Goal: Information Seeking & Learning: Learn about a topic

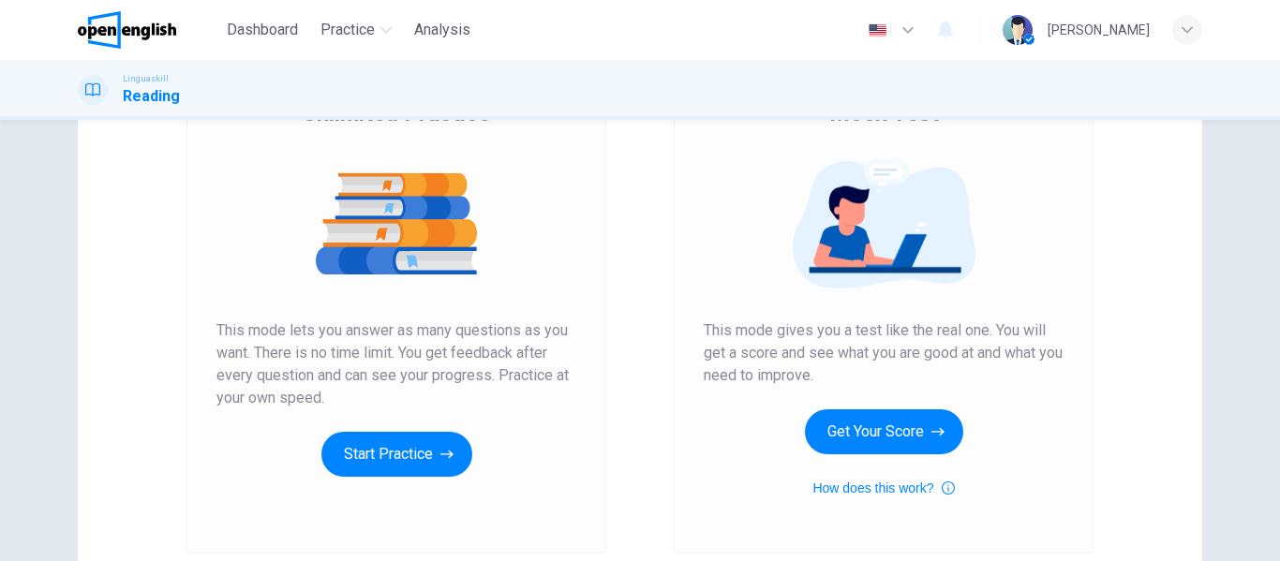
scroll to position [187, 0]
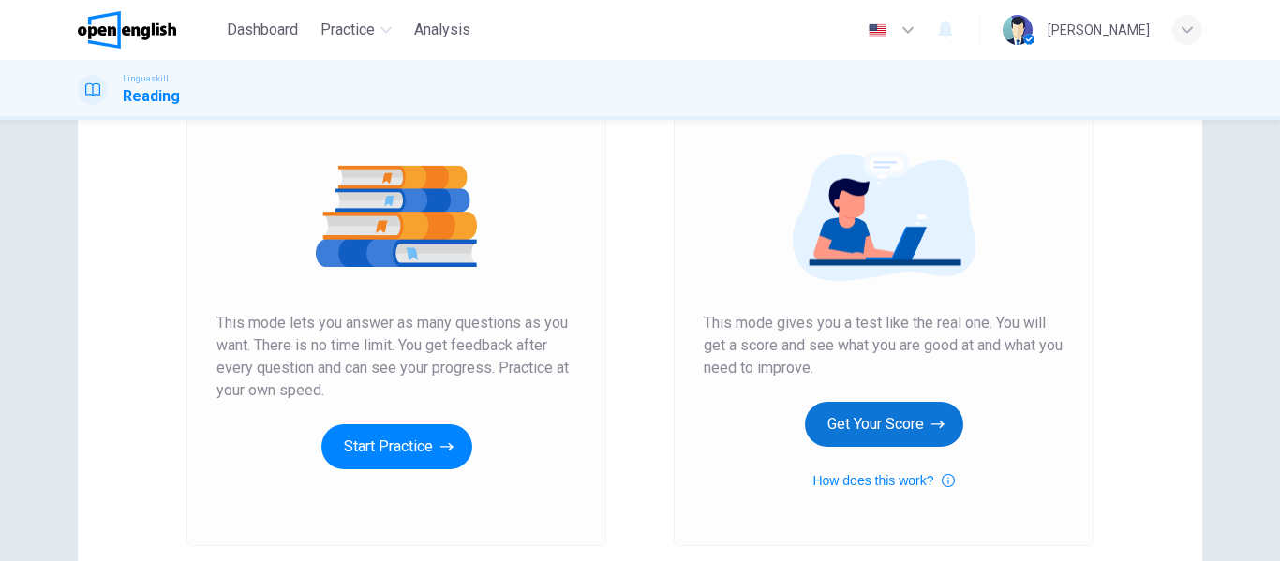
click at [871, 424] on button "Get Your Score" at bounding box center [884, 424] width 158 height 45
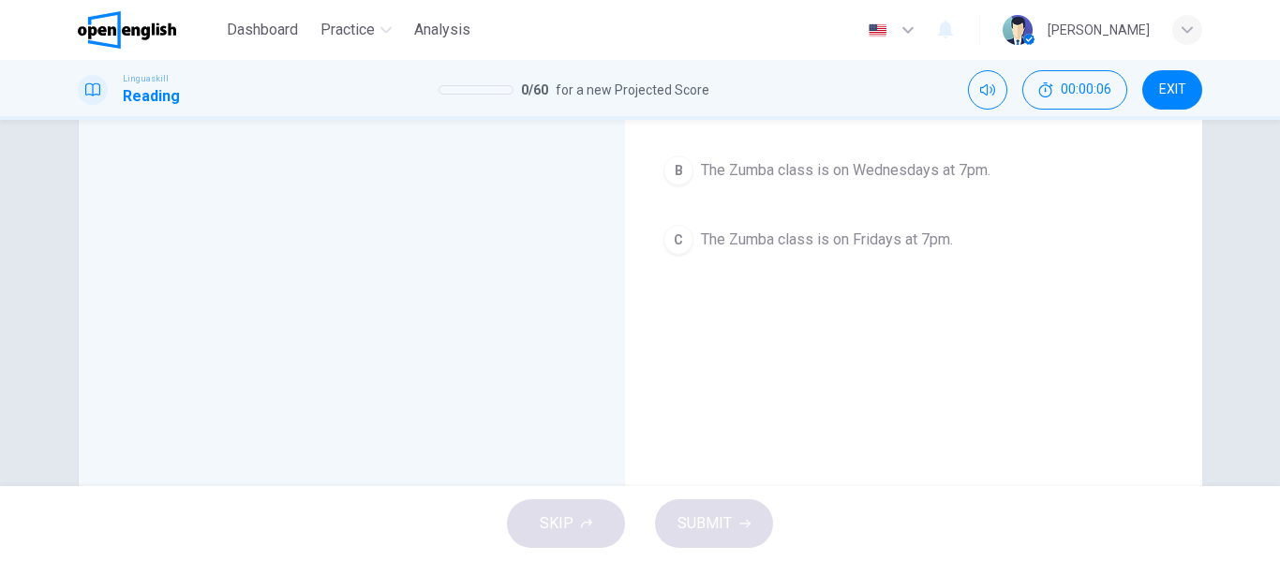
scroll to position [0, 0]
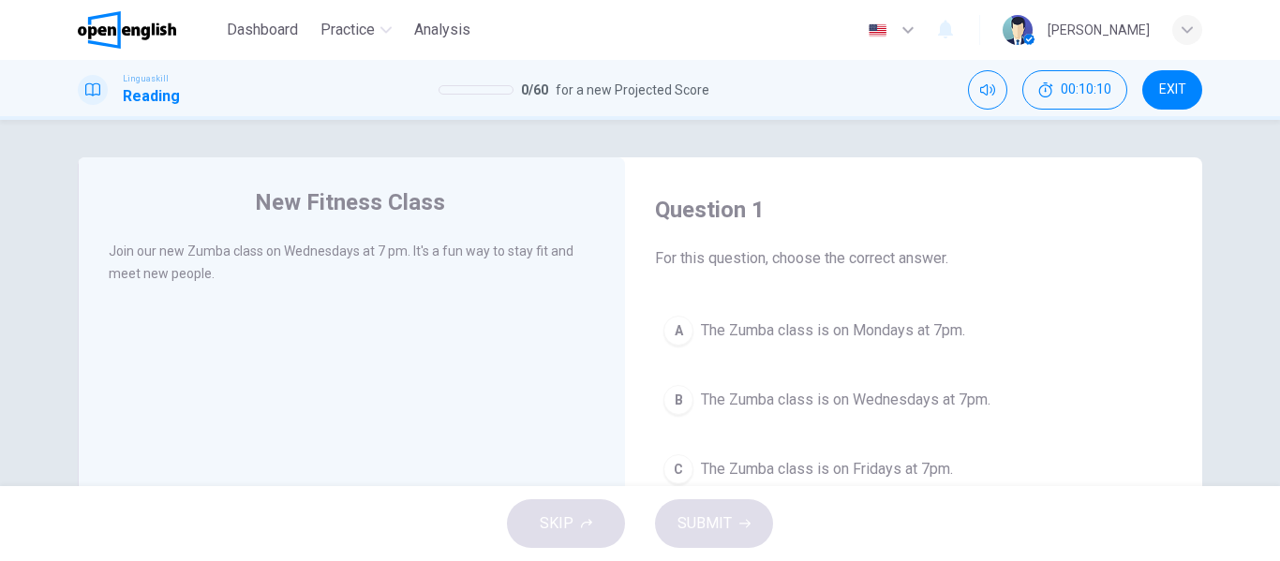
click at [875, 399] on span "The Zumba class is on Wednesdays at 7pm." at bounding box center [845, 400] width 289 height 22
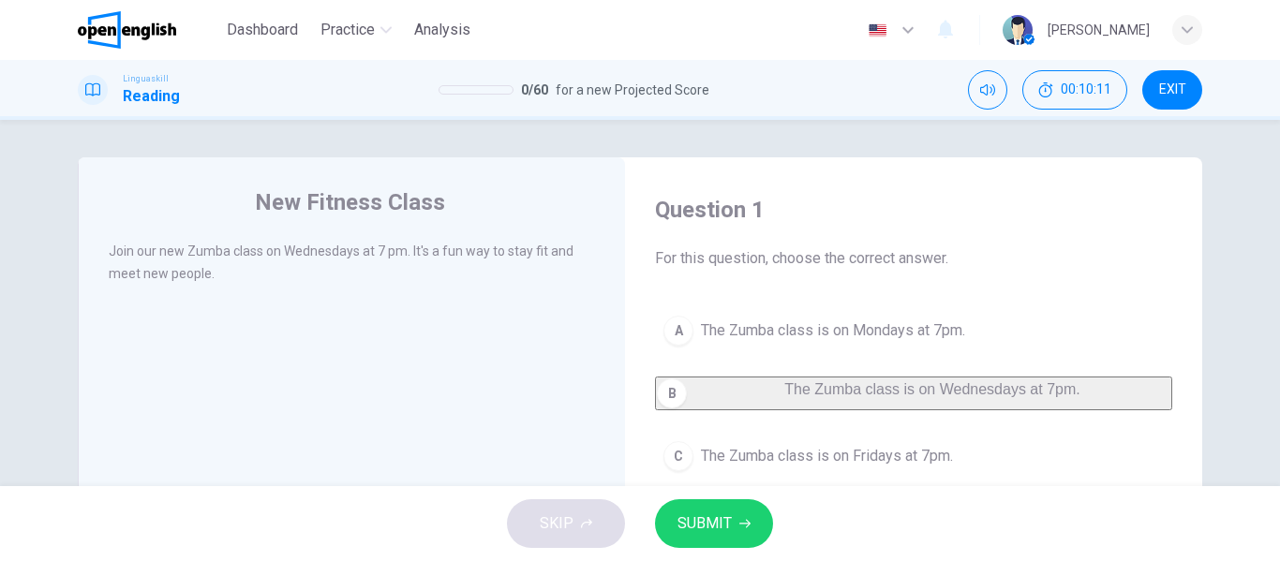
scroll to position [94, 0]
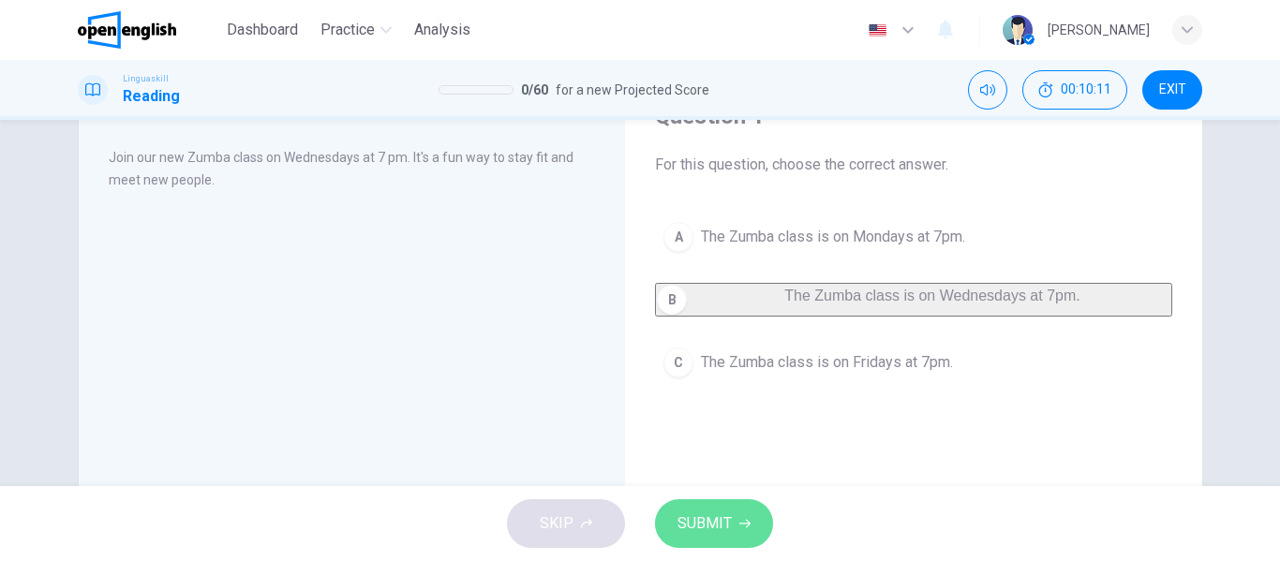
click at [708, 524] on span "SUBMIT" at bounding box center [704, 524] width 54 height 26
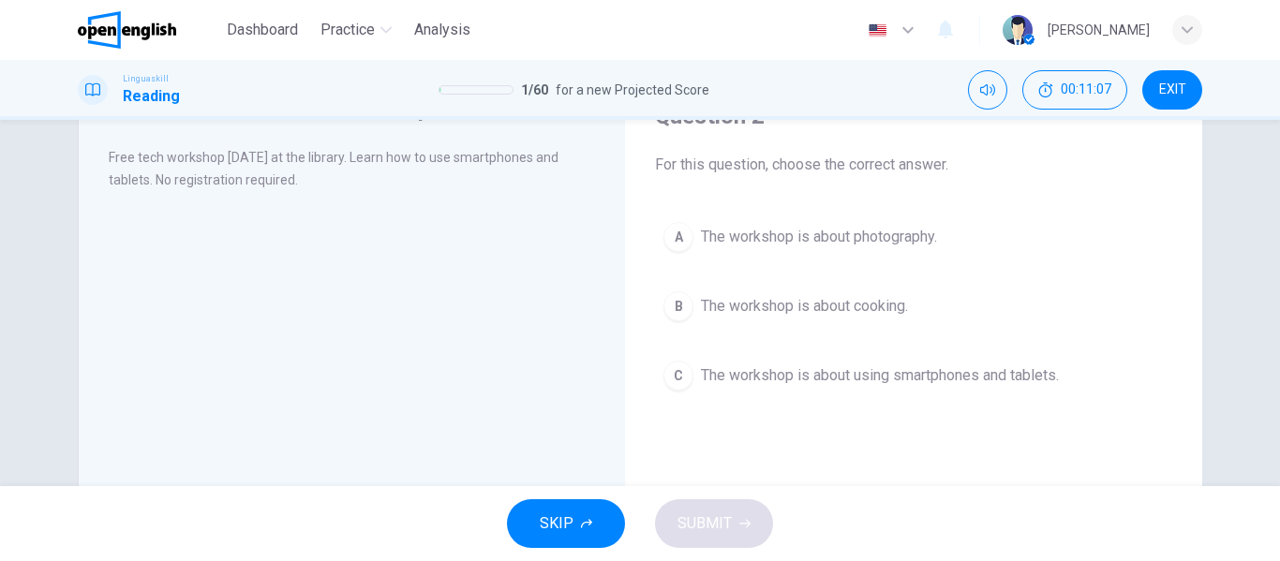
click at [953, 381] on span "The workshop is about using smartphones and tablets." at bounding box center [880, 375] width 358 height 22
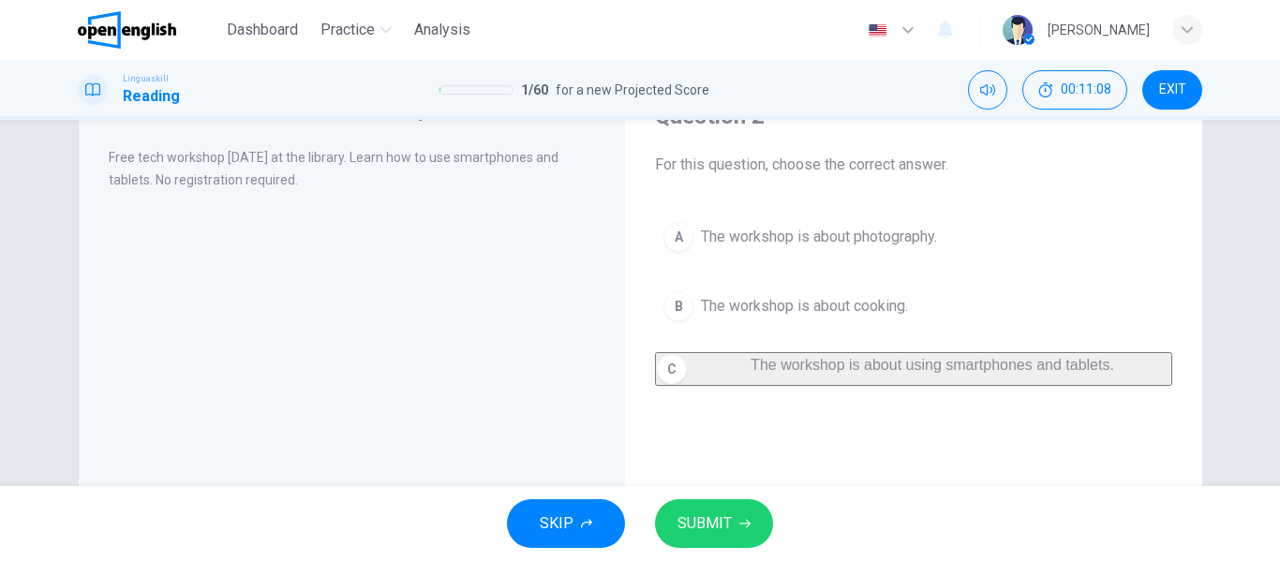
click at [710, 526] on span "SUBMIT" at bounding box center [704, 524] width 54 height 26
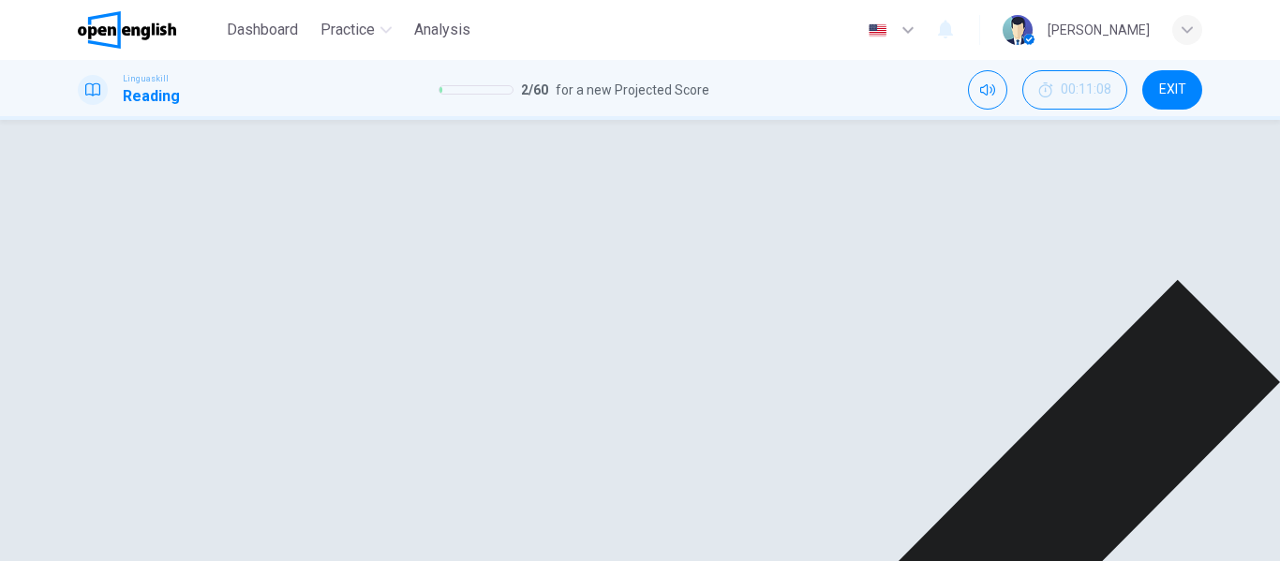
scroll to position [0, 0]
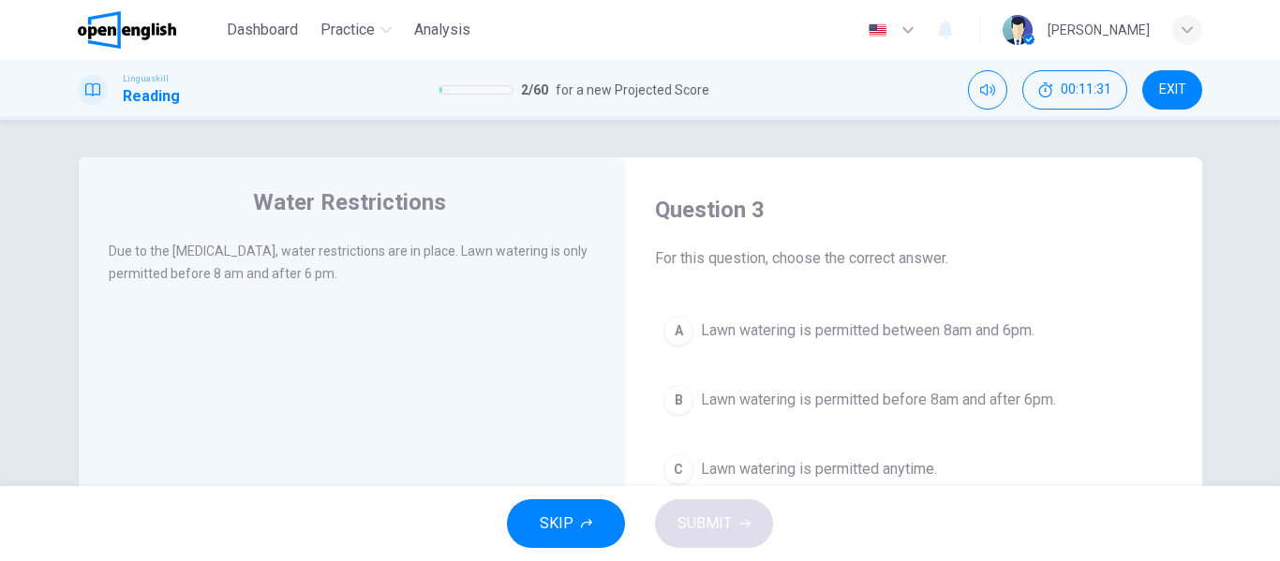
click at [947, 405] on span "Lawn watering is permitted before 8am and after 6pm." at bounding box center [878, 400] width 355 height 22
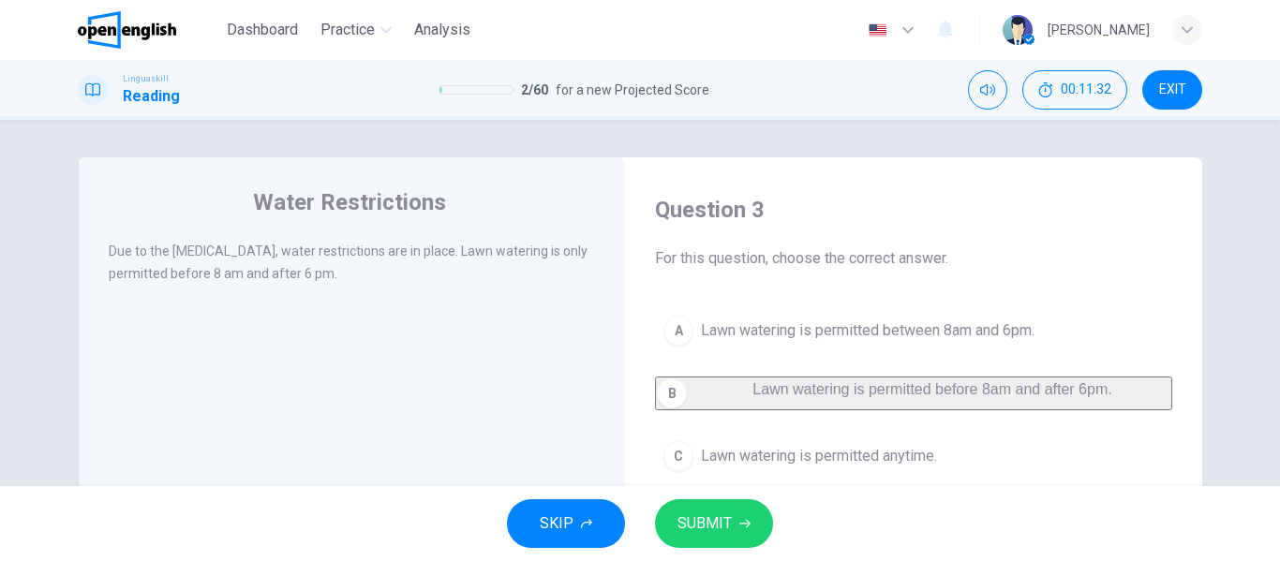
click at [692, 519] on span "SUBMIT" at bounding box center [704, 524] width 54 height 26
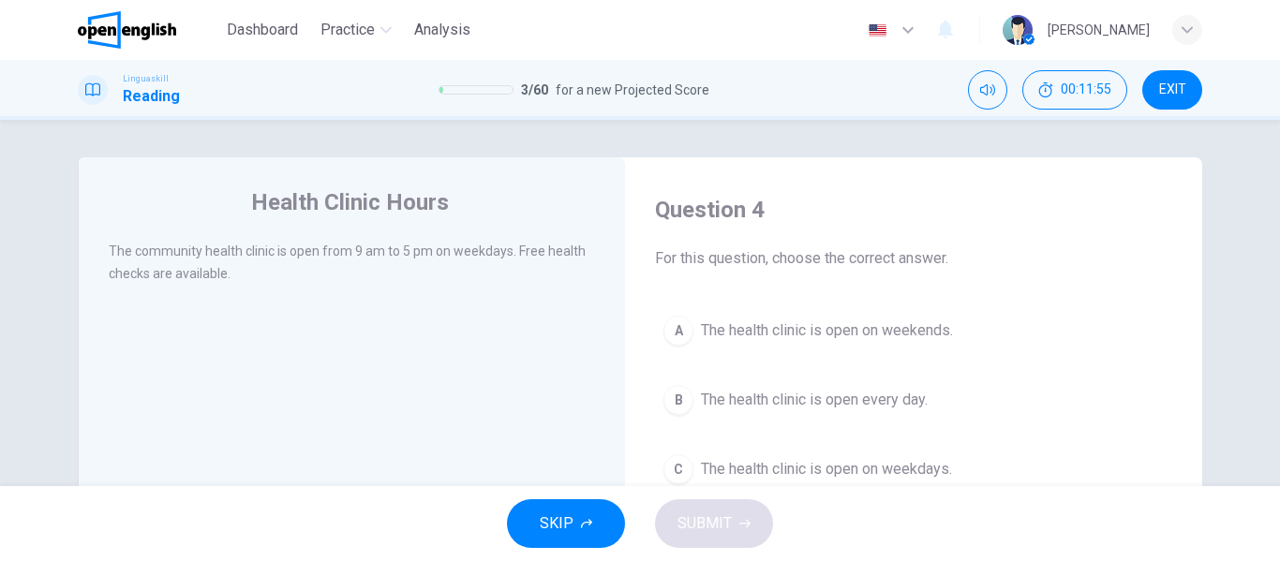
click at [841, 392] on span "The health clinic is open every day." at bounding box center [814, 400] width 227 height 22
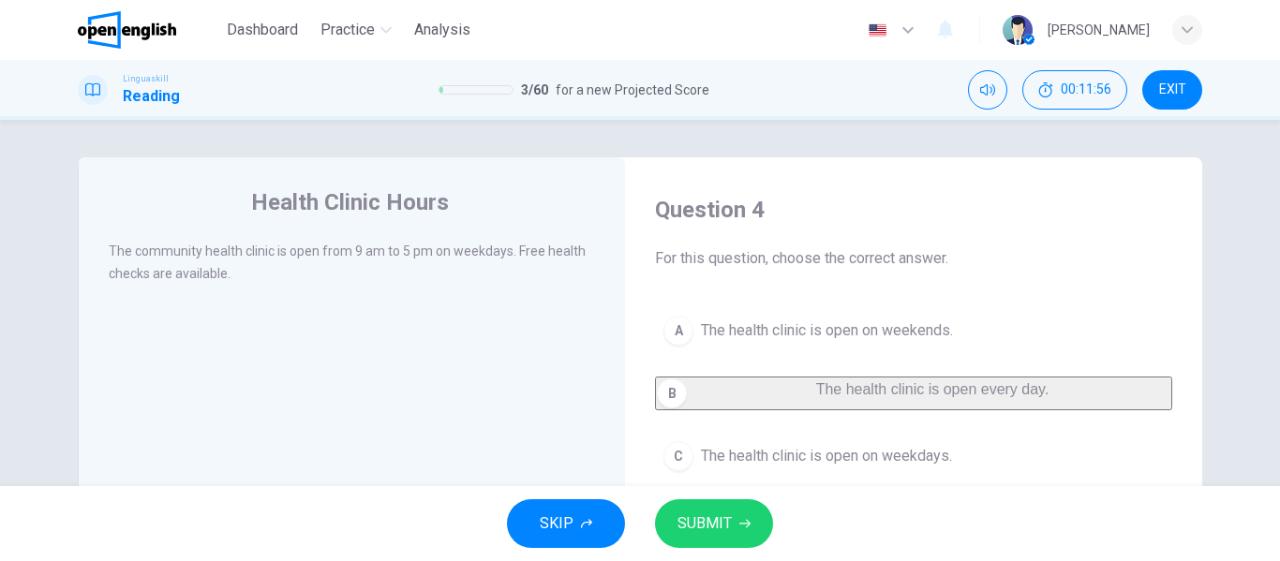
click at [685, 538] on button "SUBMIT" at bounding box center [714, 523] width 118 height 49
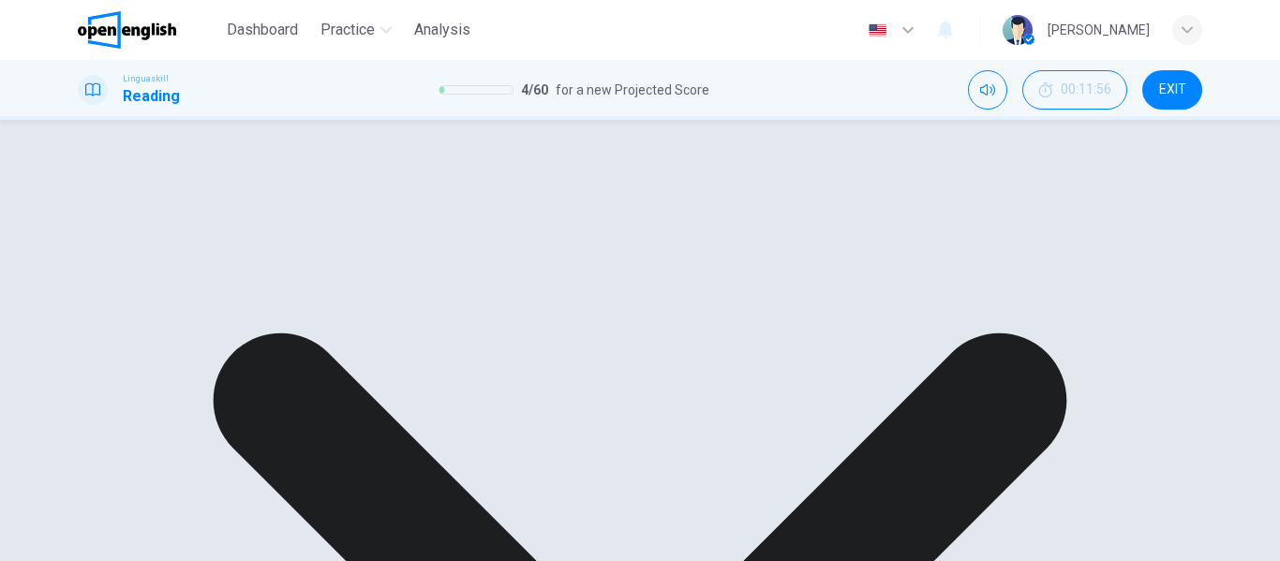
scroll to position [94, 0]
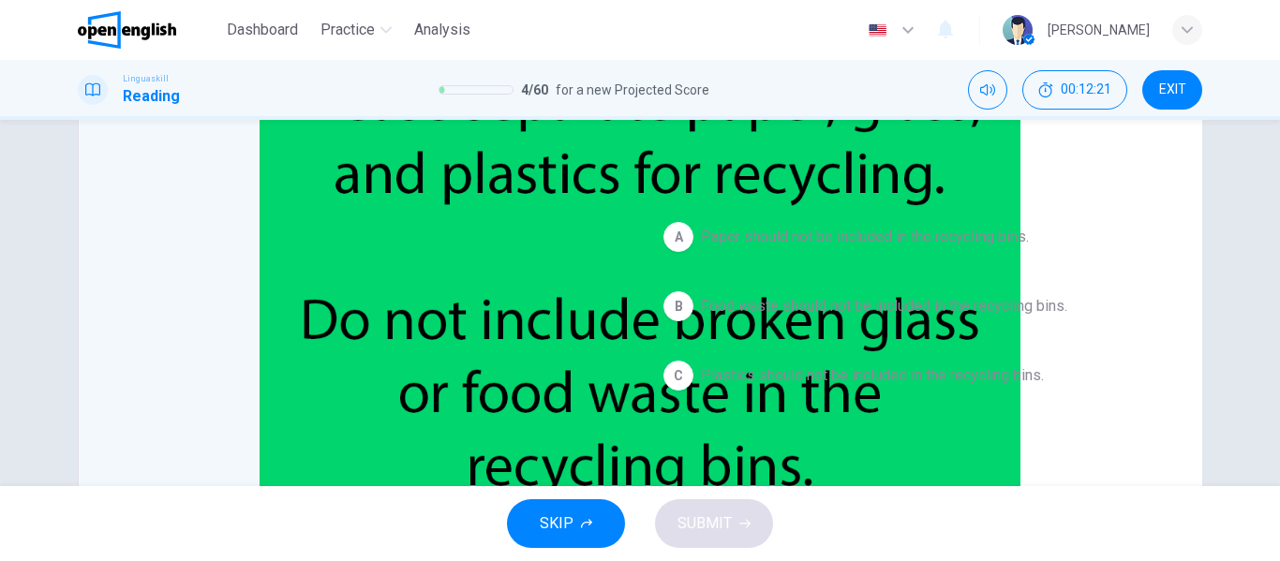
click at [809, 308] on span "Food waste should not be included in the recycling bins." at bounding box center [884, 306] width 366 height 22
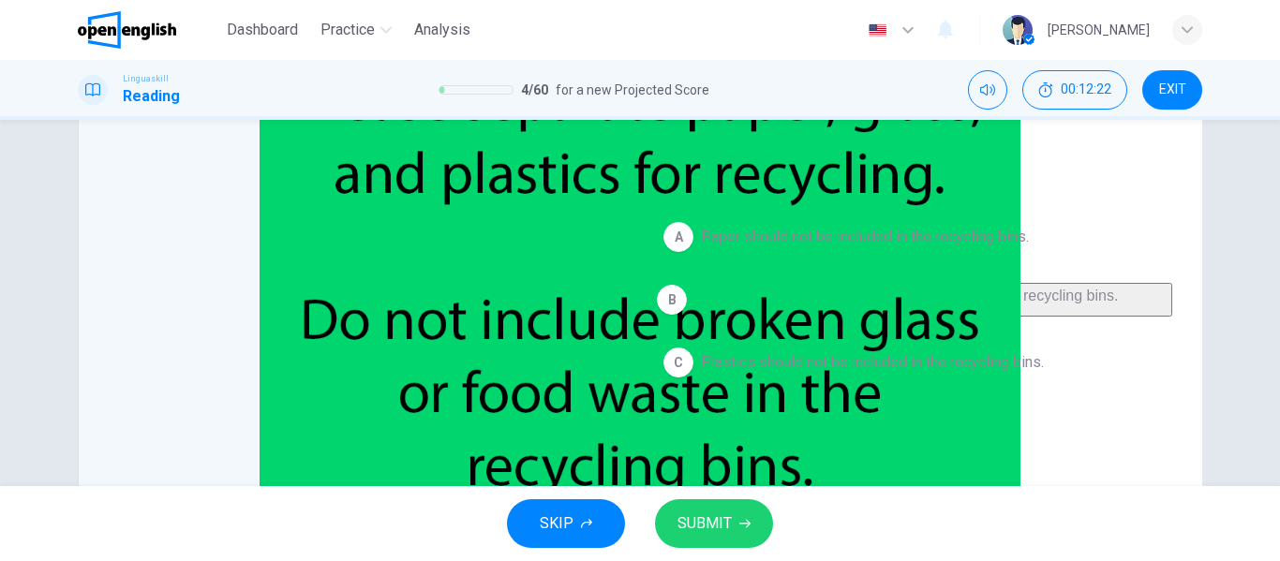
click at [719, 528] on span "SUBMIT" at bounding box center [704, 524] width 54 height 26
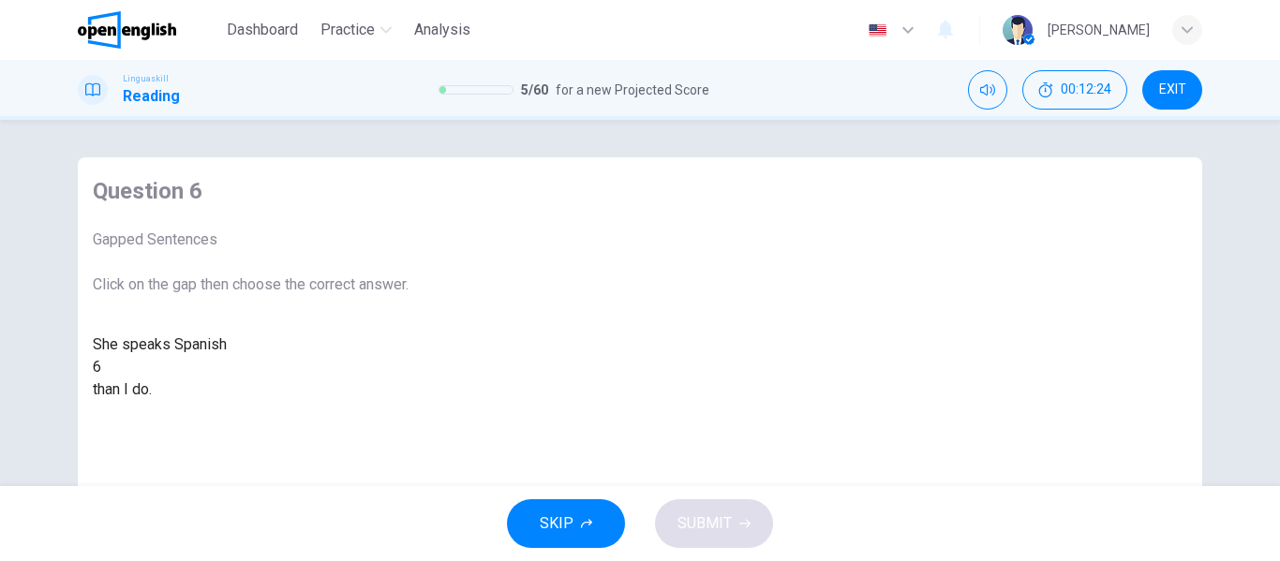
click at [375, 381] on div "She speaks Spanish 6 than I do." at bounding box center [251, 366] width 316 height 67
click at [101, 367] on div at bounding box center [101, 367] width 0 height 0
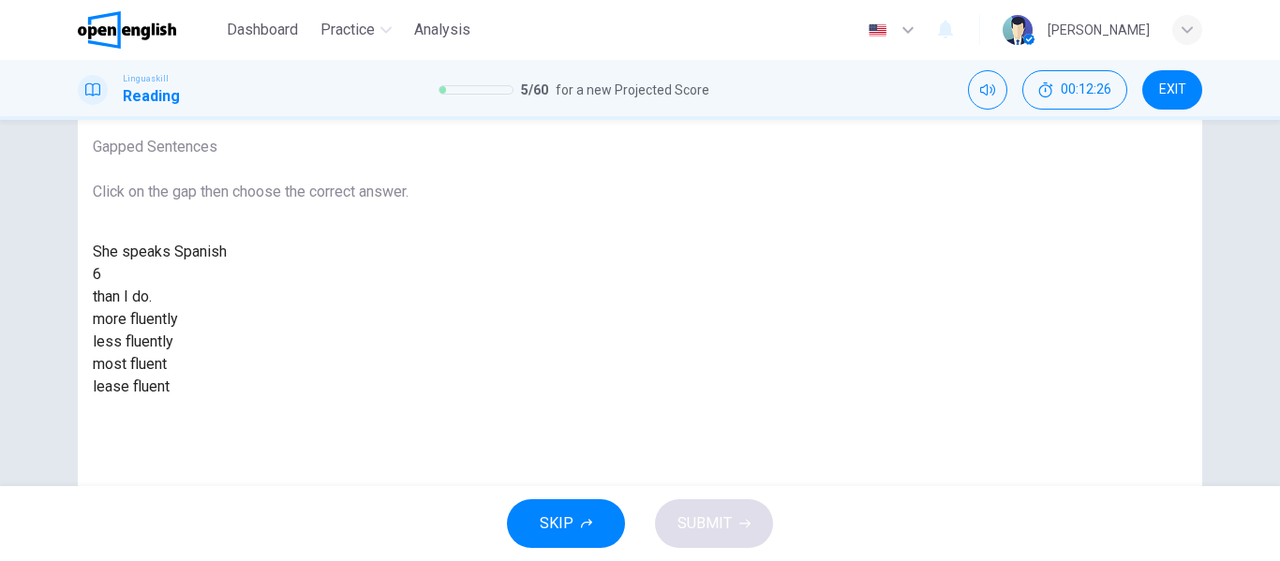
scroll to position [94, 0]
click at [408, 375] on div "most fluent" at bounding box center [251, 363] width 316 height 22
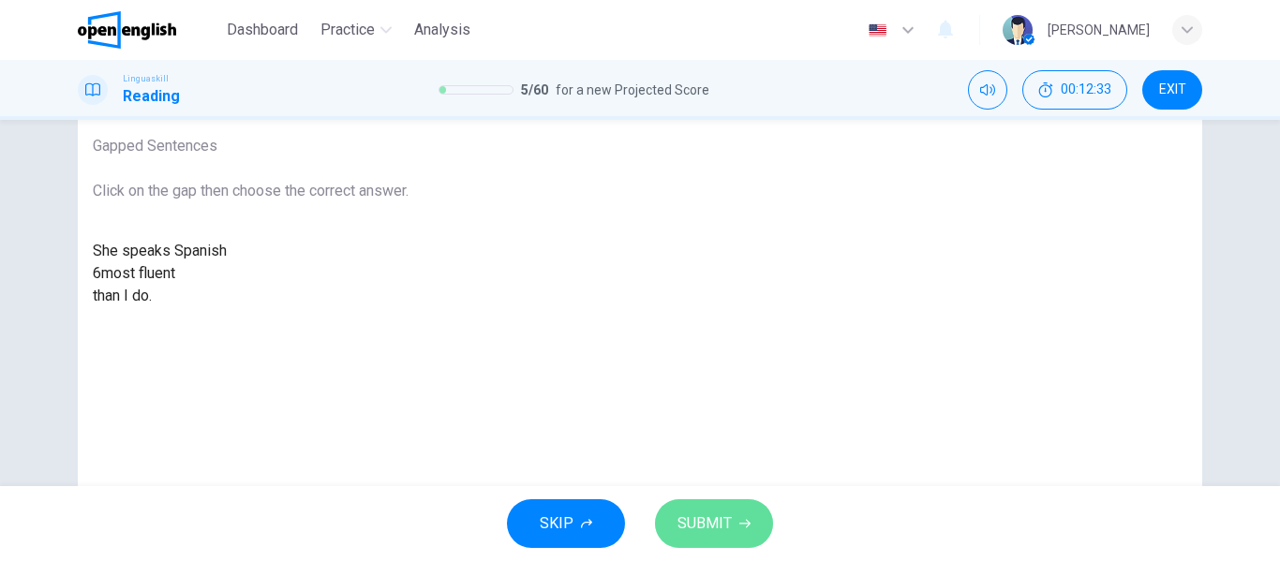
click at [702, 525] on span "SUBMIT" at bounding box center [704, 524] width 54 height 26
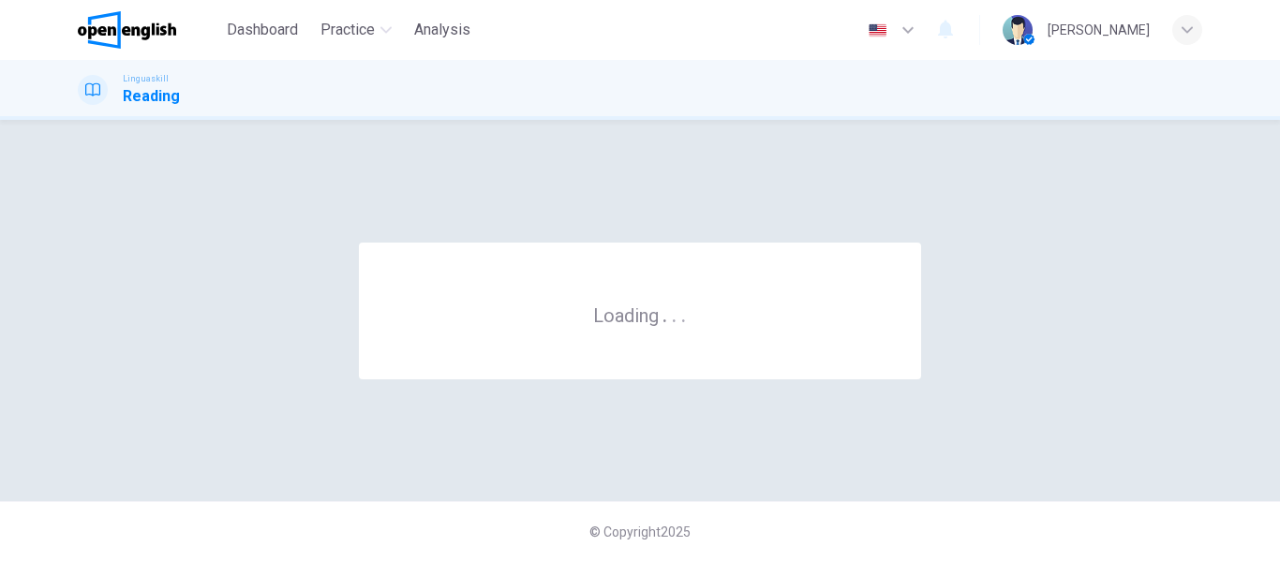
scroll to position [0, 0]
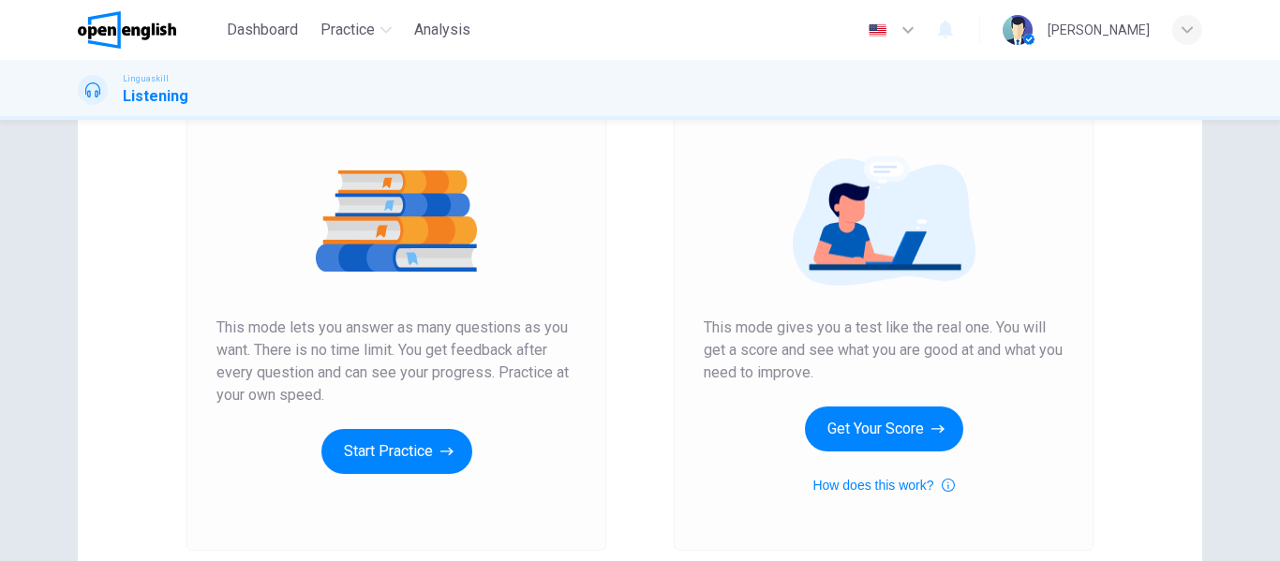
scroll to position [187, 0]
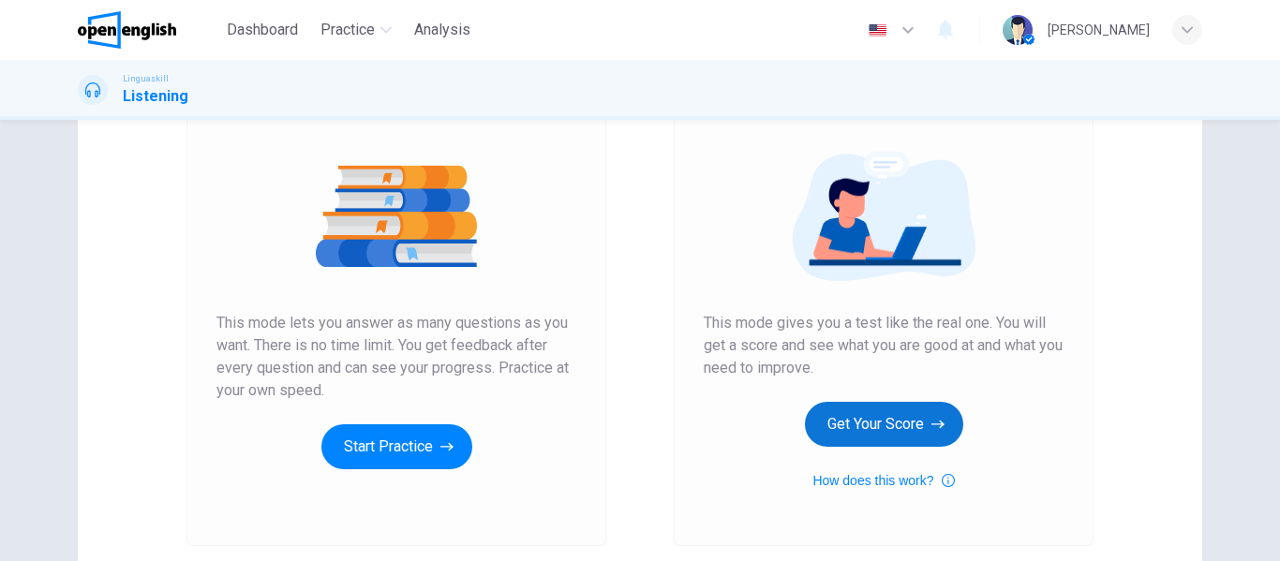
click at [870, 418] on button "Get Your Score" at bounding box center [884, 424] width 158 height 45
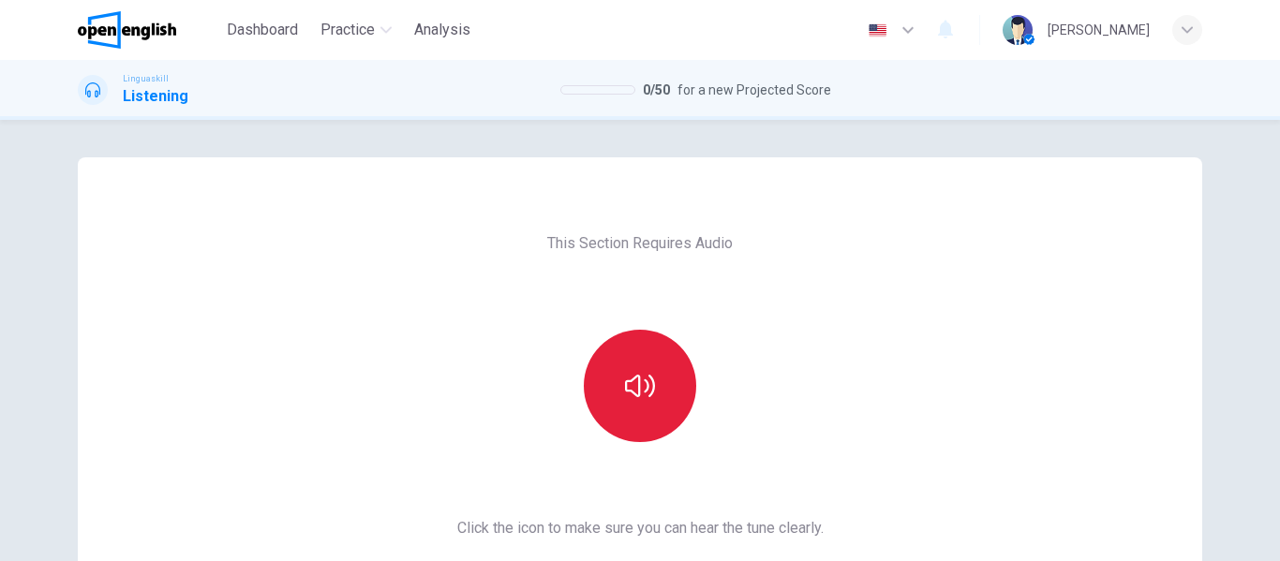
click at [609, 409] on button "button" at bounding box center [640, 386] width 112 height 112
click at [625, 383] on icon "button" at bounding box center [640, 386] width 30 height 22
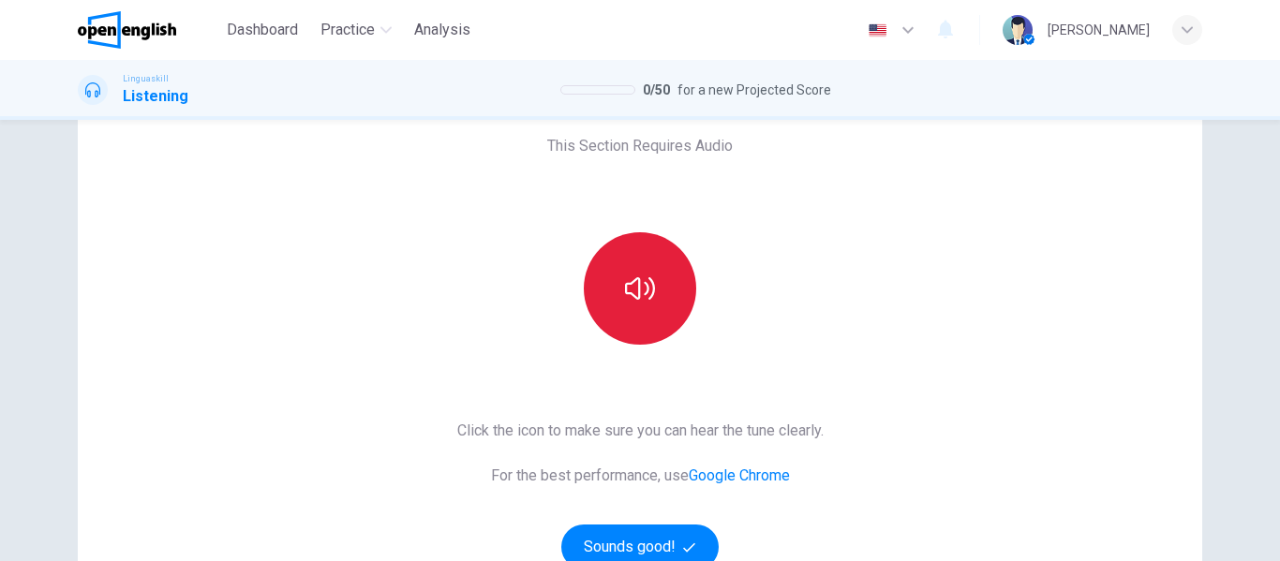
scroll to position [345, 0]
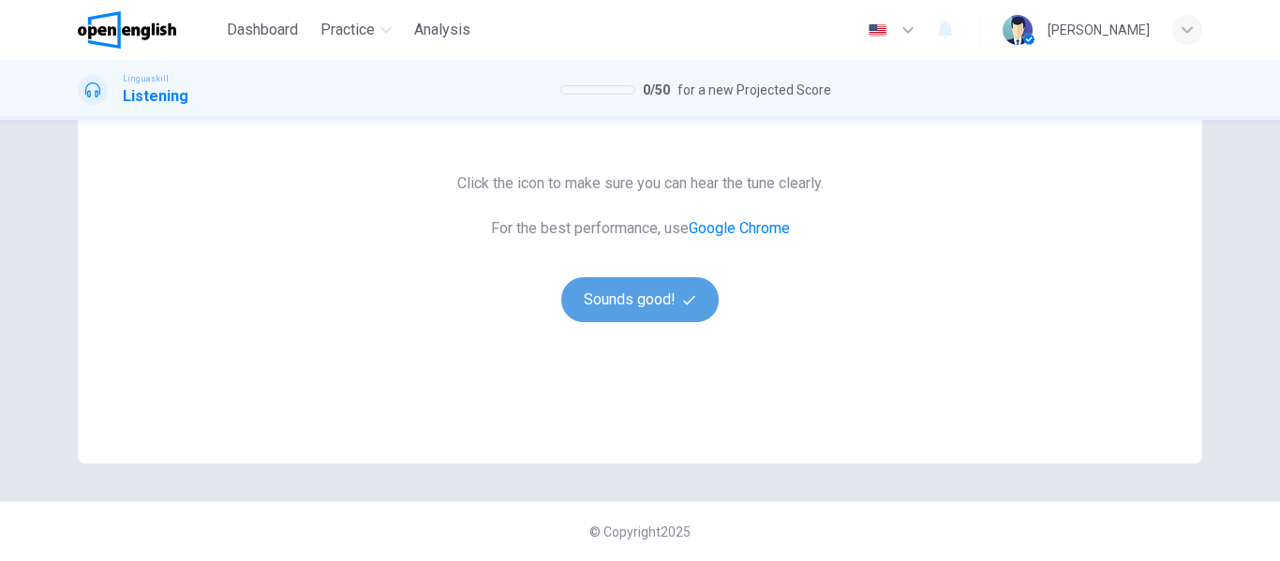
click at [603, 312] on button "Sounds good!" at bounding box center [639, 299] width 157 height 45
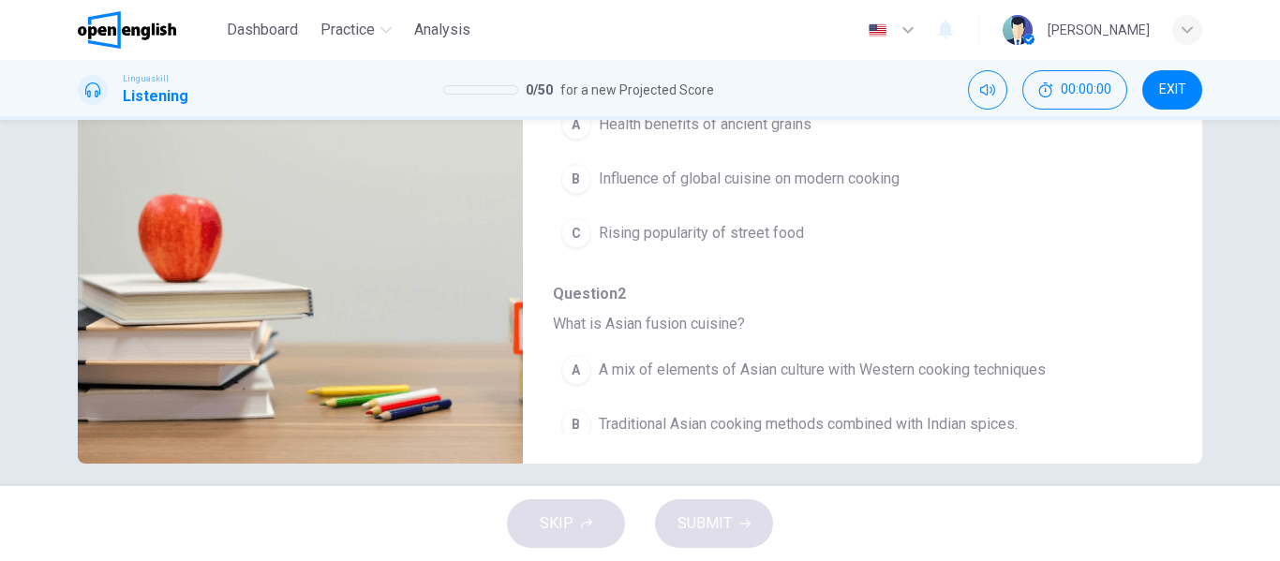
scroll to position [0, 0]
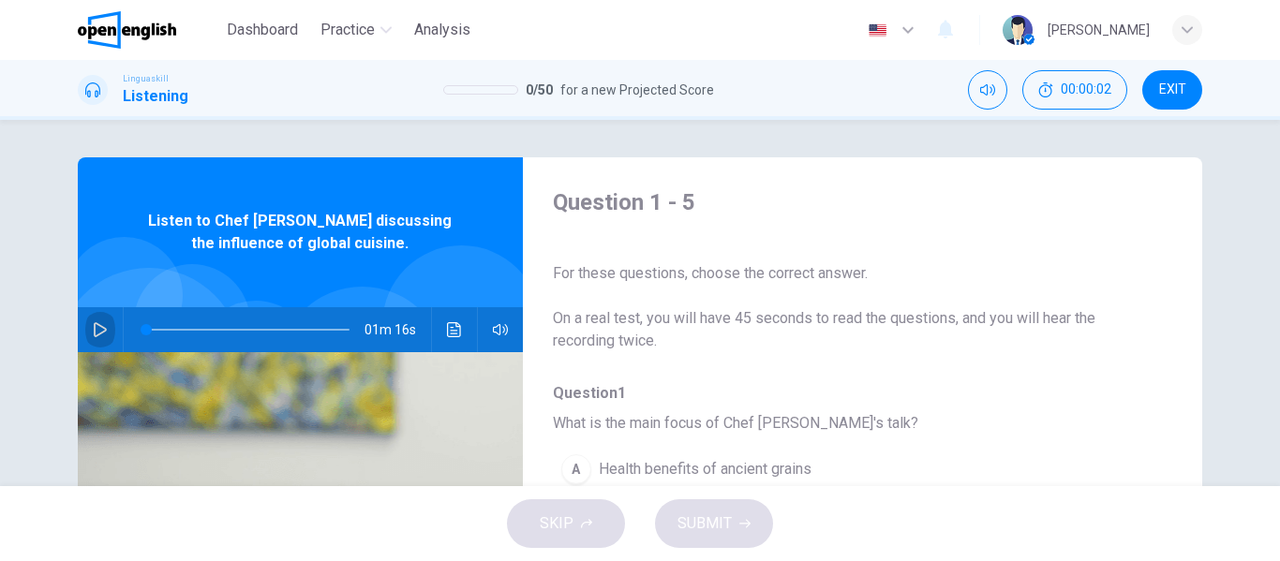
click at [99, 330] on icon "button" at bounding box center [100, 329] width 15 height 15
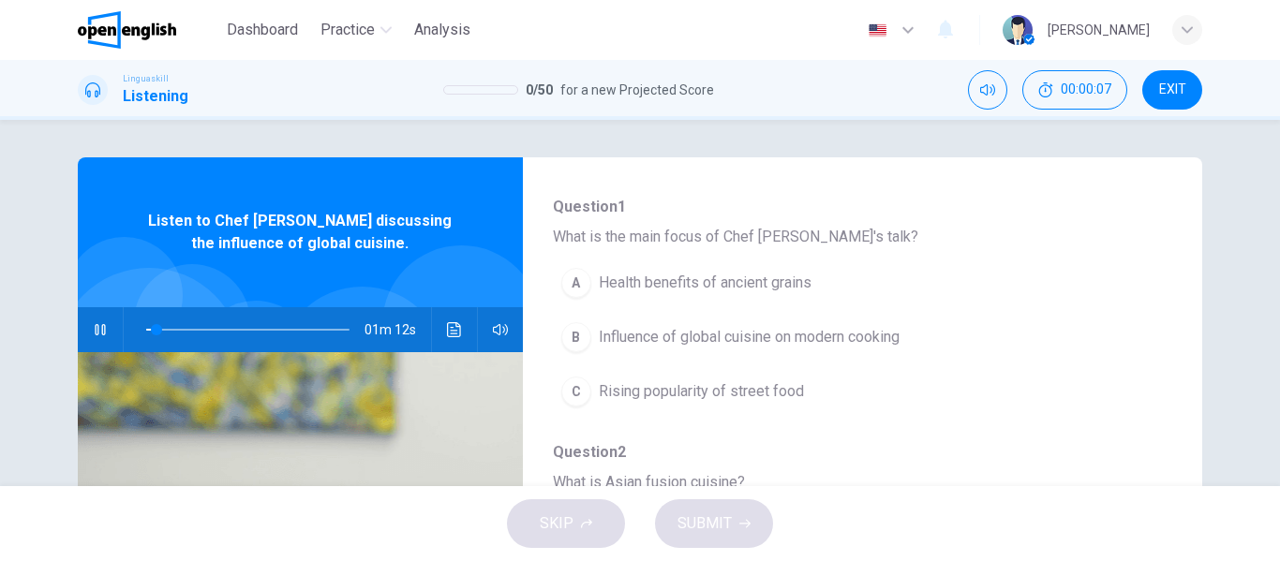
scroll to position [187, 0]
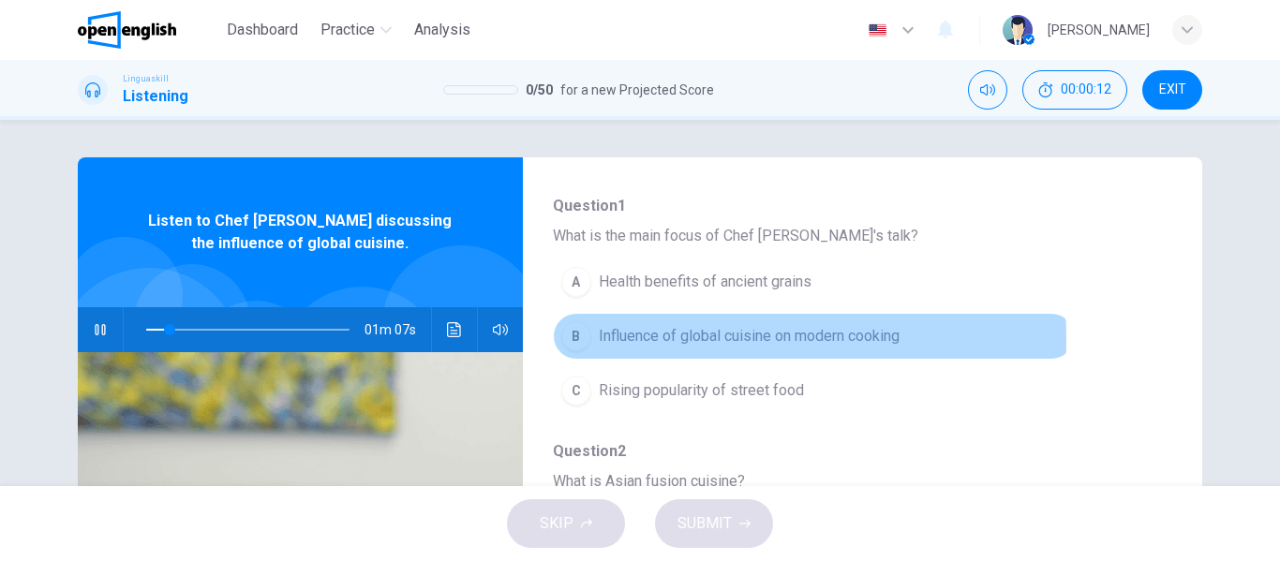
click at [561, 341] on div "B" at bounding box center [576, 336] width 30 height 30
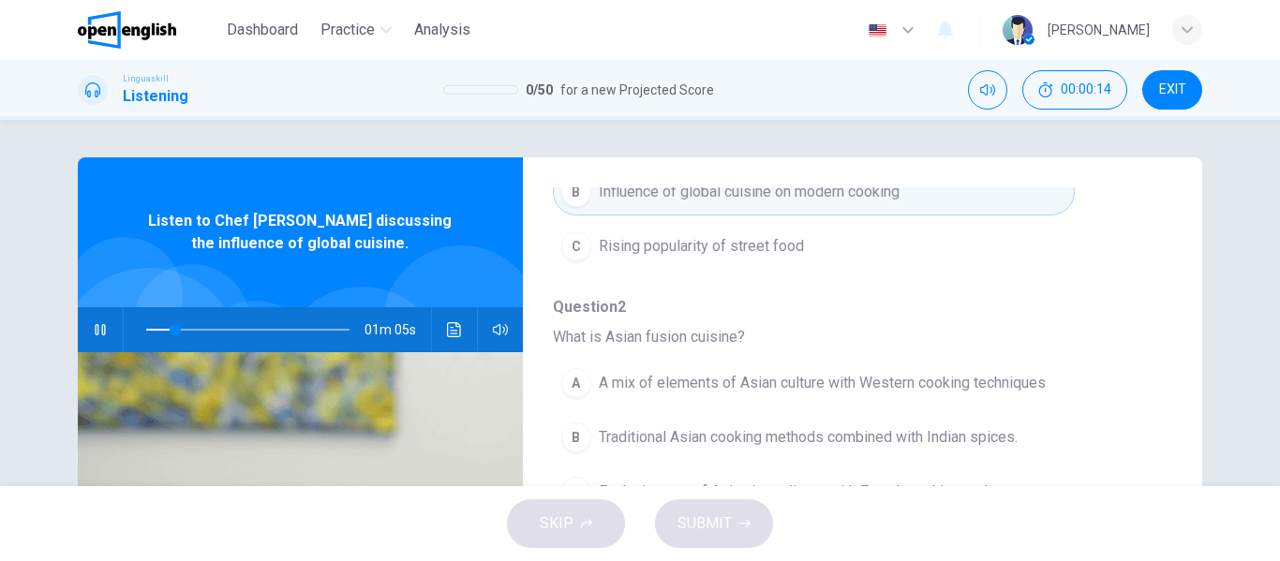
scroll to position [375, 0]
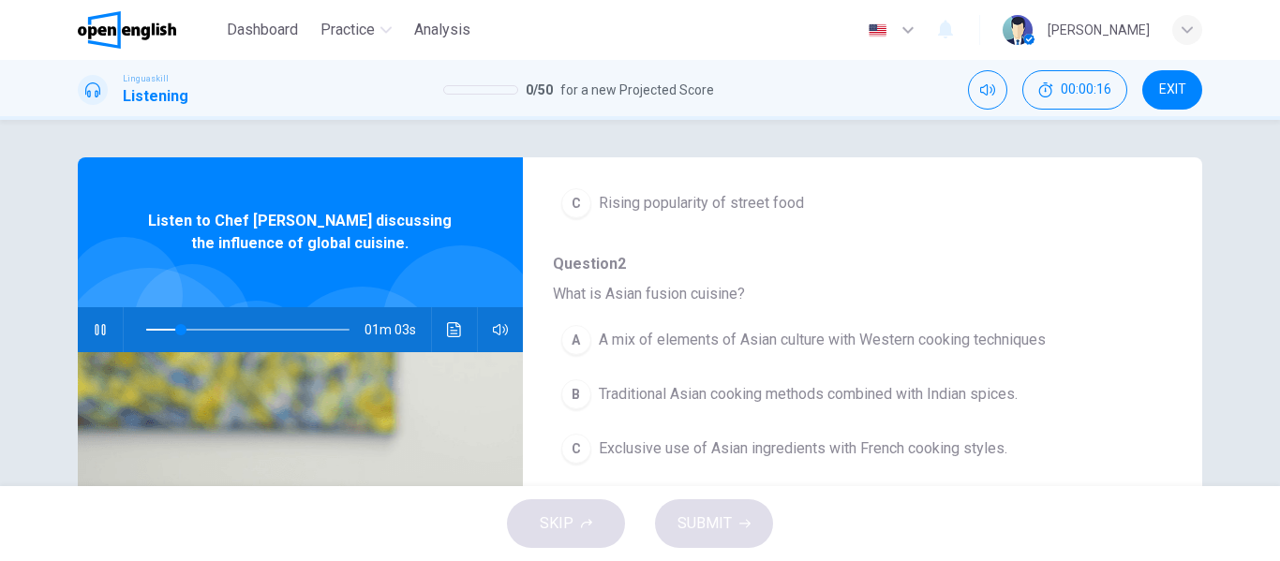
click at [95, 323] on icon "button" at bounding box center [100, 329] width 15 height 15
click at [164, 331] on span at bounding box center [168, 329] width 11 height 11
click at [94, 321] on button "button" at bounding box center [100, 329] width 30 height 45
click at [693, 336] on span "A mix of elements of Asian culture with Western cooking techniques" at bounding box center [822, 340] width 447 height 22
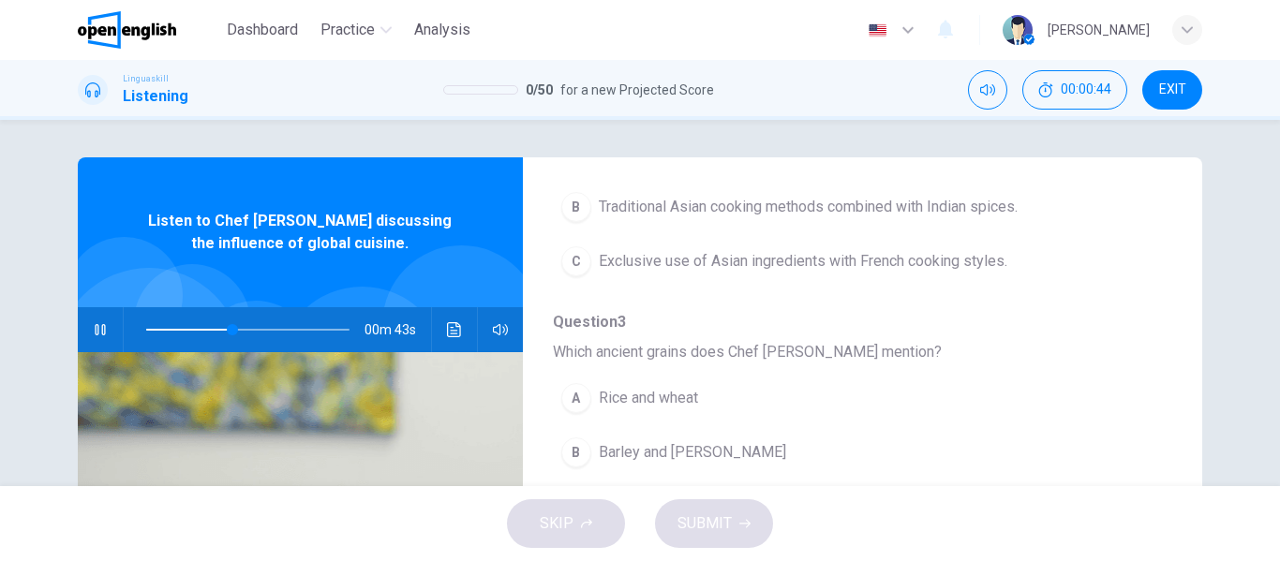
scroll to position [468, 0]
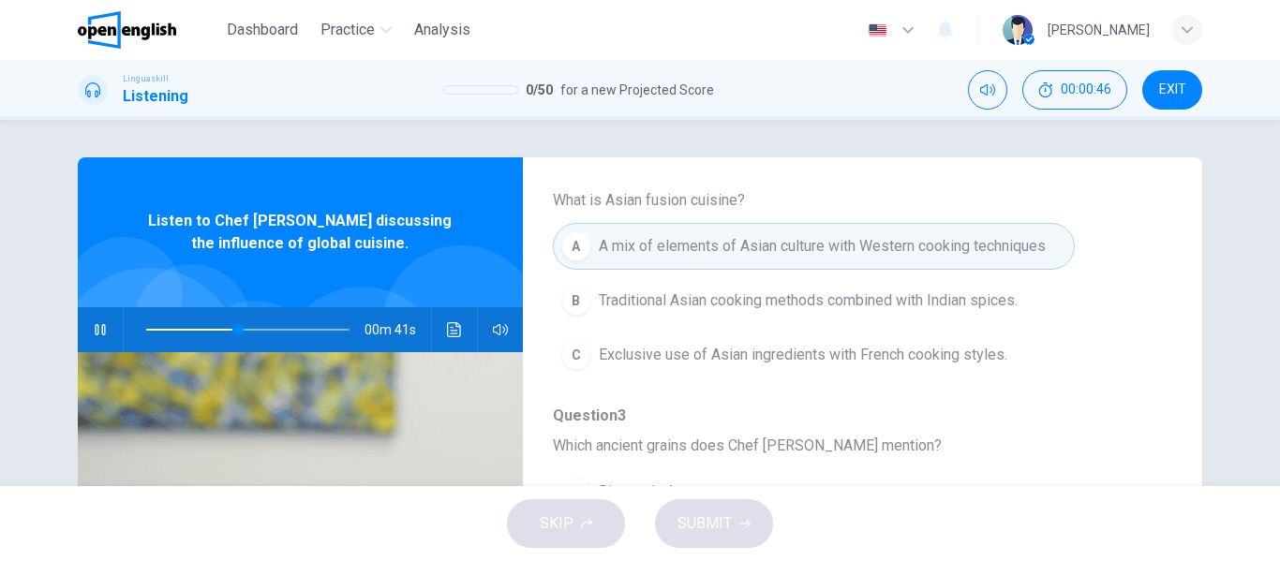
click at [198, 328] on span at bounding box center [247, 330] width 203 height 26
click at [168, 330] on span at bounding box center [247, 330] width 203 height 26
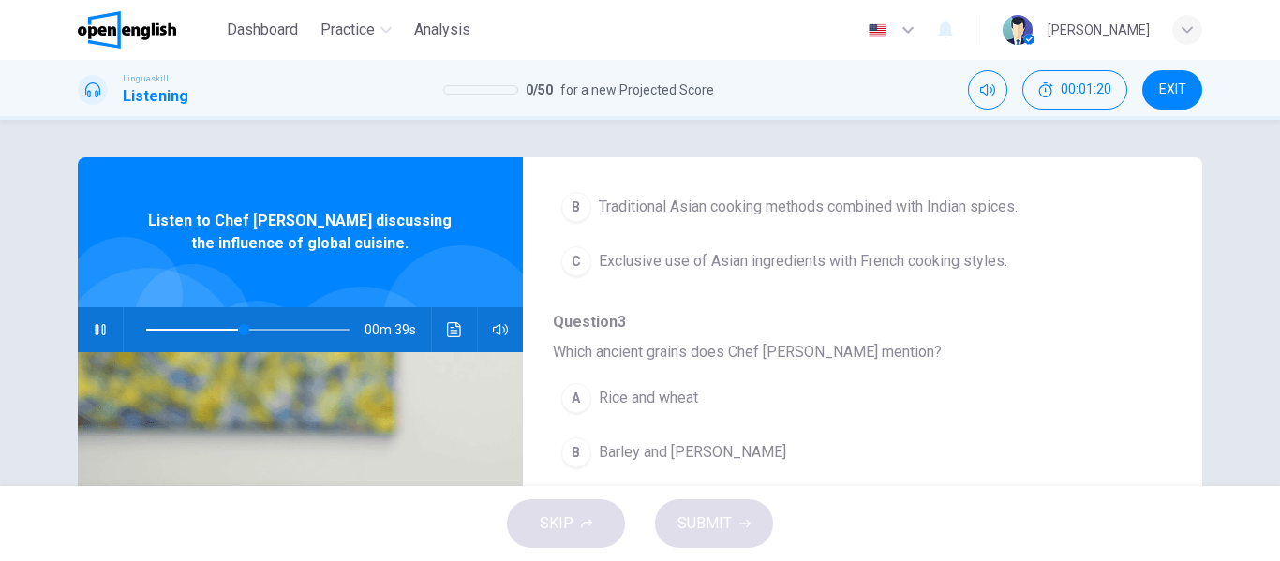
scroll to position [656, 0]
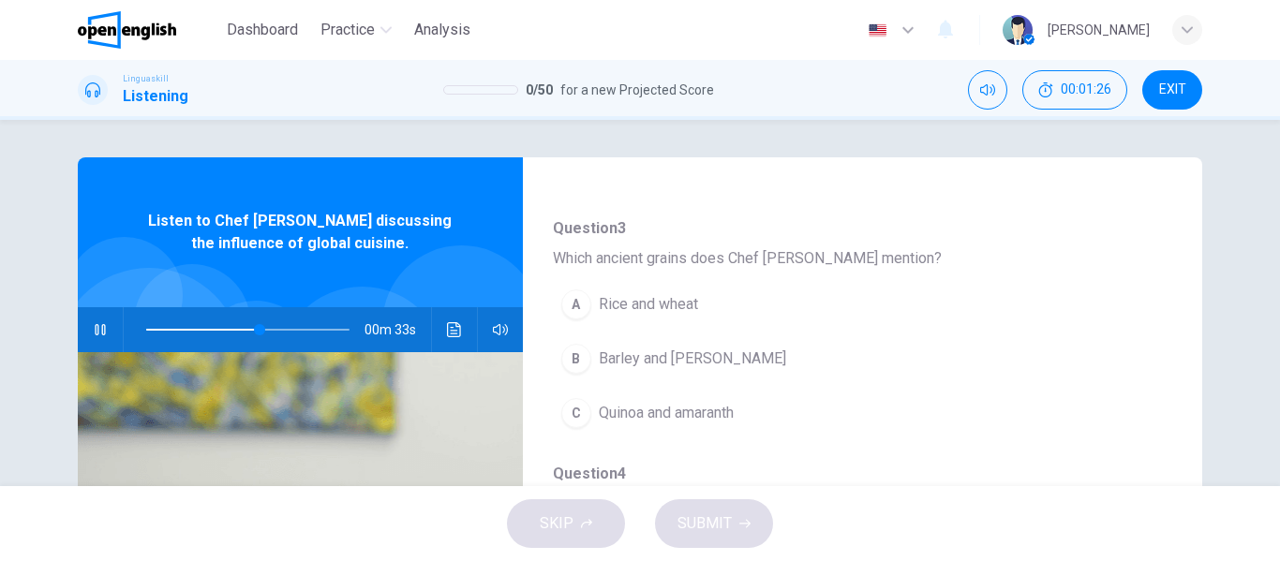
click at [215, 326] on span at bounding box center [247, 330] width 203 height 26
click at [207, 326] on span at bounding box center [210, 329] width 11 height 11
click at [185, 329] on span at bounding box center [247, 330] width 203 height 26
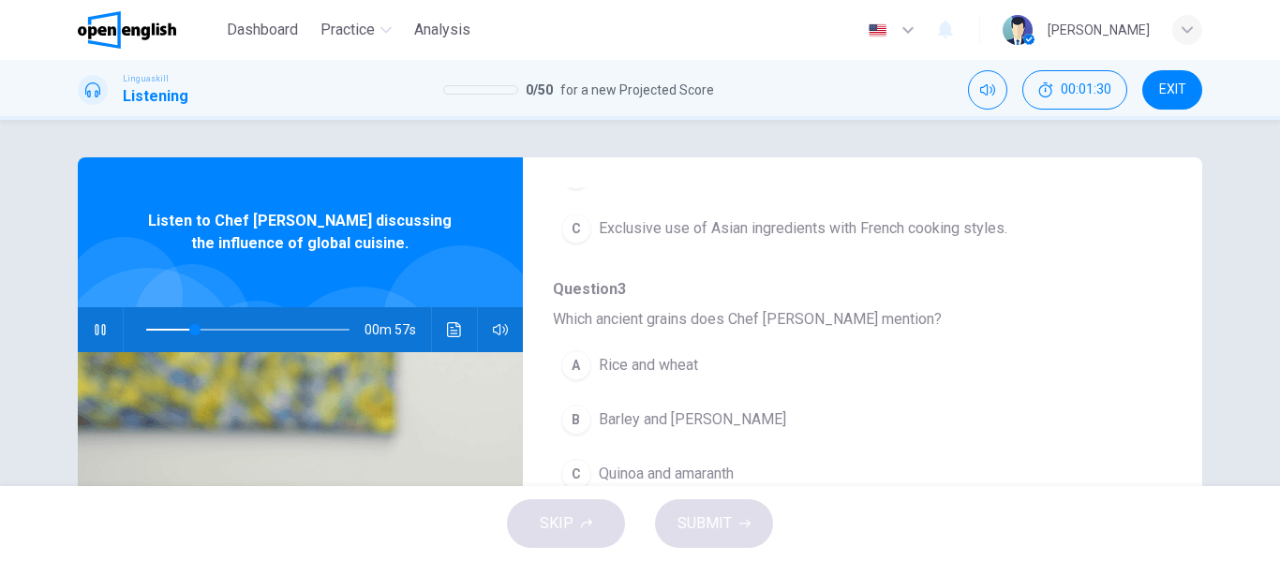
scroll to position [562, 0]
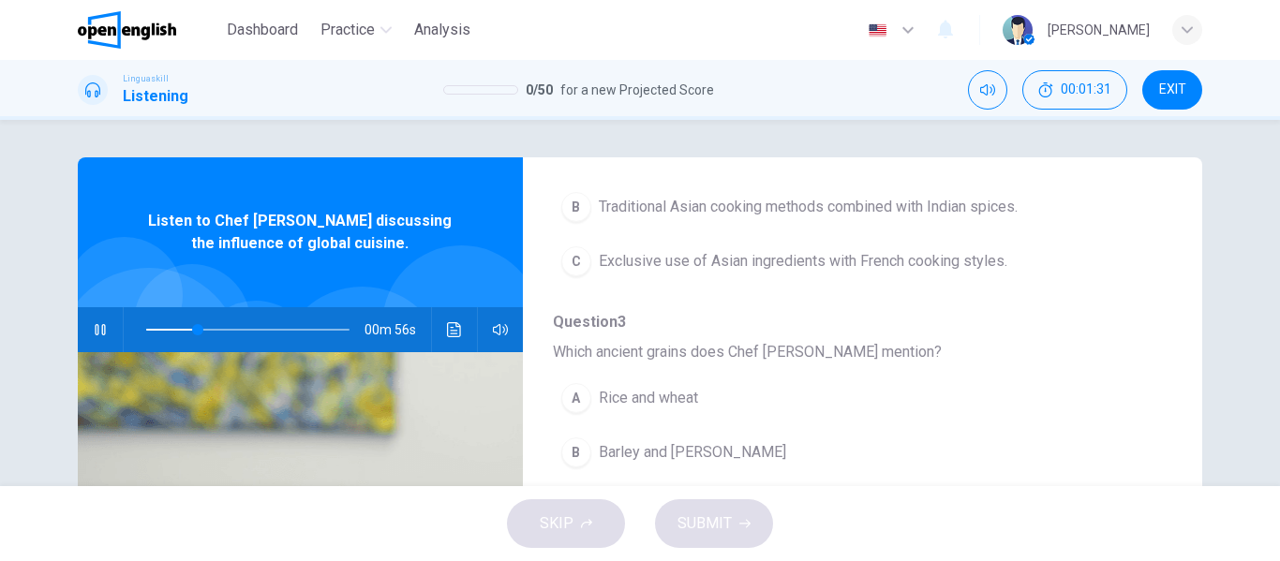
click at [160, 330] on span at bounding box center [172, 330] width 52 height 2
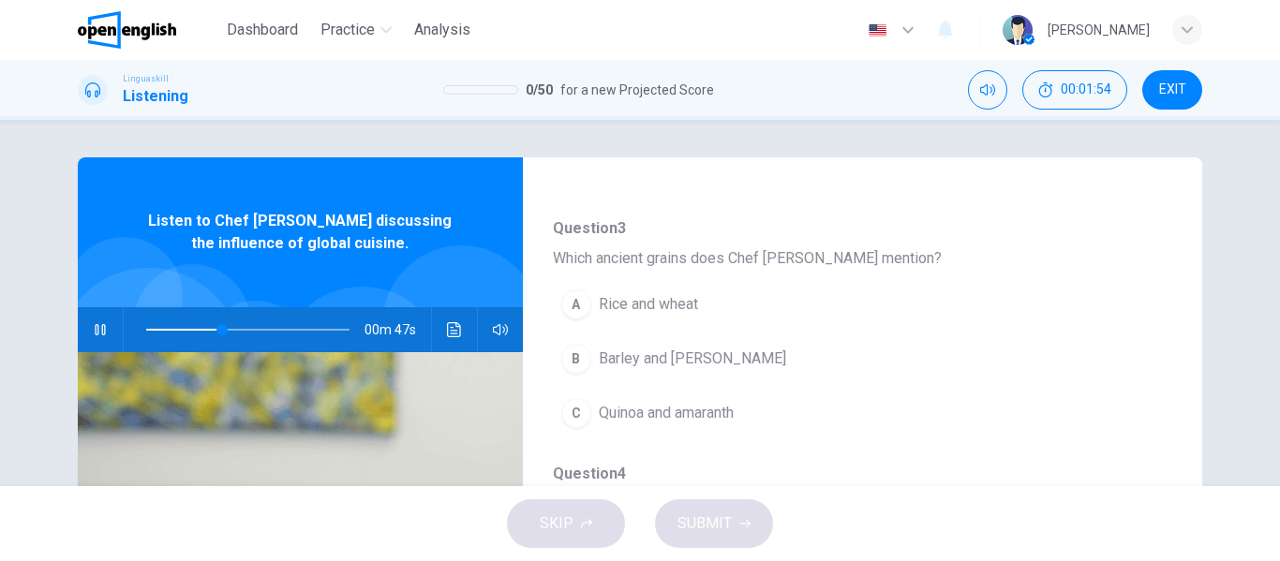
click at [679, 407] on span "Quinoa and amaranth" at bounding box center [666, 413] width 135 height 22
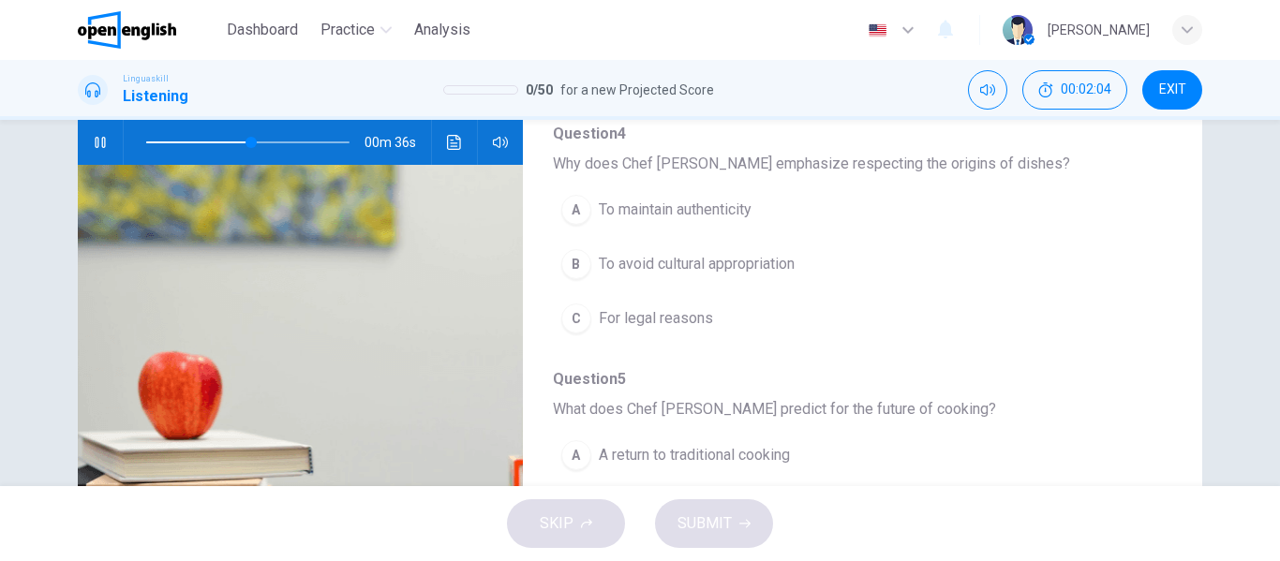
scroll to position [715, 0]
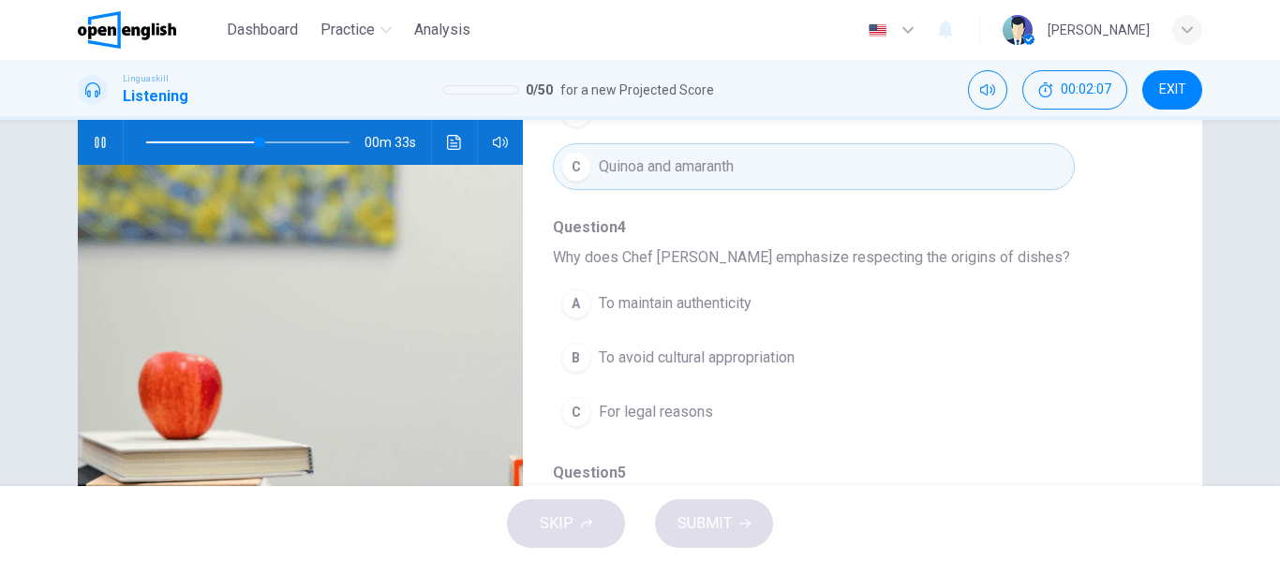
click at [702, 315] on button "A To maintain authenticity" at bounding box center [814, 303] width 522 height 47
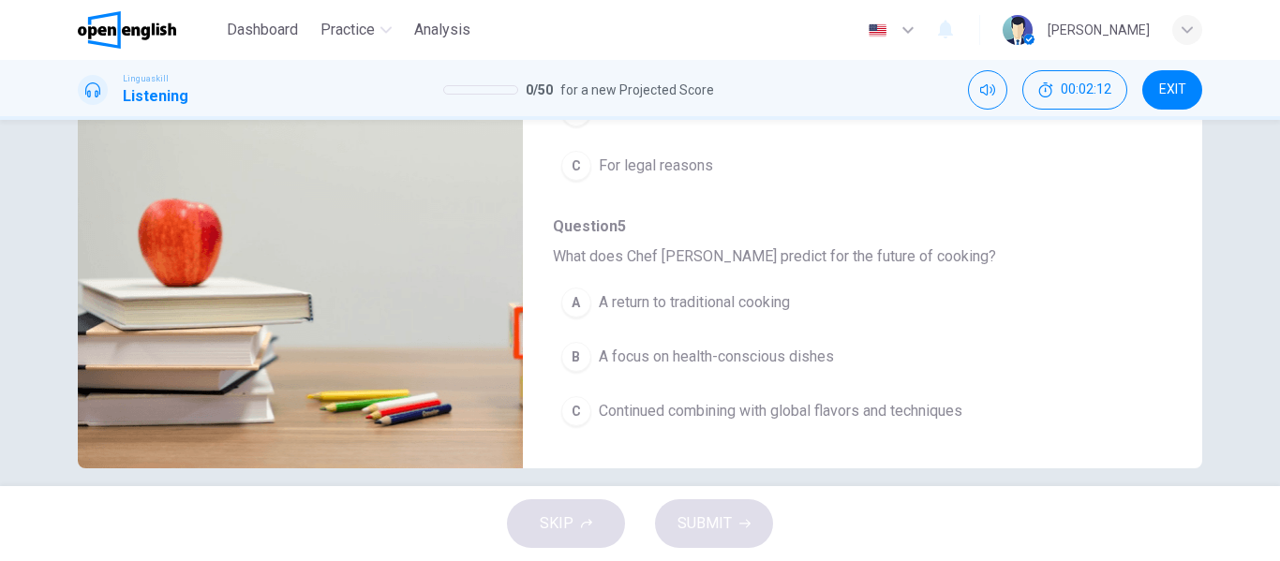
scroll to position [360, 0]
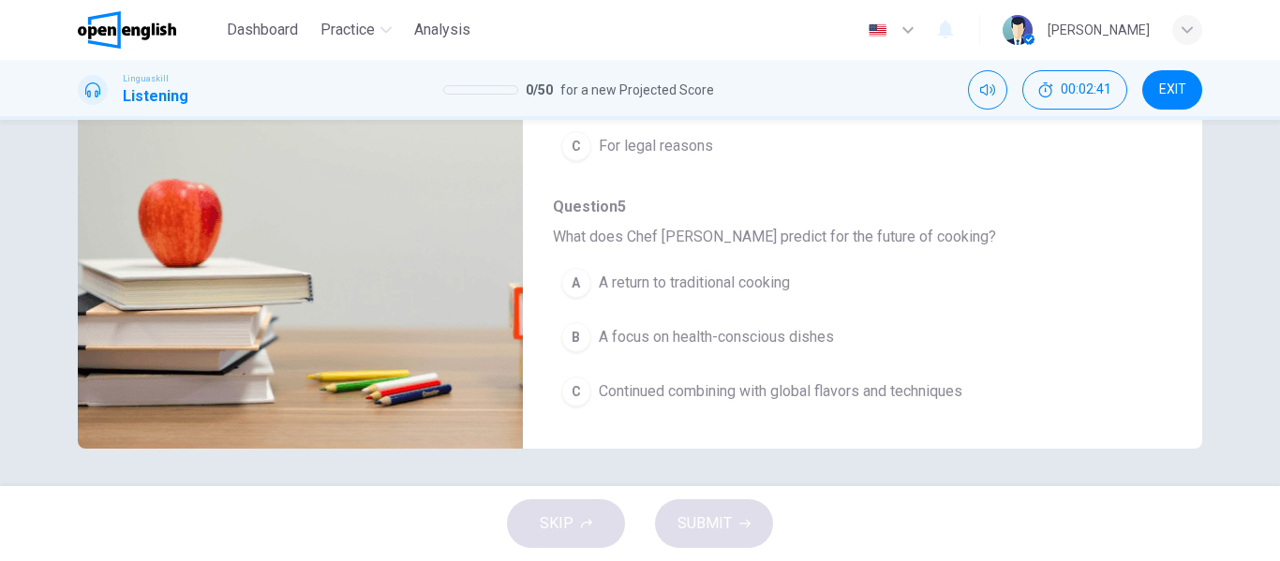
type input "*"
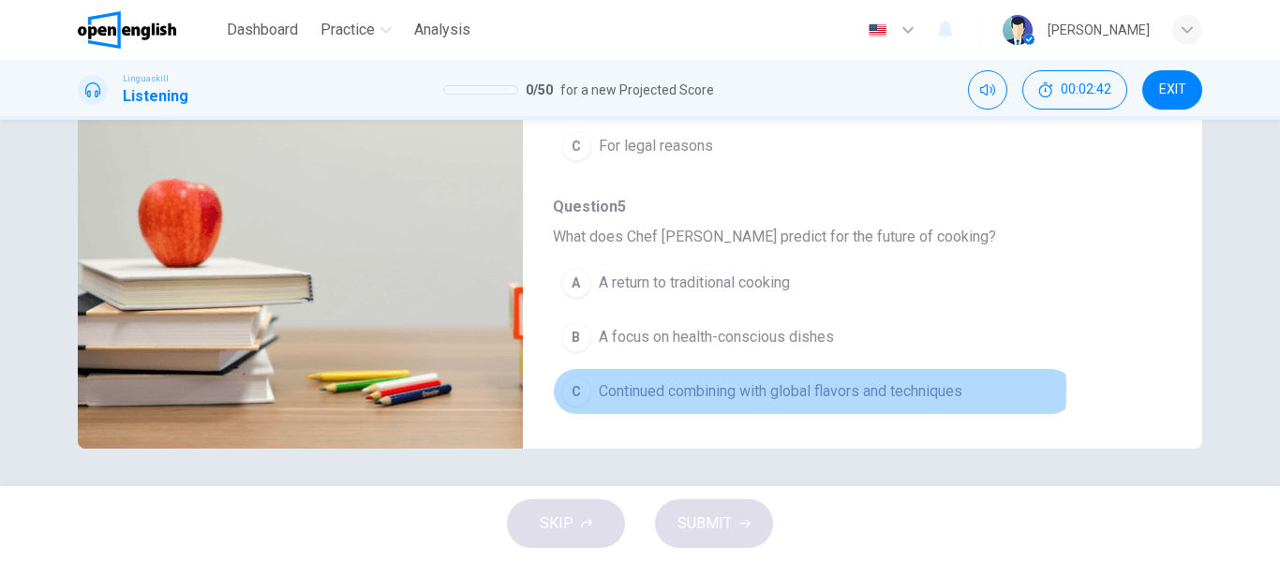
click at [791, 390] on span "Continued combining with global flavors and techniques" at bounding box center [780, 391] width 363 height 22
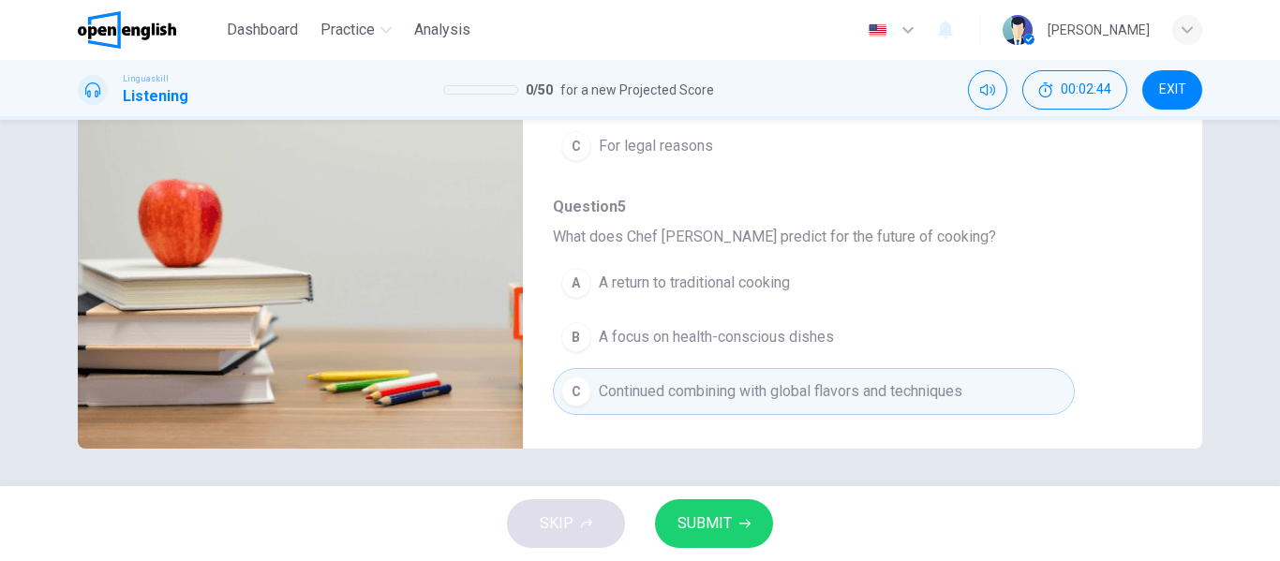
click at [694, 520] on span "SUBMIT" at bounding box center [704, 524] width 54 height 26
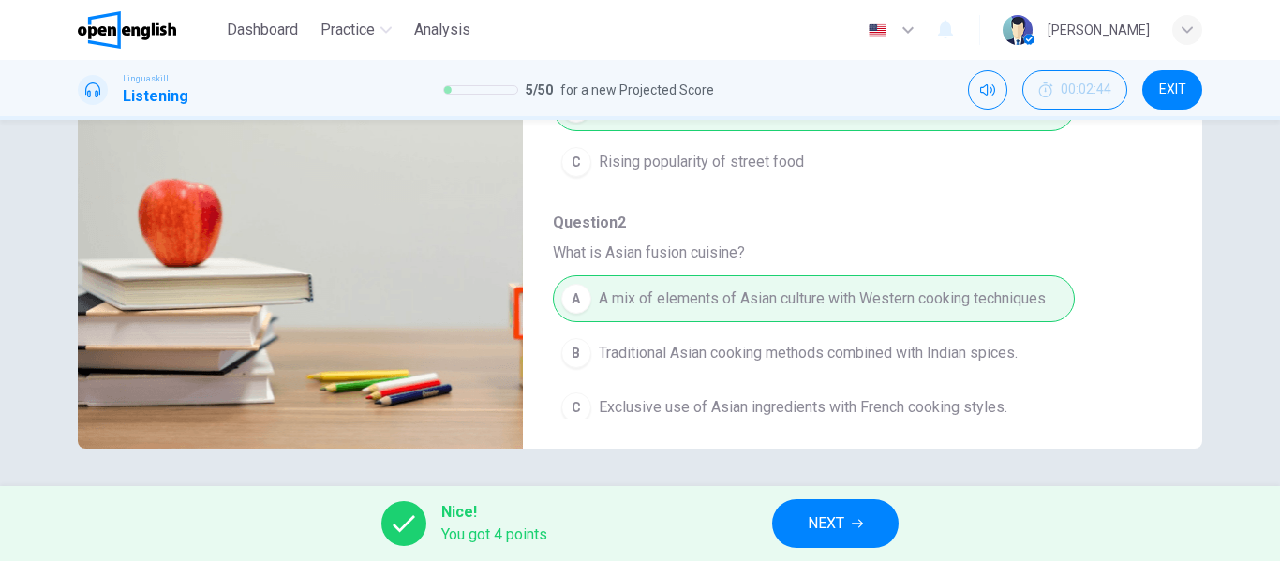
scroll to position [0, 0]
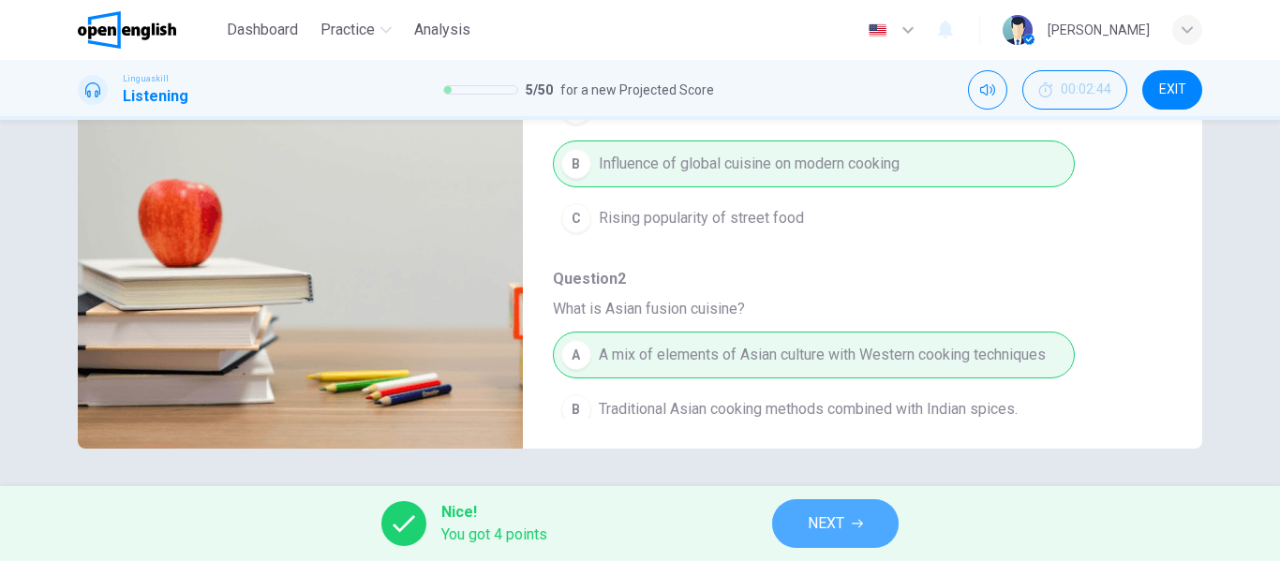
click at [829, 516] on span "NEXT" at bounding box center [825, 524] width 37 height 26
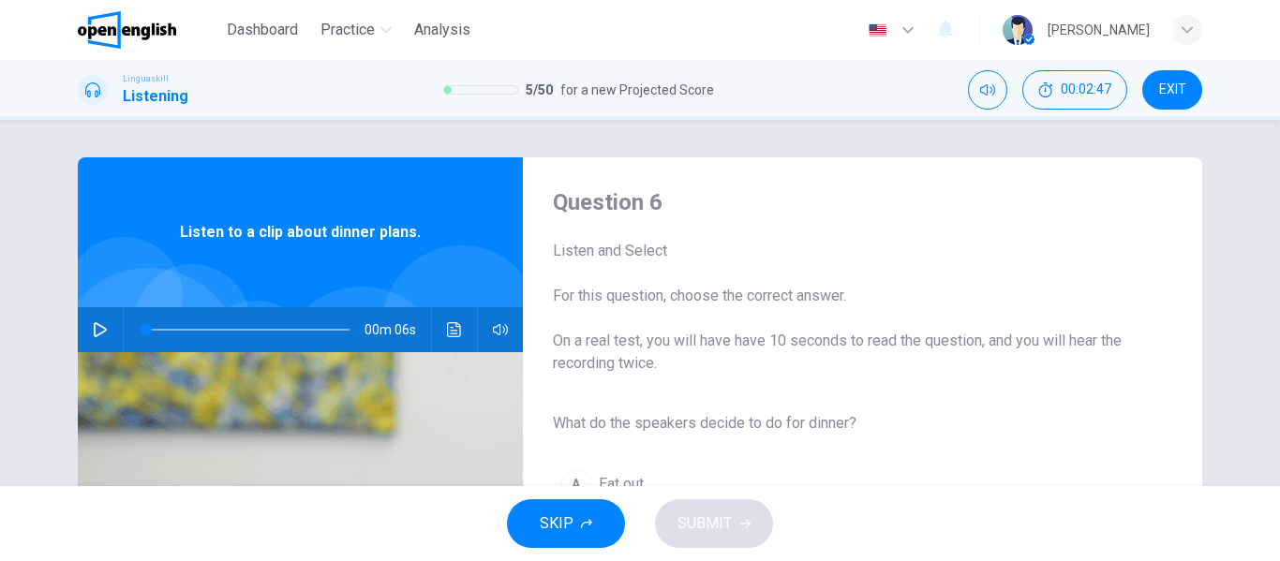
click at [94, 325] on icon "button" at bounding box center [100, 329] width 13 height 15
type input "**"
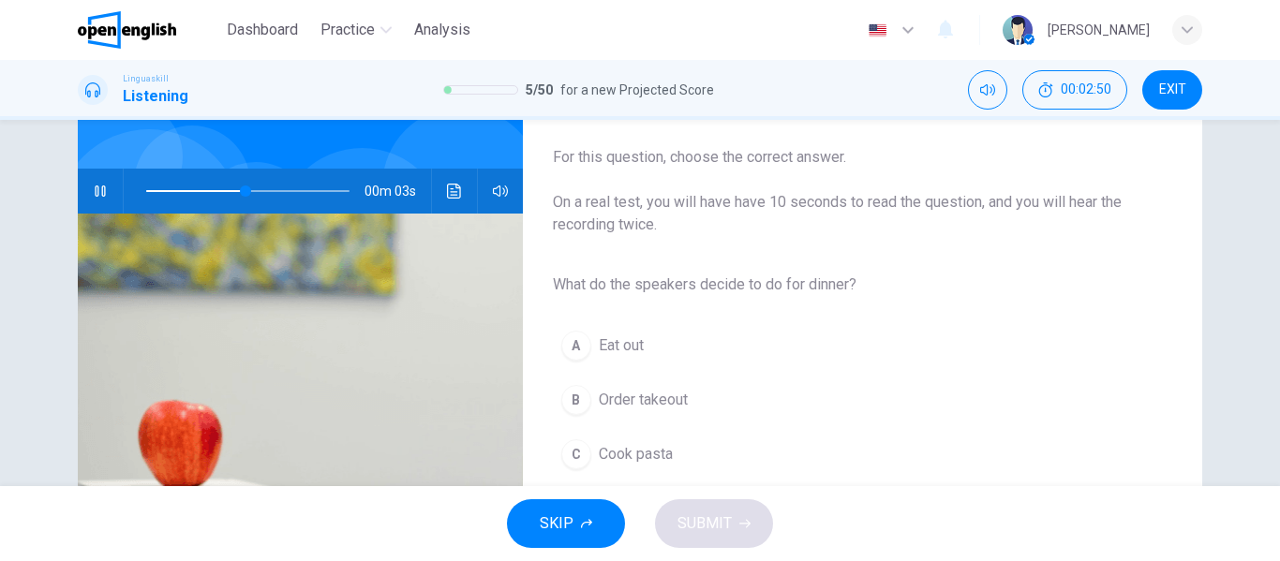
scroll to position [187, 0]
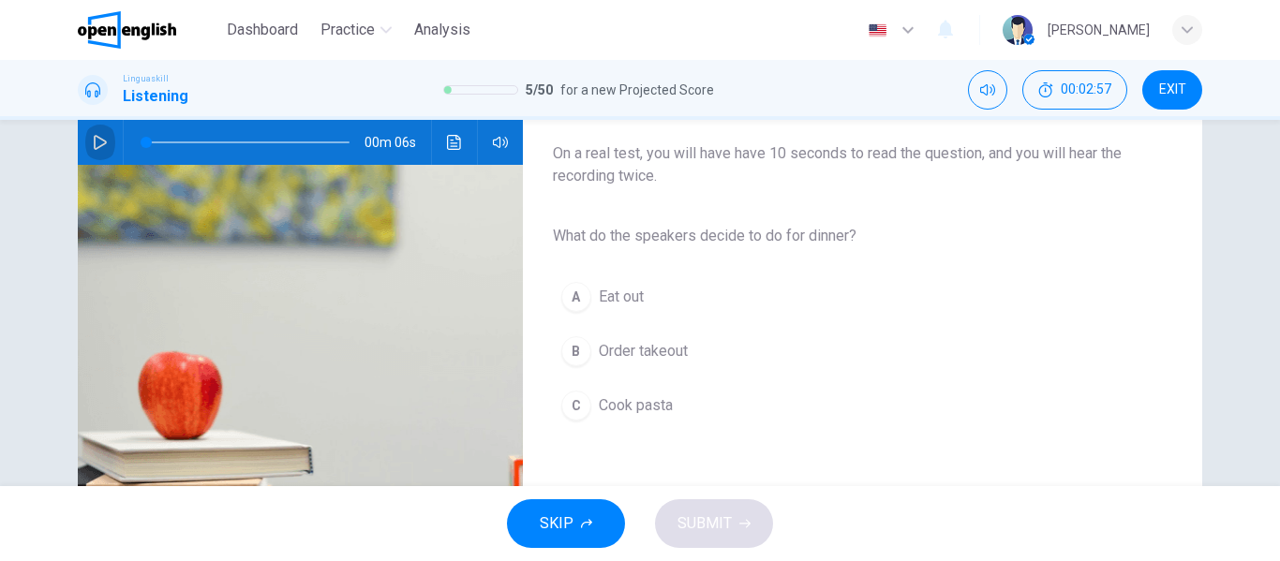
click at [89, 154] on button "button" at bounding box center [100, 142] width 30 height 45
click at [646, 400] on span "Cook pasta" at bounding box center [636, 405] width 74 height 22
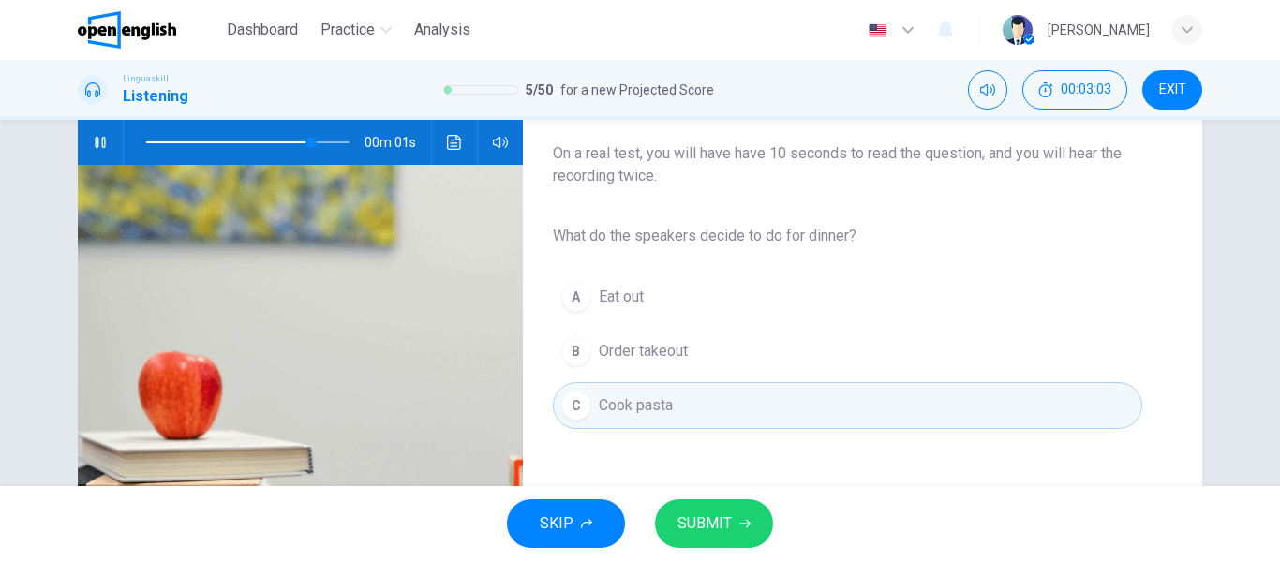
type input "*"
click at [701, 538] on button "SUBMIT" at bounding box center [714, 523] width 118 height 49
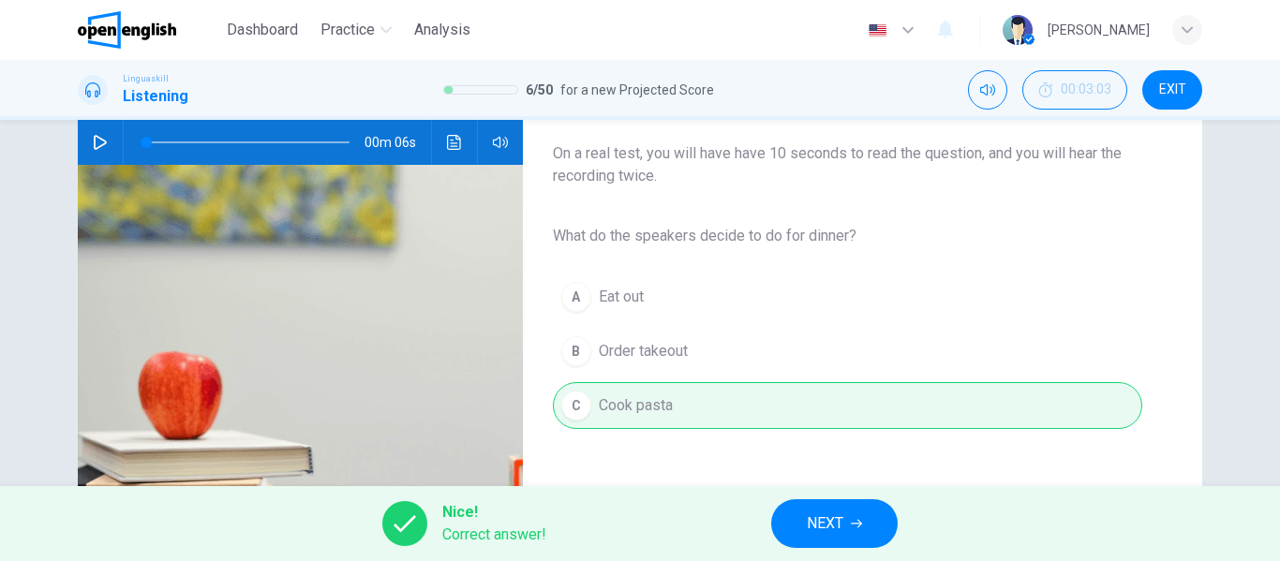
click at [818, 527] on span "NEXT" at bounding box center [825, 524] width 37 height 26
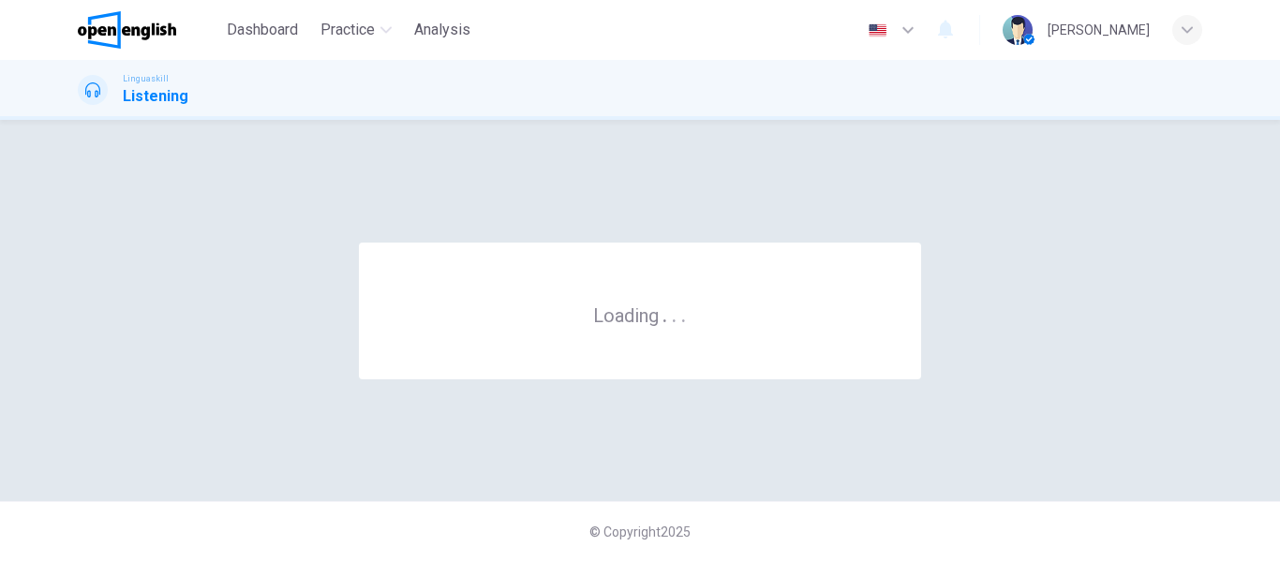
scroll to position [0, 0]
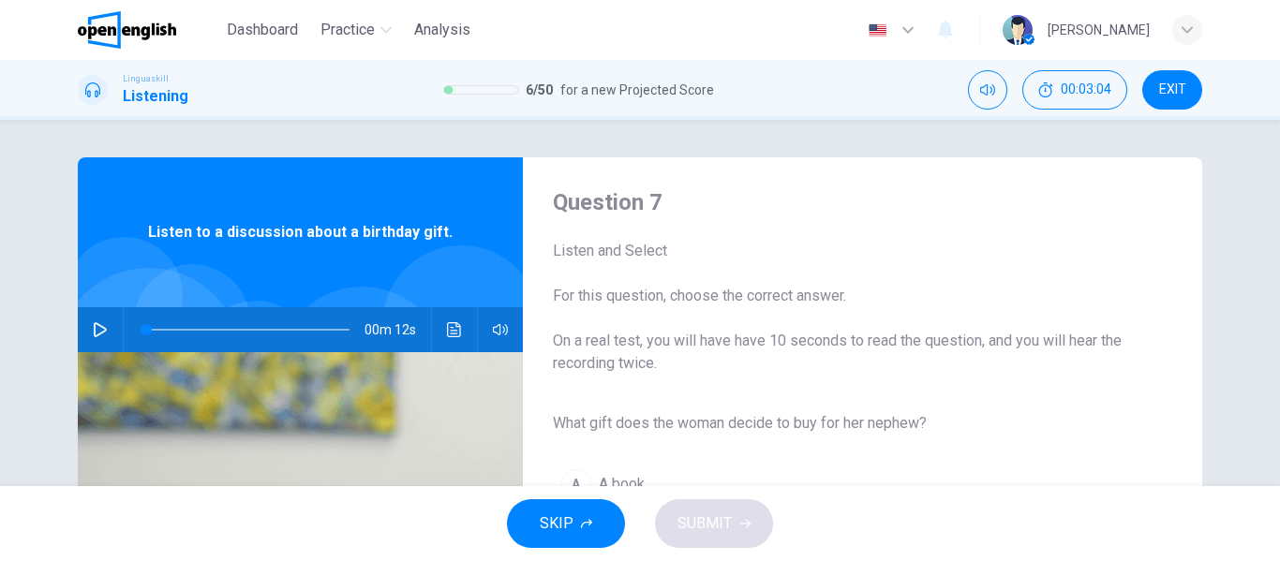
click at [105, 323] on button "button" at bounding box center [100, 329] width 30 height 45
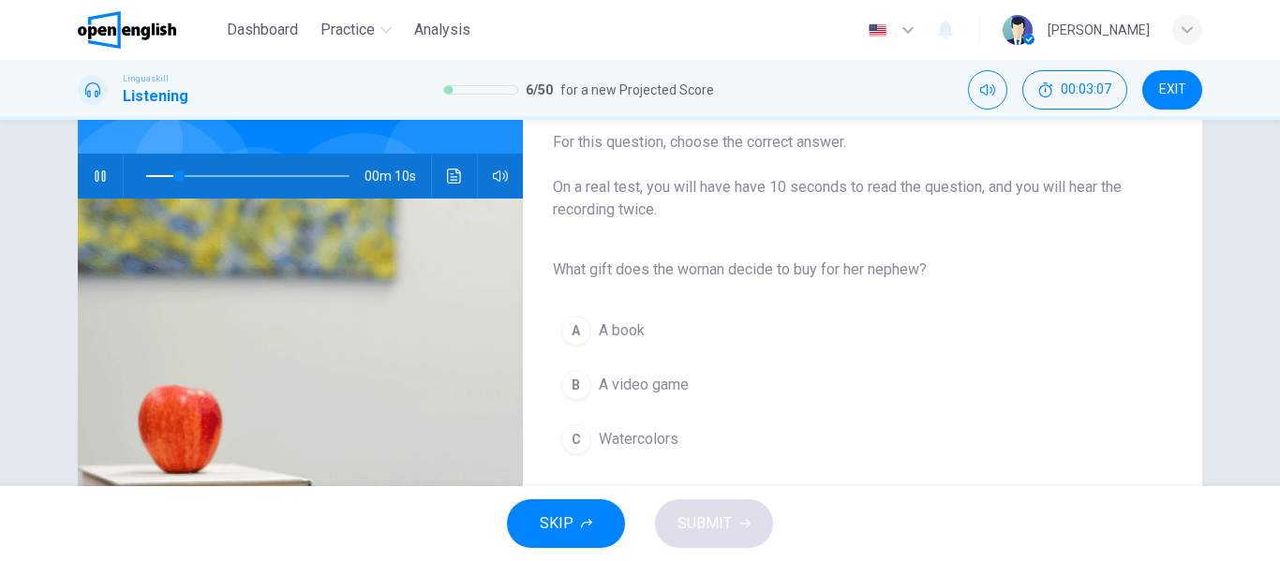
scroll to position [187, 0]
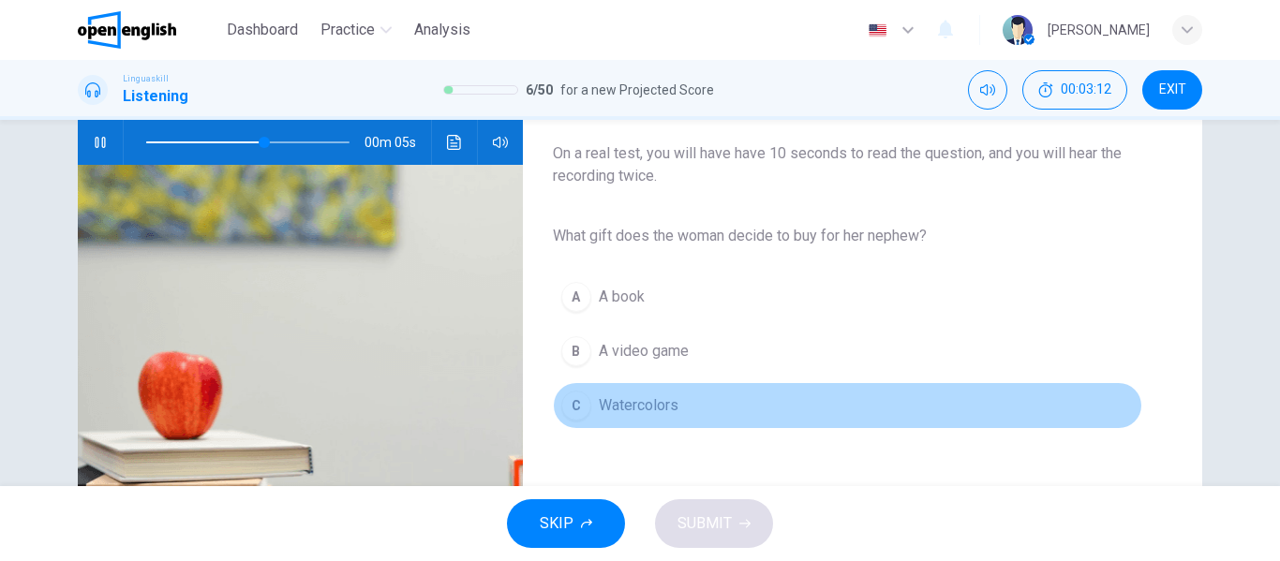
click at [659, 411] on span "Watercolors" at bounding box center [639, 405] width 80 height 22
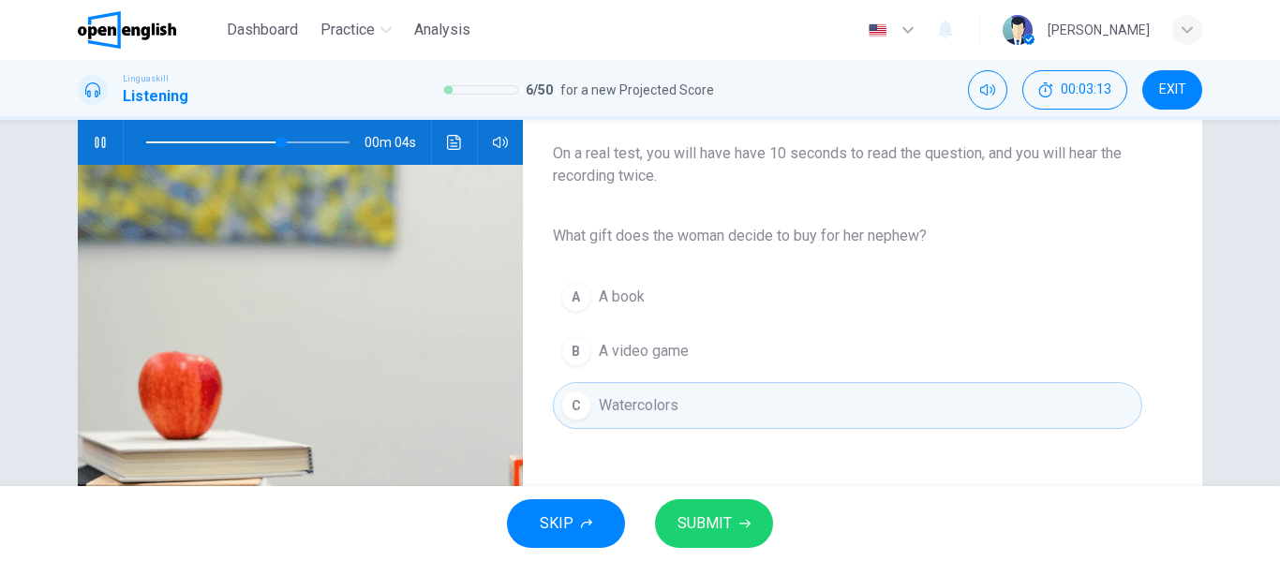
click at [707, 521] on span "SUBMIT" at bounding box center [704, 524] width 54 height 26
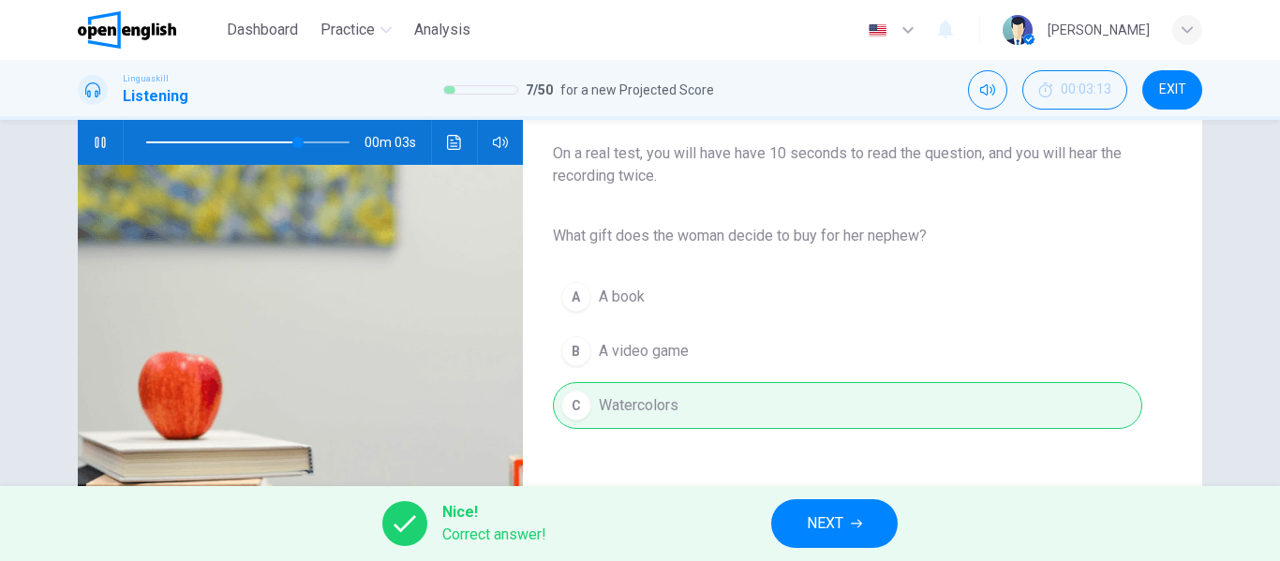
type input "**"
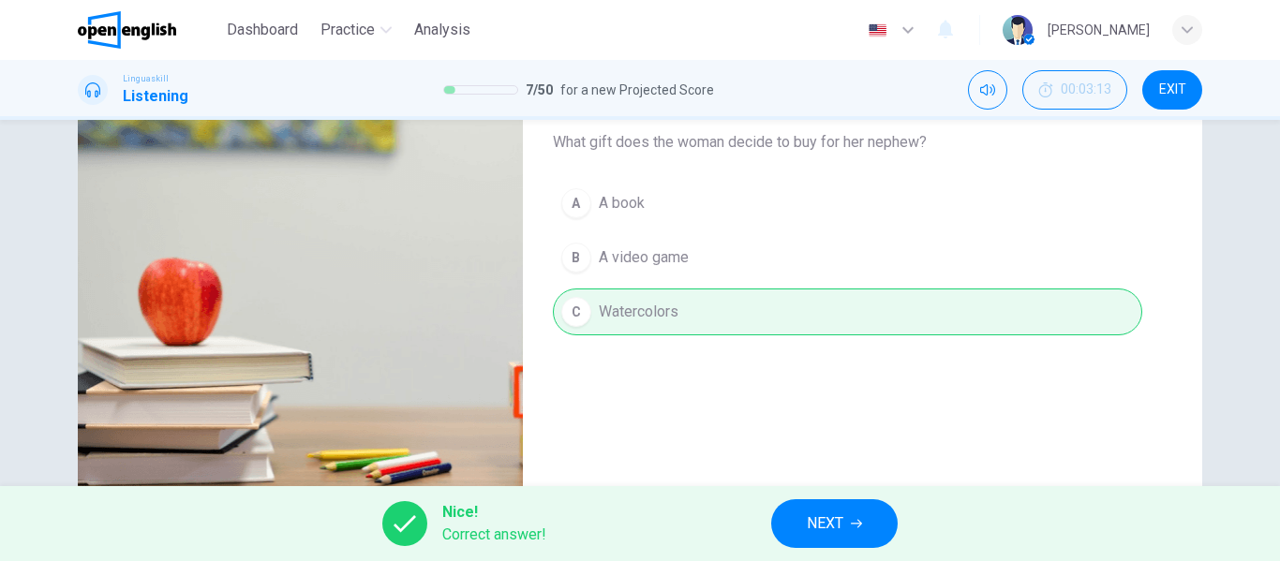
click at [835, 516] on span "NEXT" at bounding box center [825, 524] width 37 height 26
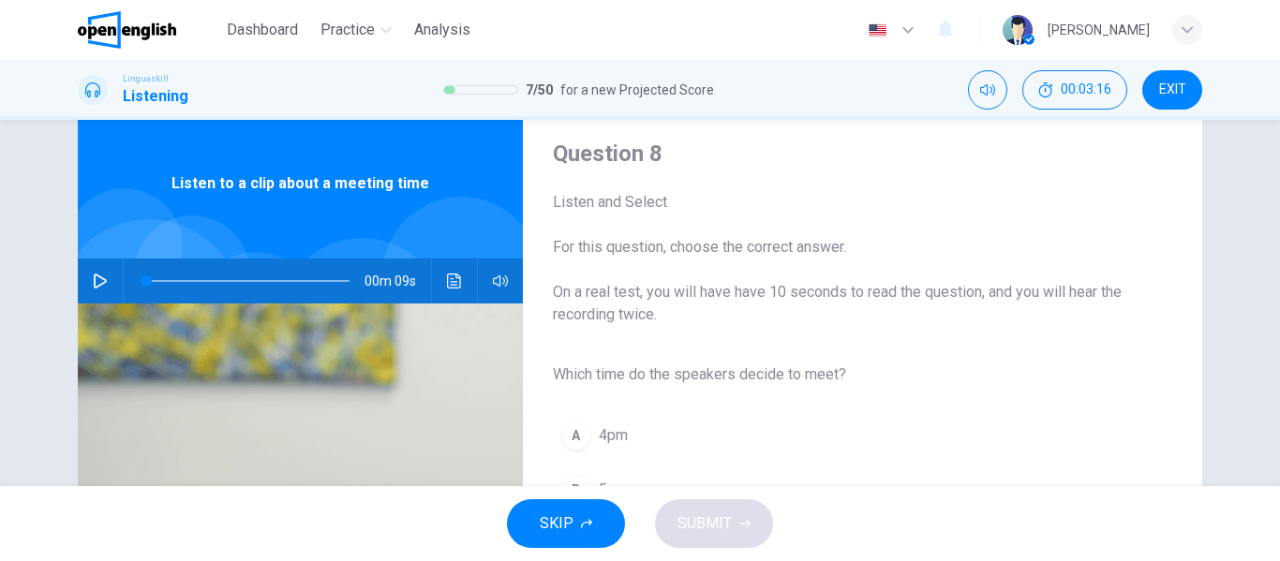
scroll to position [94, 0]
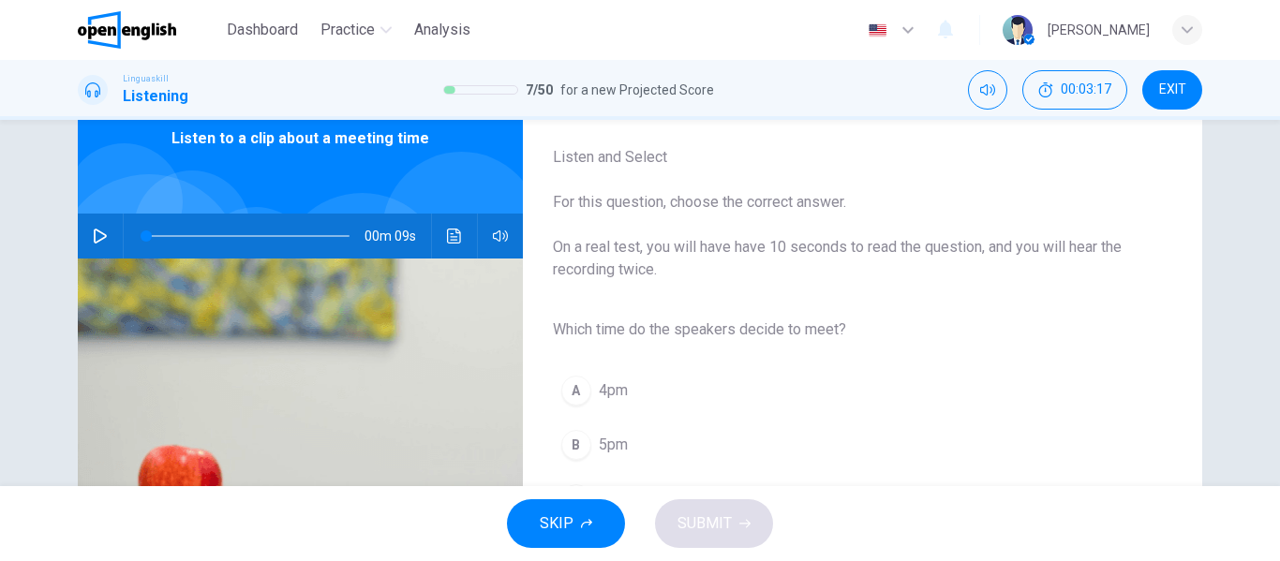
click at [99, 229] on icon "button" at bounding box center [100, 236] width 15 height 15
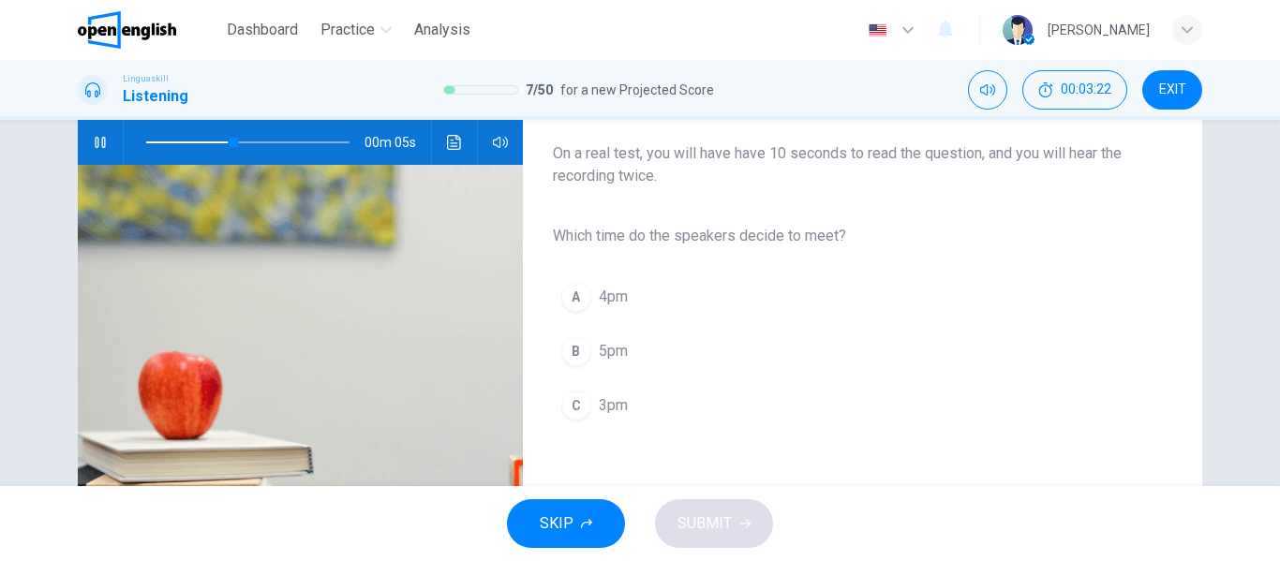
click at [646, 403] on button "C 3pm" at bounding box center [847, 405] width 589 height 47
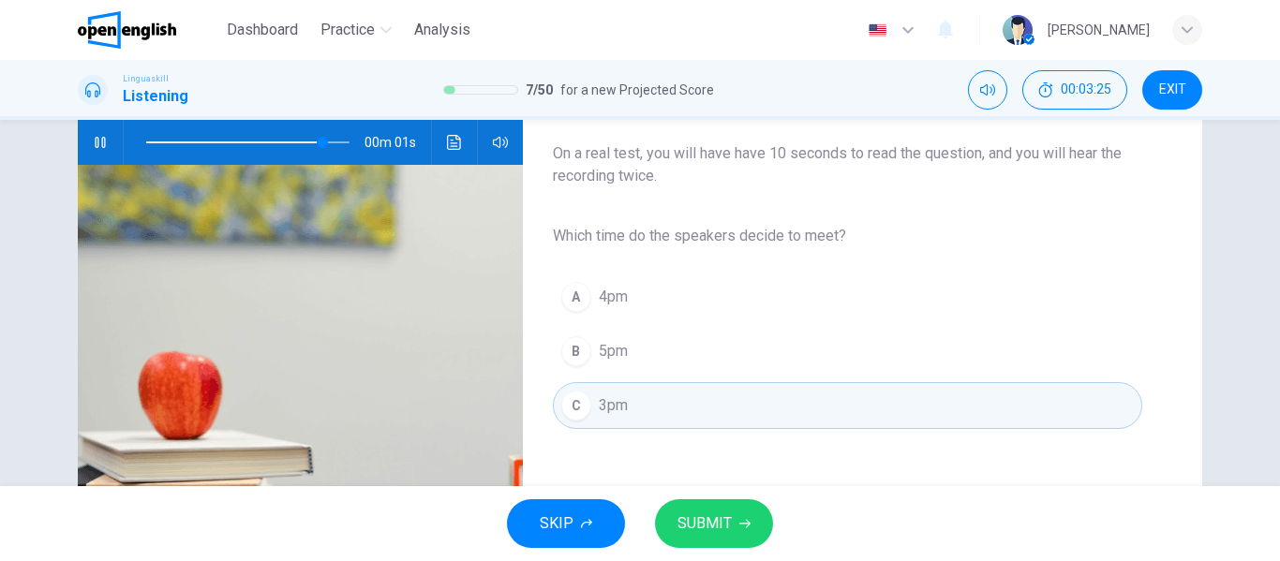
click at [734, 515] on button "SUBMIT" at bounding box center [714, 523] width 118 height 49
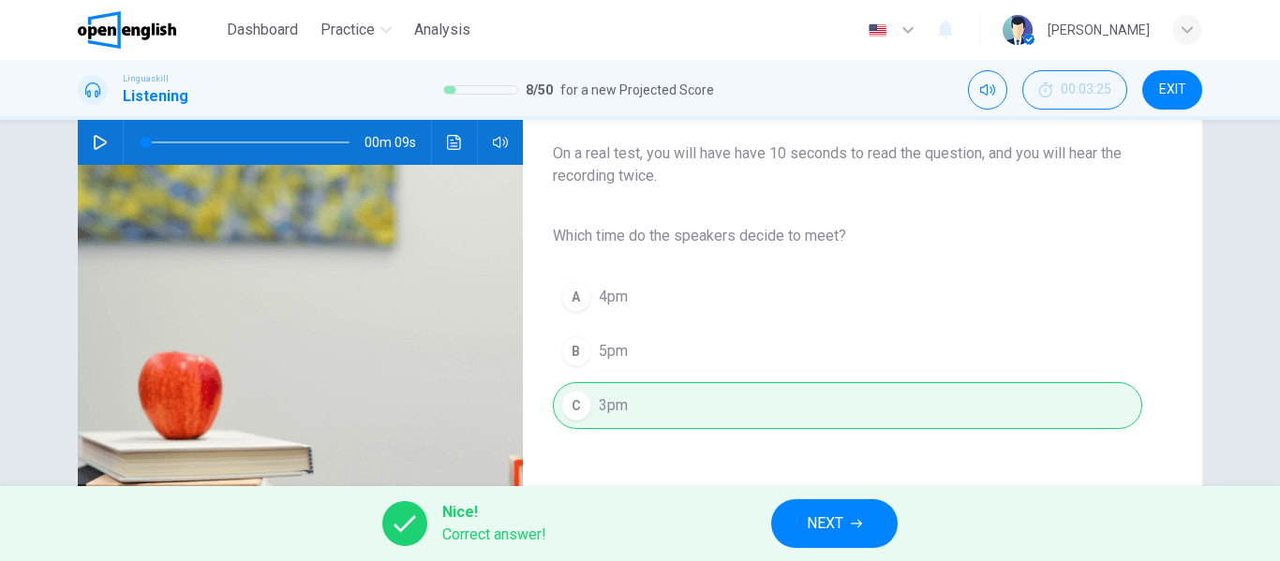
scroll to position [281, 0]
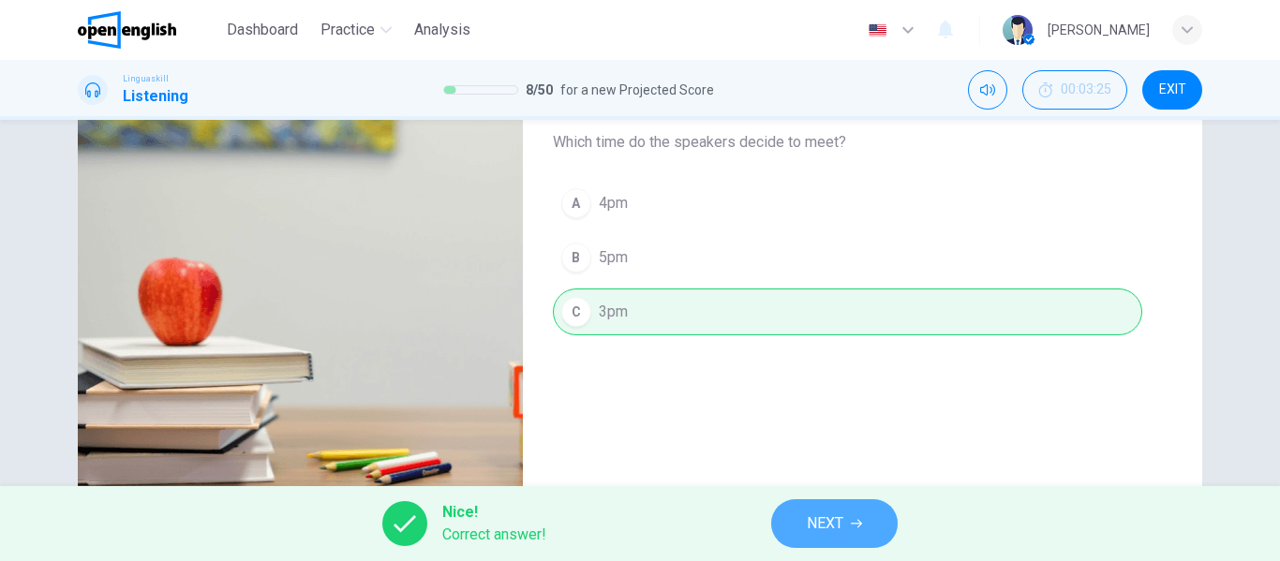
click at [812, 529] on span "NEXT" at bounding box center [825, 524] width 37 height 26
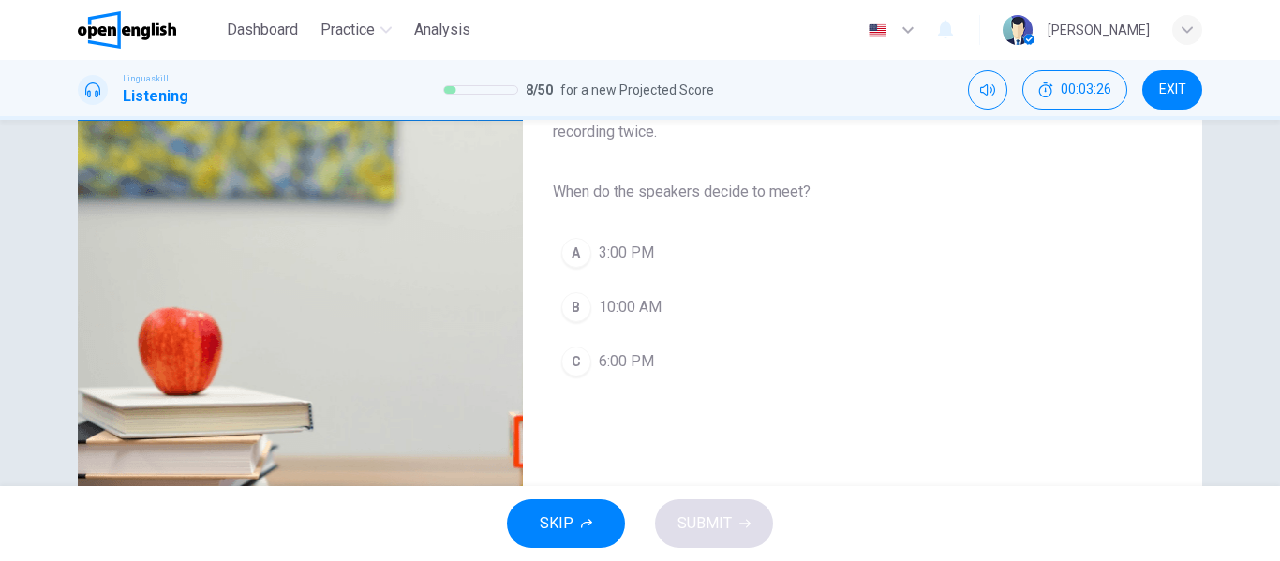
scroll to position [187, 0]
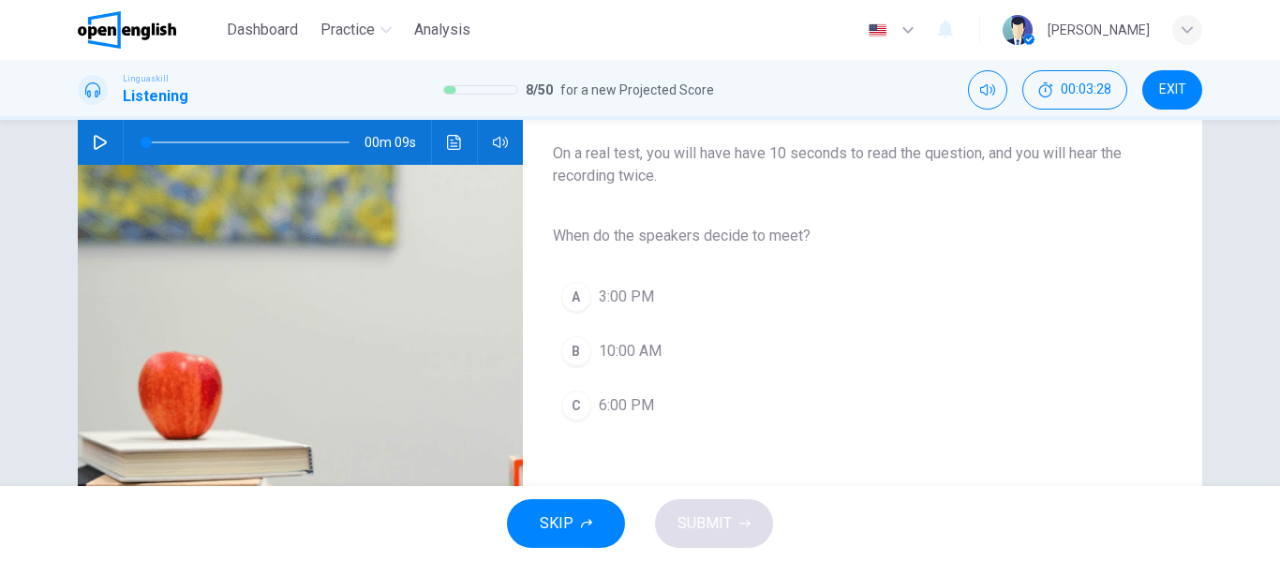
click at [96, 142] on icon "button" at bounding box center [100, 142] width 15 height 15
click at [630, 291] on span "3:00 PM" at bounding box center [626, 297] width 55 height 22
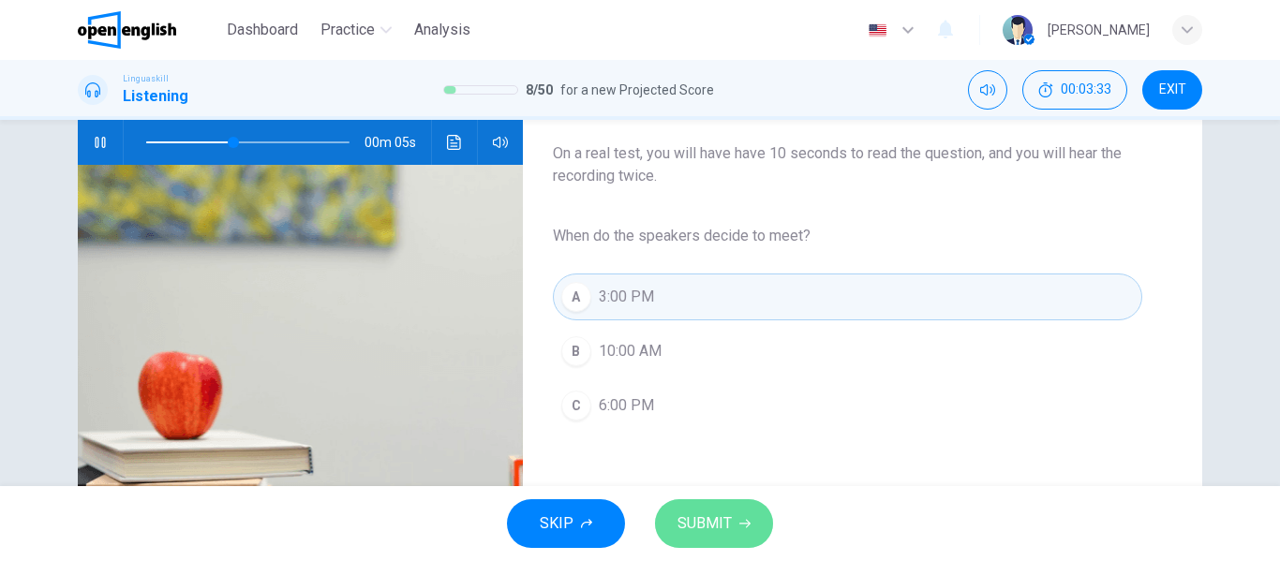
click at [693, 521] on span "SUBMIT" at bounding box center [704, 524] width 54 height 26
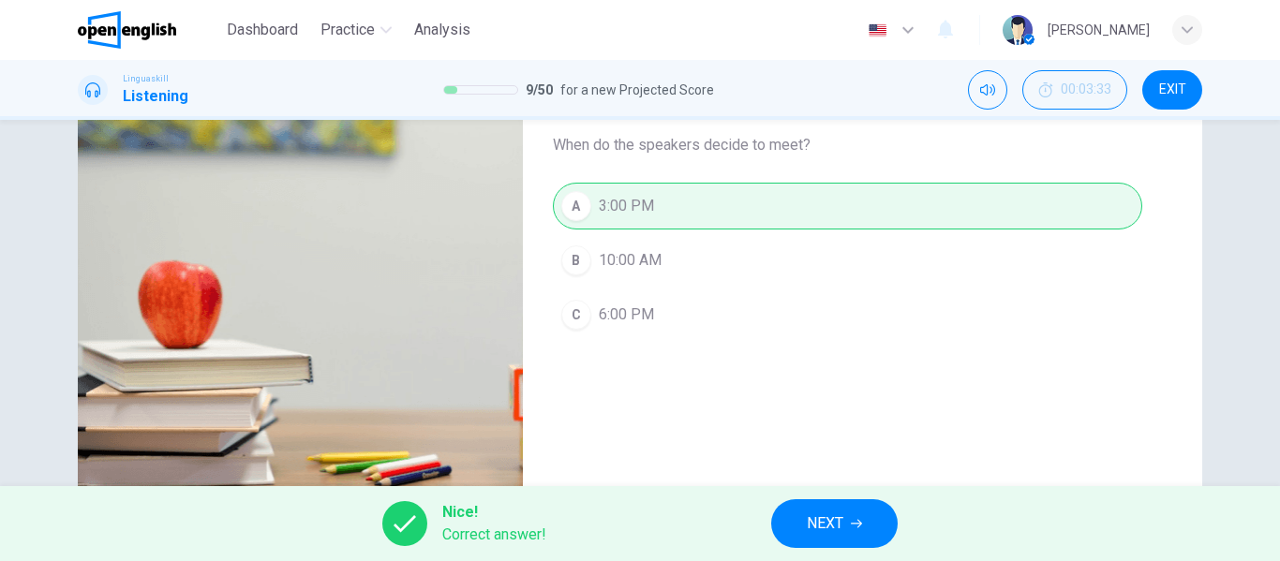
type input "**"
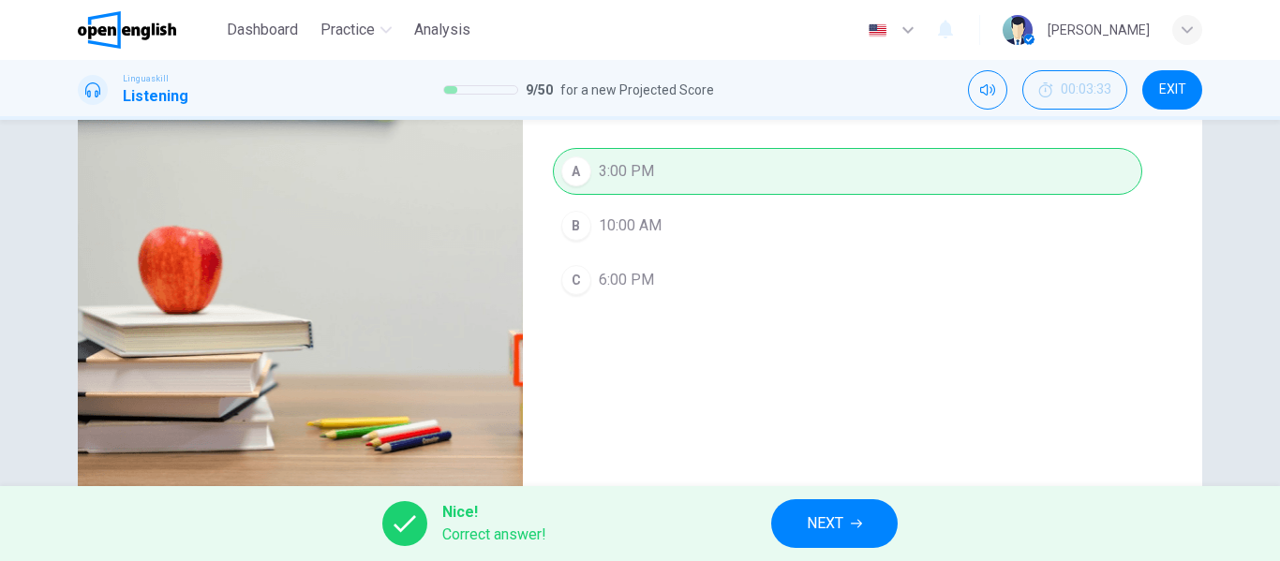
scroll to position [360, 0]
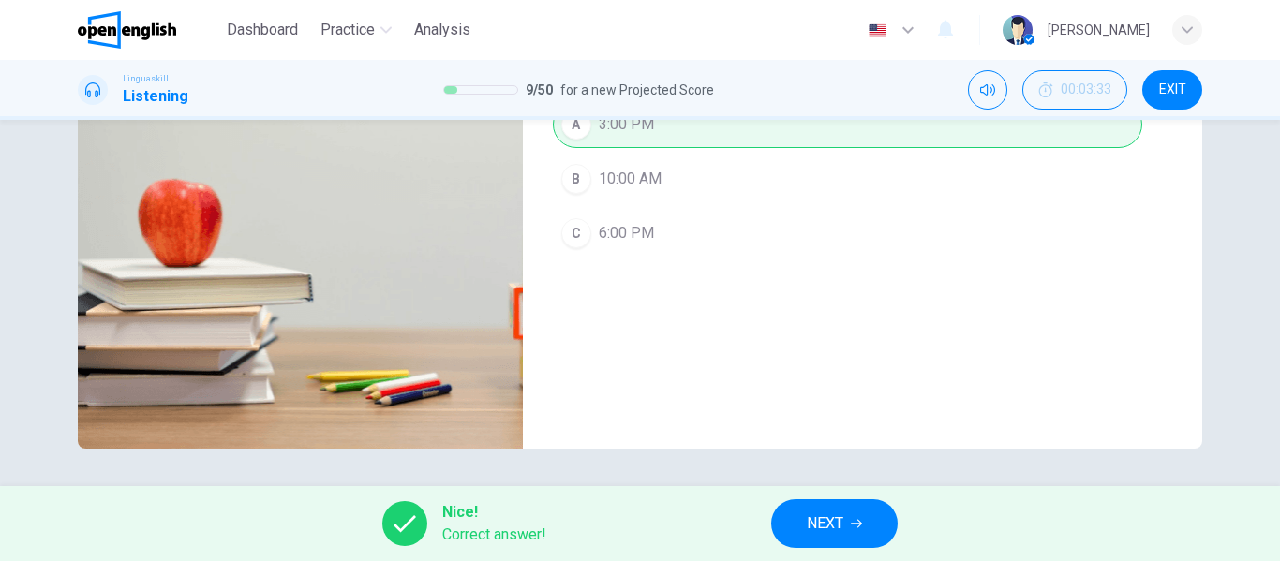
click at [817, 522] on span "NEXT" at bounding box center [825, 524] width 37 height 26
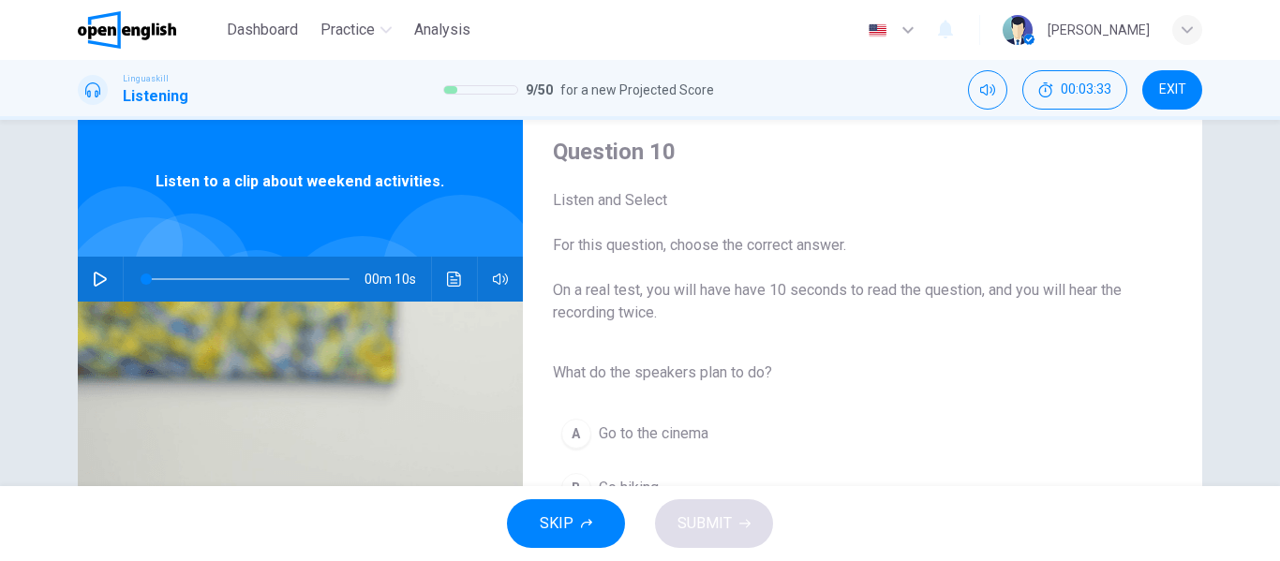
scroll to position [94, 0]
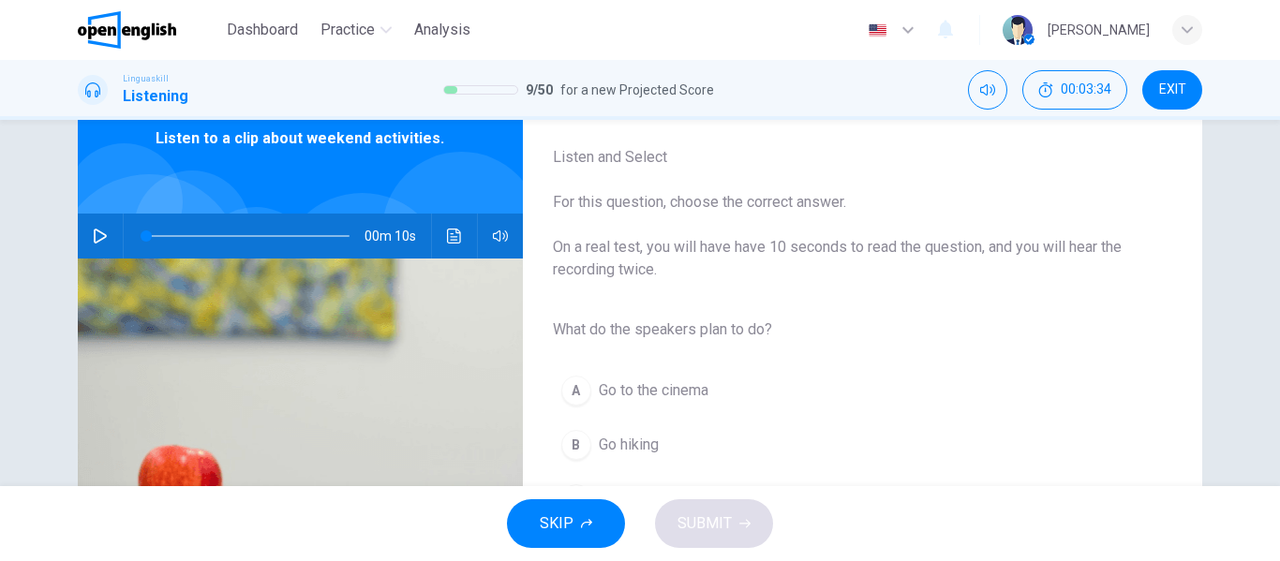
click at [99, 231] on icon "button" at bounding box center [100, 236] width 15 height 15
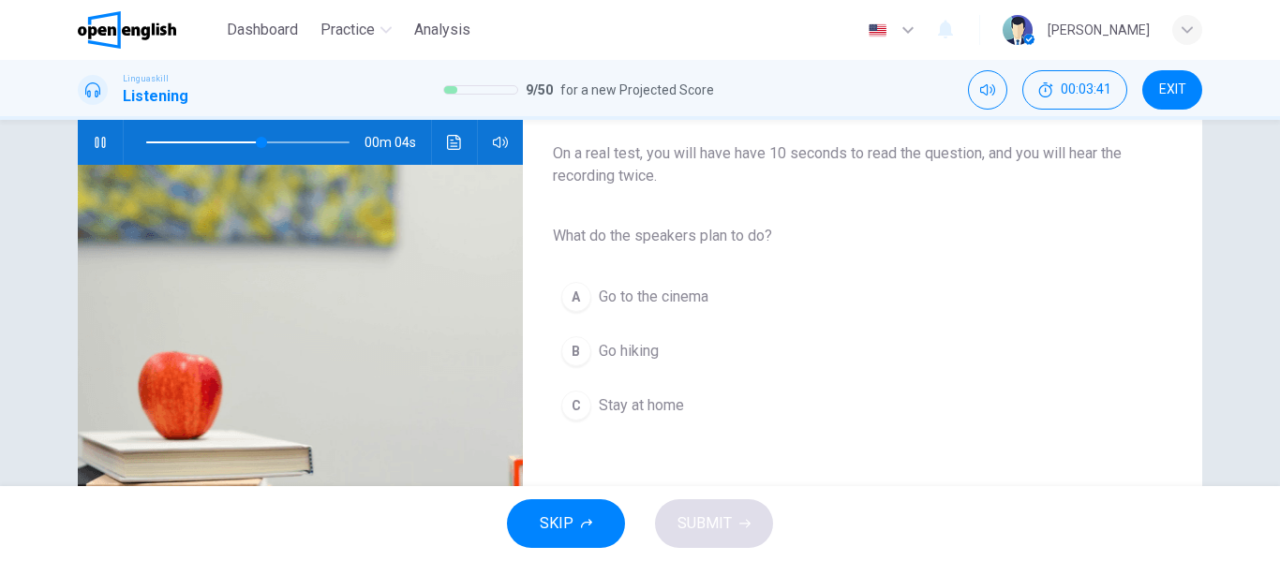
click at [622, 354] on span "Go hiking" at bounding box center [629, 351] width 60 height 22
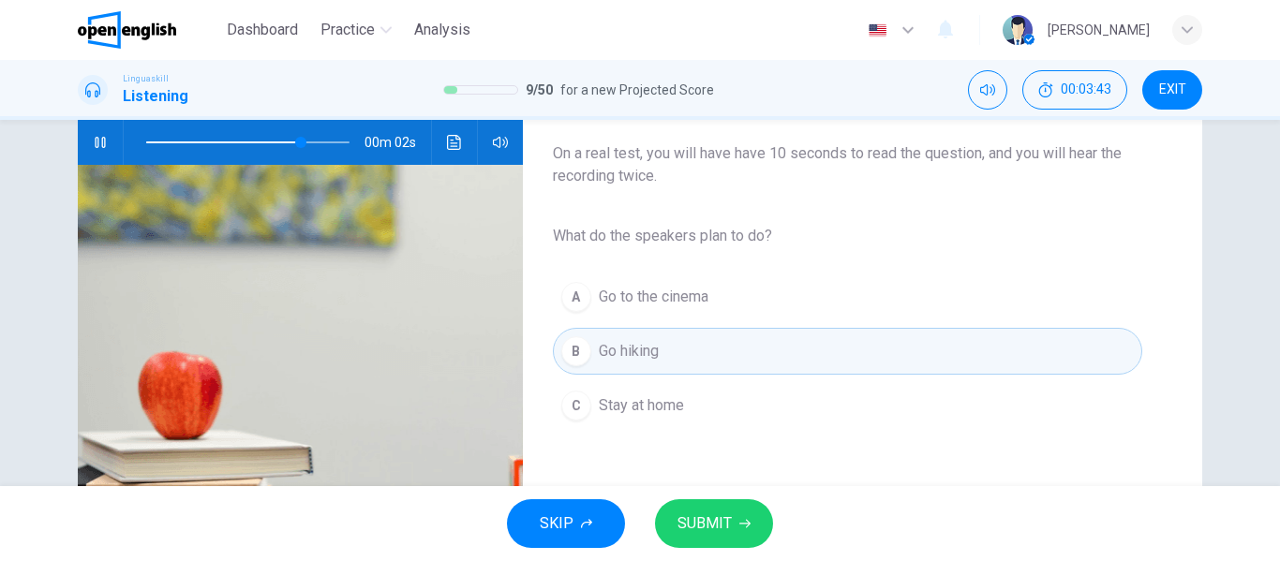
click at [689, 525] on span "SUBMIT" at bounding box center [704, 524] width 54 height 26
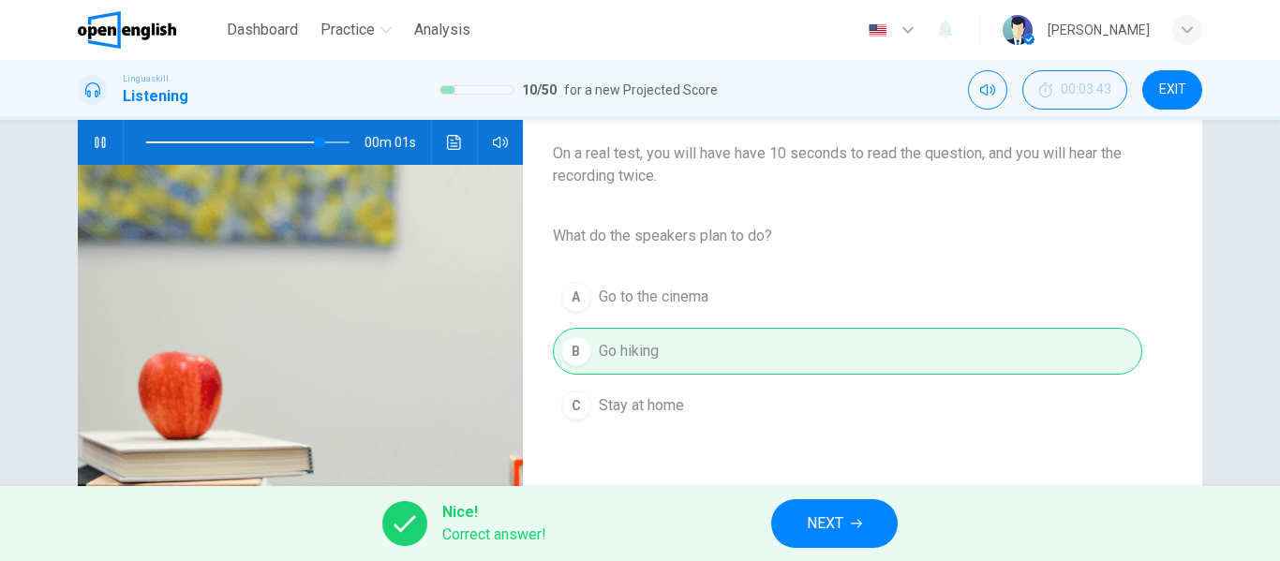
type input "**"
click at [817, 518] on span "NEXT" at bounding box center [825, 524] width 37 height 26
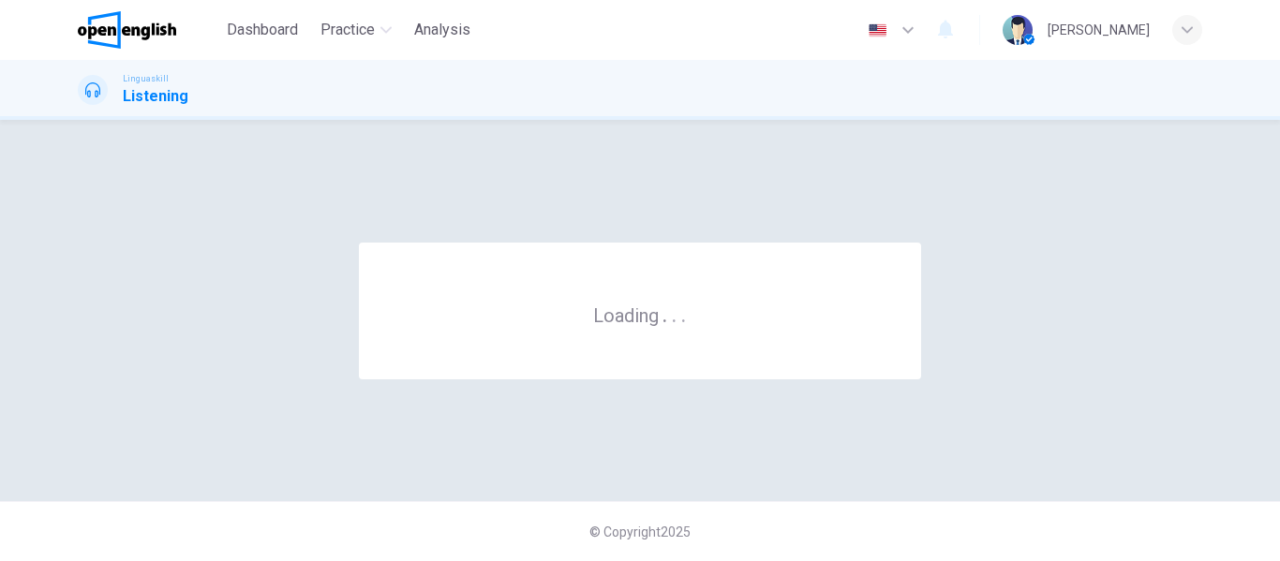
scroll to position [0, 0]
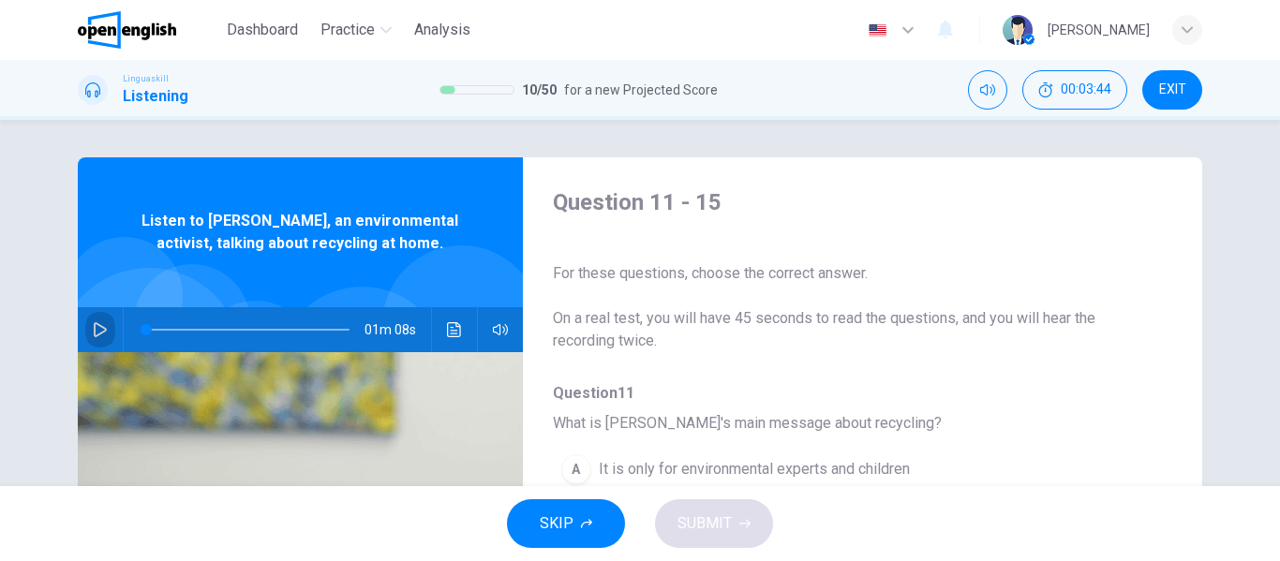
click at [99, 324] on icon "button" at bounding box center [100, 329] width 15 height 15
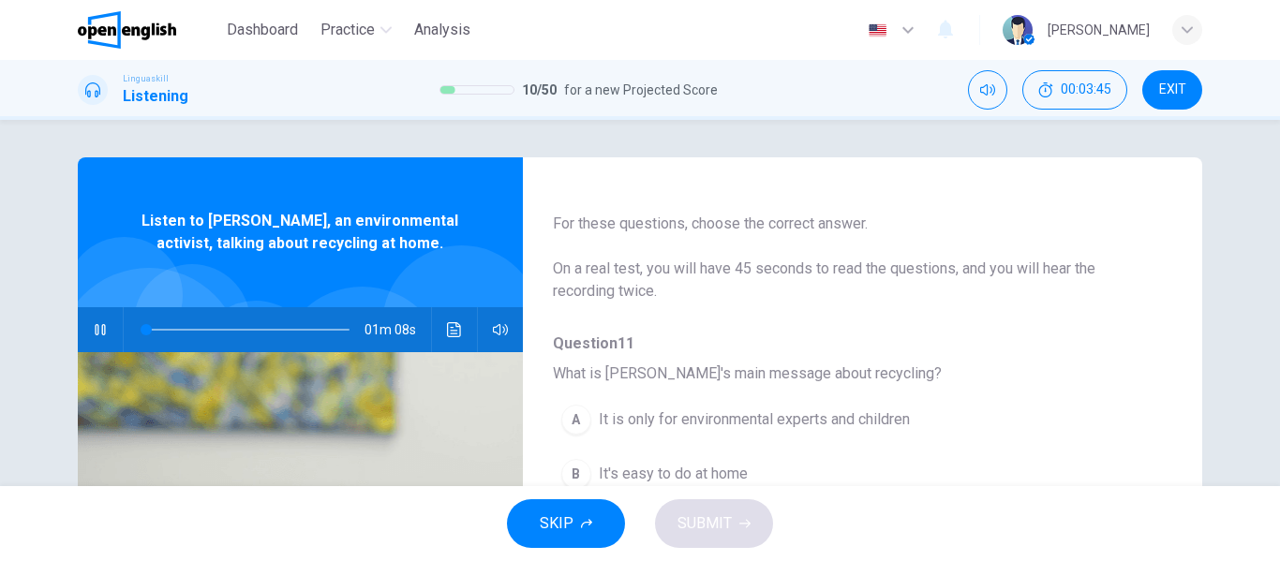
scroll to position [187, 0]
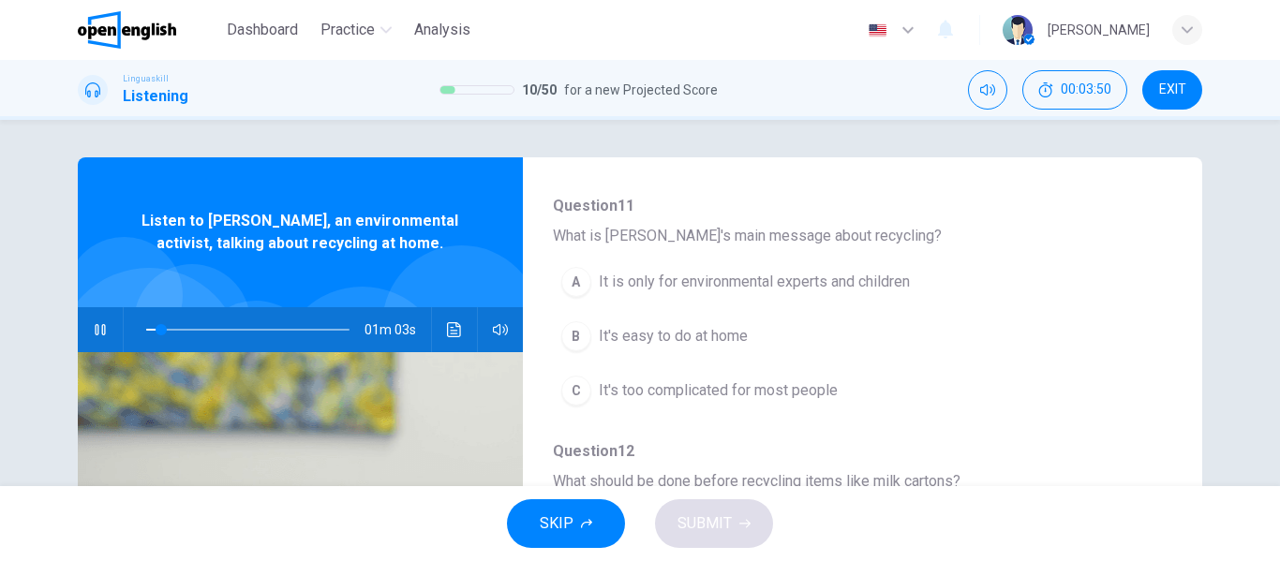
click at [95, 325] on icon "button" at bounding box center [100, 329] width 15 height 15
click at [96, 324] on icon "button" at bounding box center [100, 329] width 15 height 15
click at [134, 340] on div at bounding box center [244, 329] width 241 height 45
click at [146, 330] on span at bounding box center [247, 330] width 203 height 26
click at [723, 338] on span "It's easy to do at home" at bounding box center [673, 336] width 149 height 22
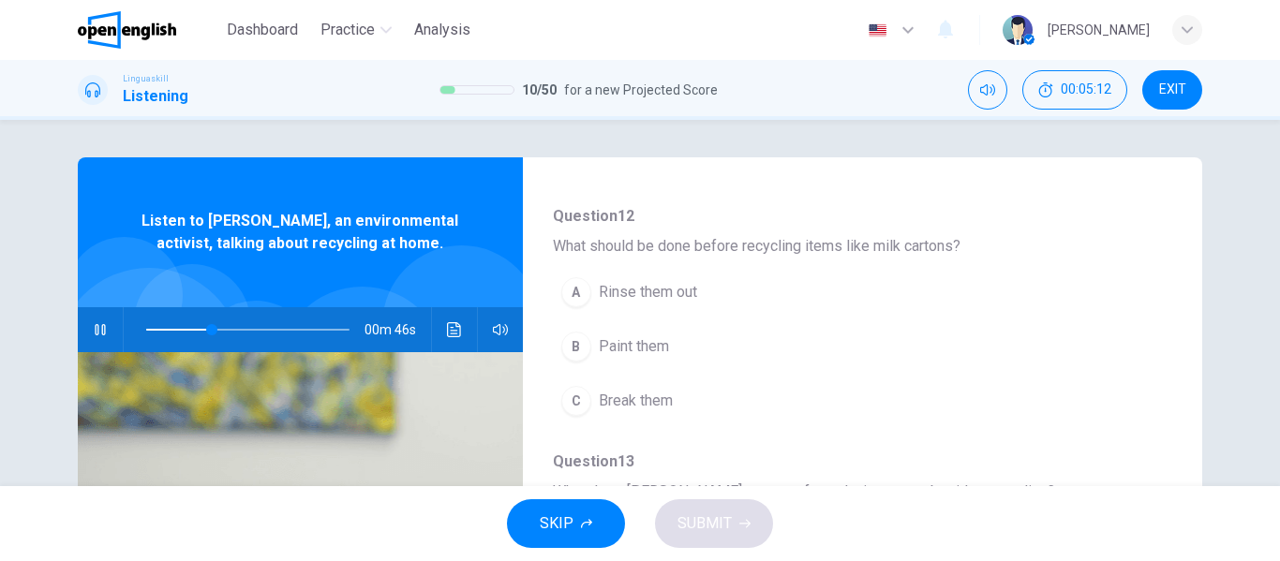
scroll to position [468, 0]
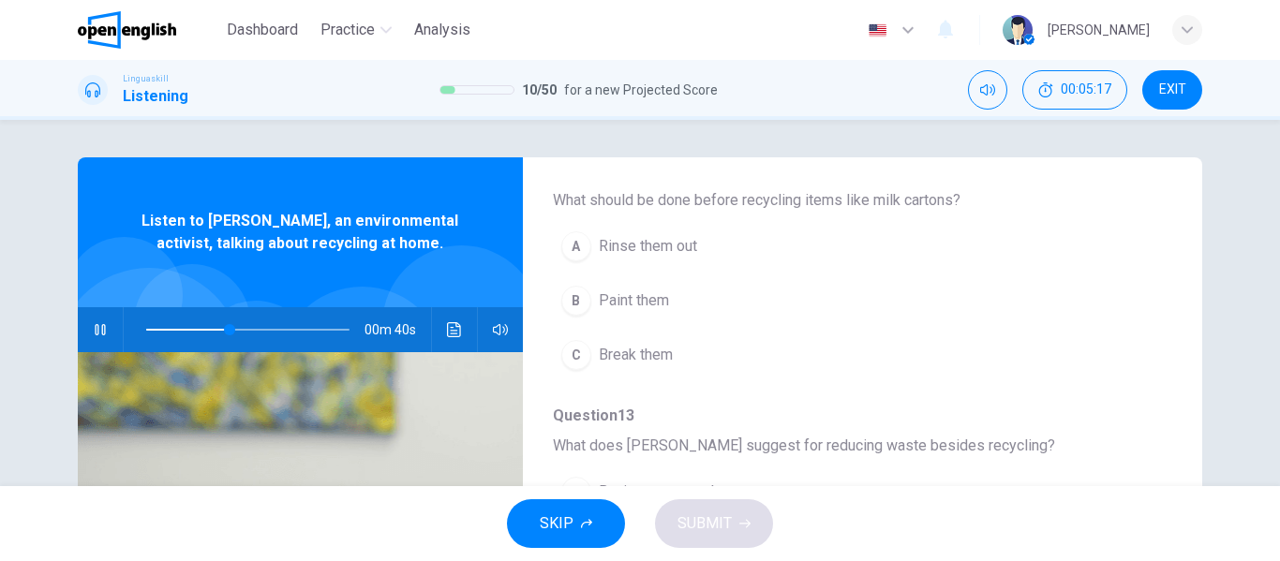
click at [659, 245] on span "Rinse them out" at bounding box center [648, 246] width 98 height 22
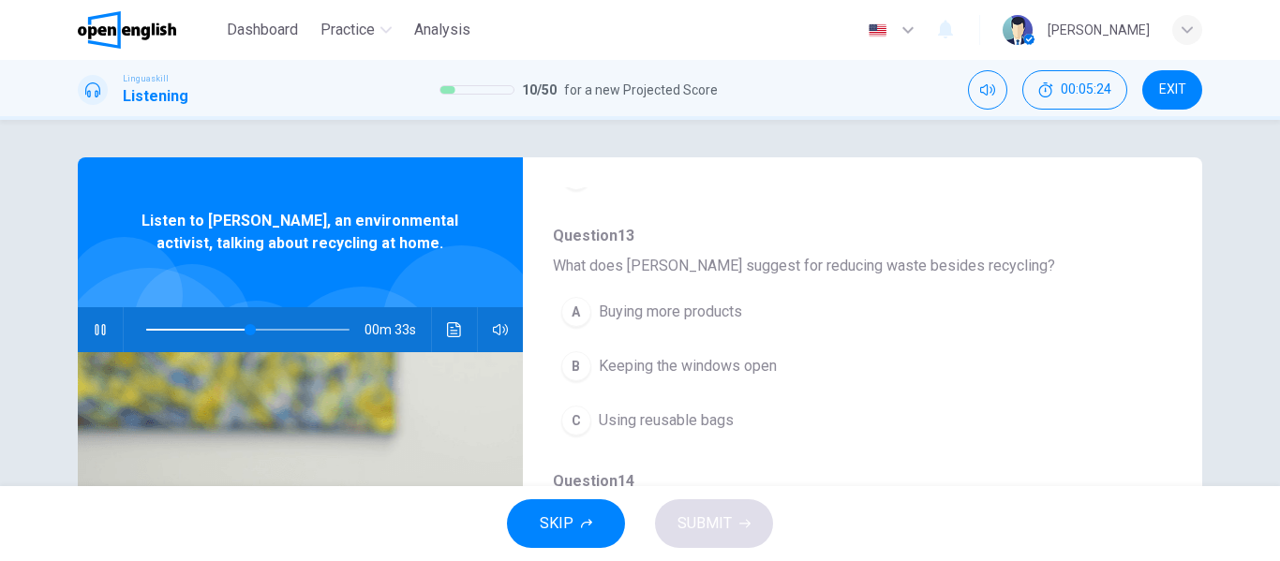
scroll to position [656, 0]
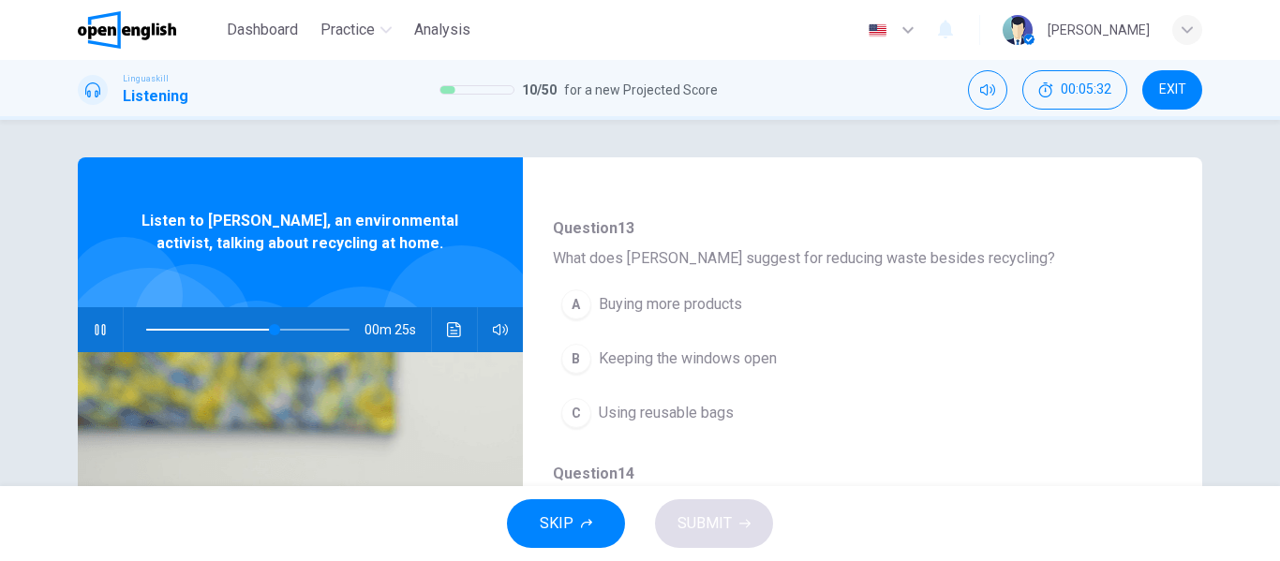
click at [674, 417] on span "Using reusable bags" at bounding box center [666, 413] width 135 height 22
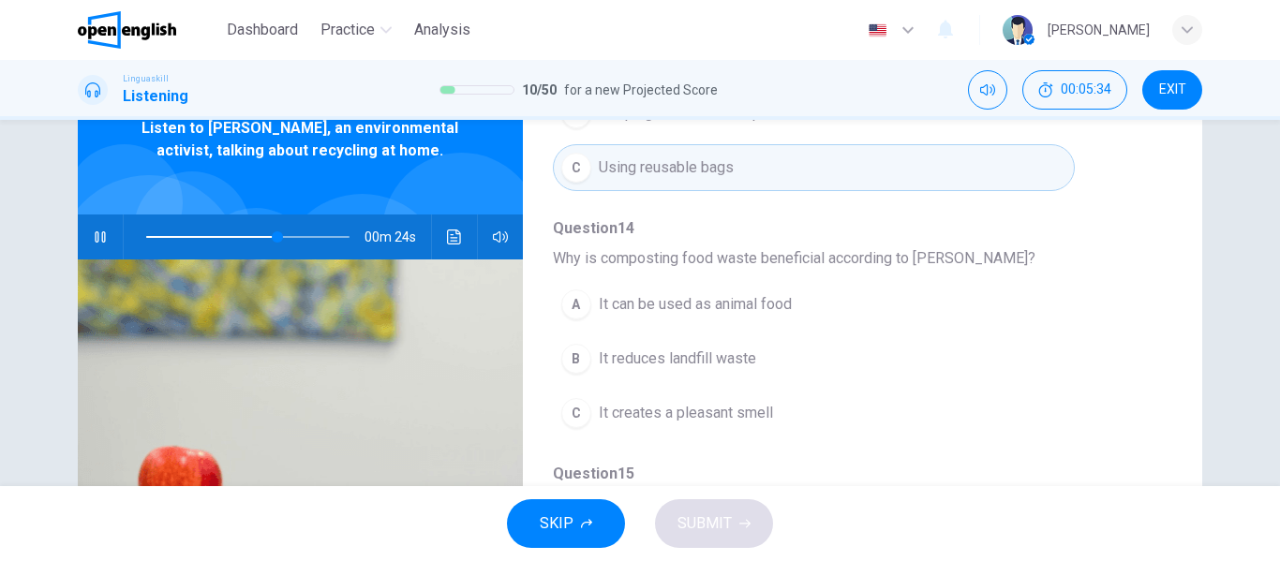
scroll to position [94, 0]
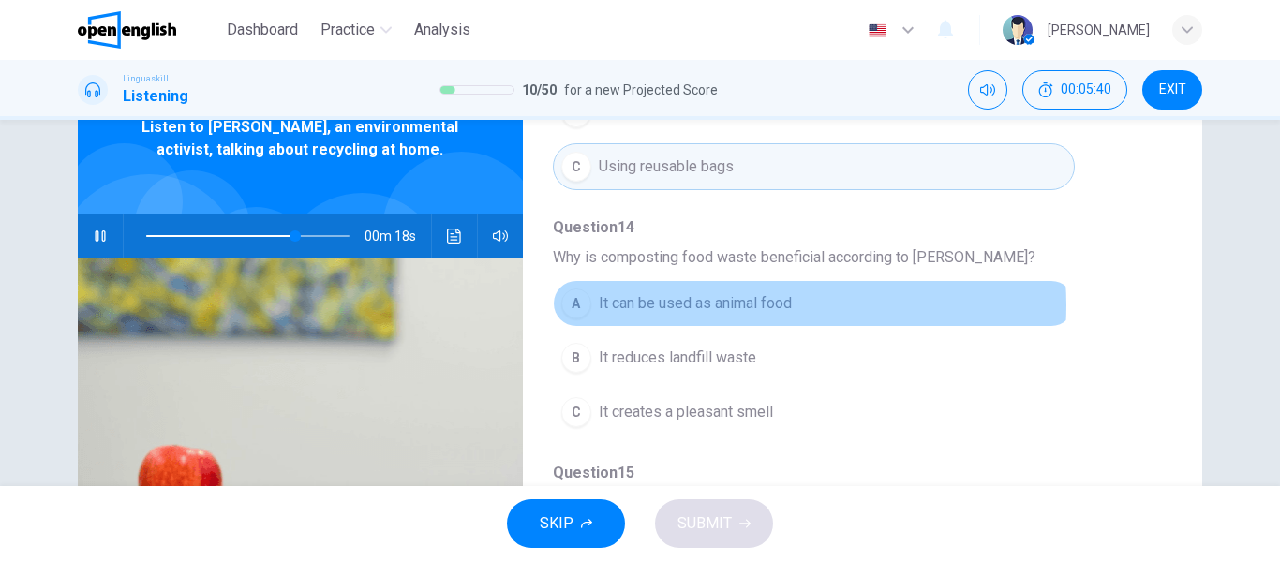
click at [749, 305] on span "It can be used as animal food" at bounding box center [695, 303] width 193 height 22
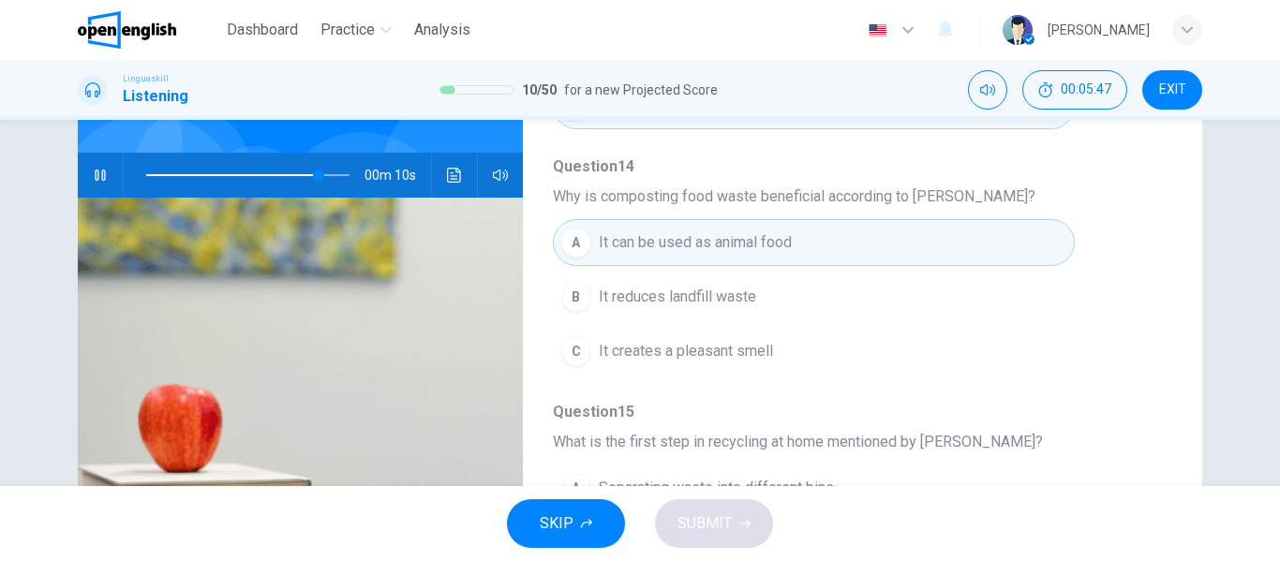
scroll to position [187, 0]
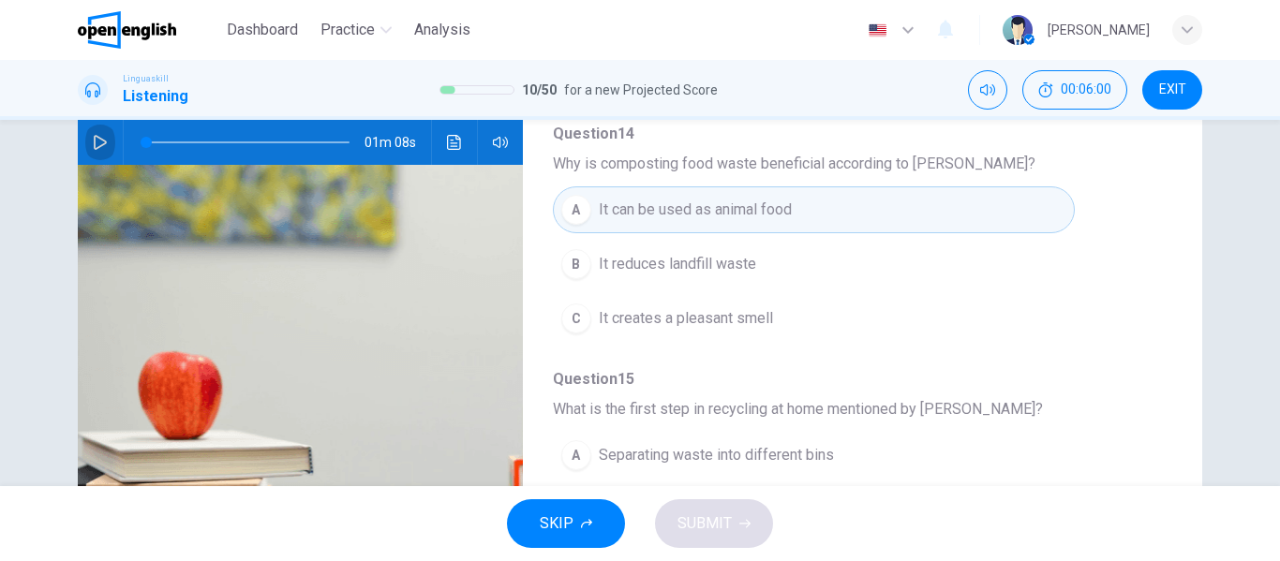
click at [98, 138] on icon "button" at bounding box center [100, 142] width 15 height 15
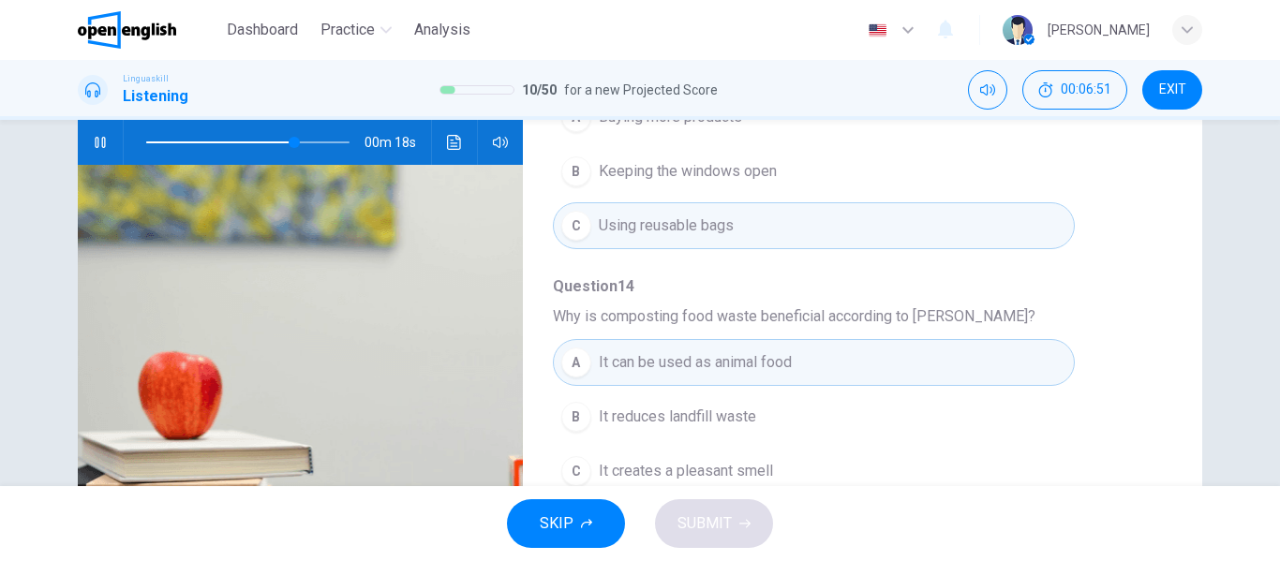
scroll to position [749, 0]
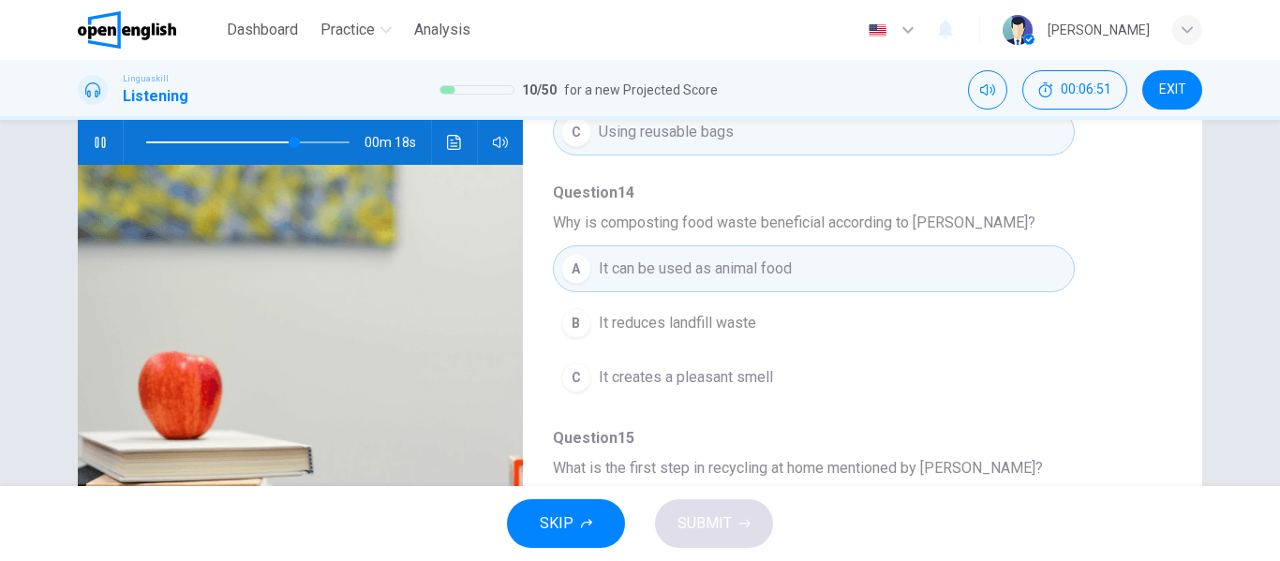
click at [712, 327] on span "It reduces landfill waste" at bounding box center [677, 323] width 157 height 22
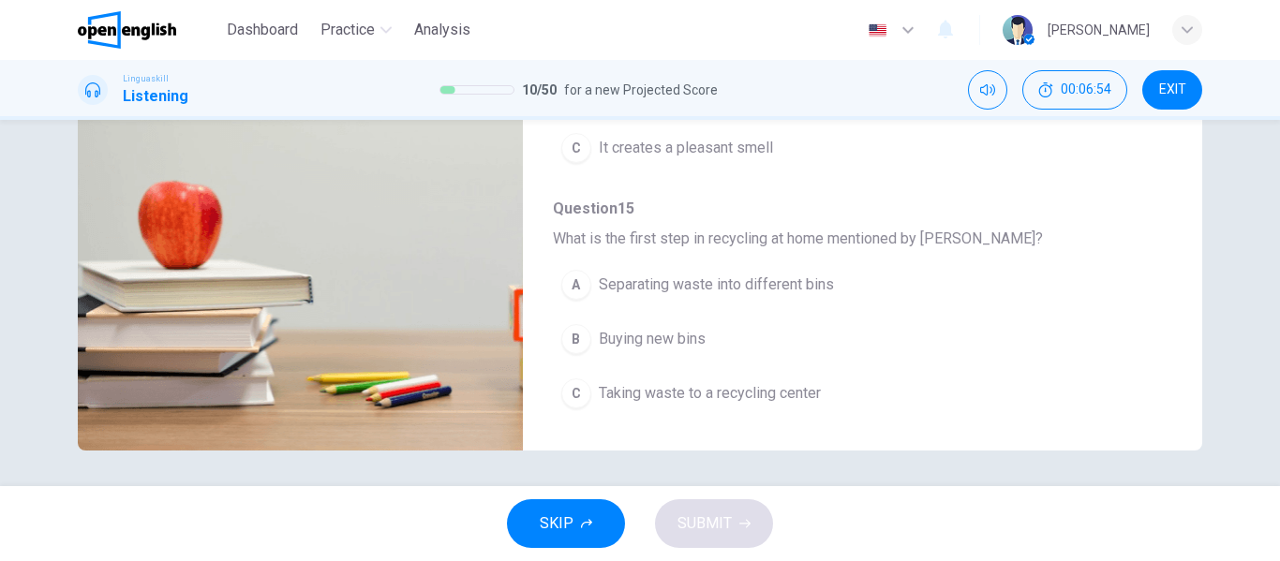
scroll to position [360, 0]
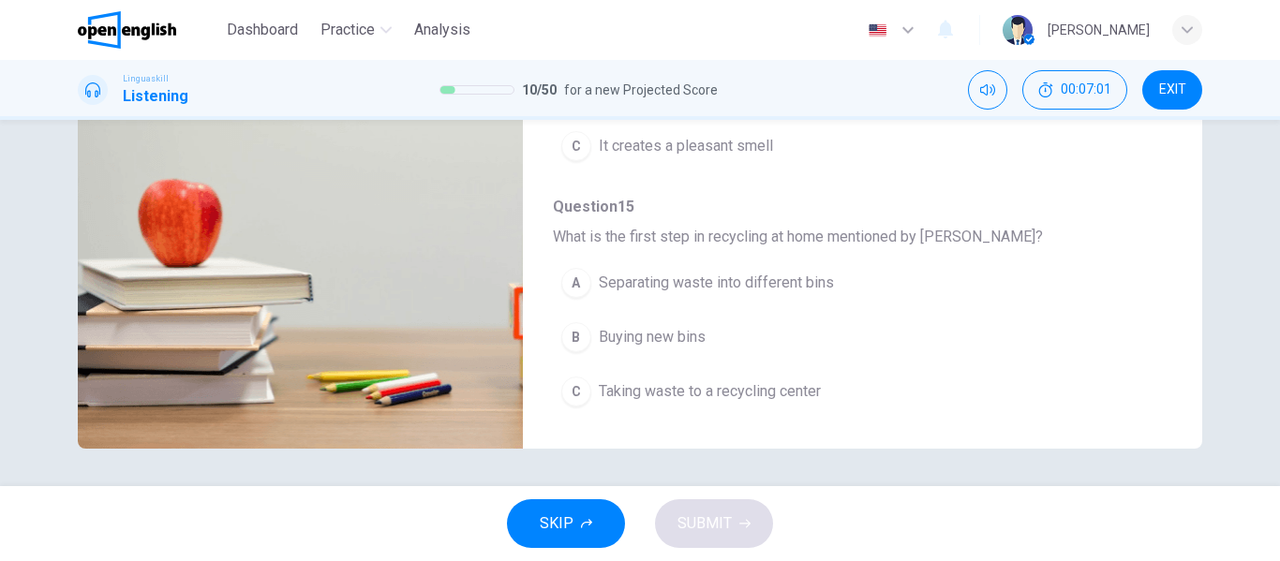
click at [789, 283] on span "Separating waste into different bins" at bounding box center [716, 283] width 235 height 22
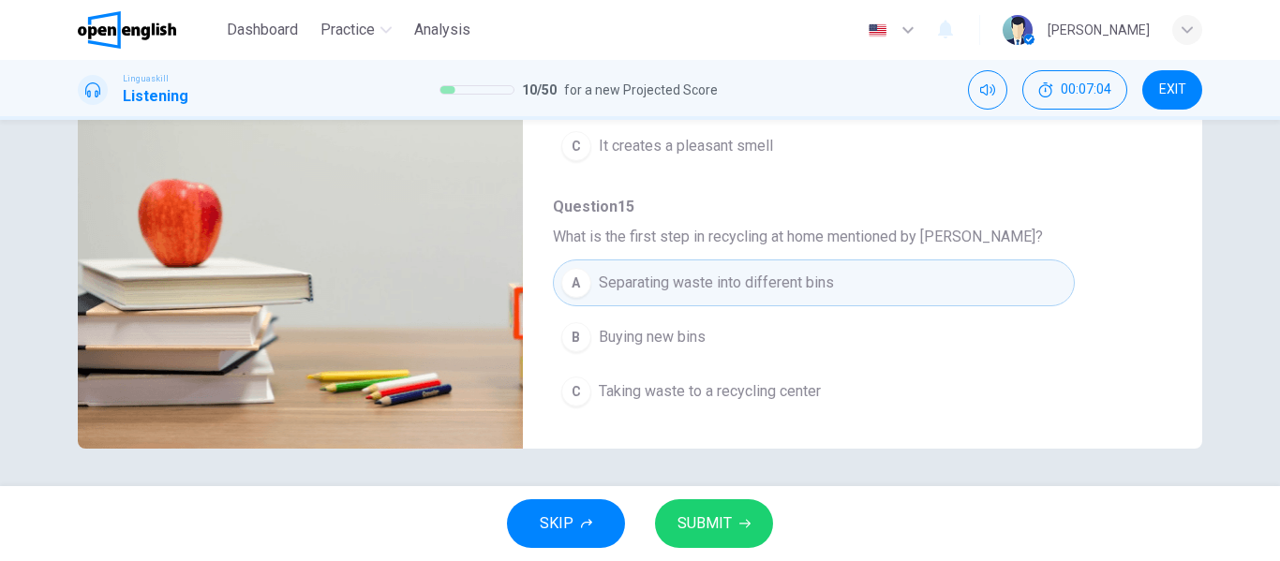
click at [705, 522] on span "SUBMIT" at bounding box center [704, 524] width 54 height 26
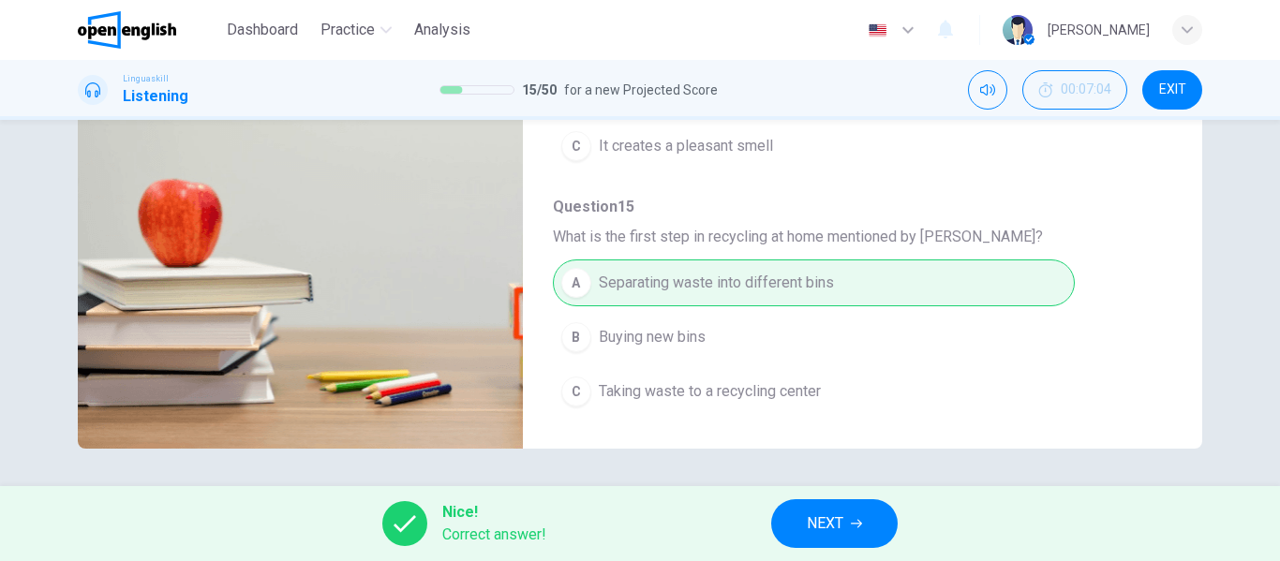
type input "**"
click at [854, 518] on icon "button" at bounding box center [856, 523] width 11 height 11
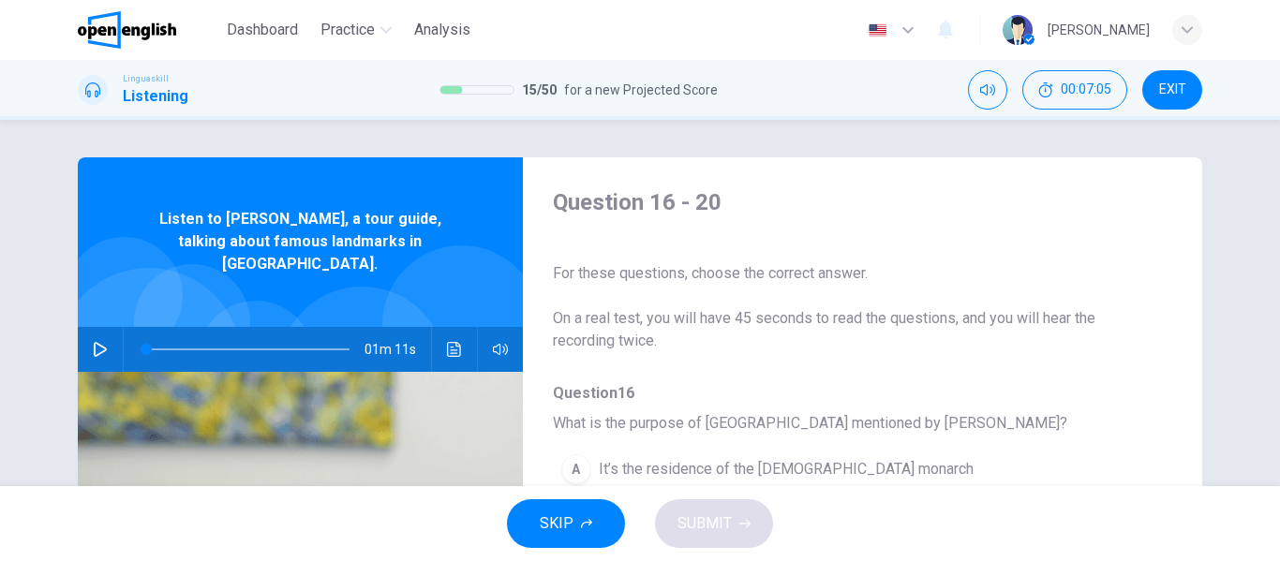
click at [86, 327] on button "button" at bounding box center [100, 349] width 30 height 45
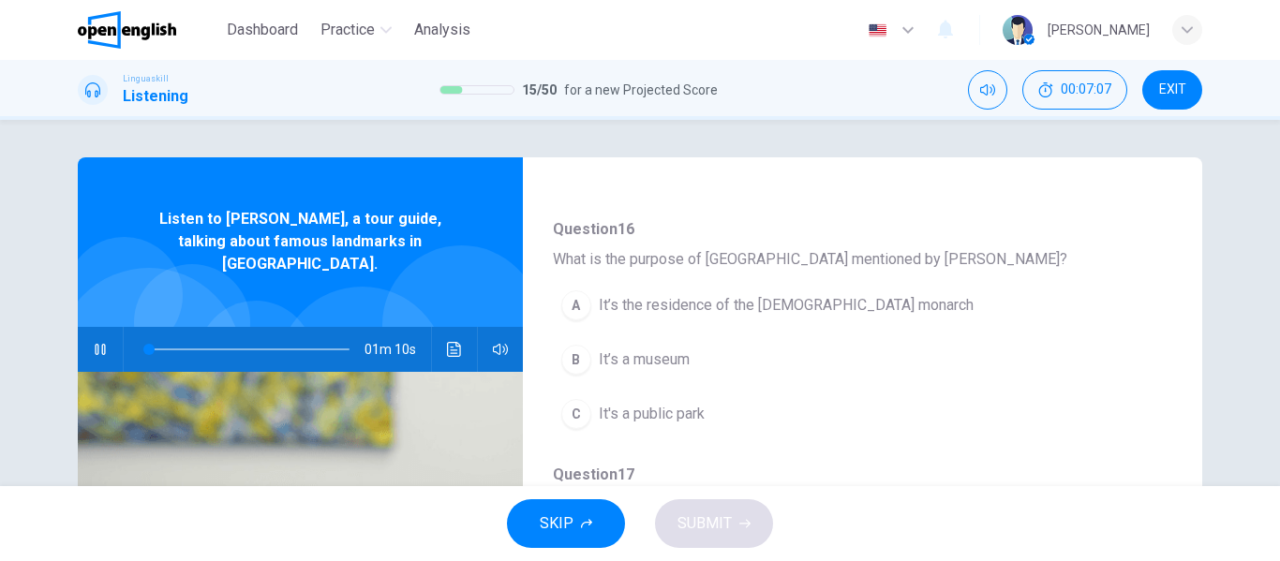
scroll to position [187, 0]
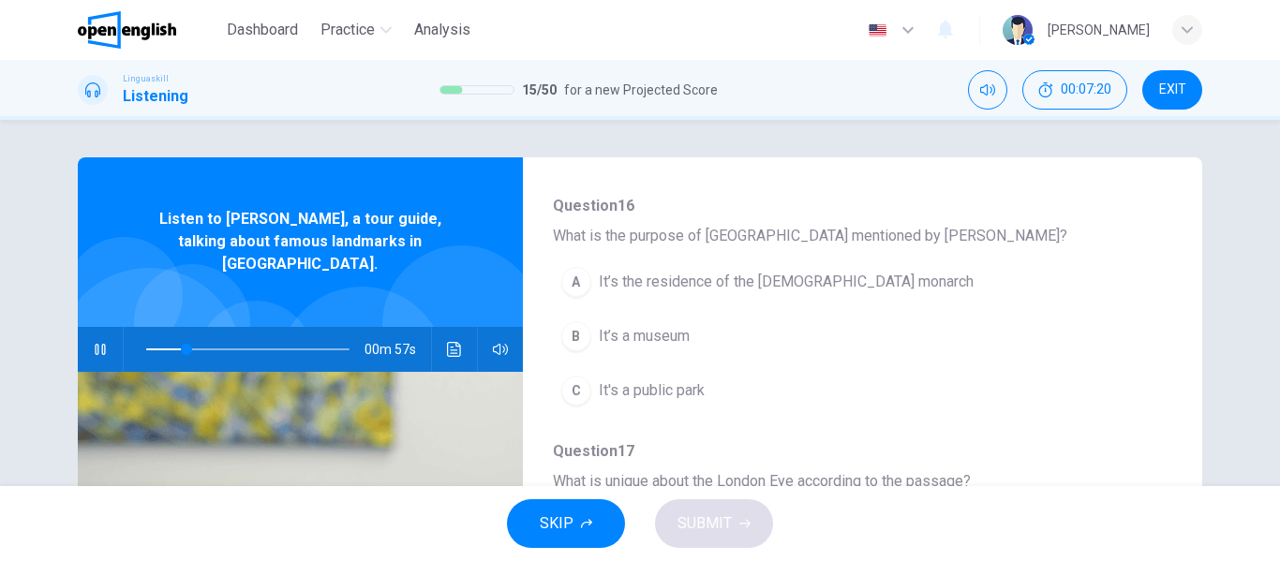
click at [754, 284] on span "It’s the residence of the [DEMOGRAPHIC_DATA] monarch" at bounding box center [786, 282] width 375 height 22
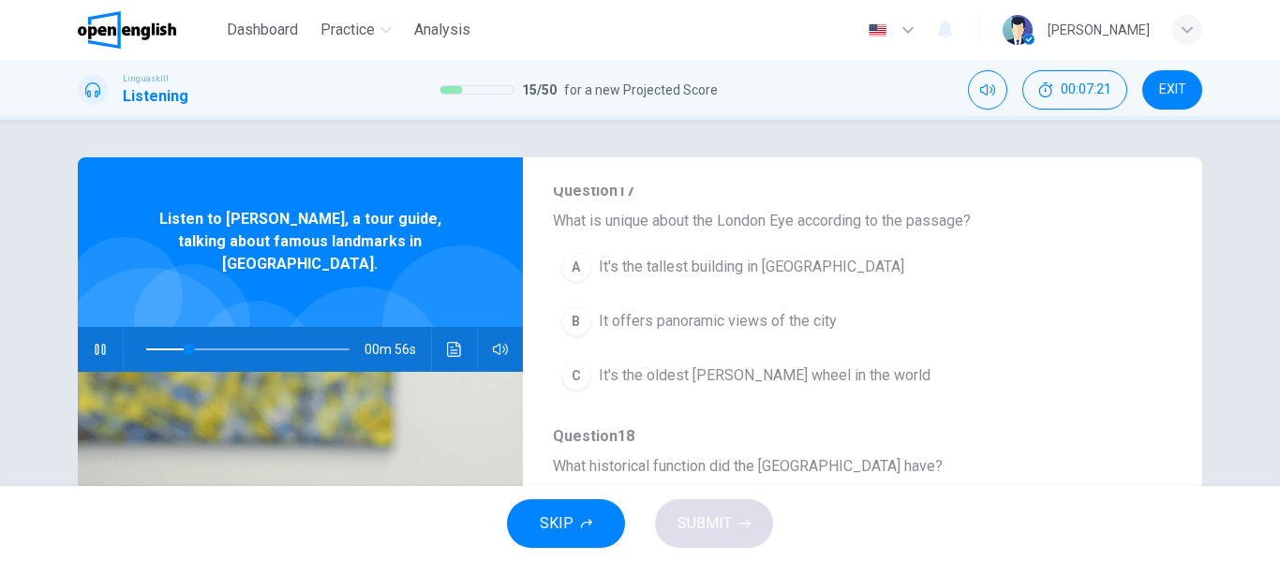
scroll to position [468, 0]
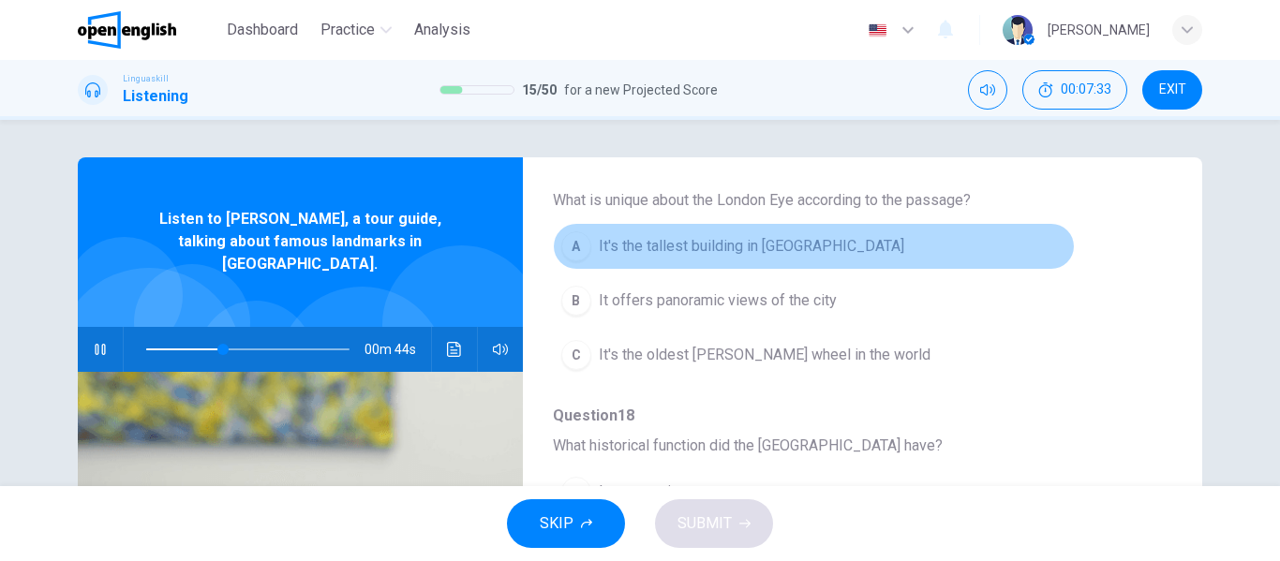
click at [816, 249] on button "A It's the tallest building in [GEOGRAPHIC_DATA]" at bounding box center [814, 246] width 522 height 47
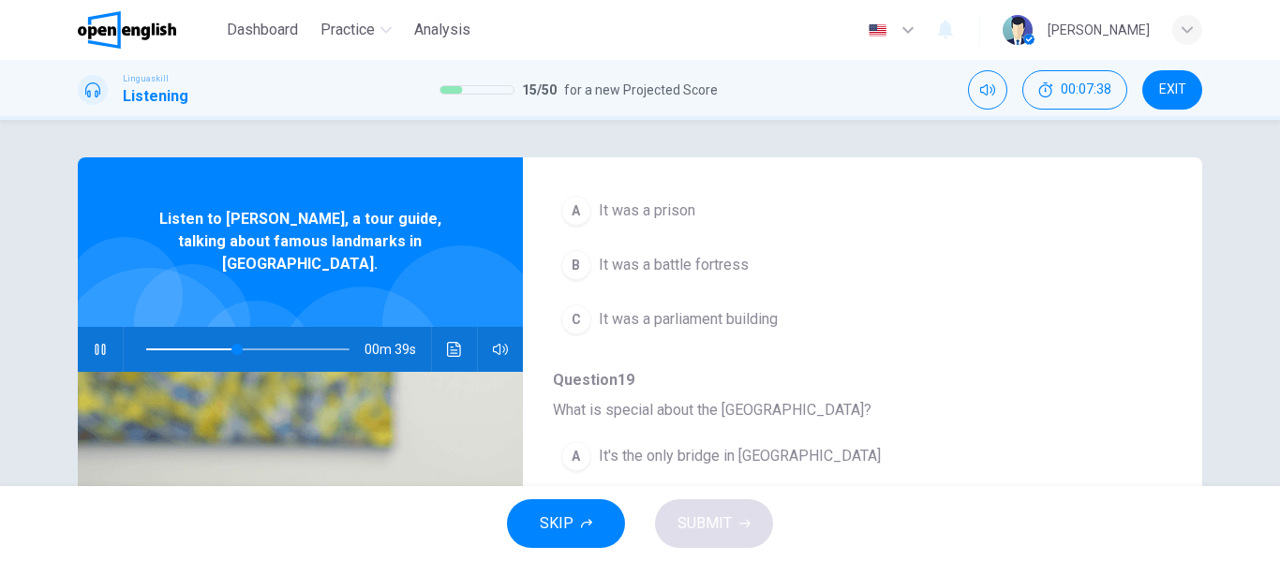
scroll to position [656, 0]
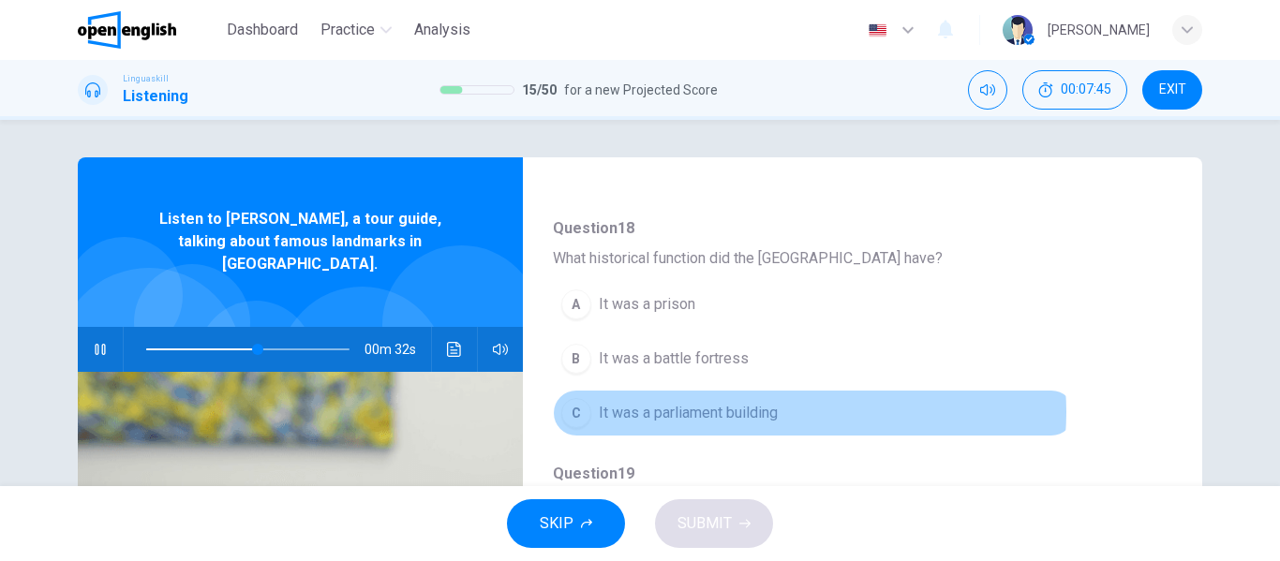
click at [791, 412] on button "C It was a parliament building" at bounding box center [814, 413] width 522 height 47
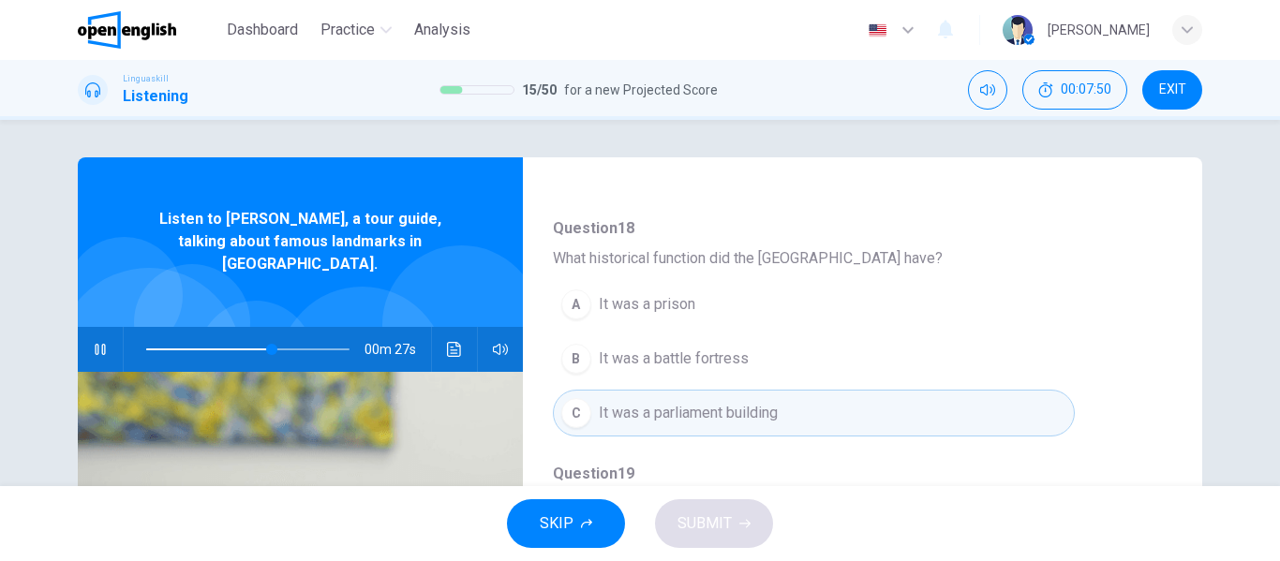
click at [747, 312] on button "A It was a prison" at bounding box center [814, 304] width 522 height 47
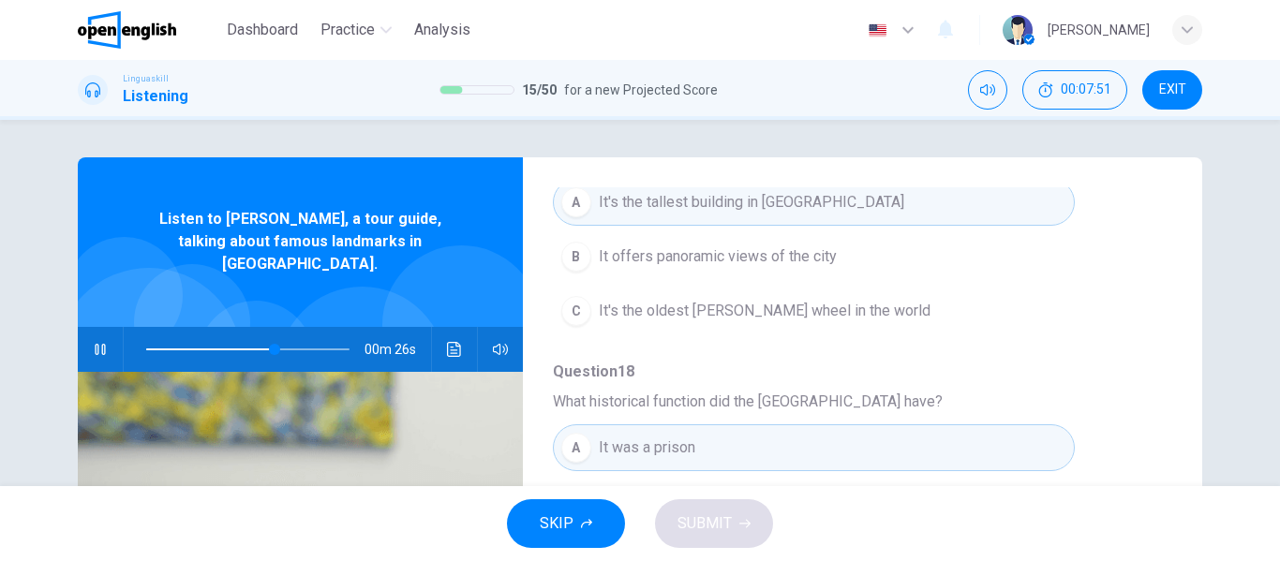
scroll to position [468, 0]
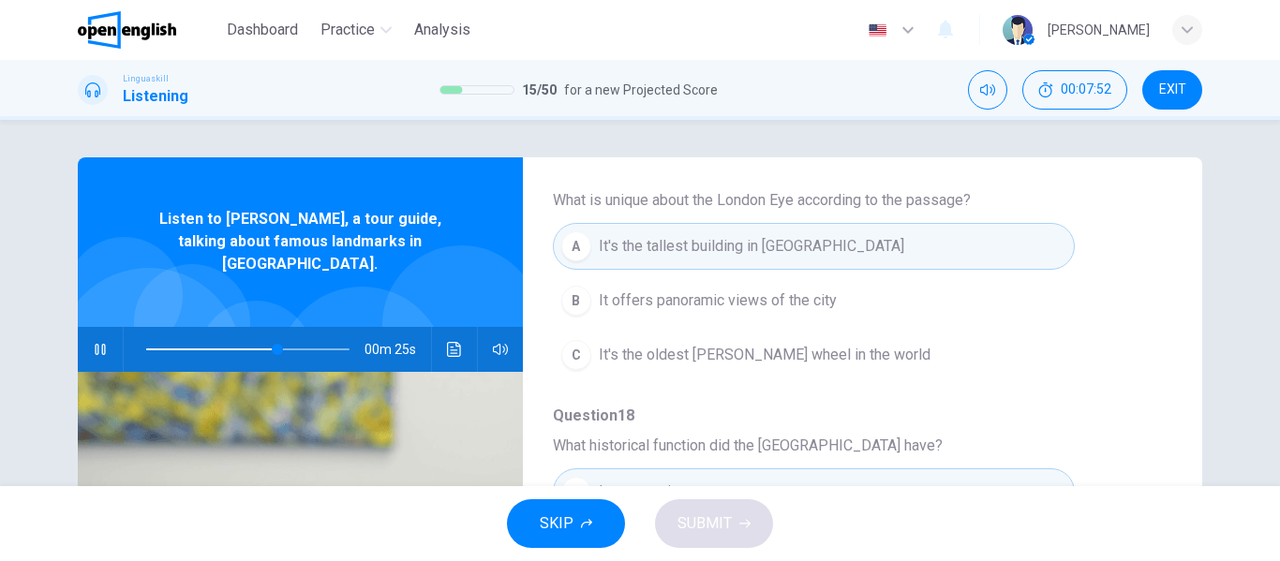
click at [85, 332] on button "button" at bounding box center [100, 349] width 30 height 45
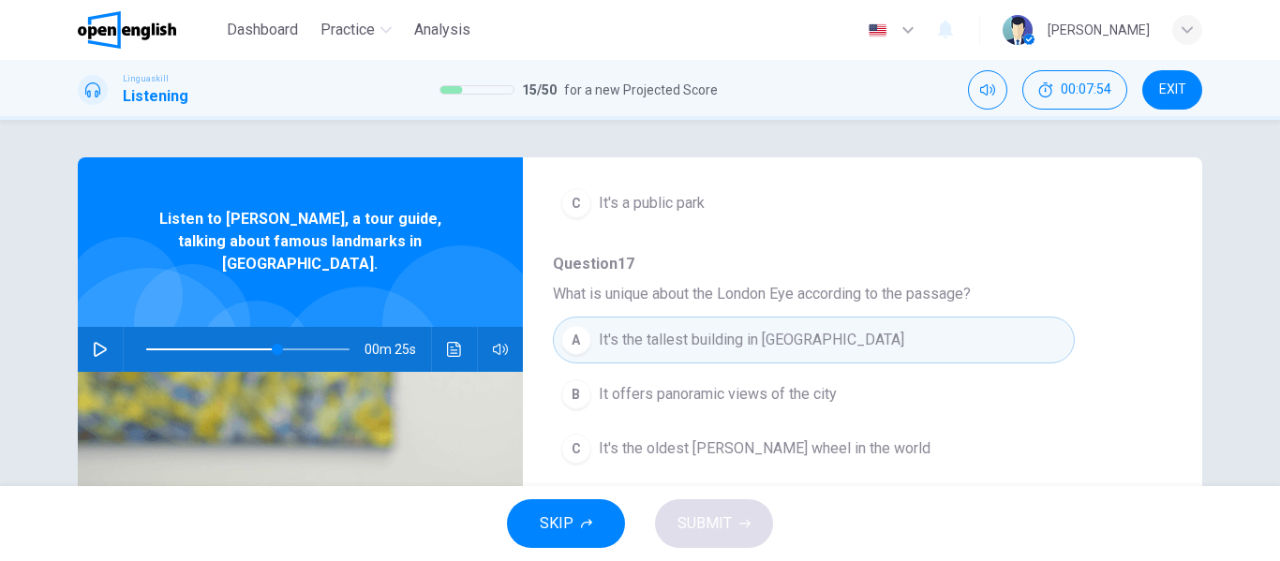
scroll to position [281, 0]
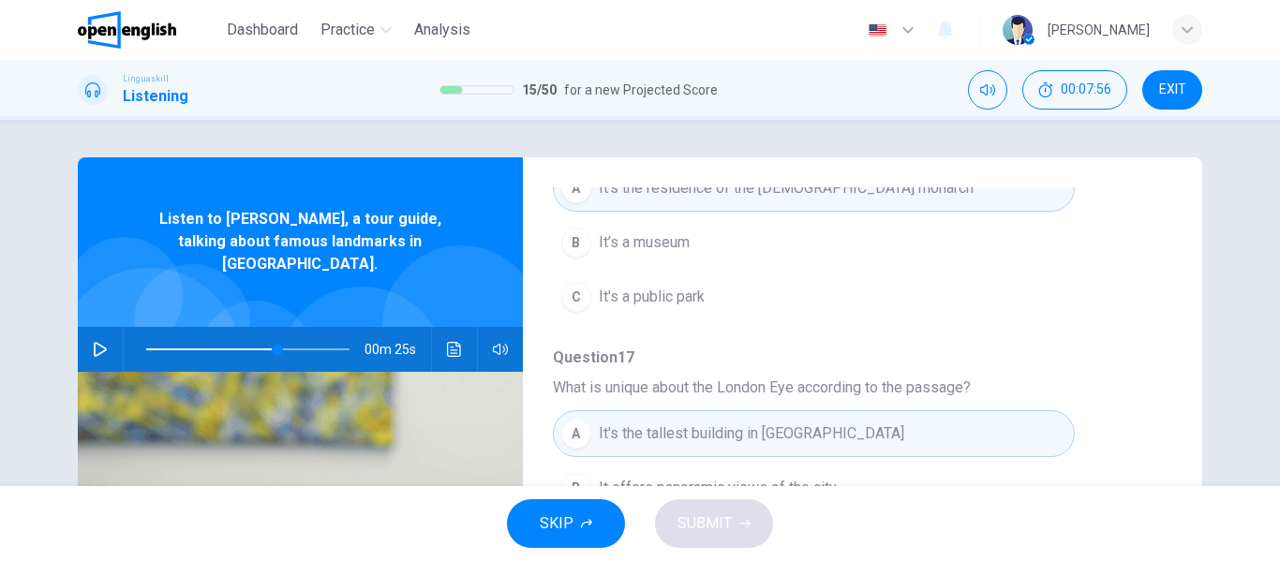
click at [210, 336] on span at bounding box center [247, 349] width 203 height 26
click at [94, 342] on icon "button" at bounding box center [100, 349] width 13 height 15
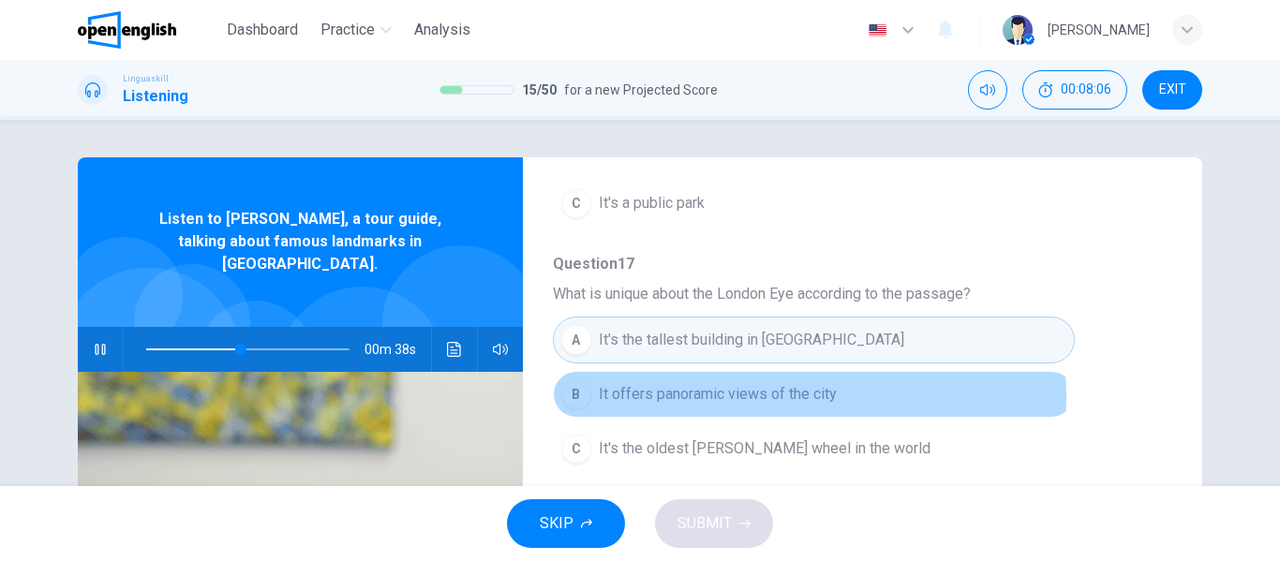
click at [786, 396] on span "It offers panoramic views of the city" at bounding box center [718, 394] width 238 height 22
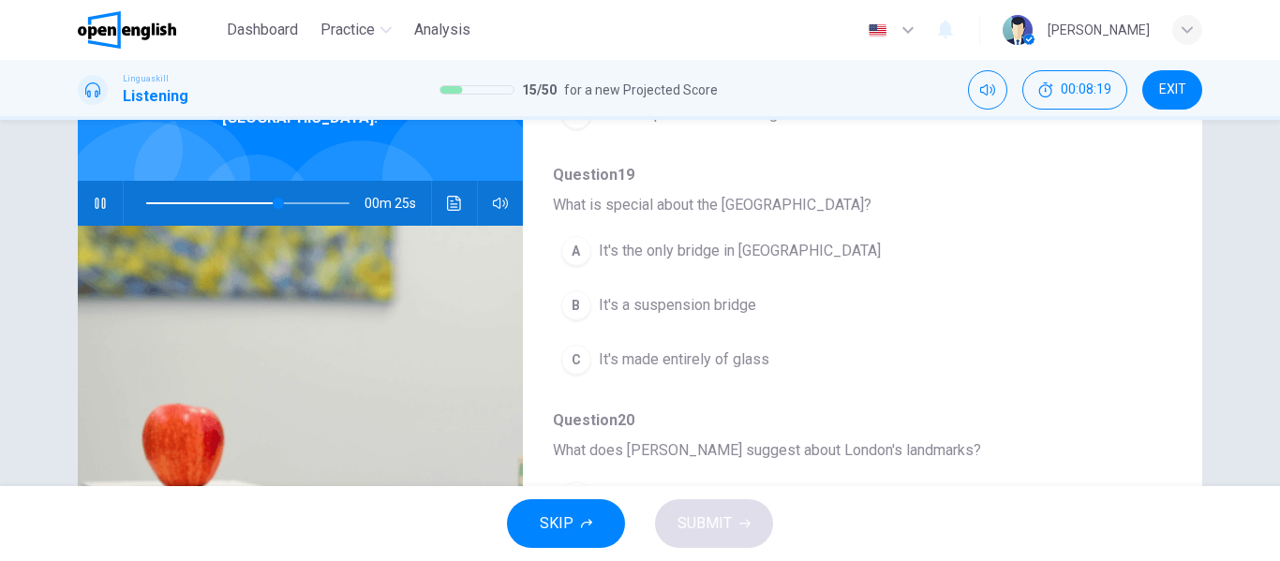
scroll to position [187, 0]
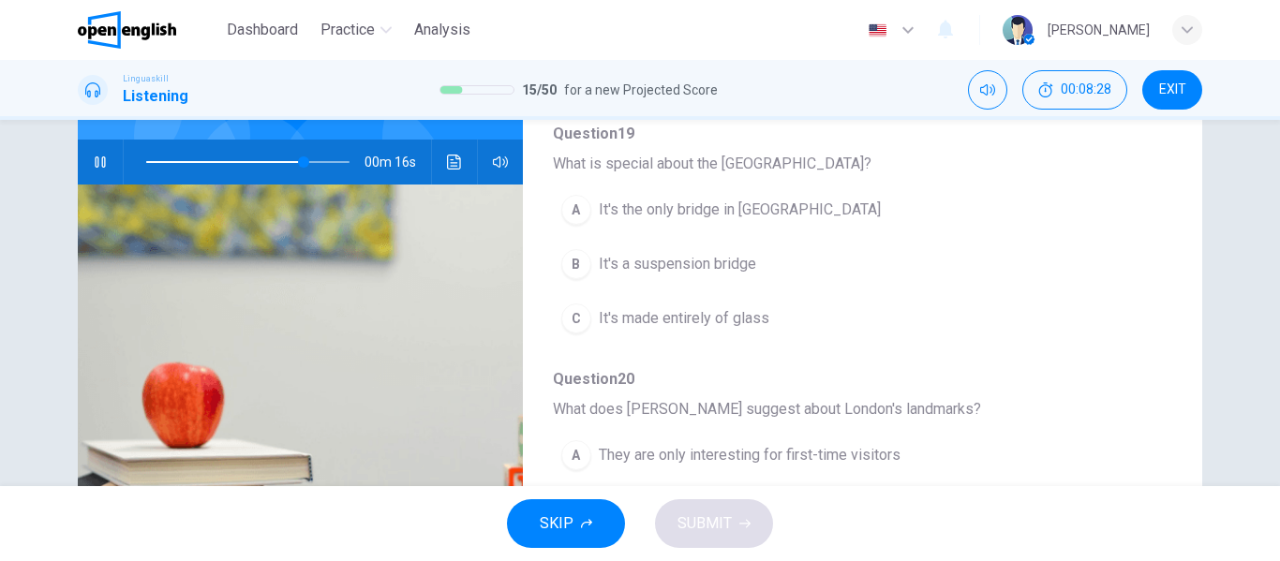
click at [740, 265] on span "It's a suspension bridge" at bounding box center [677, 264] width 157 height 22
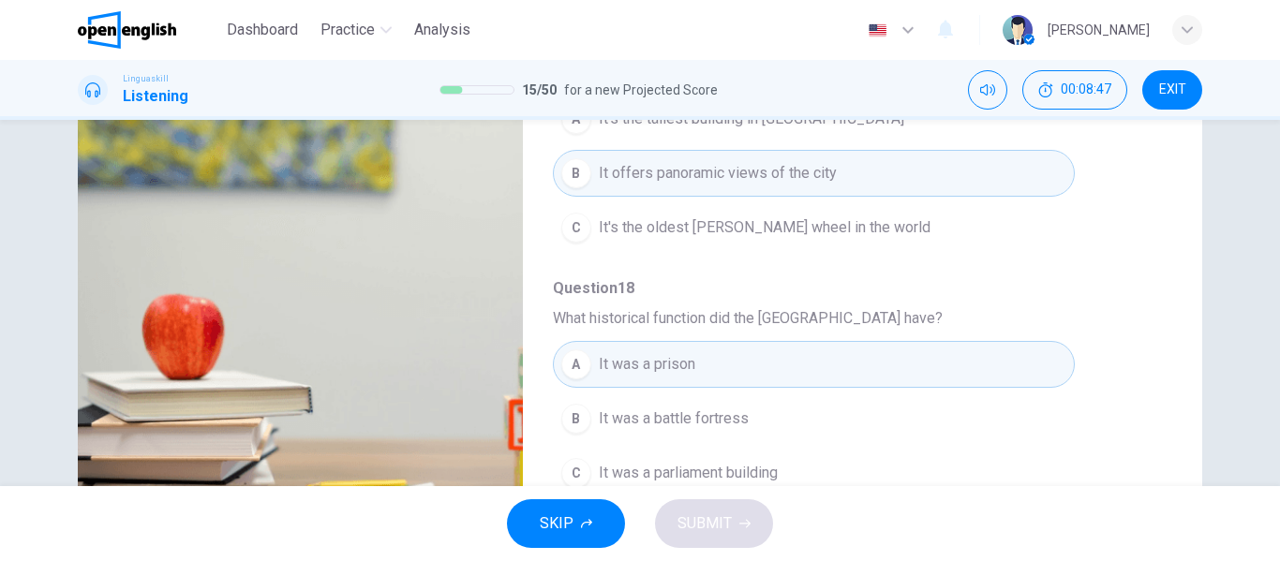
scroll to position [0, 0]
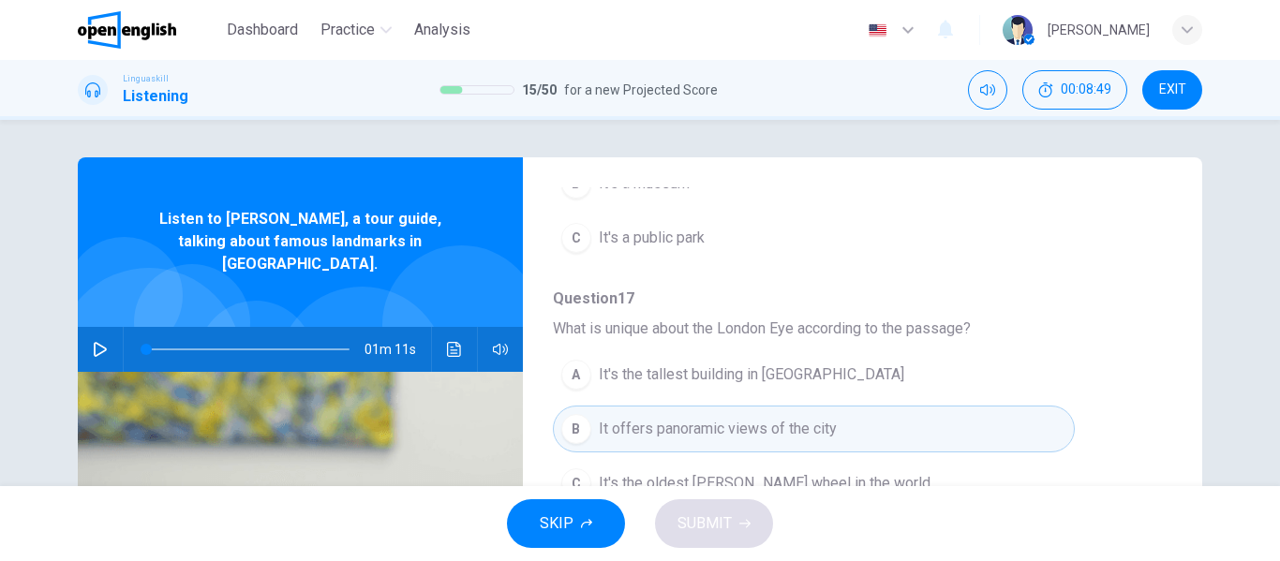
click at [299, 336] on span at bounding box center [247, 349] width 203 height 26
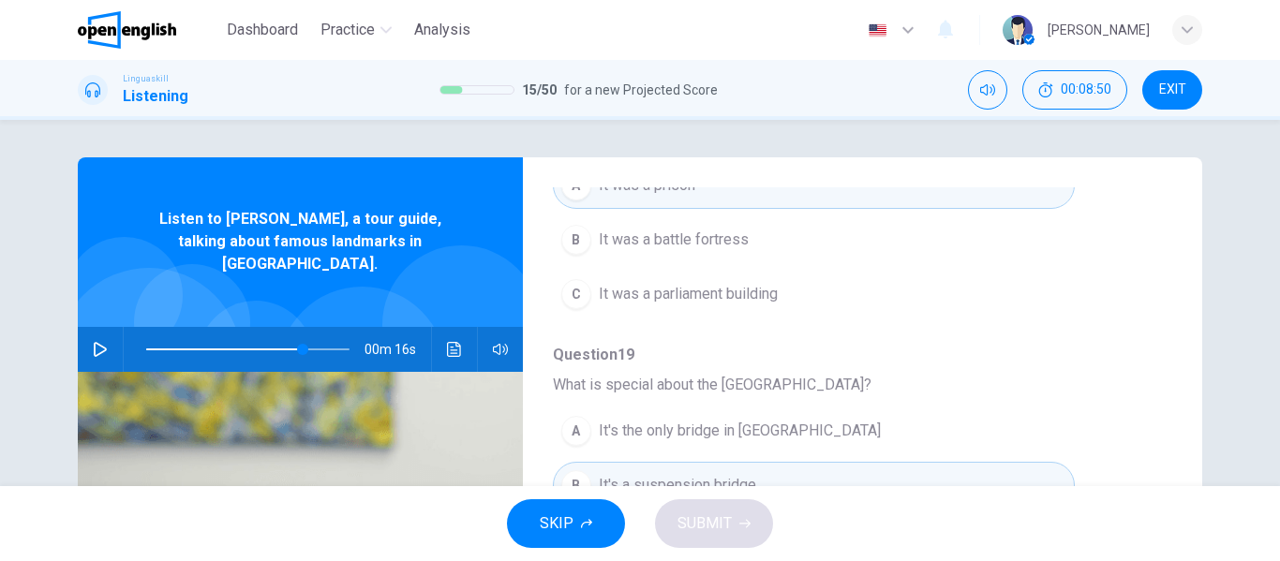
scroll to position [808, 0]
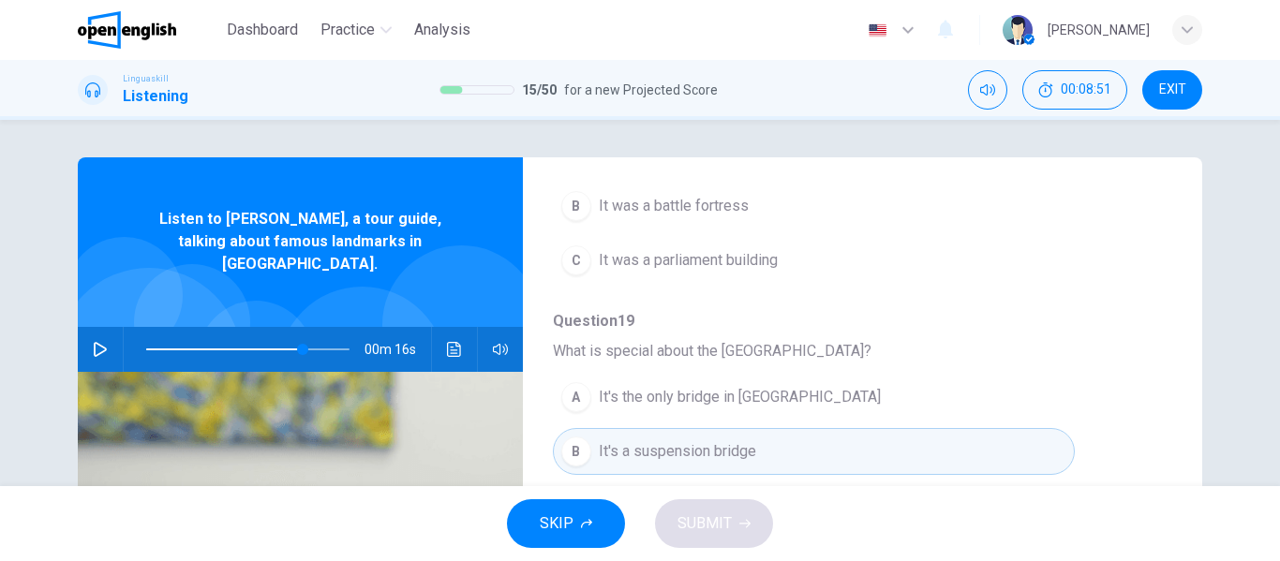
click at [86, 327] on button "button" at bounding box center [100, 349] width 30 height 45
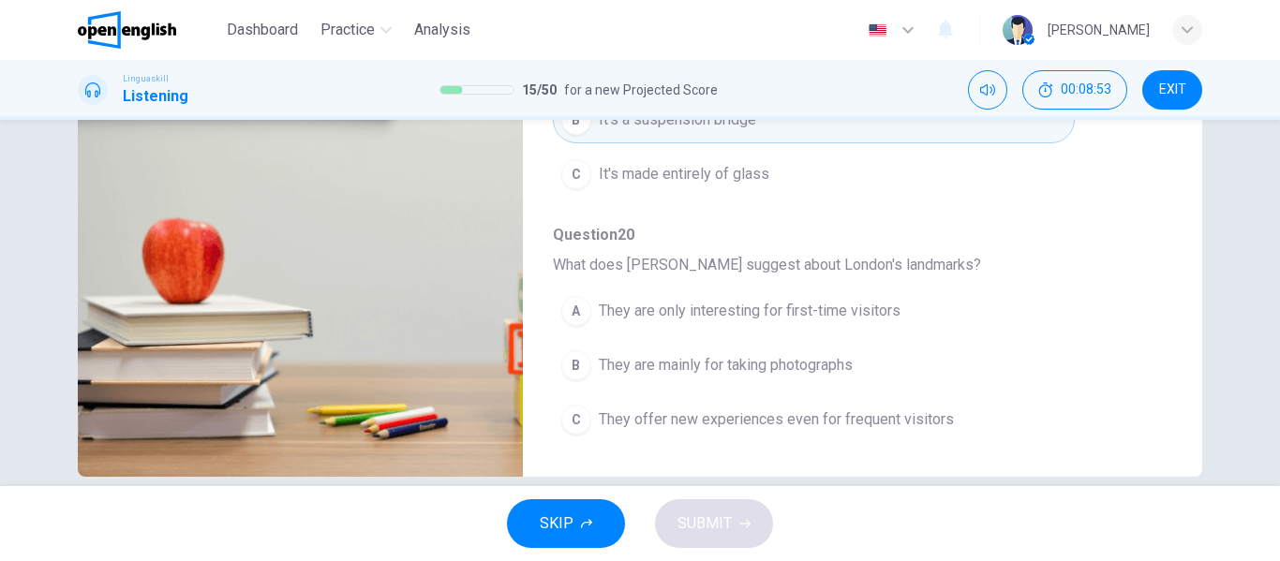
scroll to position [360, 0]
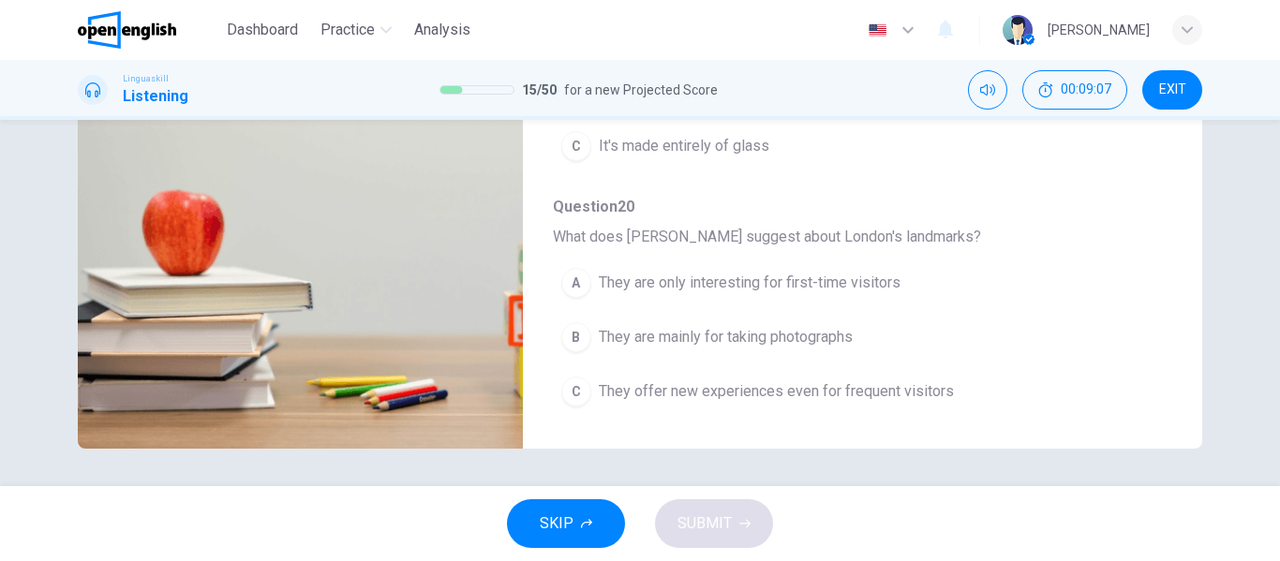
type input "*"
click at [778, 385] on span "They offer new experiences even for frequent visitors" at bounding box center [776, 391] width 355 height 22
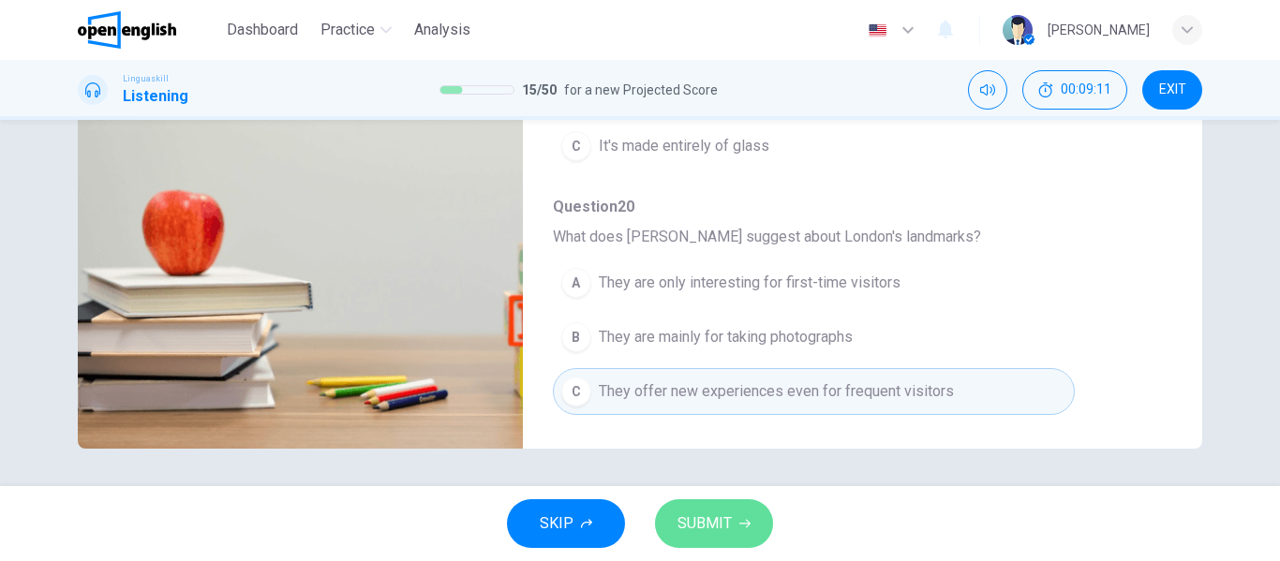
click at [699, 525] on span "SUBMIT" at bounding box center [704, 524] width 54 height 26
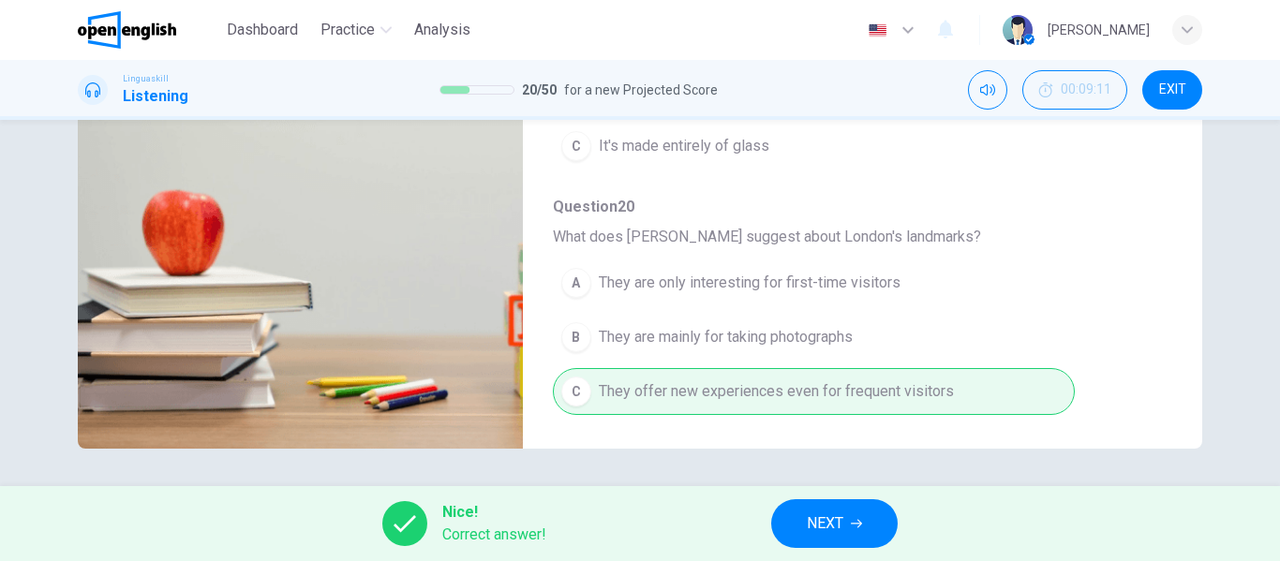
click at [832, 533] on span "NEXT" at bounding box center [825, 524] width 37 height 26
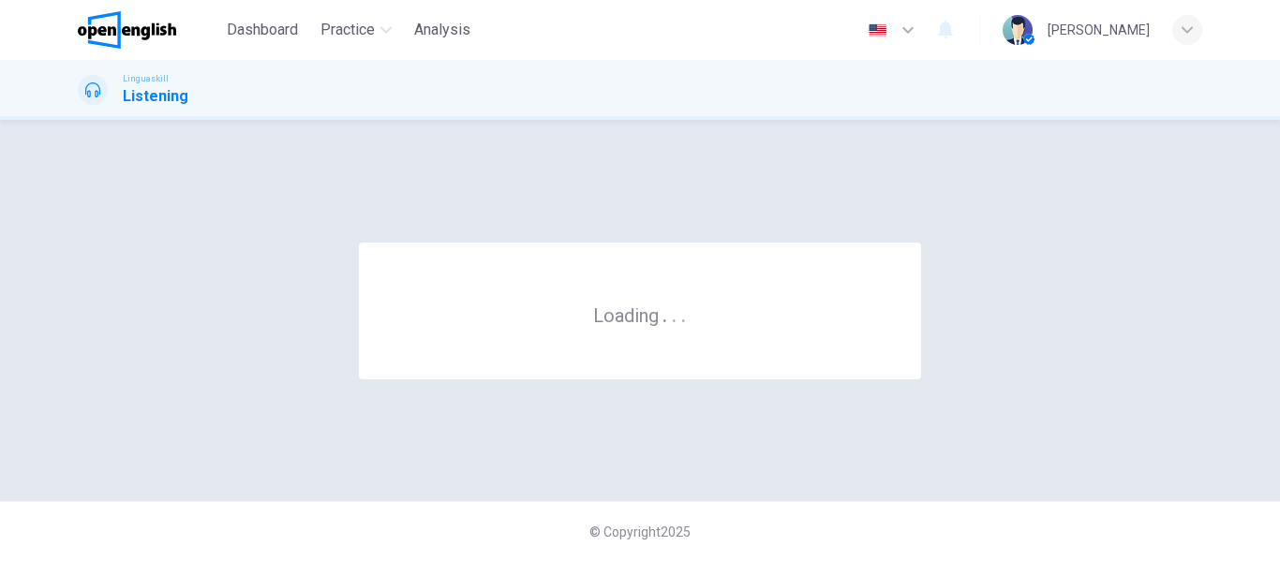
scroll to position [0, 0]
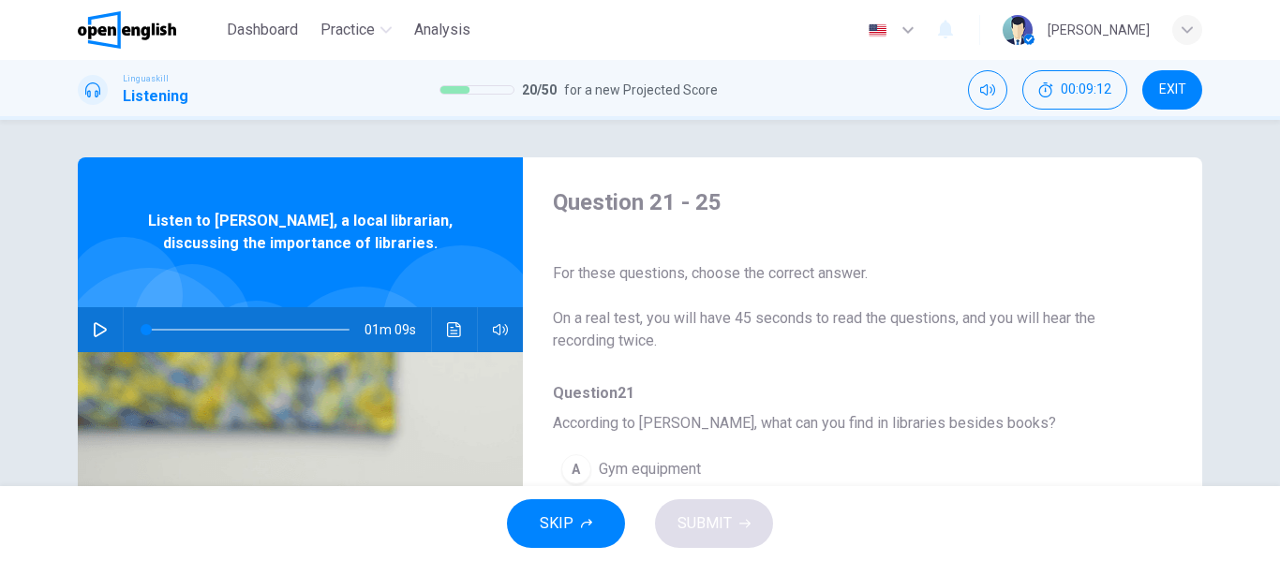
click at [94, 336] on icon "button" at bounding box center [100, 329] width 13 height 15
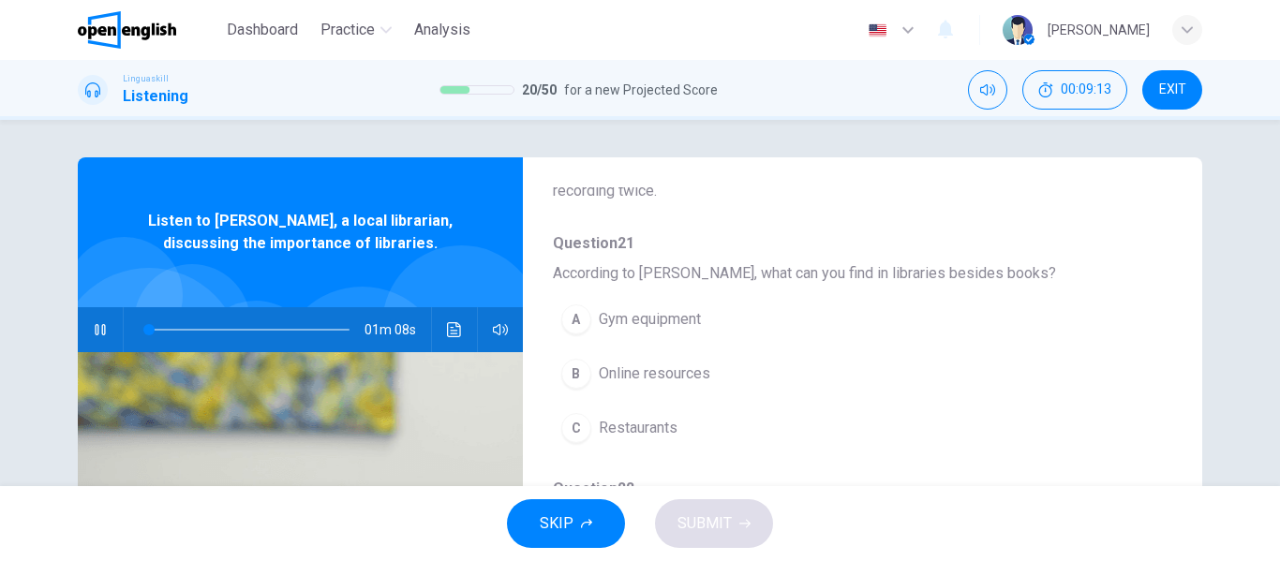
scroll to position [187, 0]
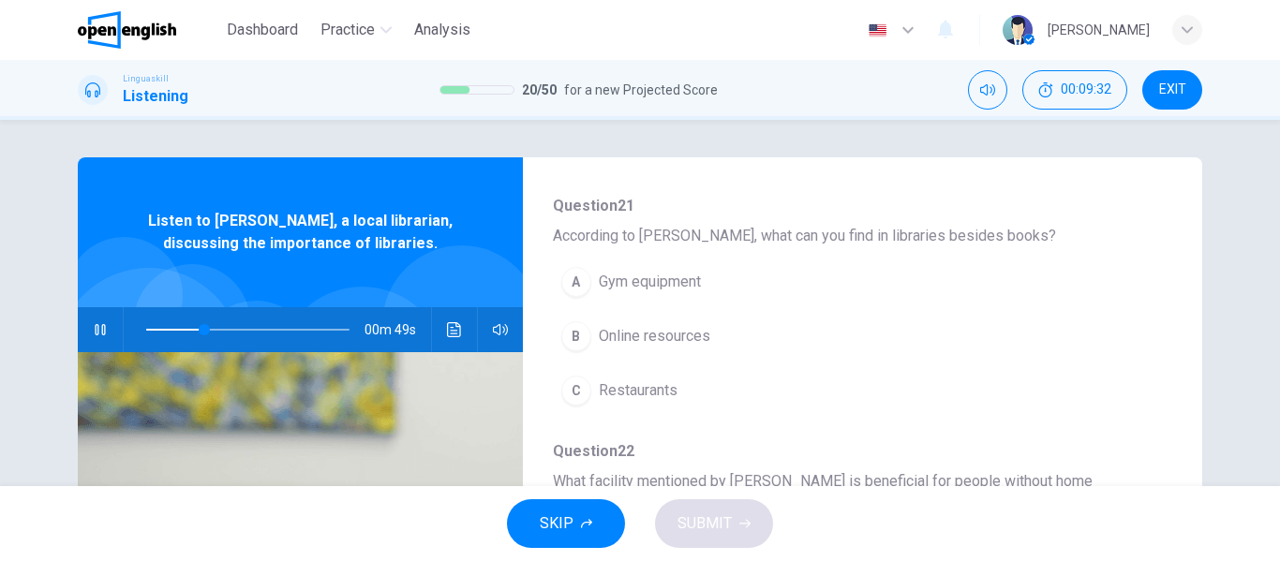
click at [675, 330] on span "Online resources" at bounding box center [654, 336] width 111 height 22
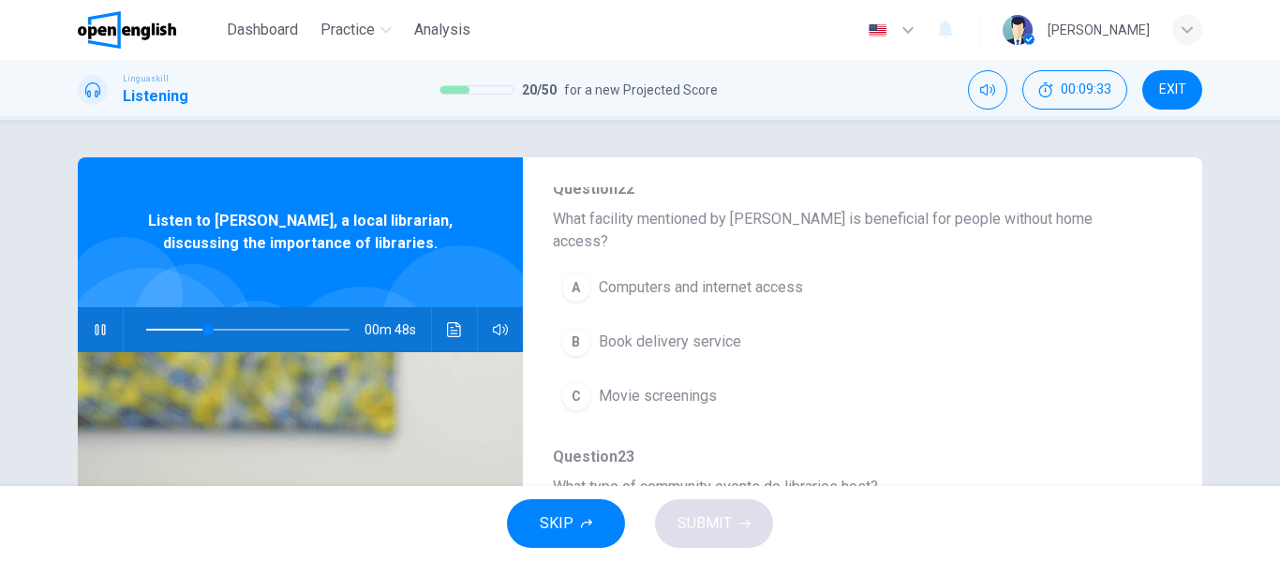
scroll to position [468, 0]
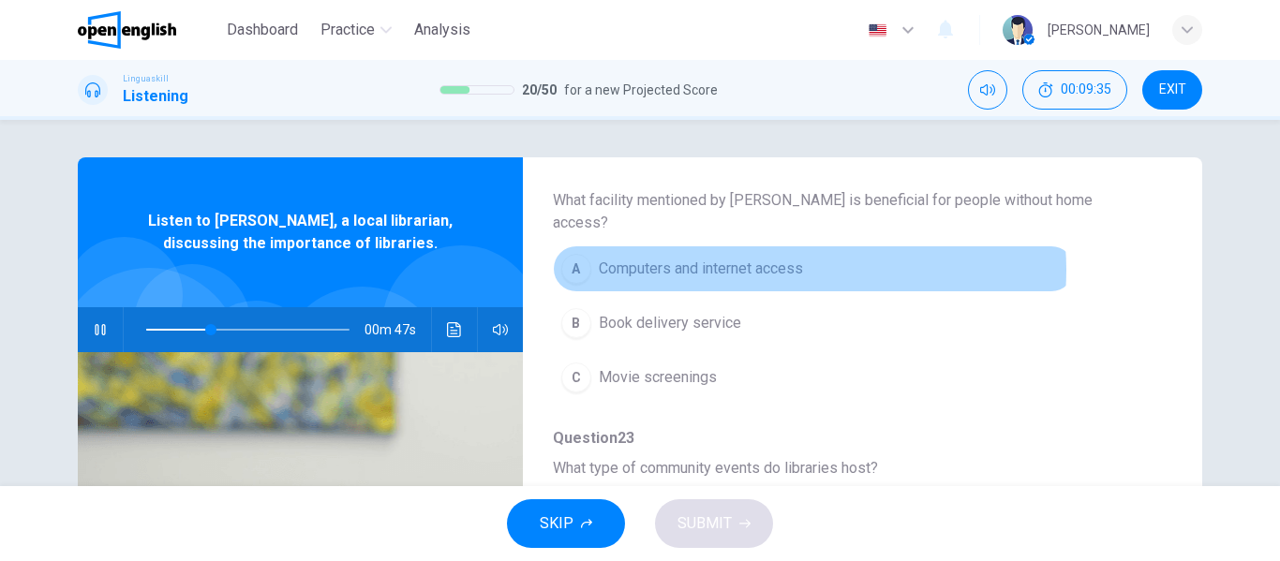
click at [775, 258] on span "Computers and internet access" at bounding box center [701, 269] width 204 height 22
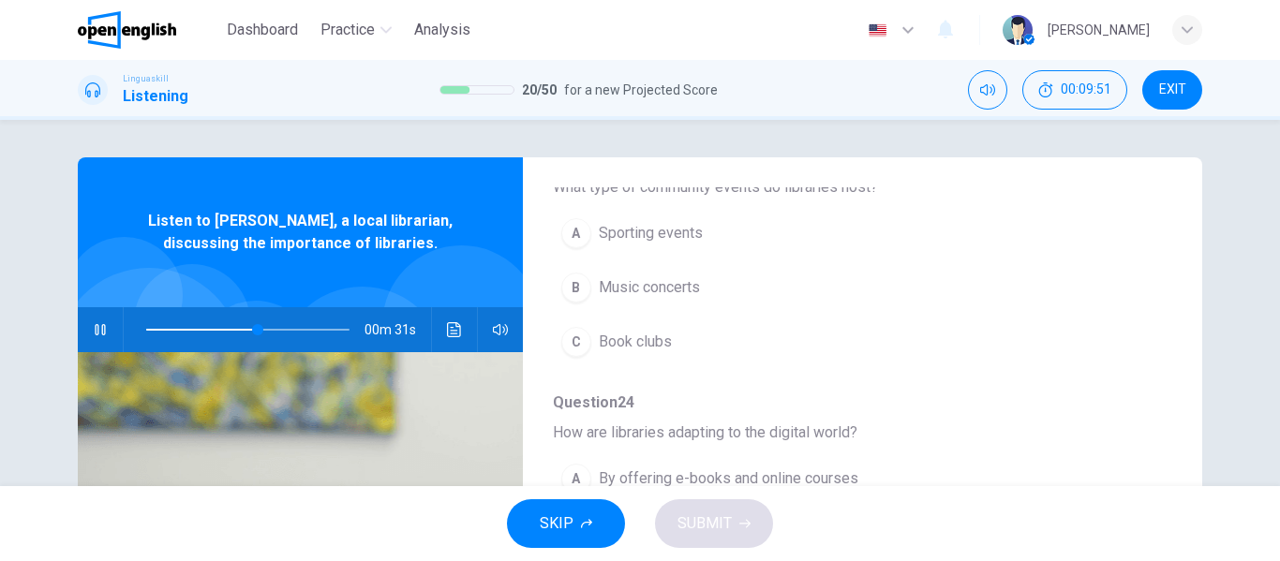
scroll to position [656, 0]
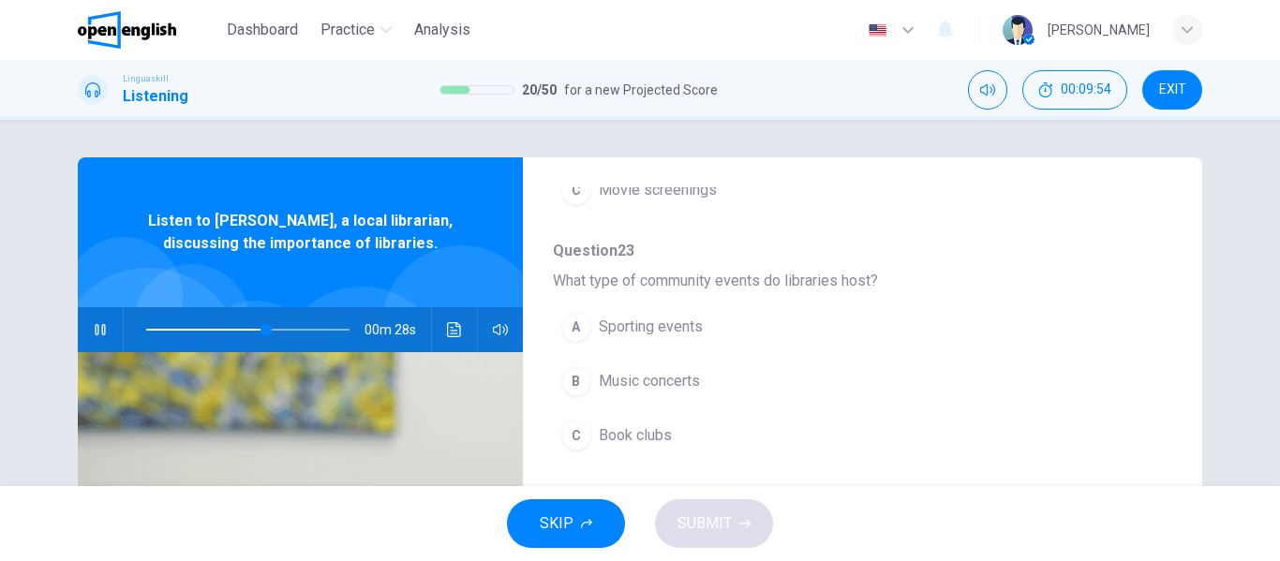
click at [631, 424] on span "Book clubs" at bounding box center [635, 435] width 73 height 22
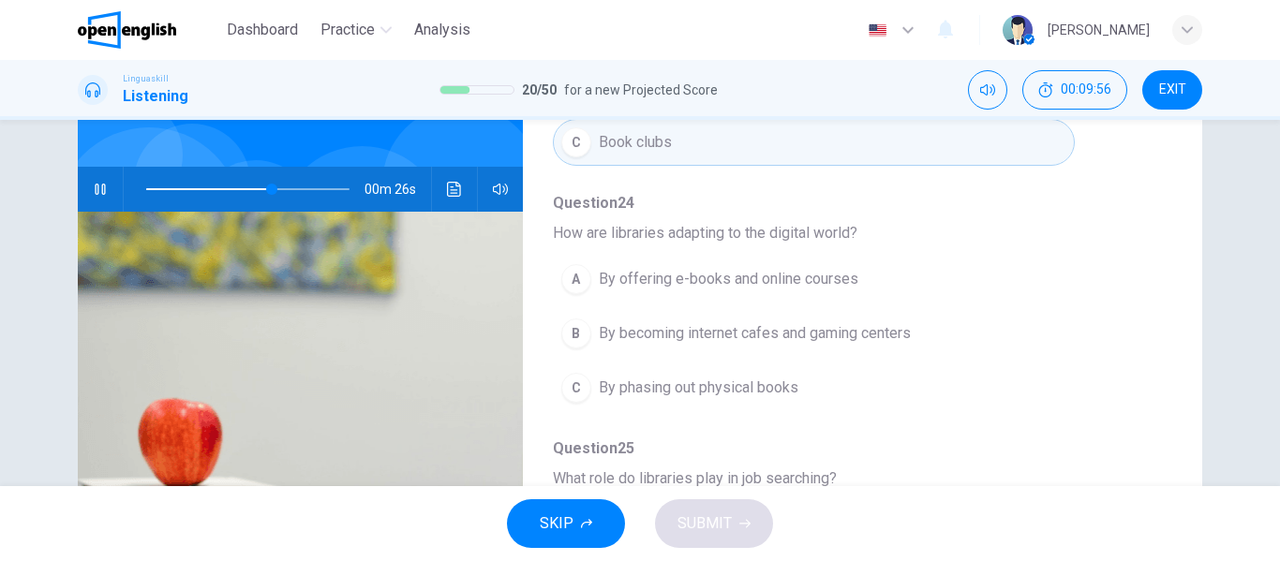
scroll to position [187, 0]
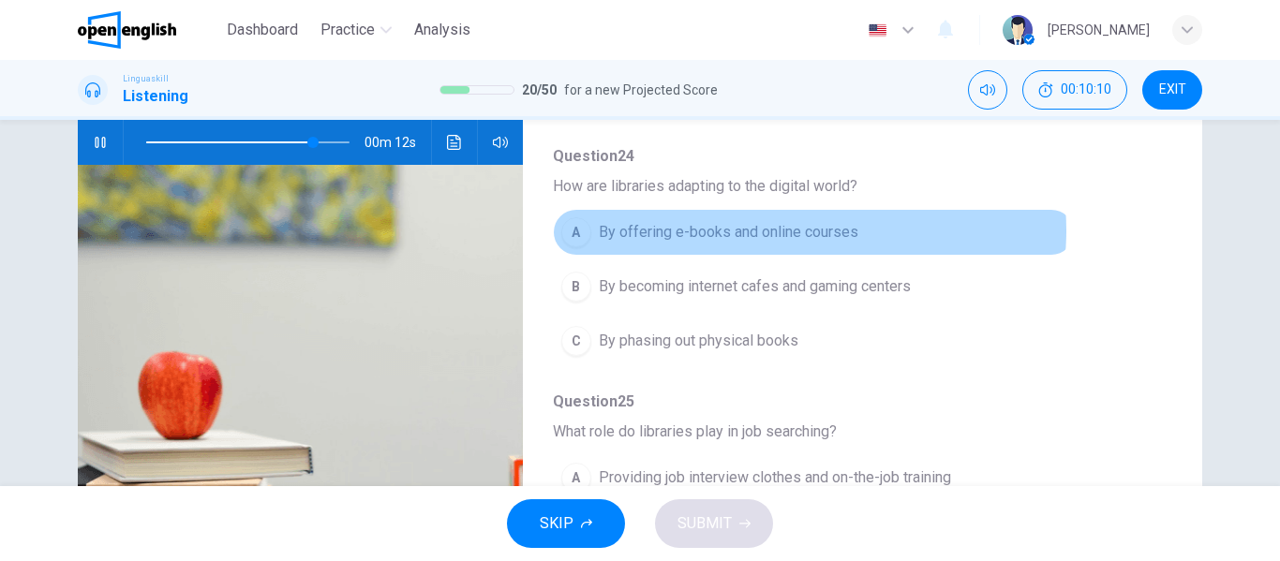
click at [794, 221] on span "By offering e-books and online courses" at bounding box center [728, 232] width 259 height 22
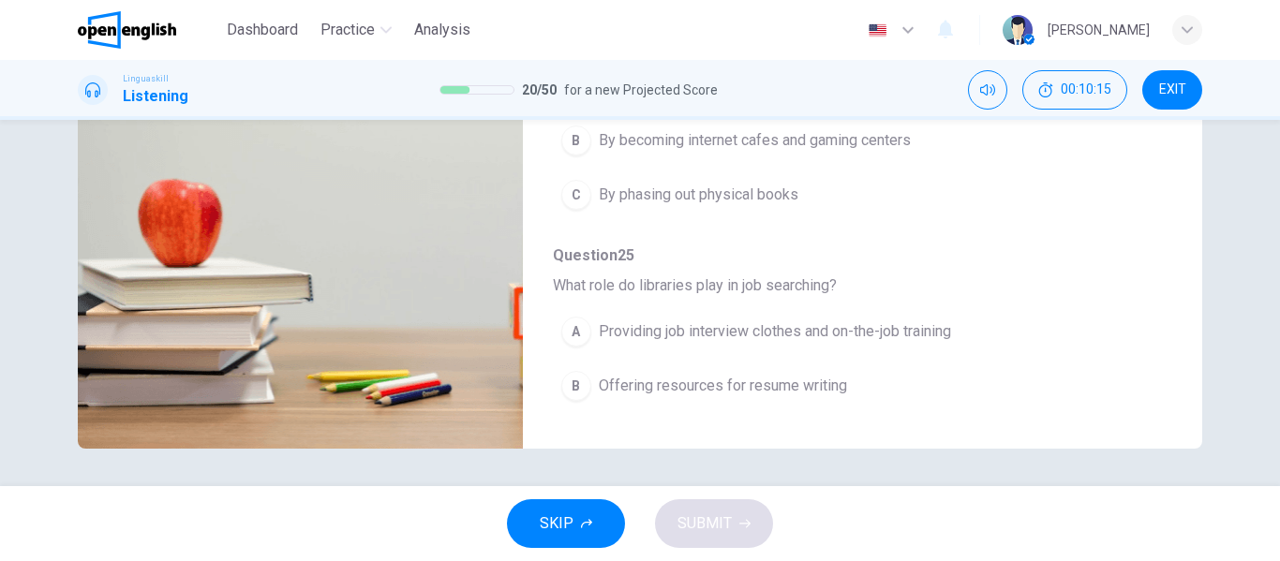
scroll to position [808, 0]
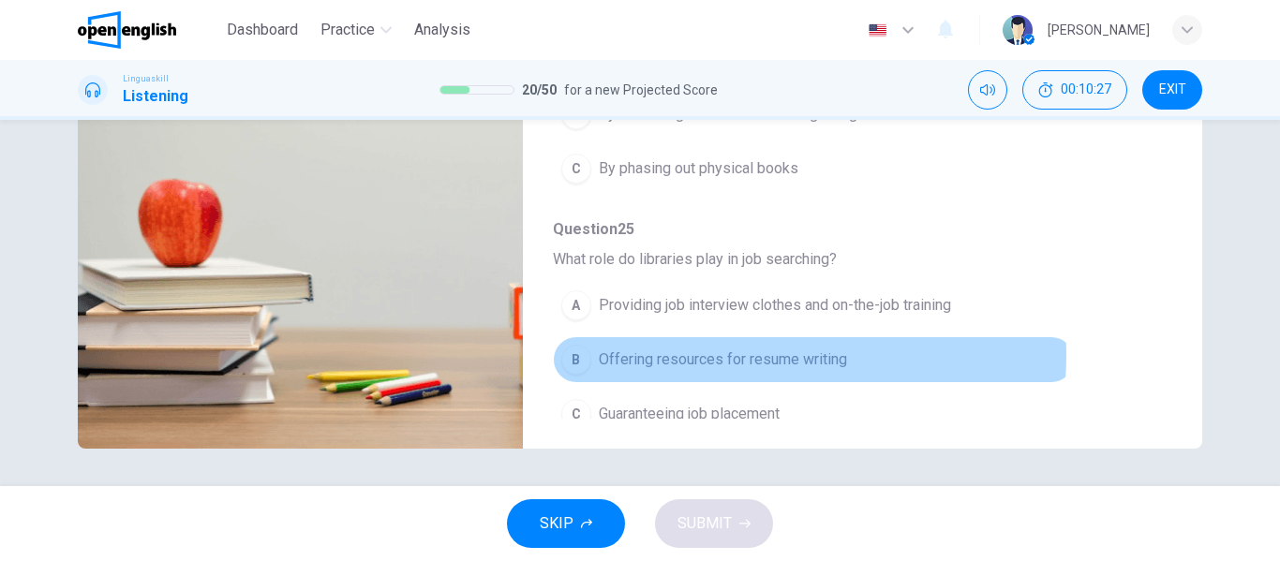
click at [721, 348] on span "Offering resources for resume writing" at bounding box center [723, 359] width 248 height 22
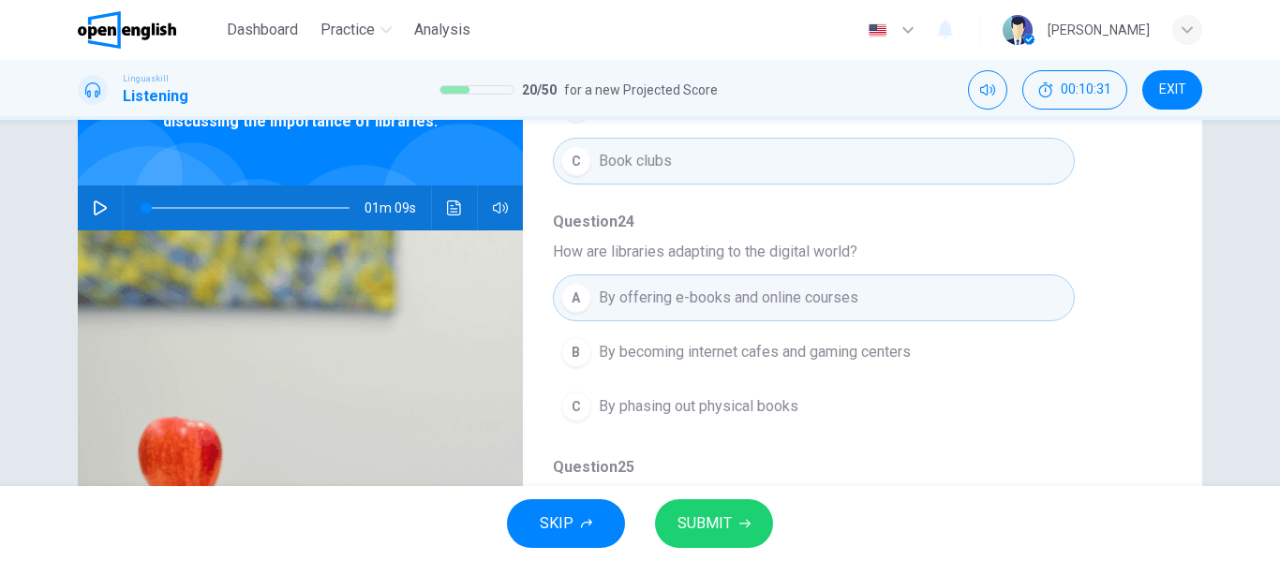
scroll to position [79, 0]
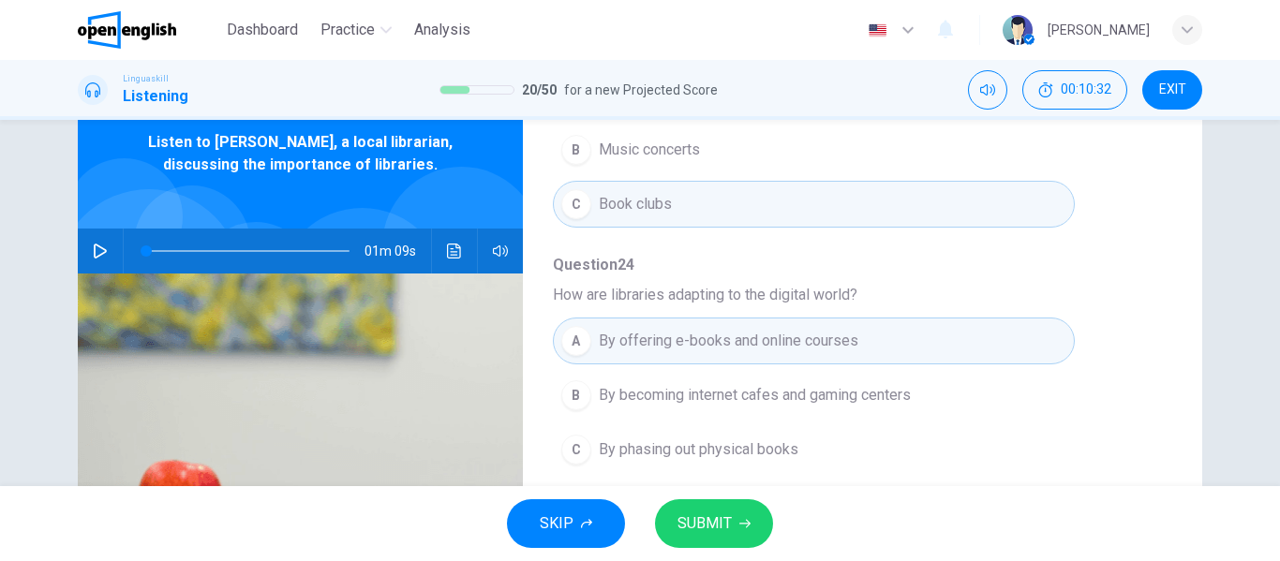
click at [301, 249] on span at bounding box center [247, 251] width 203 height 26
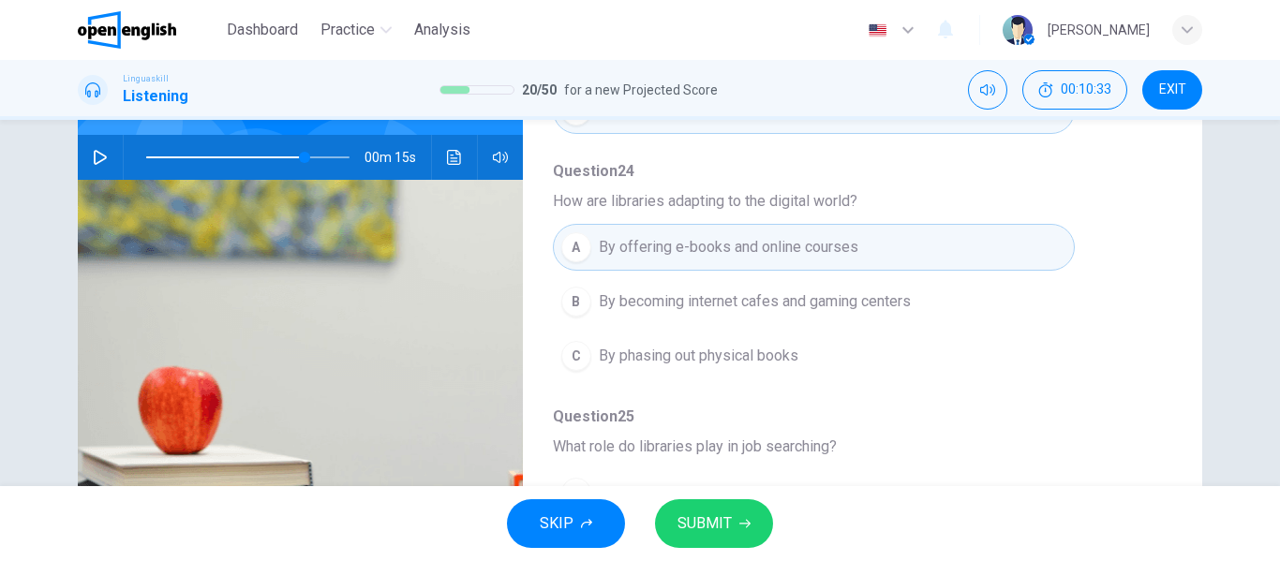
click at [97, 165] on button "button" at bounding box center [100, 157] width 30 height 45
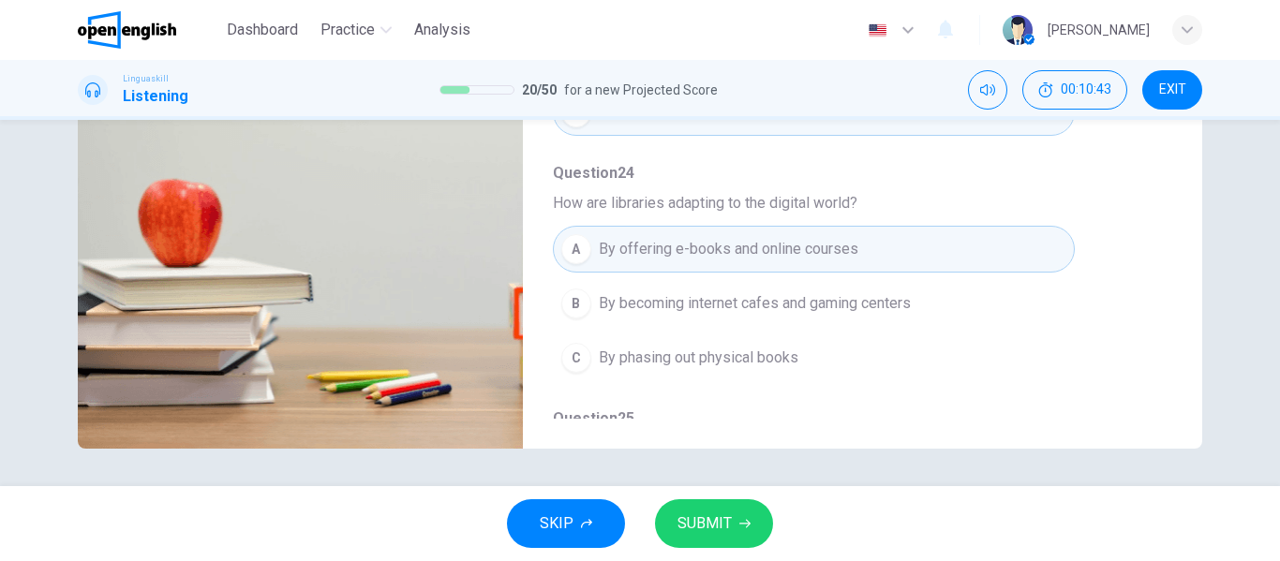
scroll to position [808, 0]
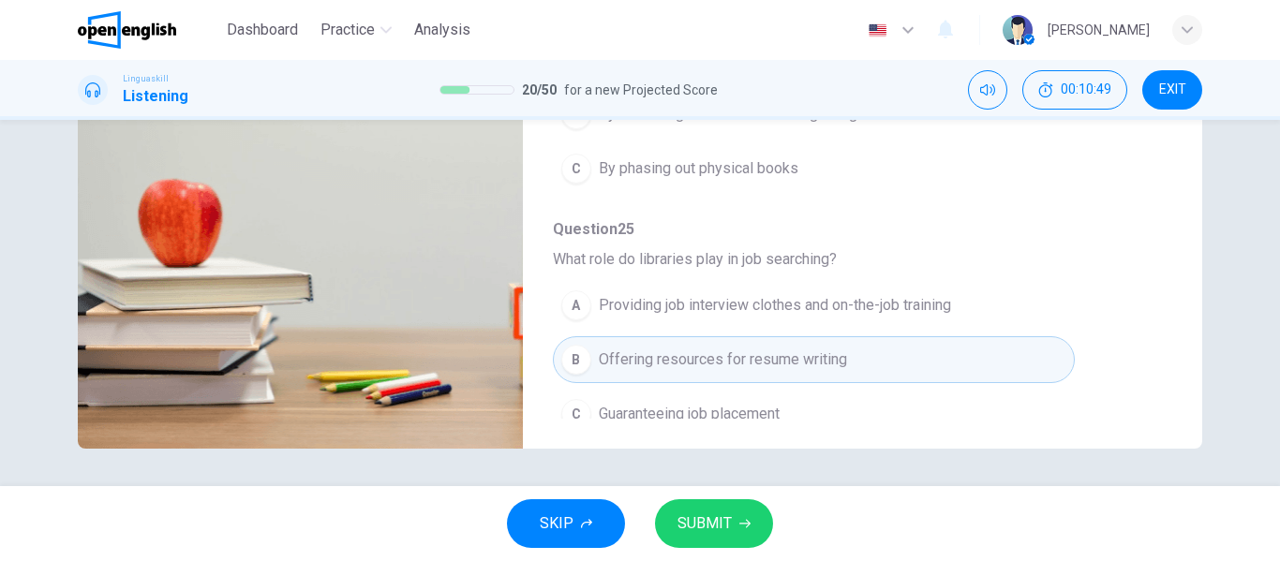
click at [710, 521] on span "SUBMIT" at bounding box center [704, 524] width 54 height 26
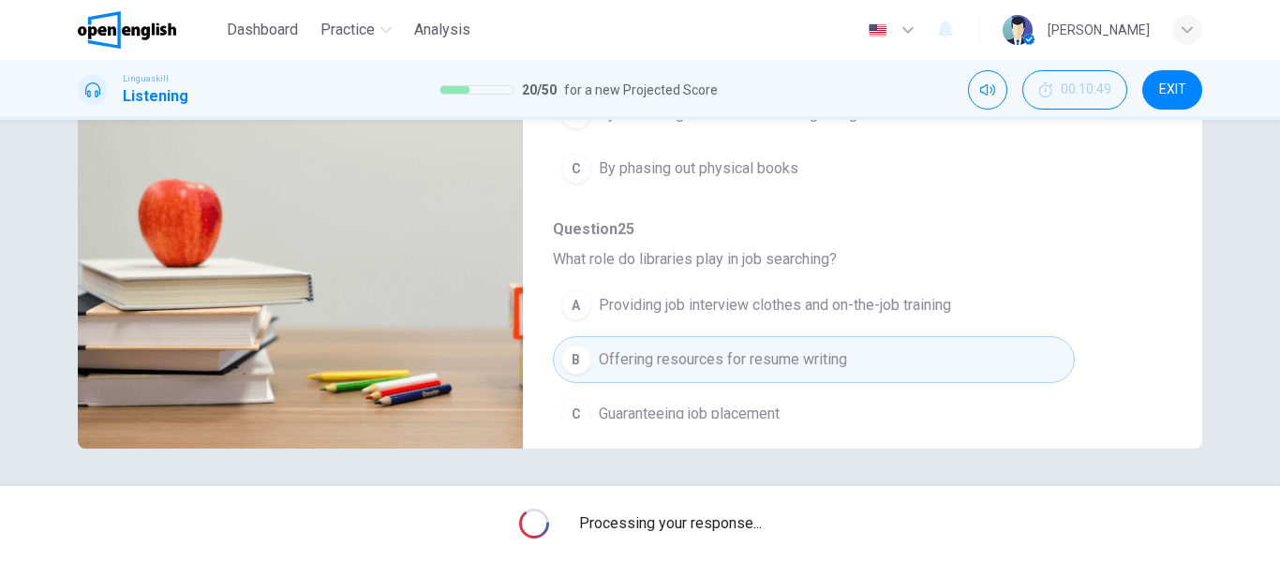
type input "*"
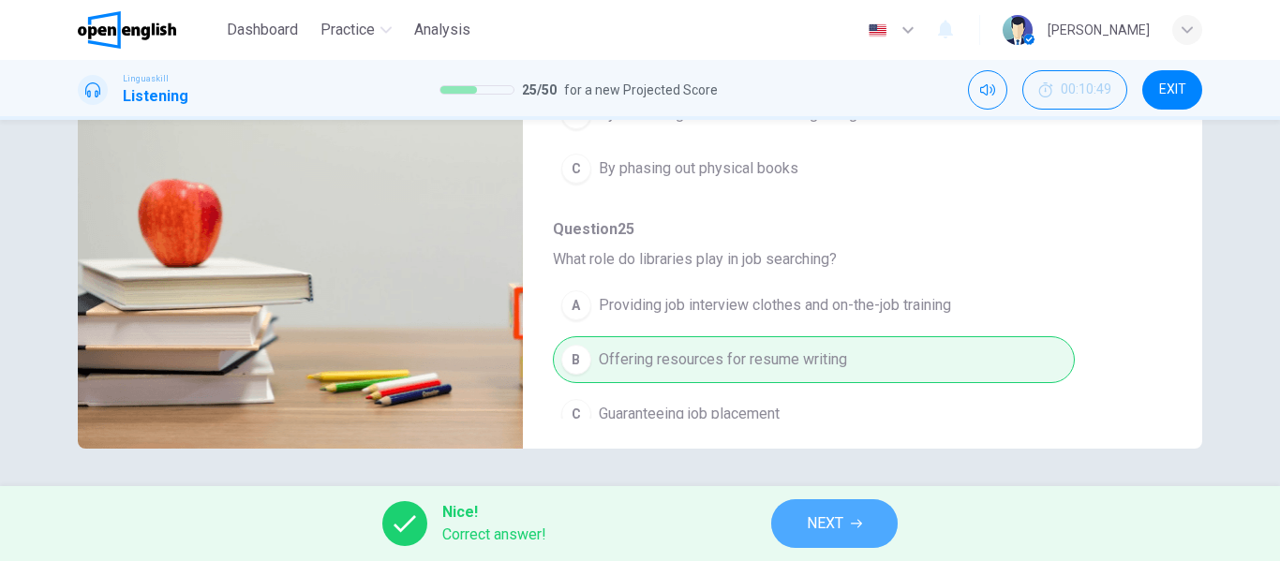
click at [819, 519] on span "NEXT" at bounding box center [825, 524] width 37 height 26
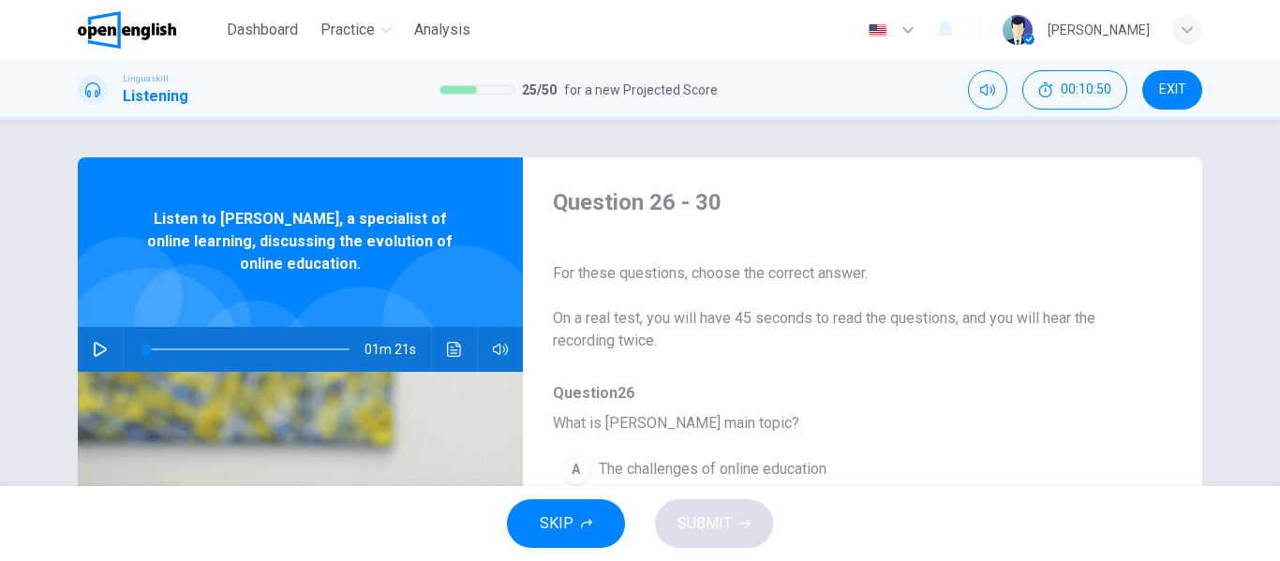
click at [101, 348] on icon "button" at bounding box center [100, 349] width 15 height 15
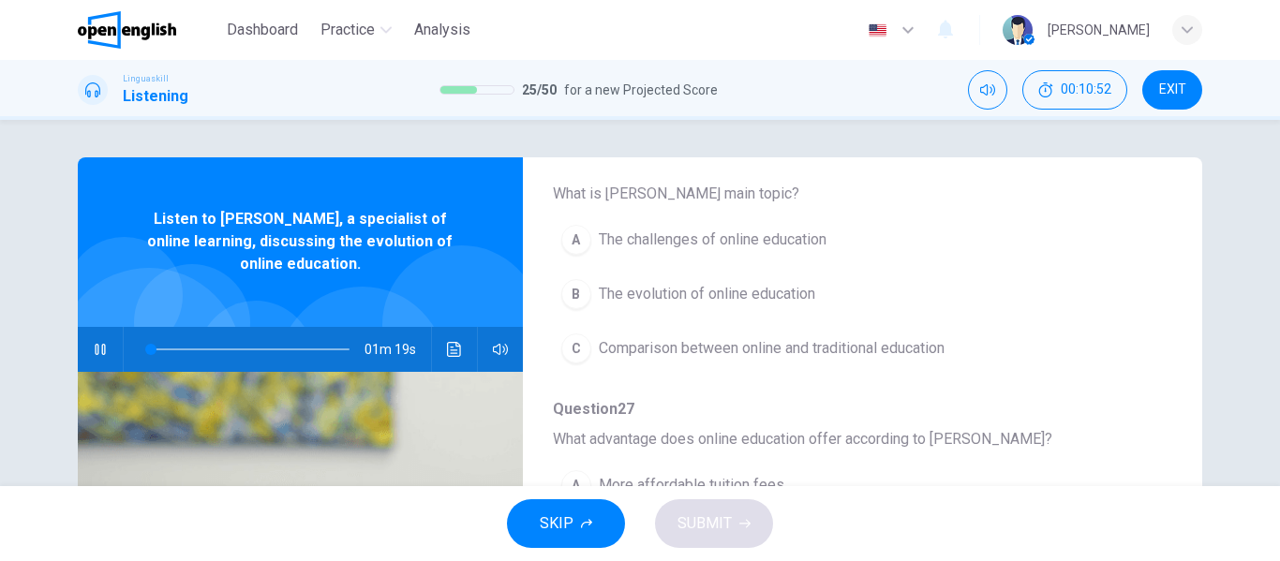
scroll to position [187, 0]
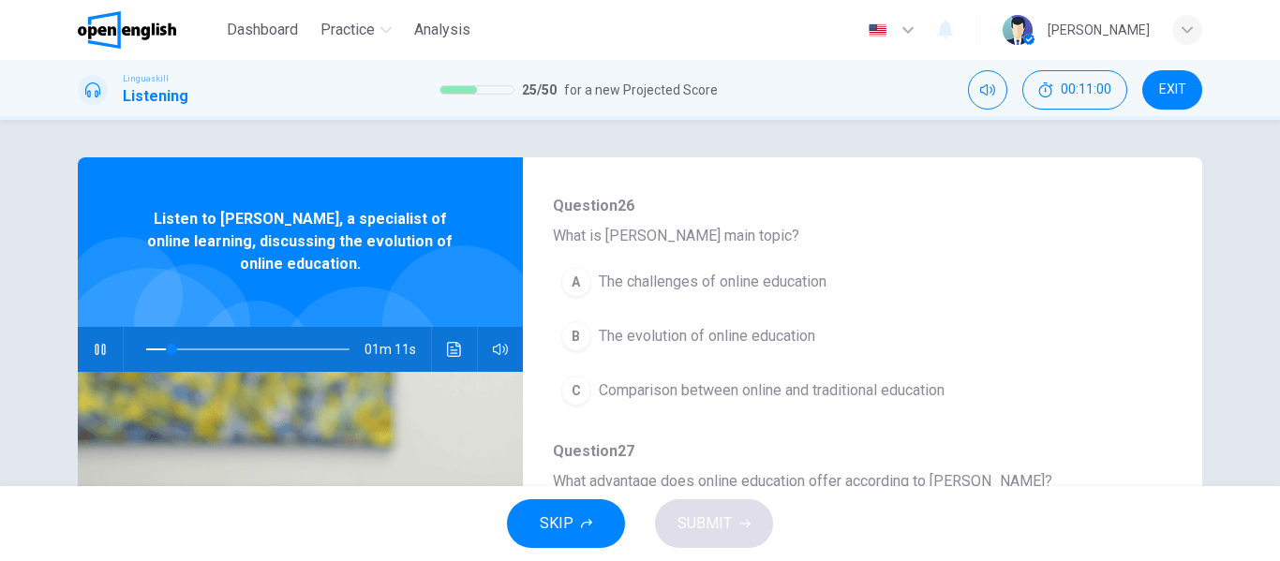
click at [722, 288] on span "The challenges of online education" at bounding box center [713, 282] width 228 height 22
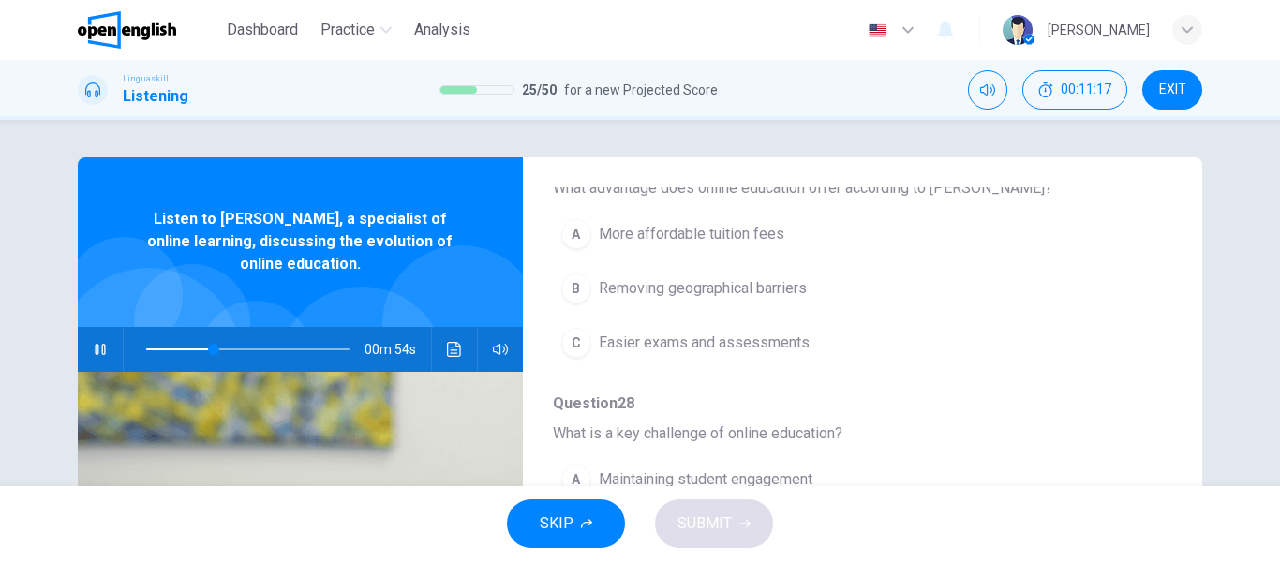
scroll to position [468, 0]
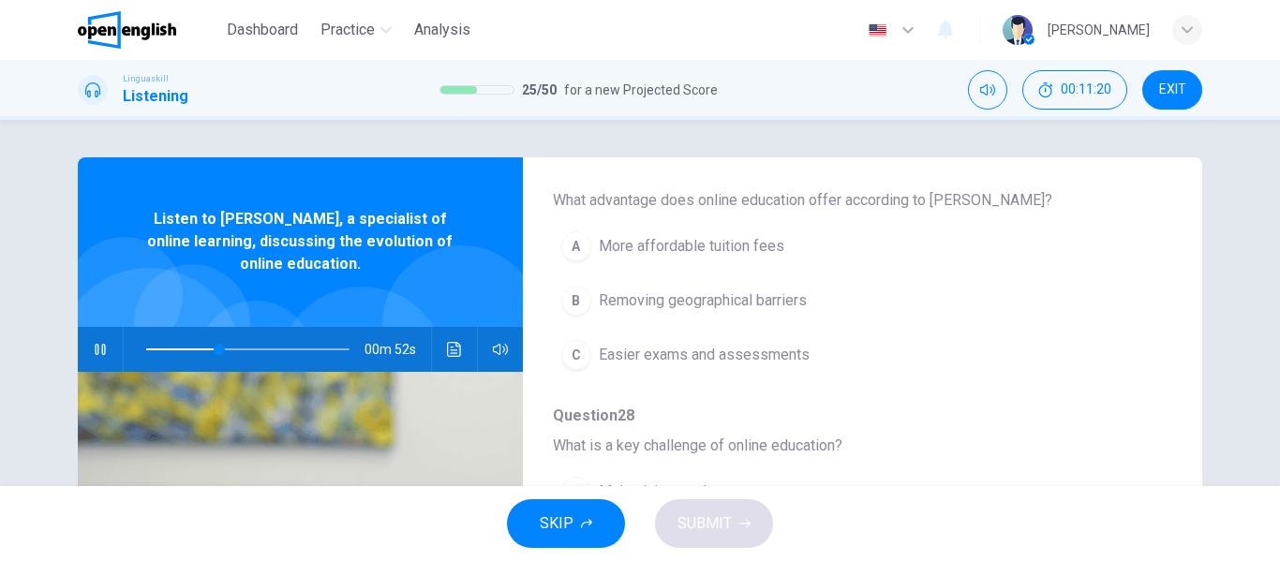
click at [756, 303] on span "Removing geographical barriers" at bounding box center [703, 300] width 208 height 22
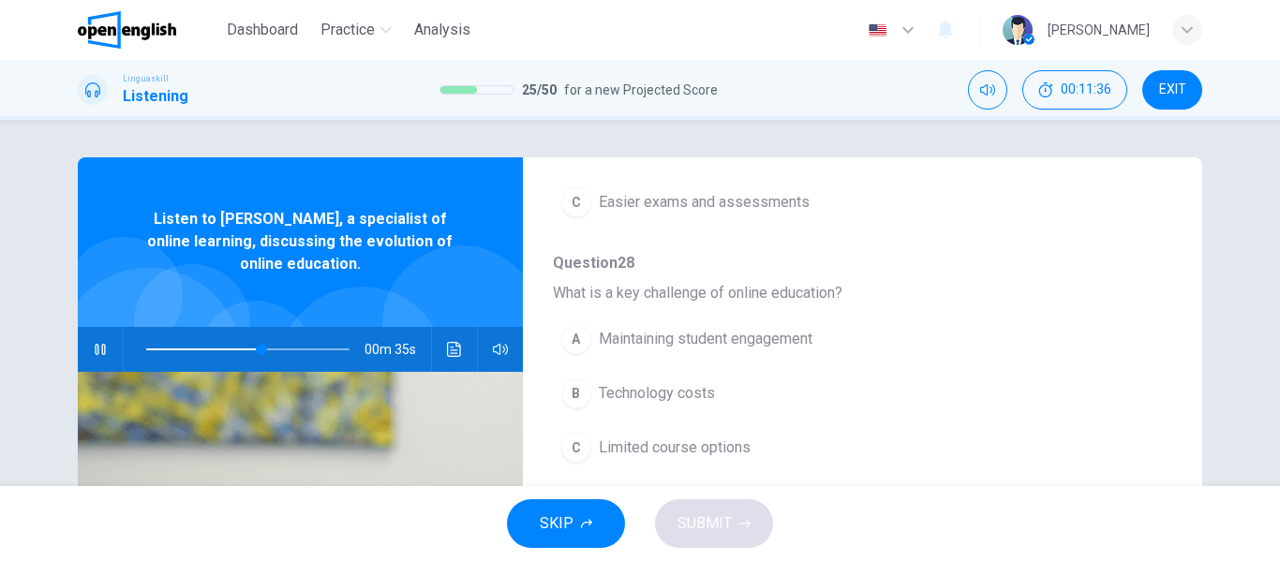
scroll to position [715, 0]
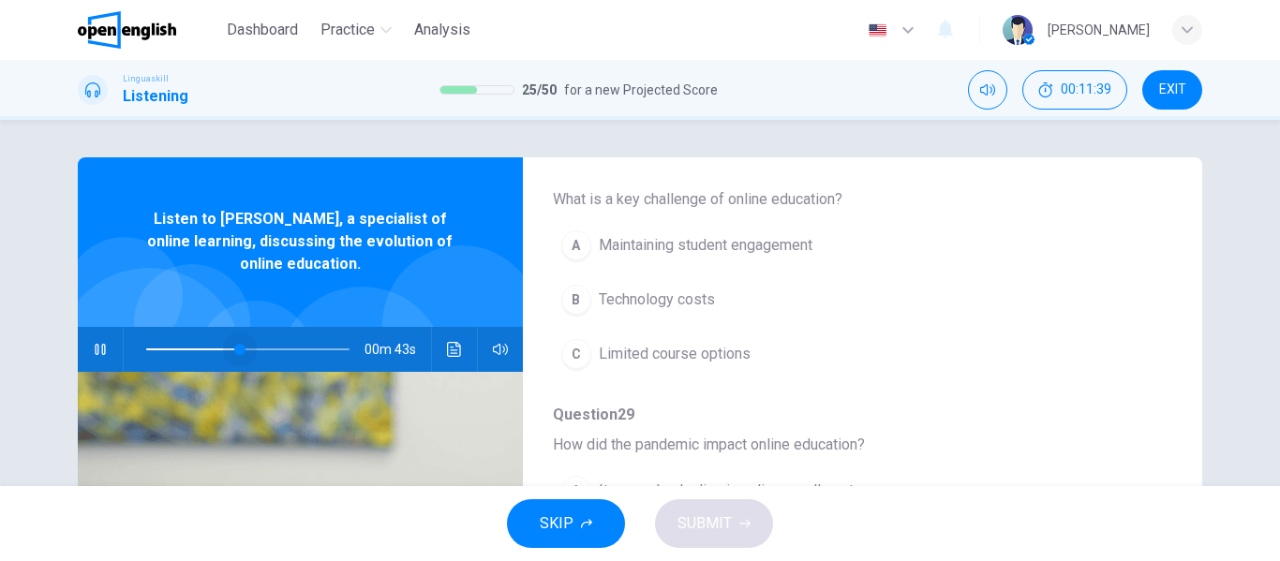
click at [236, 344] on span at bounding box center [247, 349] width 203 height 26
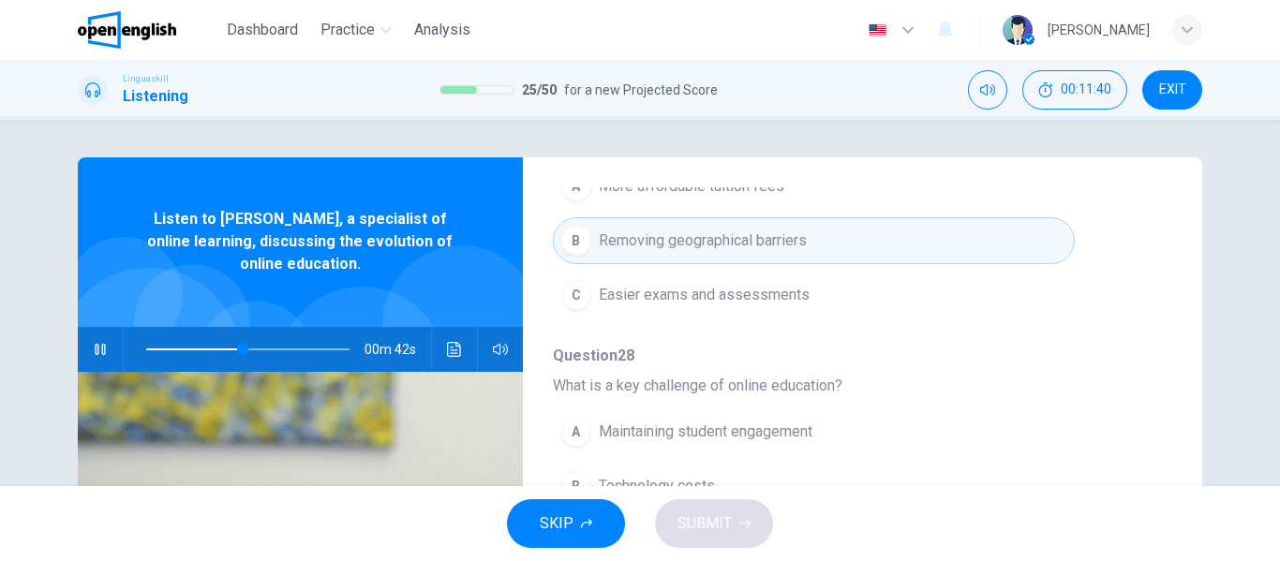
scroll to position [527, 0]
click at [187, 342] on span at bounding box center [247, 349] width 203 height 26
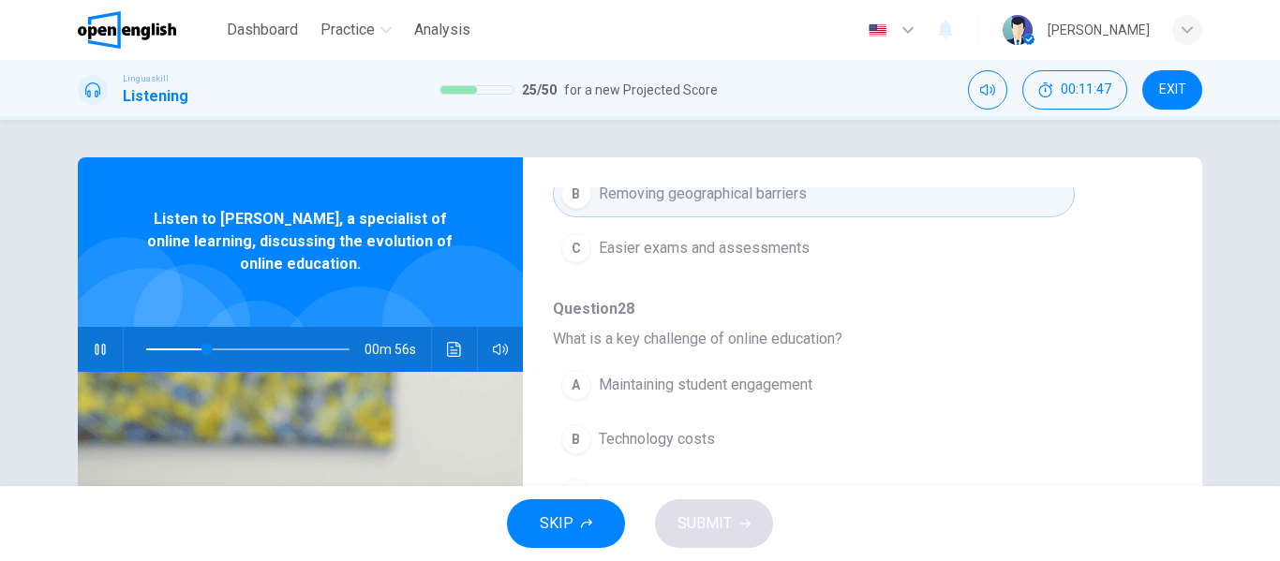
scroll to position [621, 0]
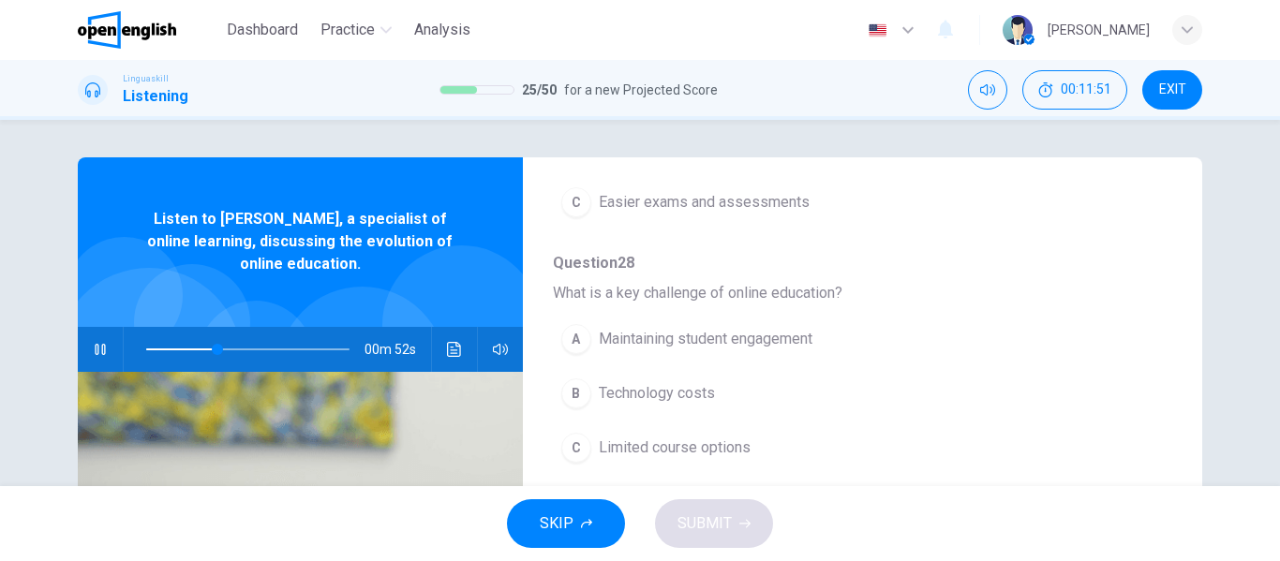
click at [707, 347] on span "Maintaining student engagement" at bounding box center [706, 339] width 214 height 22
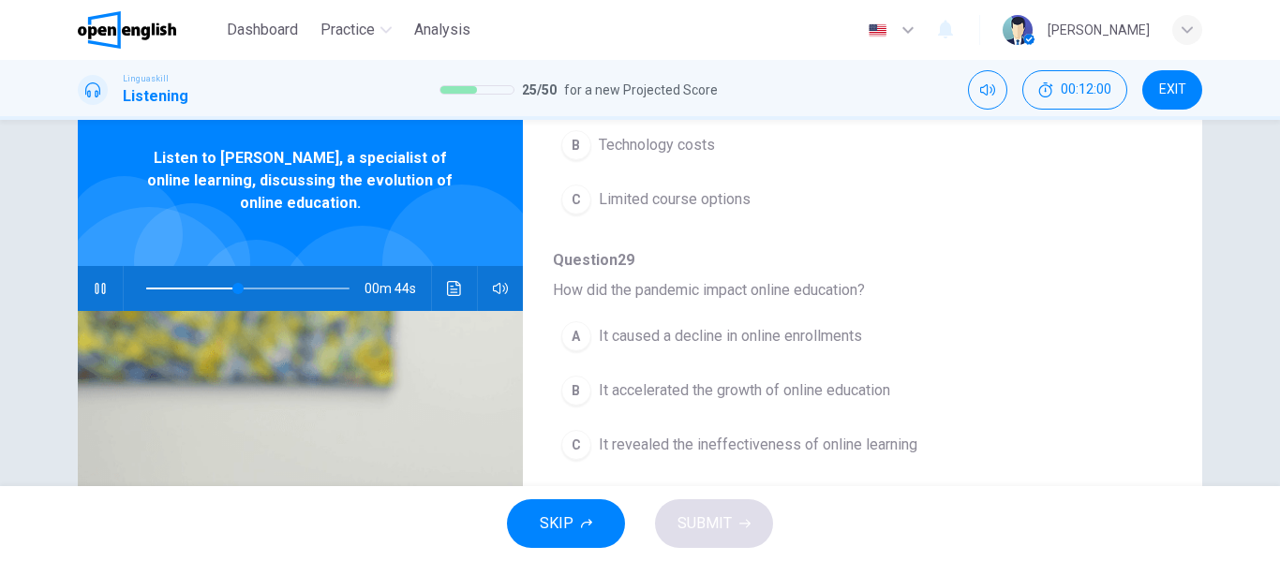
scroll to position [94, 0]
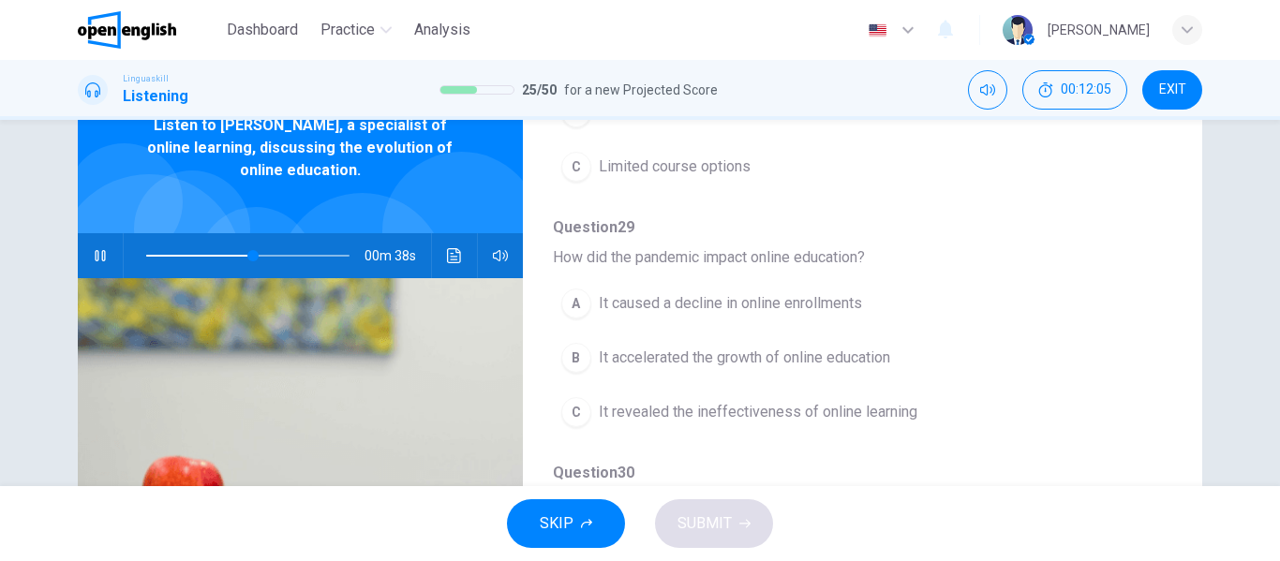
click at [770, 357] on span "It accelerated the growth of online education" at bounding box center [744, 358] width 291 height 22
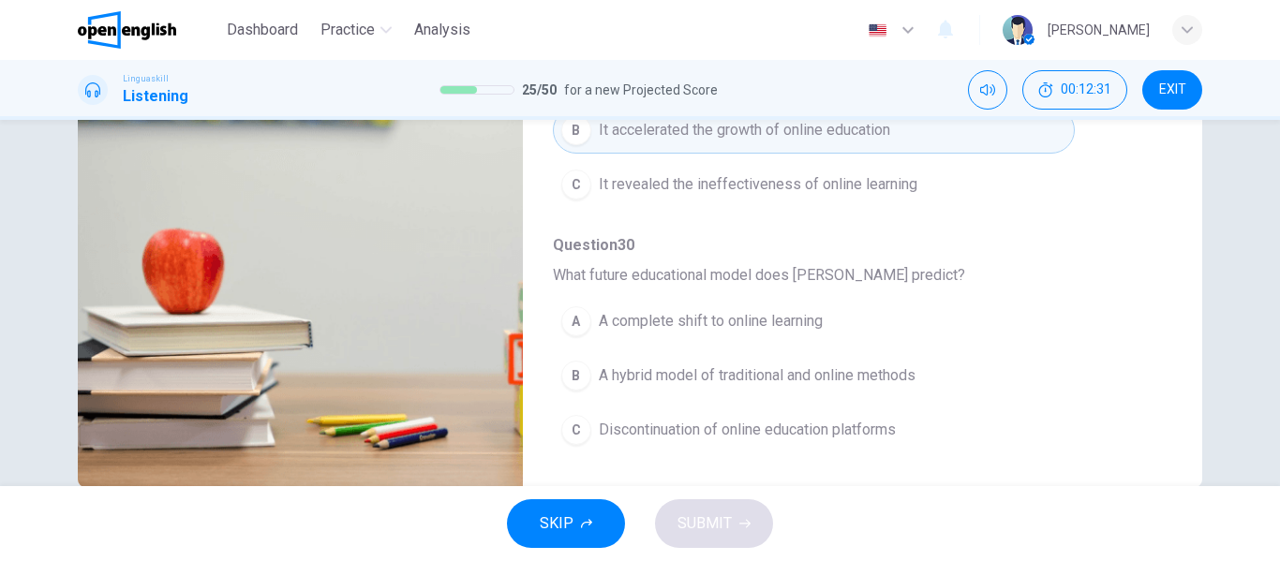
scroll to position [360, 0]
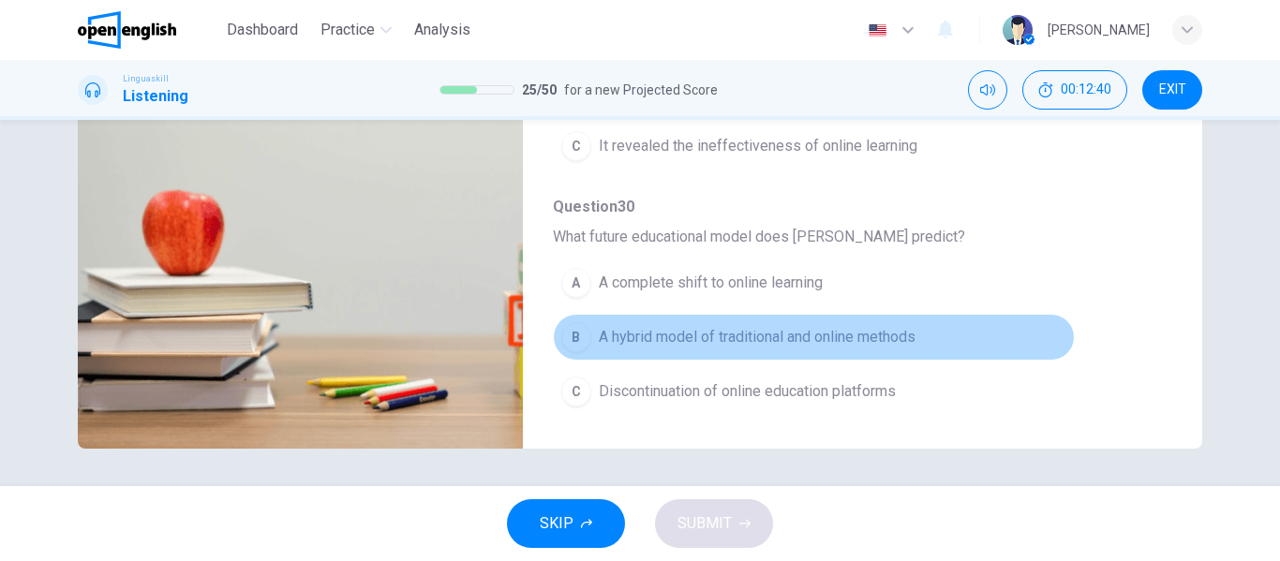
click at [839, 344] on span "A hybrid model of traditional and online methods" at bounding box center [757, 337] width 317 height 22
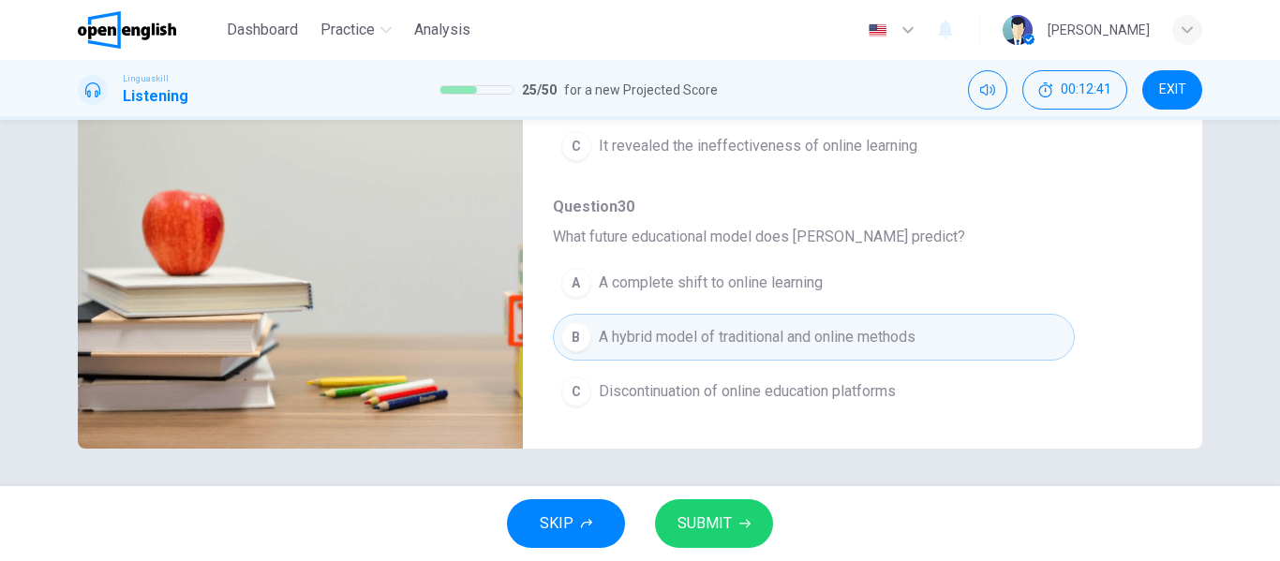
click at [692, 542] on button "SUBMIT" at bounding box center [714, 523] width 118 height 49
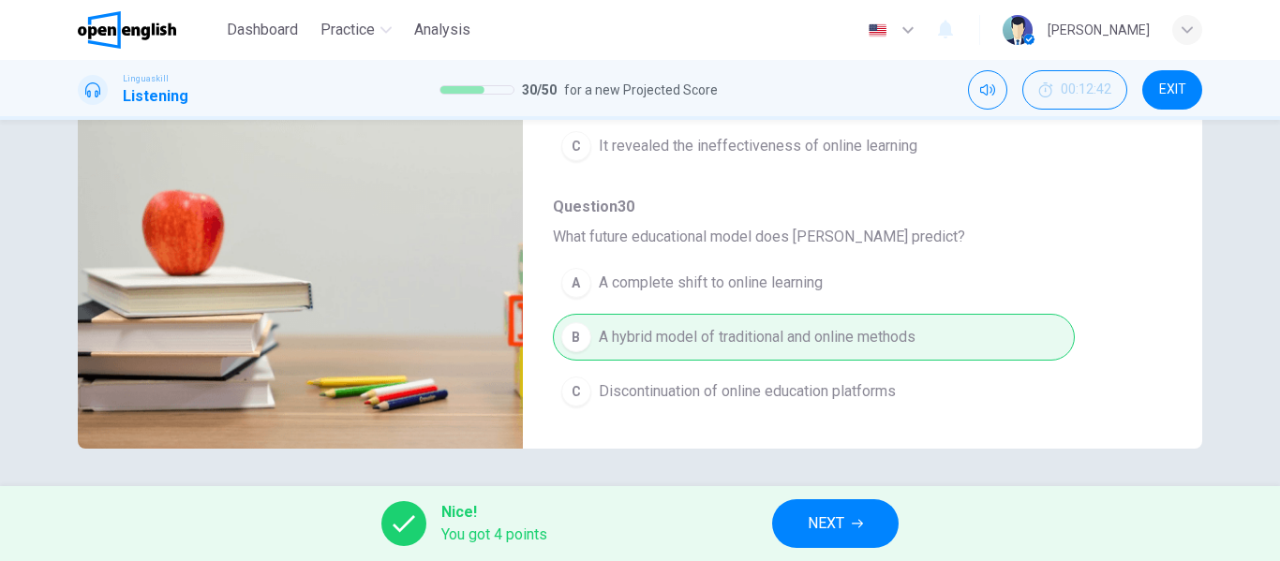
type input "*"
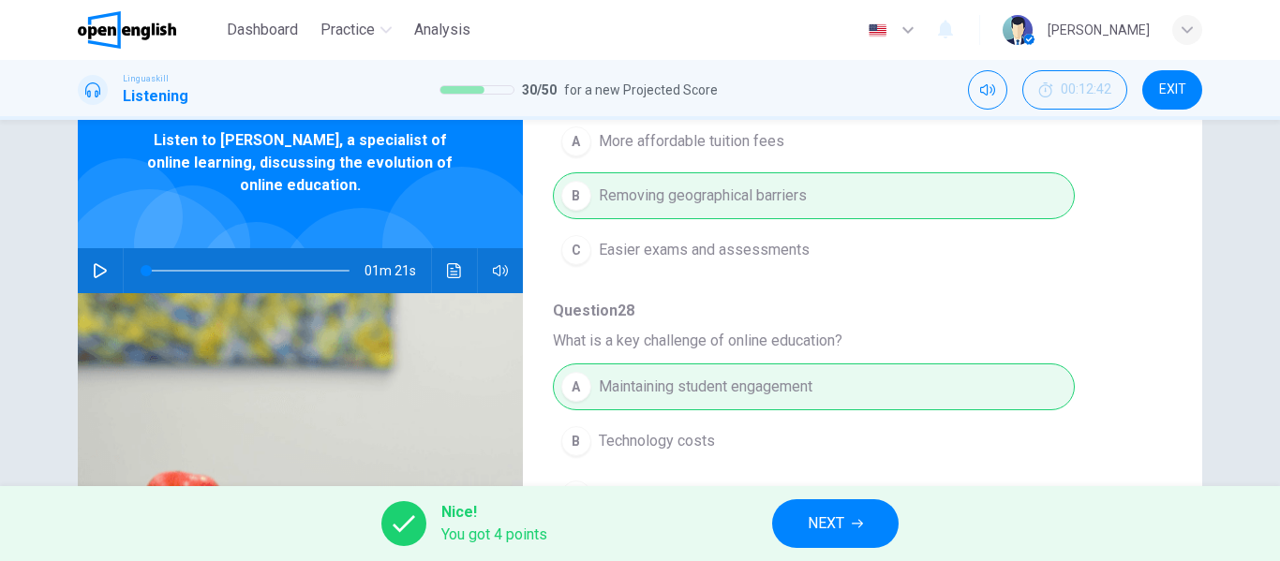
scroll to position [749, 0]
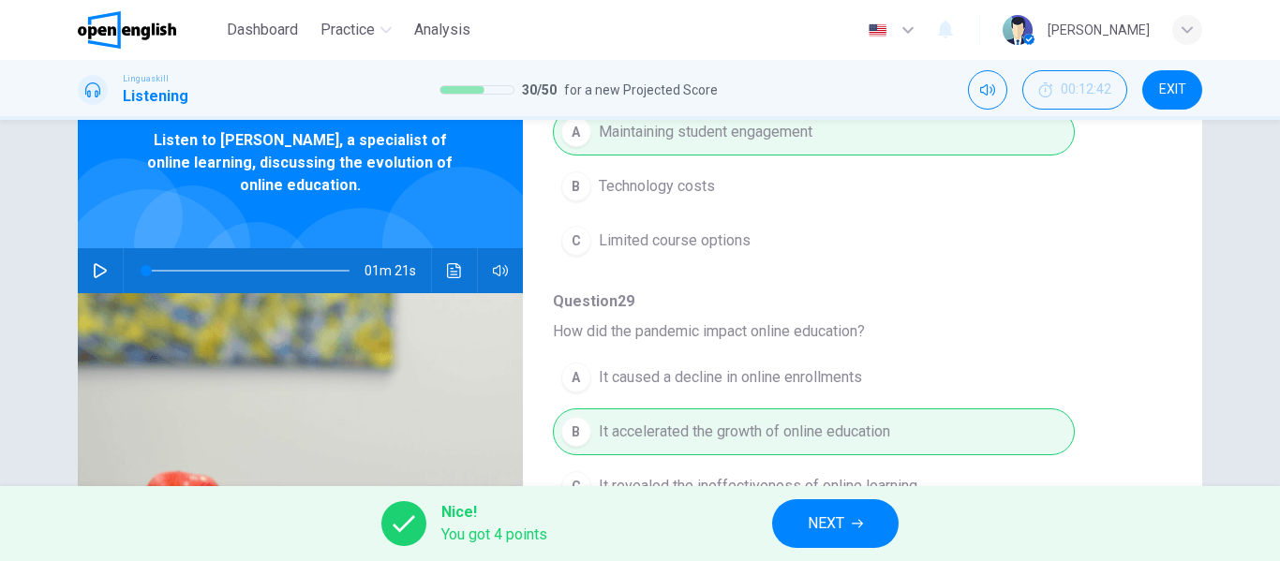
click at [847, 522] on button "NEXT" at bounding box center [835, 523] width 126 height 49
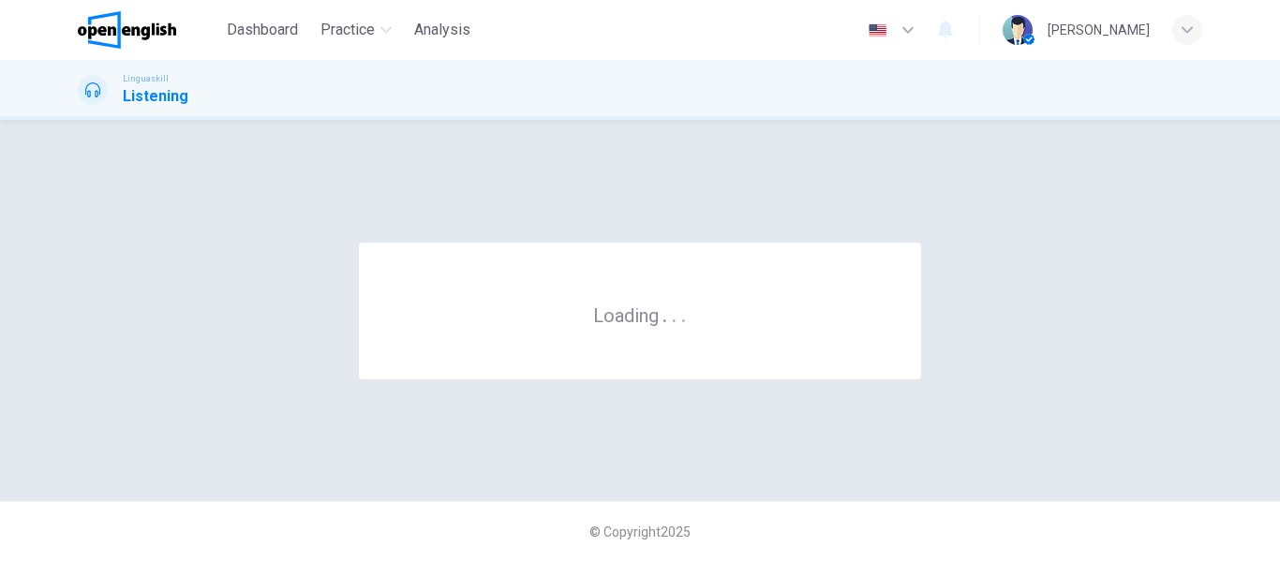
scroll to position [0, 0]
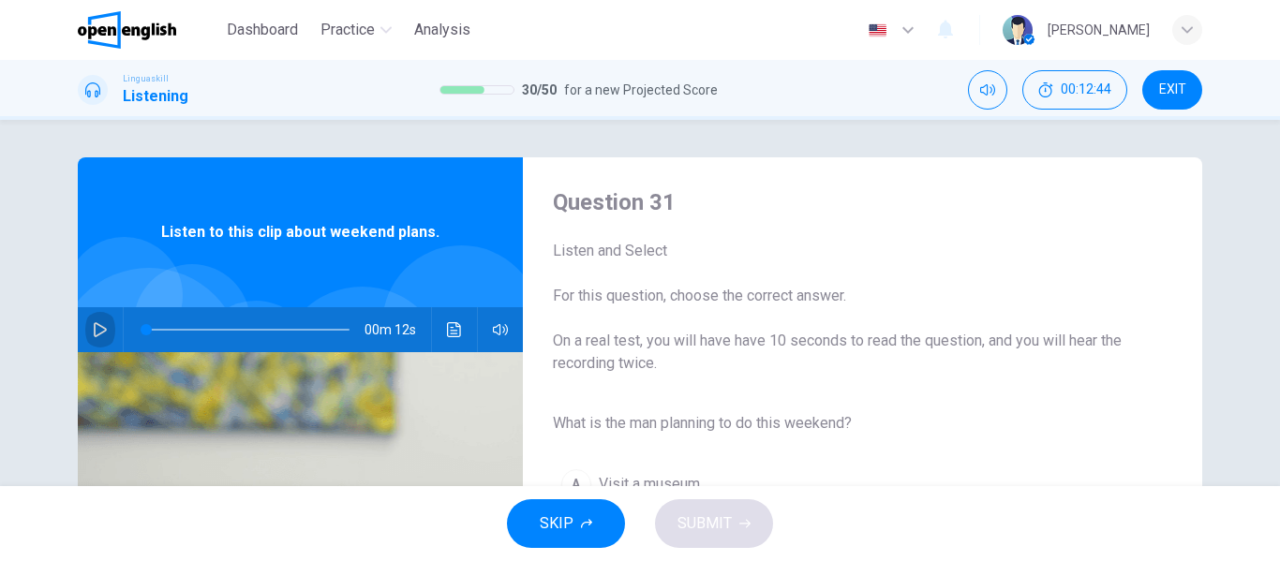
click at [102, 322] on icon "button" at bounding box center [100, 329] width 15 height 15
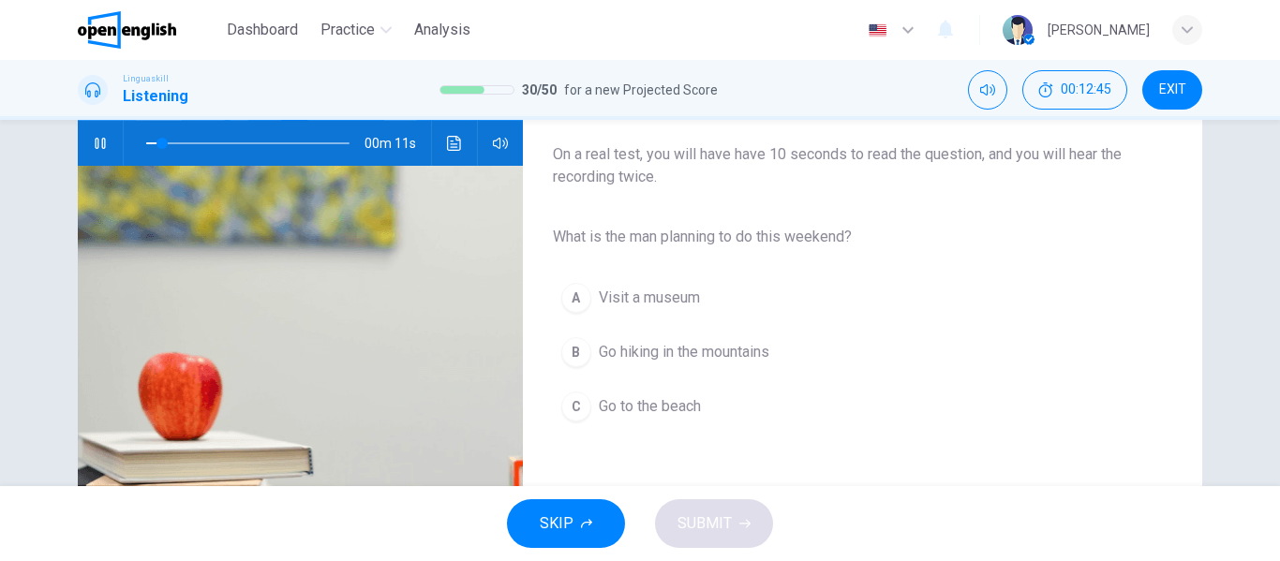
scroll to position [187, 0]
click at [645, 350] on span "Go hiking in the mountains" at bounding box center [684, 351] width 170 height 22
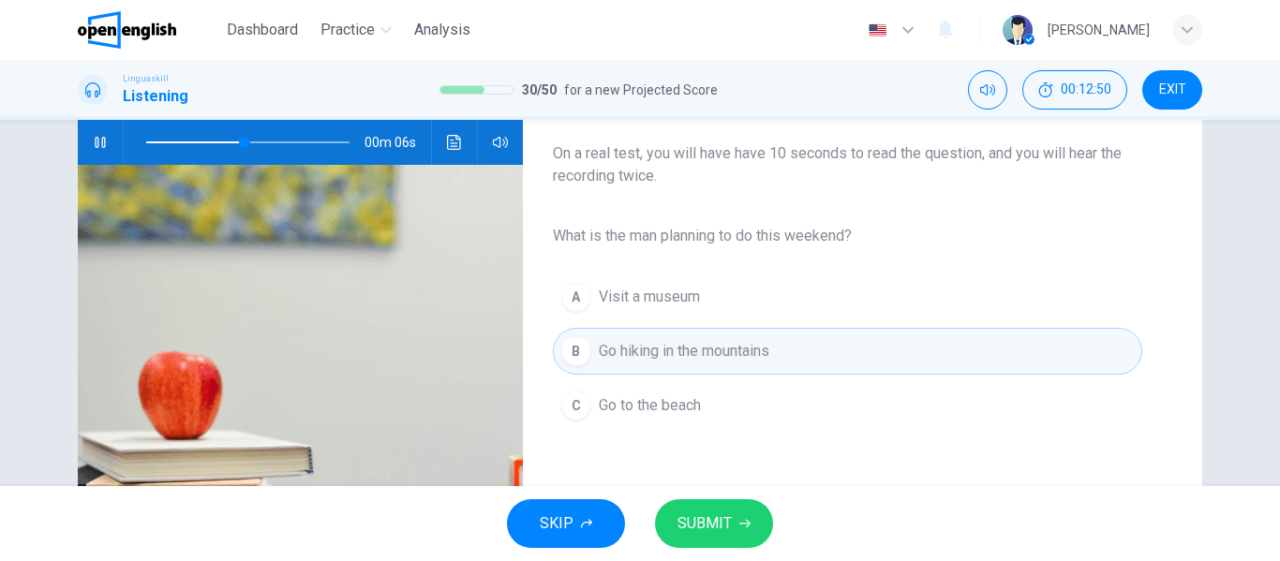
click at [698, 517] on span "SUBMIT" at bounding box center [704, 524] width 54 height 26
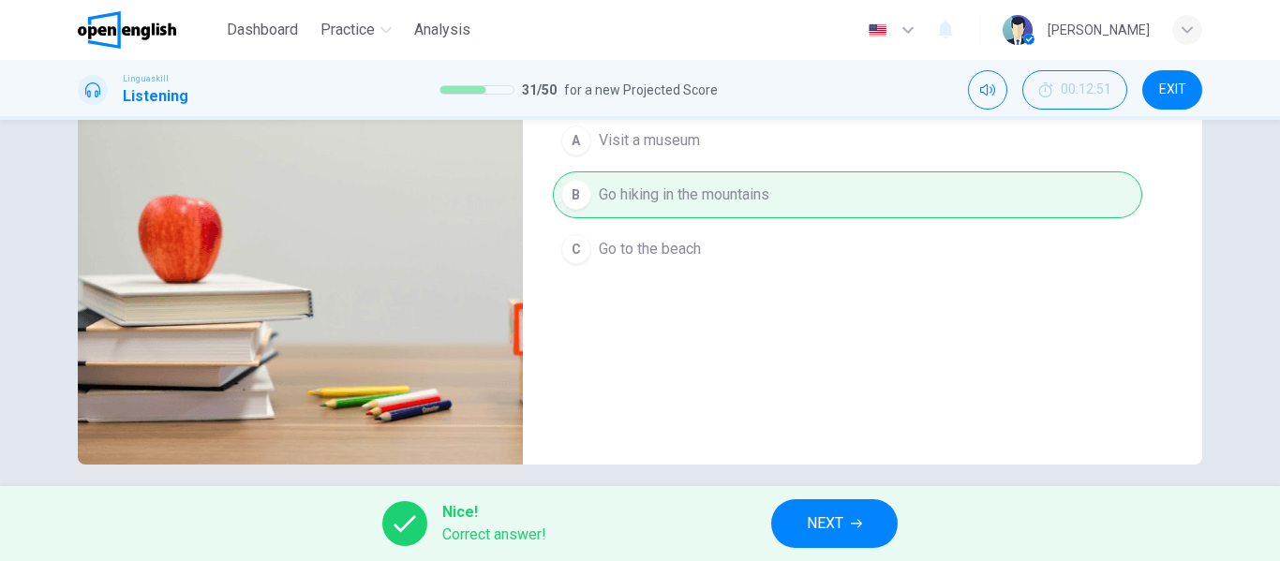
scroll to position [360, 0]
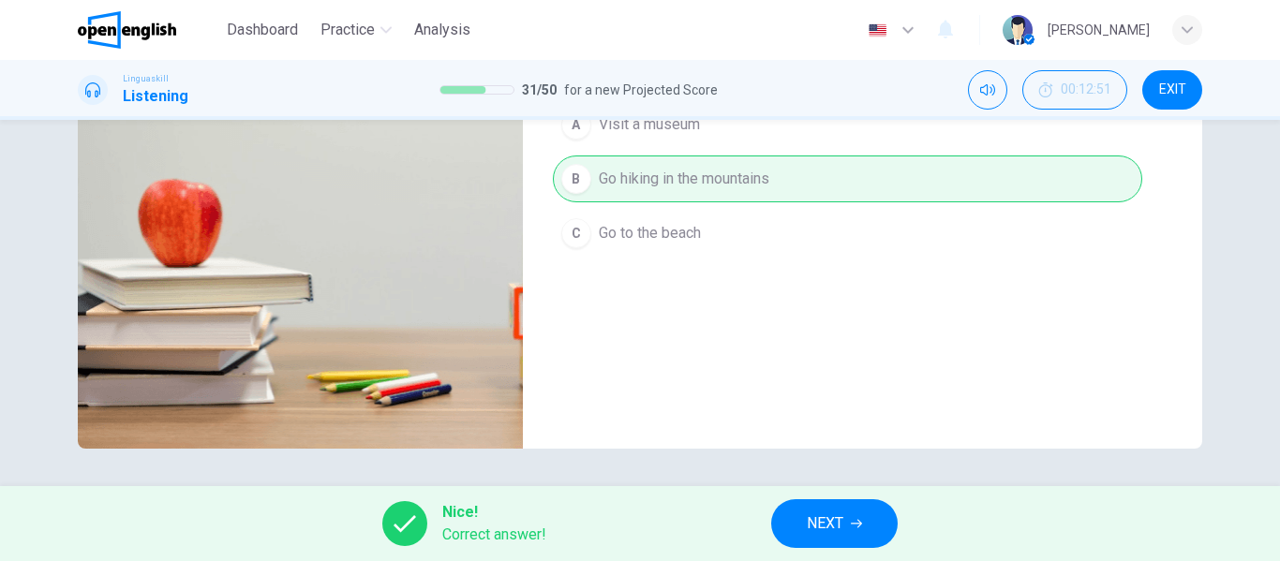
type input "**"
click at [784, 531] on button "NEXT" at bounding box center [834, 523] width 126 height 49
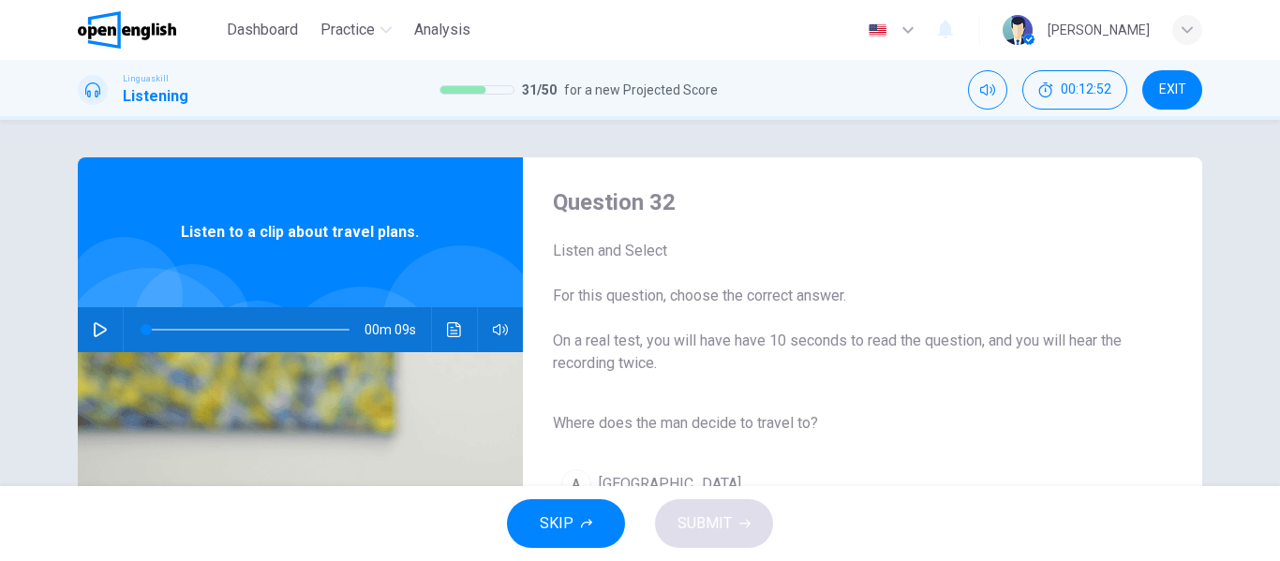
click at [94, 323] on icon "button" at bounding box center [100, 329] width 15 height 15
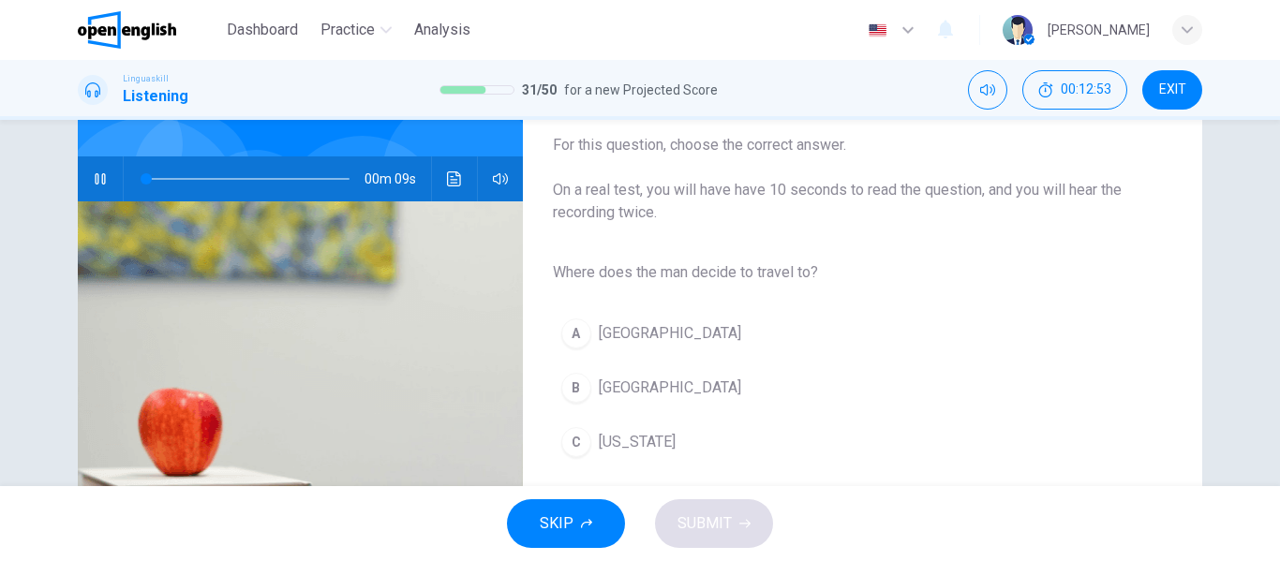
scroll to position [187, 0]
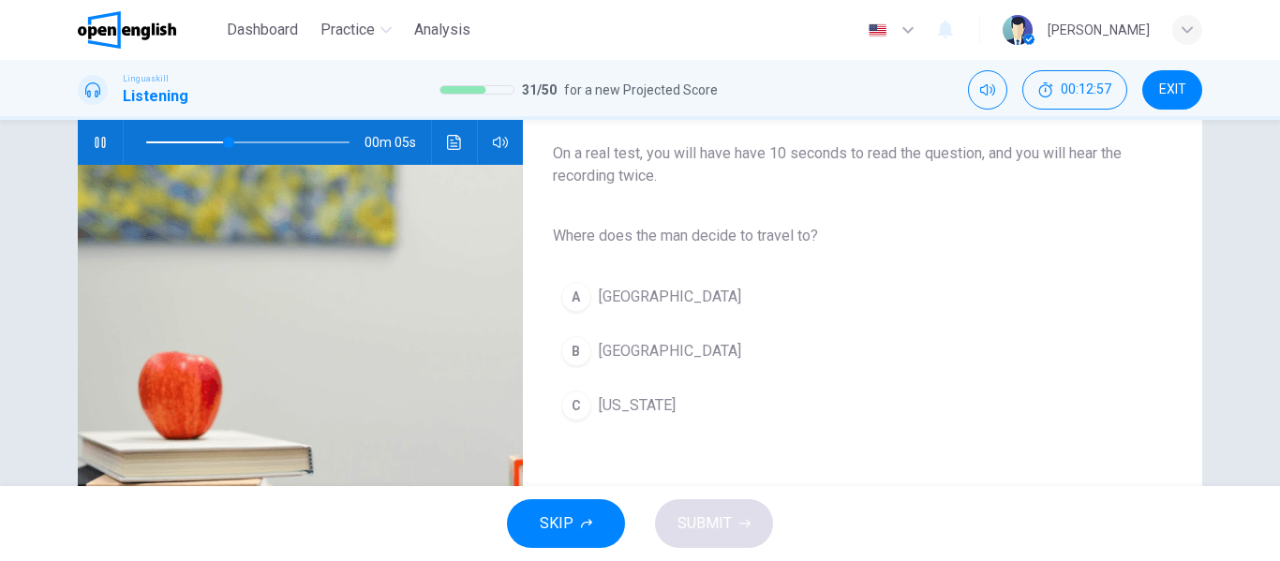
type input "**"
type input "*"
click at [589, 348] on button "B [GEOGRAPHIC_DATA]" at bounding box center [847, 351] width 589 height 47
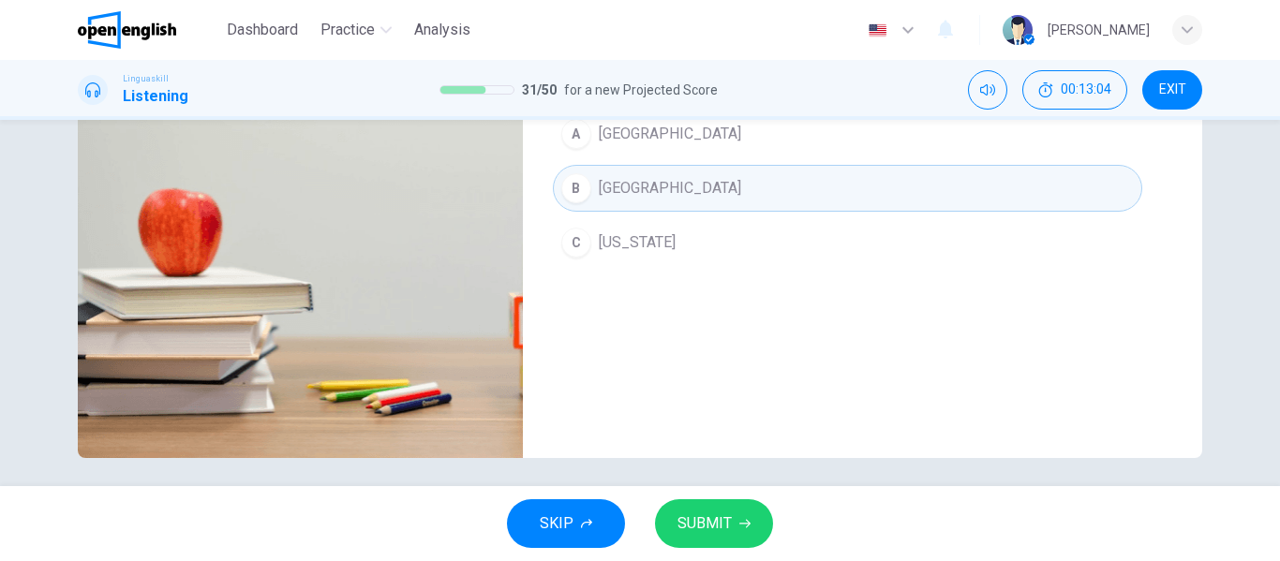
scroll to position [360, 0]
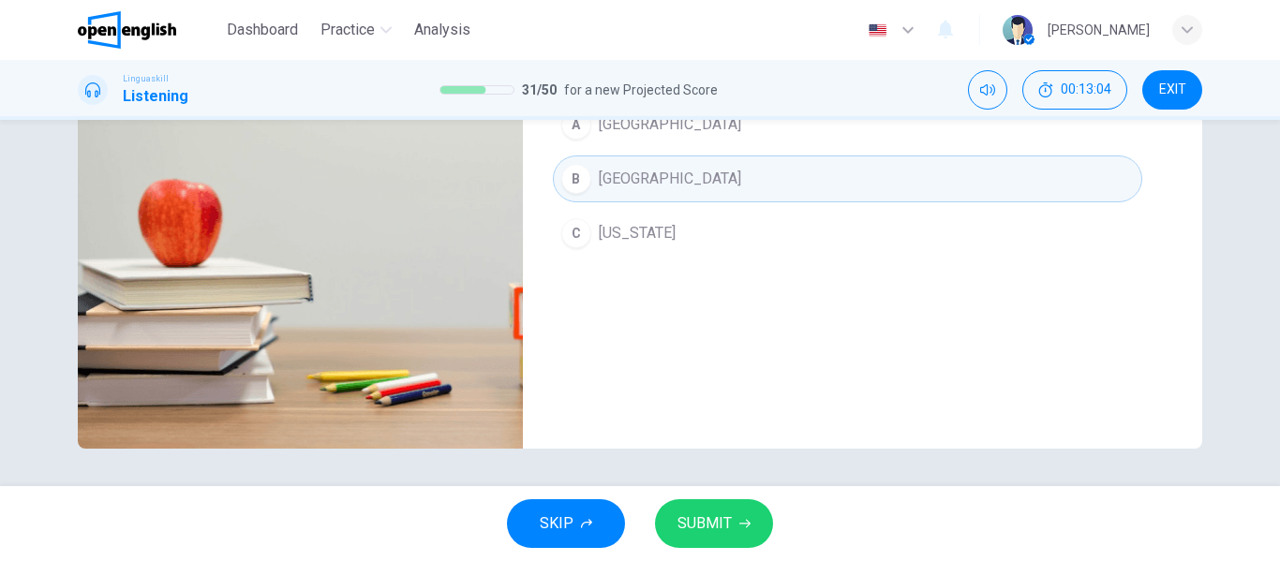
click at [707, 531] on span "SUBMIT" at bounding box center [704, 524] width 54 height 26
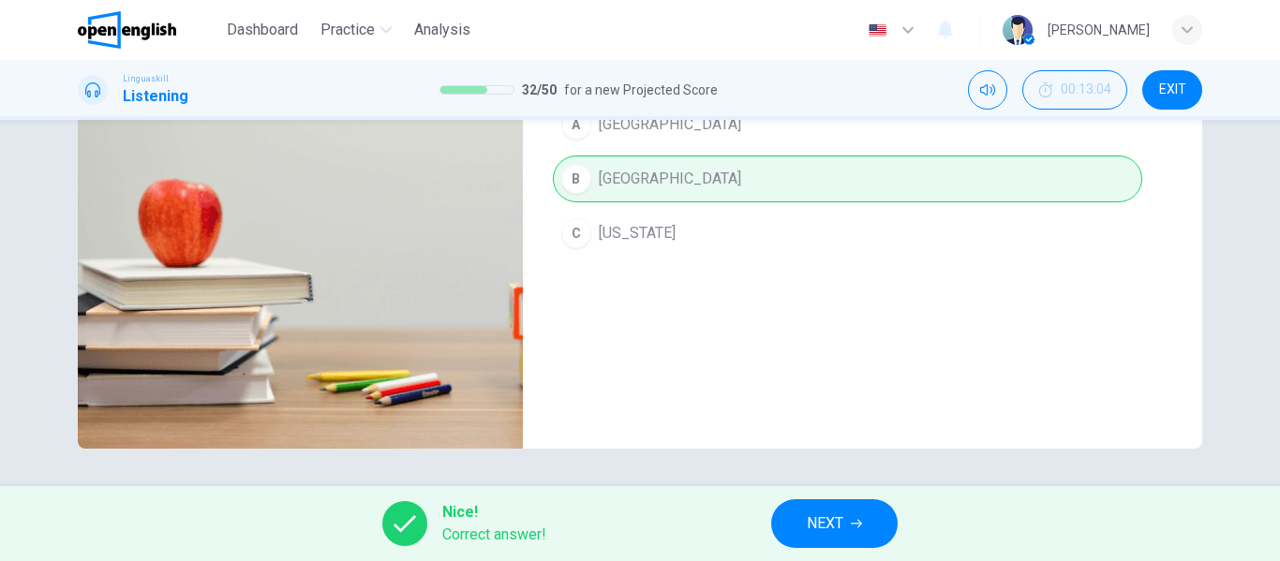
click at [842, 525] on span "NEXT" at bounding box center [825, 524] width 37 height 26
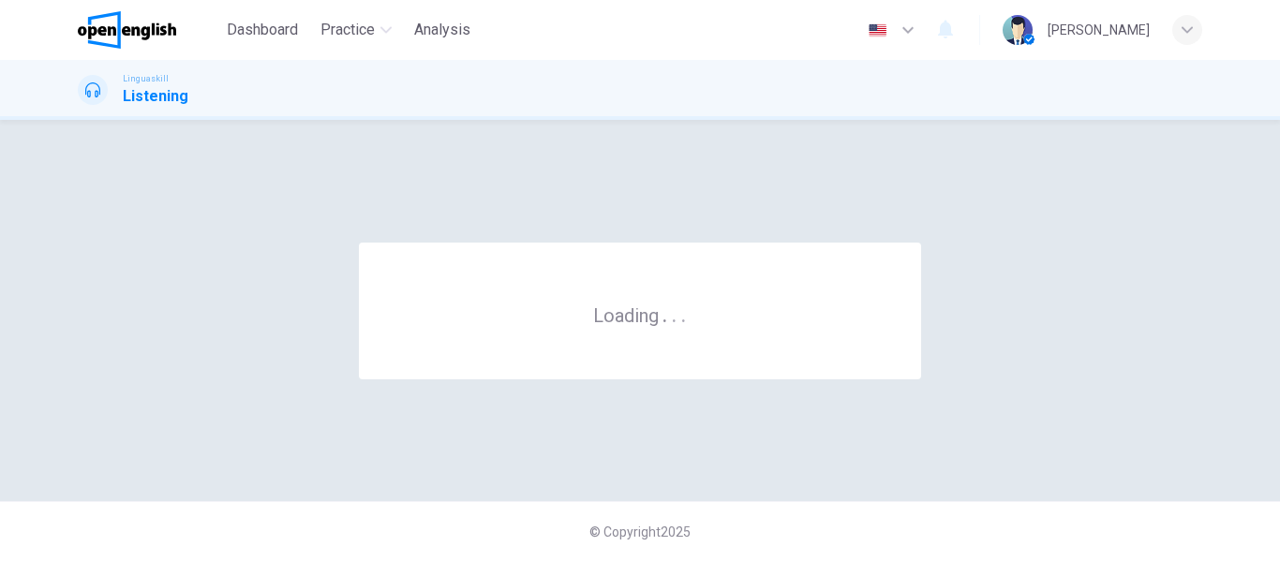
scroll to position [0, 0]
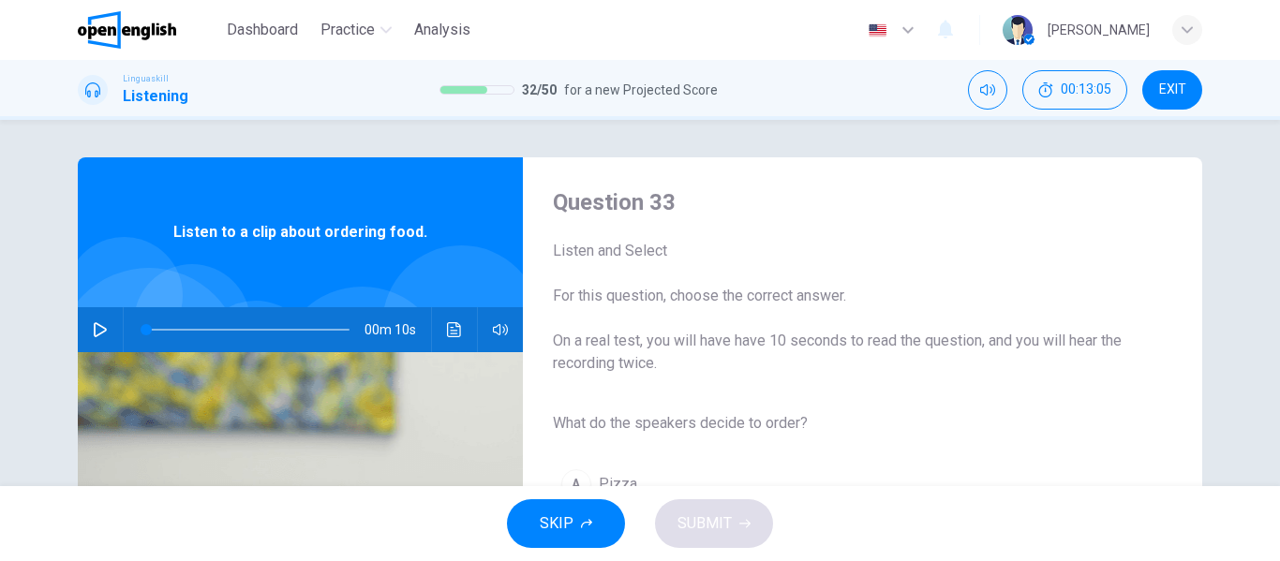
click at [93, 329] on icon "button" at bounding box center [100, 329] width 15 height 15
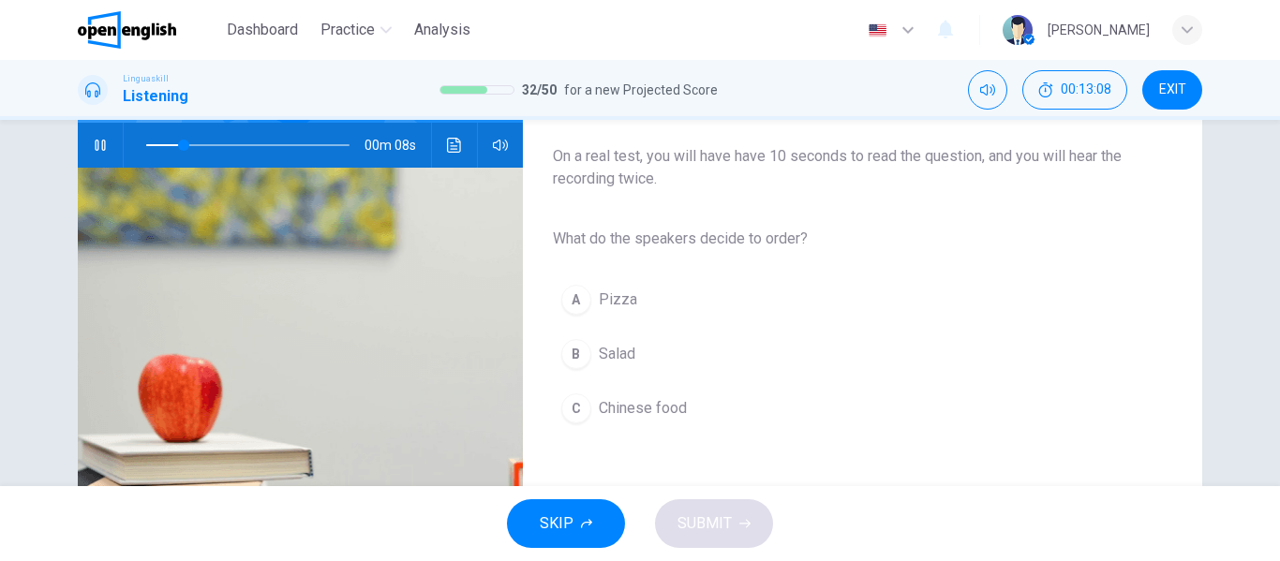
scroll to position [187, 0]
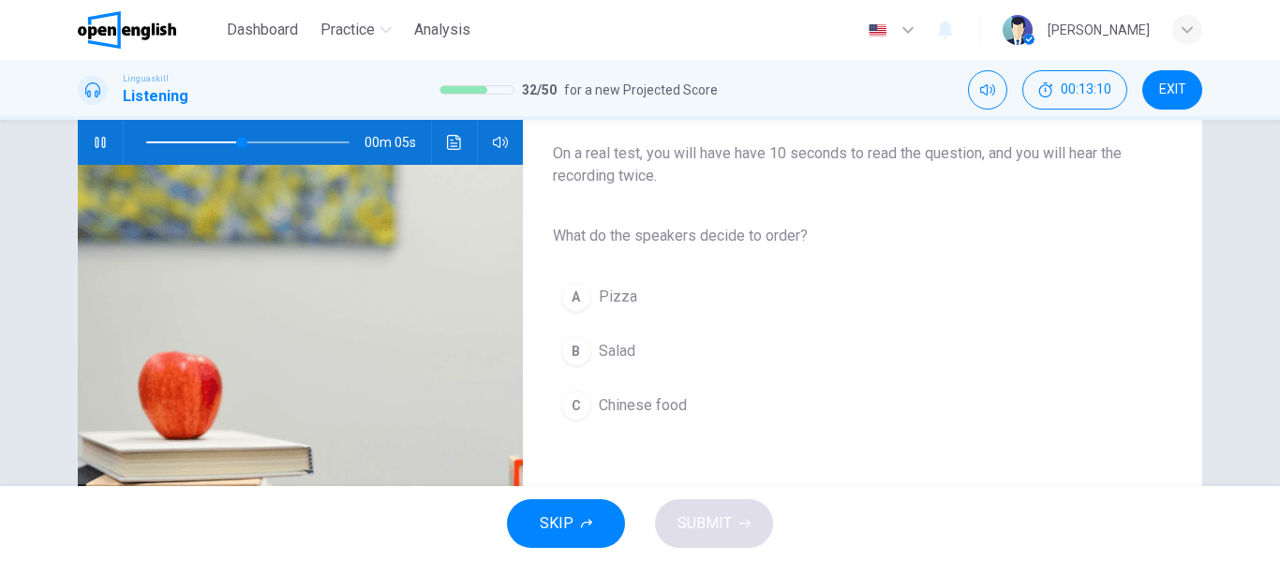
click at [659, 346] on button "B Salad" at bounding box center [847, 351] width 589 height 47
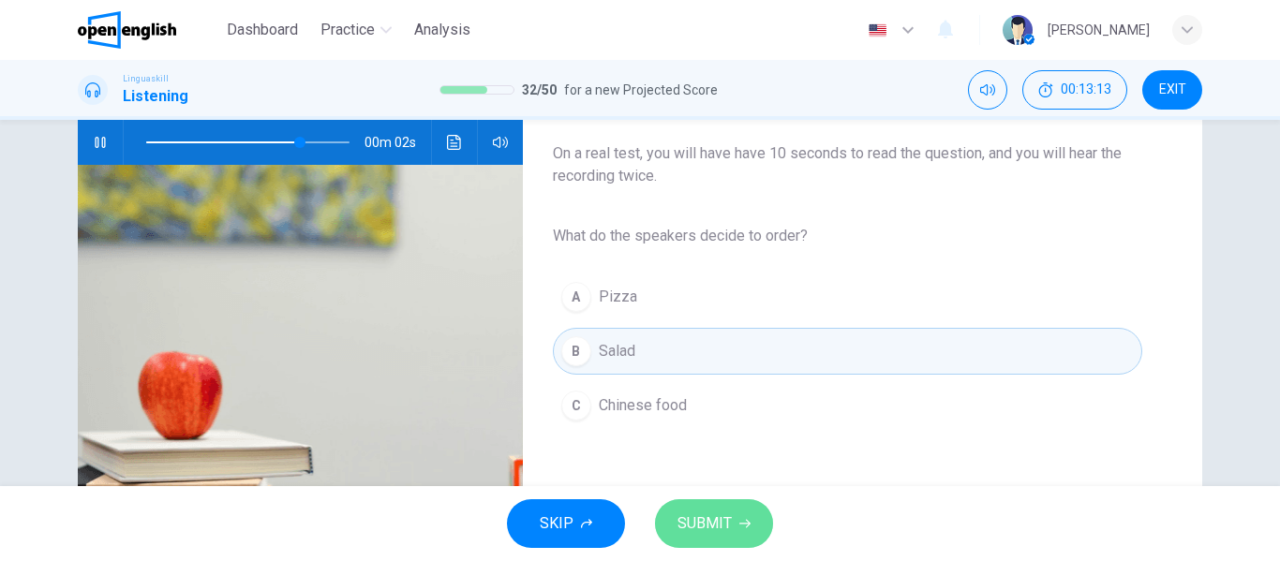
click at [703, 521] on span "SUBMIT" at bounding box center [704, 524] width 54 height 26
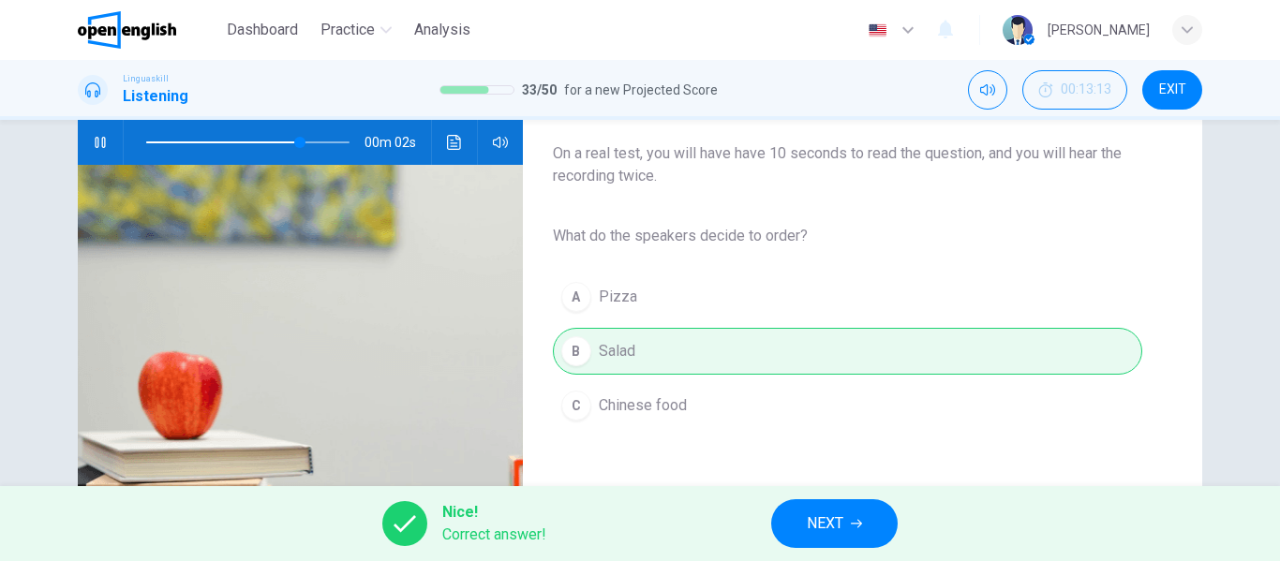
type input "**"
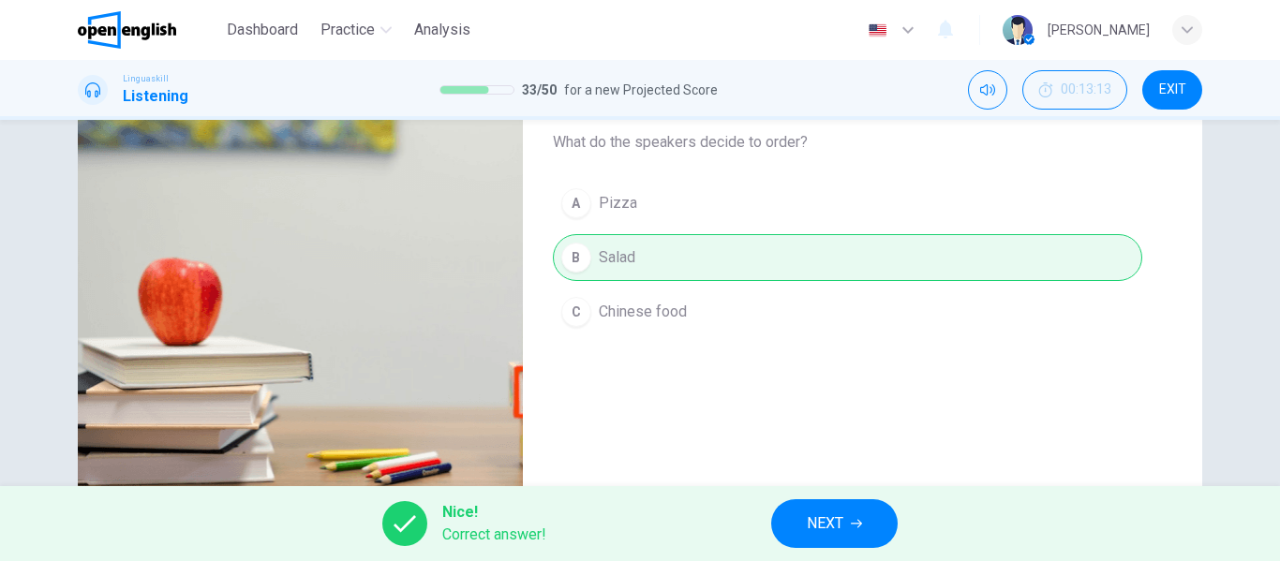
click at [831, 518] on span "NEXT" at bounding box center [825, 524] width 37 height 26
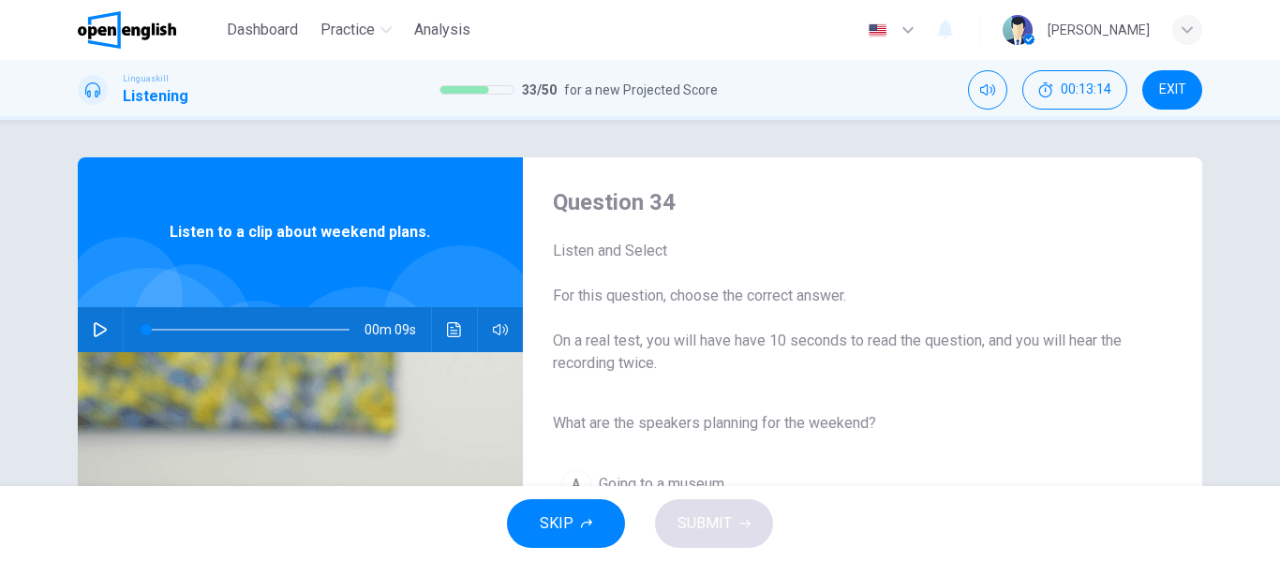
click at [97, 325] on icon "button" at bounding box center [100, 329] width 15 height 15
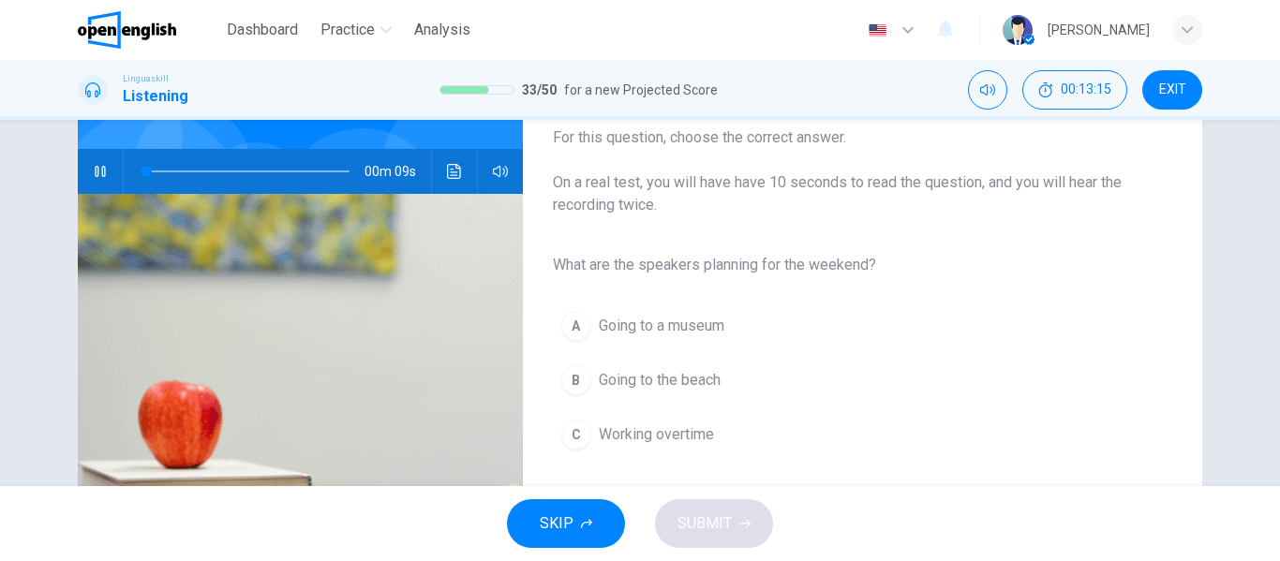
scroll to position [187, 0]
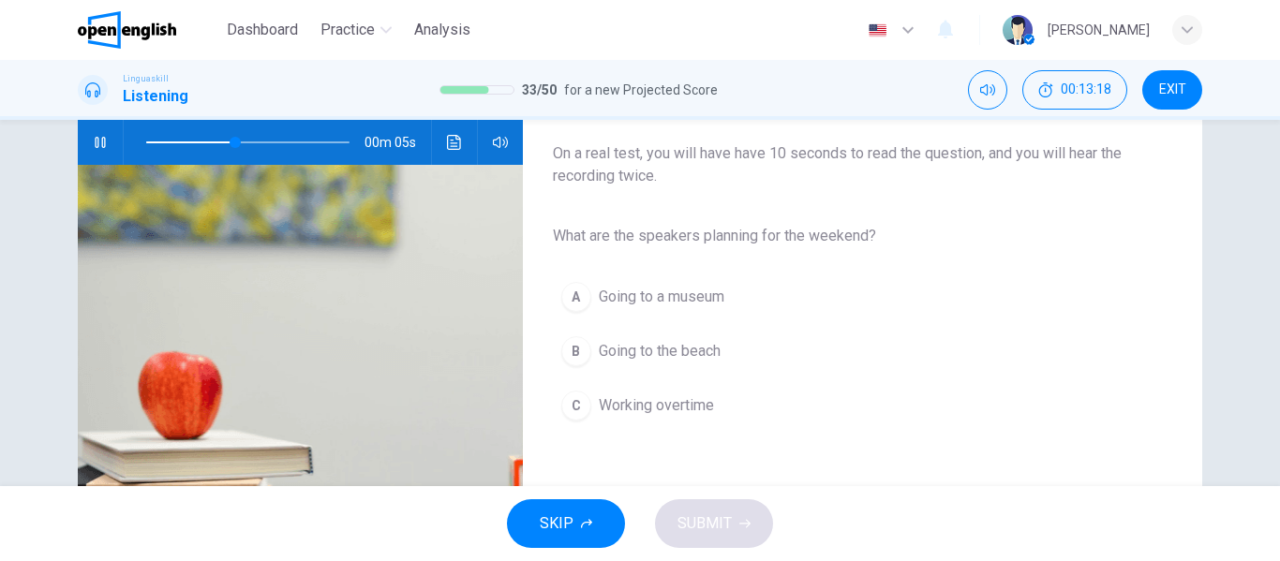
click at [698, 356] on span "Going to the beach" at bounding box center [660, 351] width 122 height 22
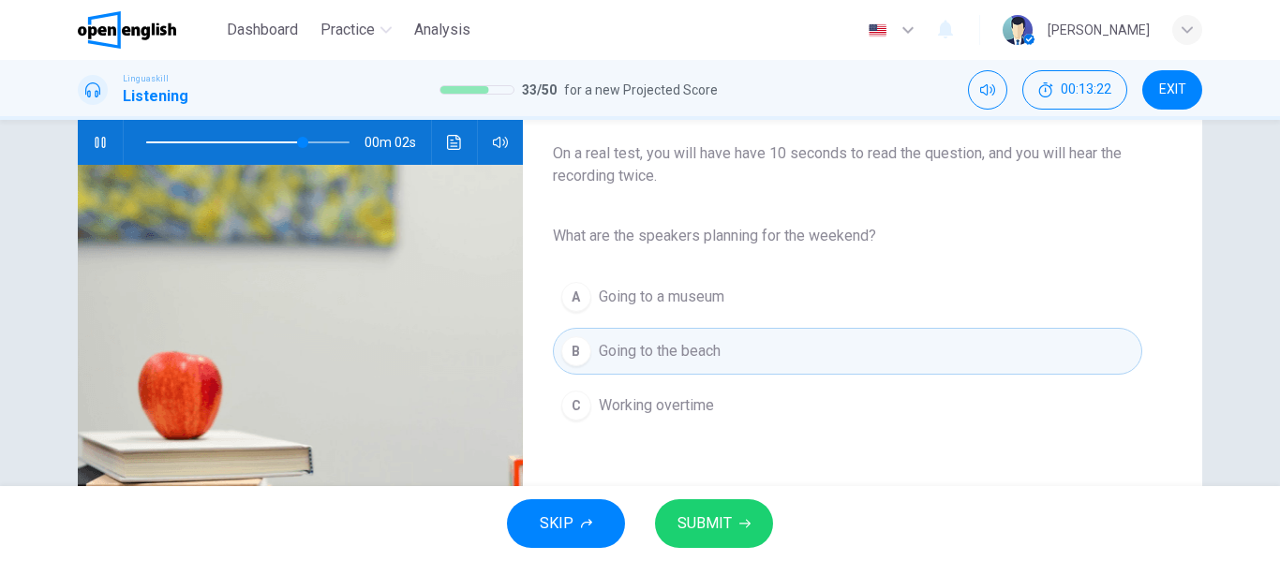
click at [718, 522] on span "SUBMIT" at bounding box center [704, 524] width 54 height 26
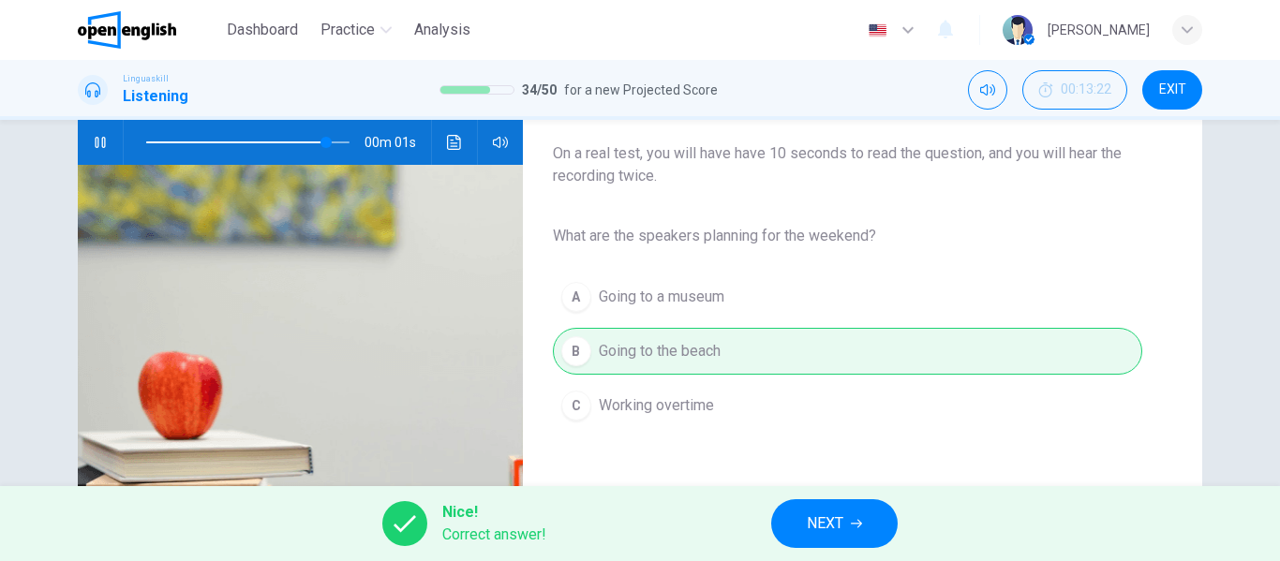
type input "*"
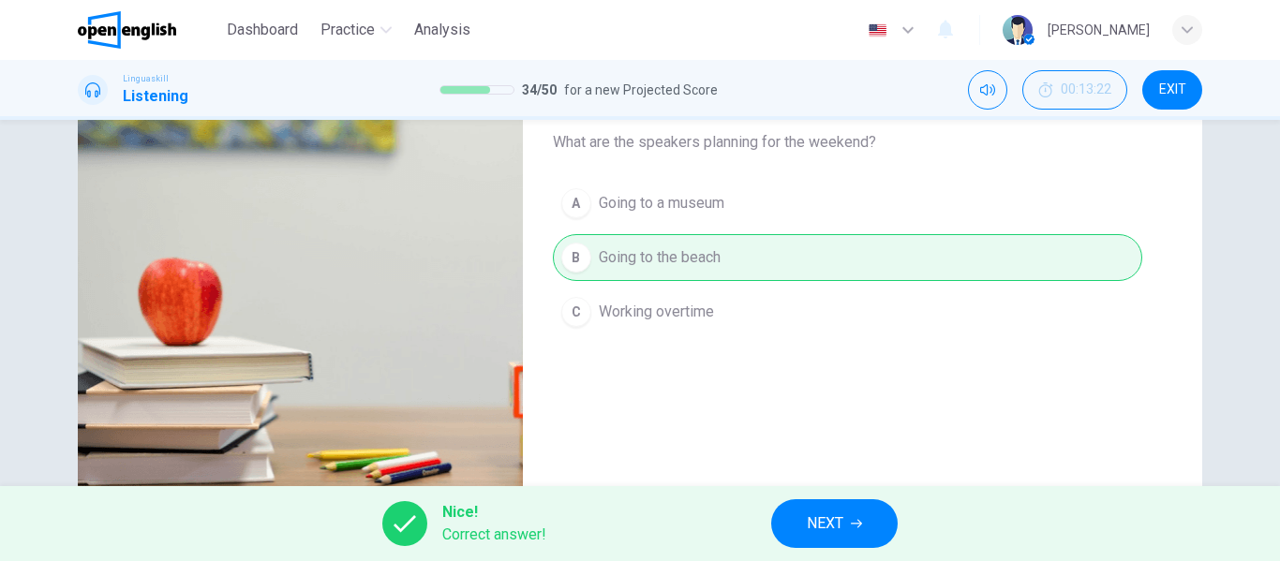
click at [836, 509] on button "NEXT" at bounding box center [834, 523] width 126 height 49
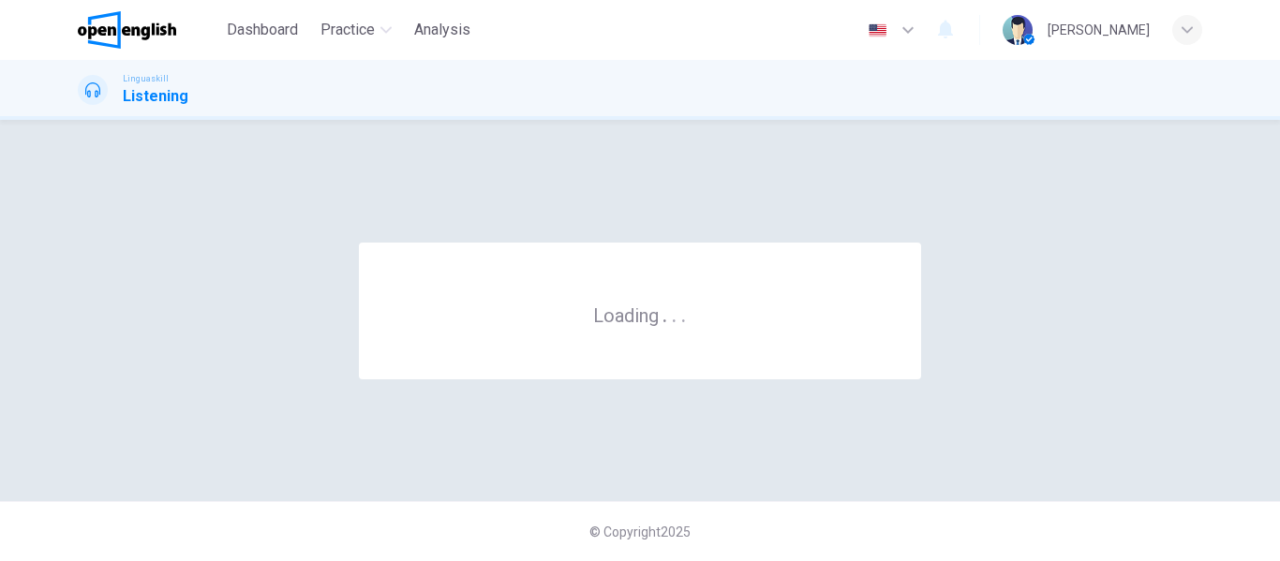
scroll to position [0, 0]
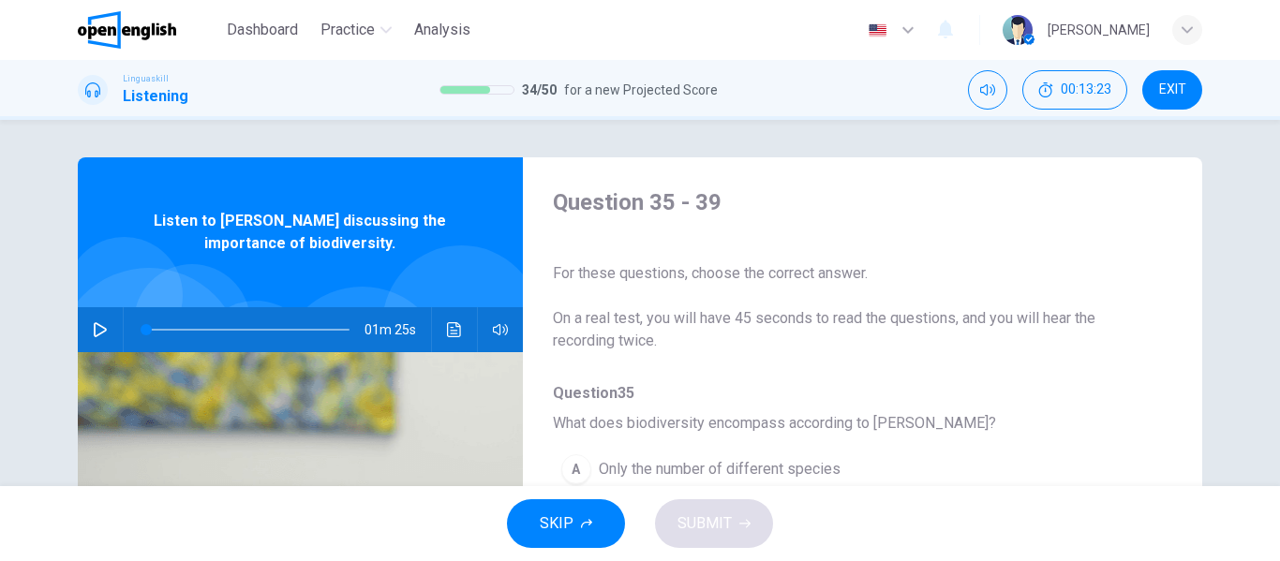
click at [96, 333] on icon "button" at bounding box center [100, 329] width 13 height 15
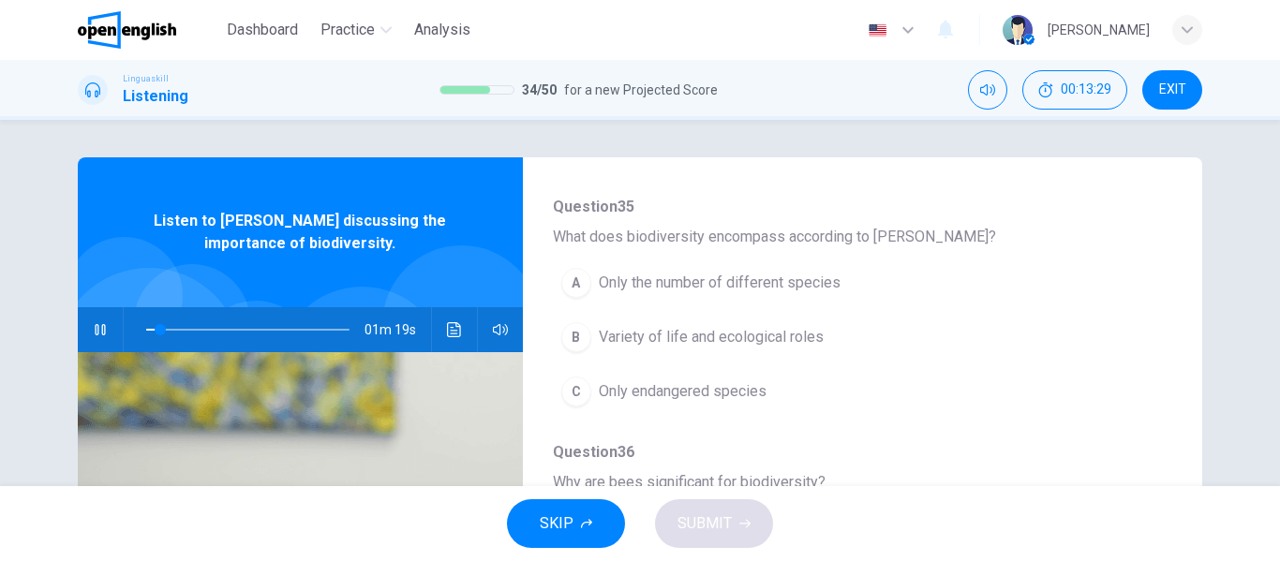
scroll to position [187, 0]
type input "*"
click at [711, 337] on span "Variety of life and ecological roles" at bounding box center [711, 336] width 225 height 22
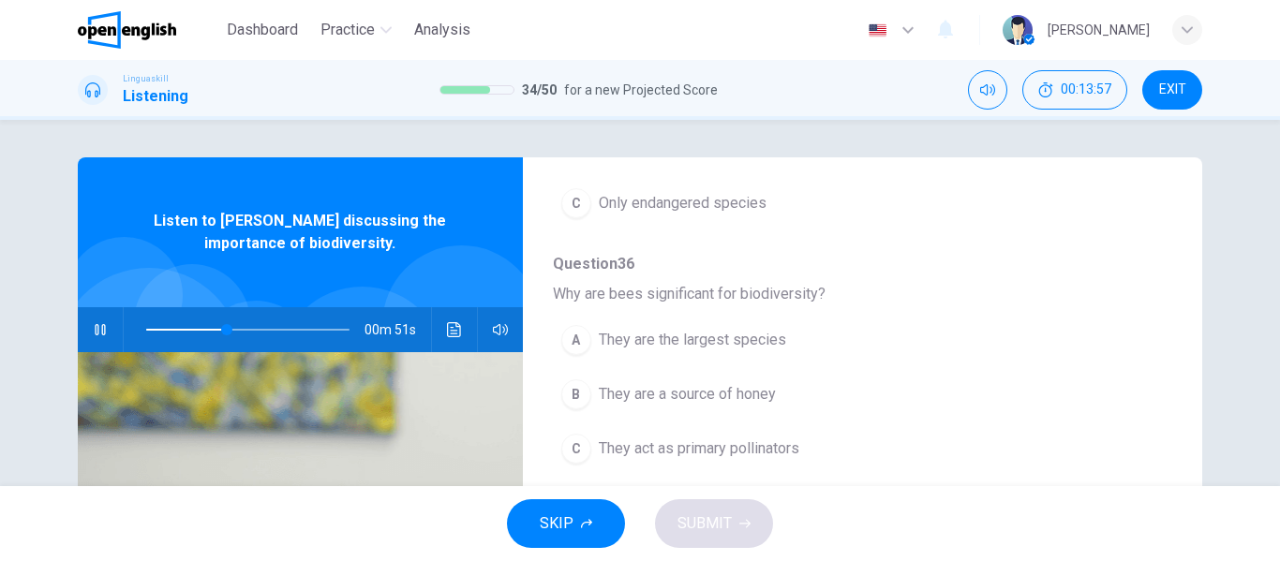
scroll to position [468, 0]
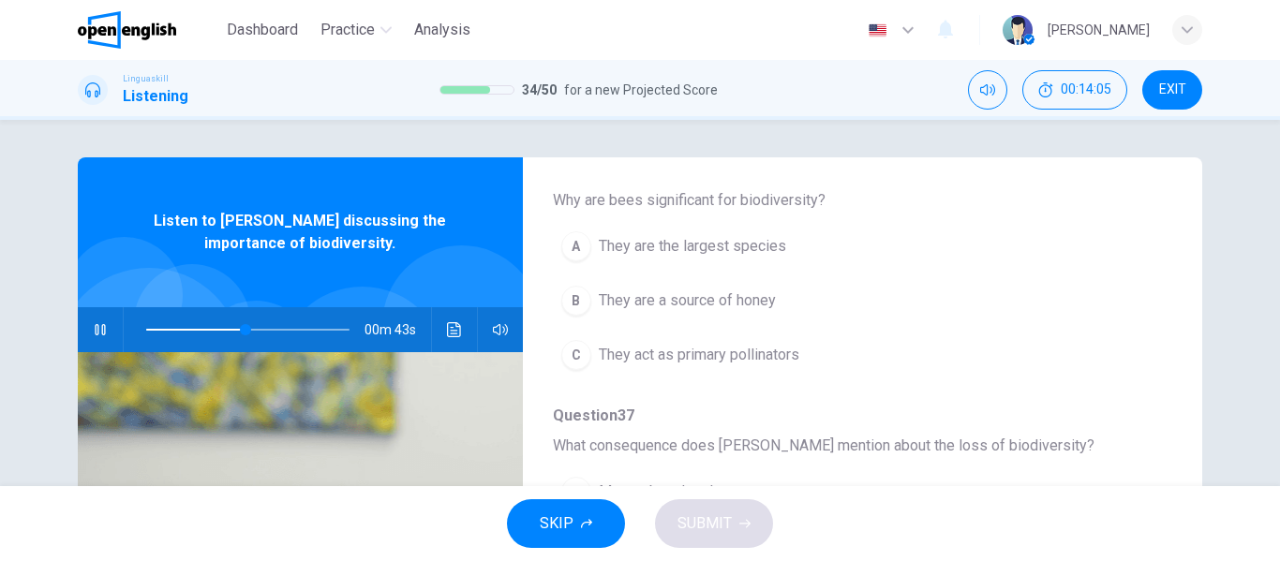
click at [744, 357] on span "They act as primary pollinators" at bounding box center [699, 355] width 200 height 22
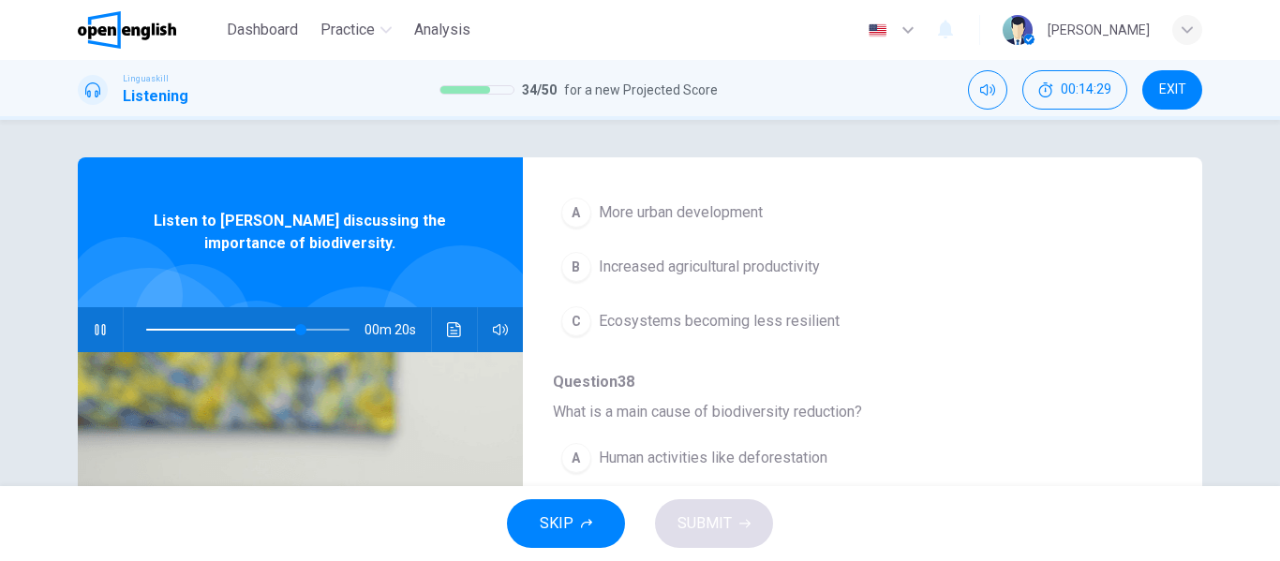
scroll to position [715, 0]
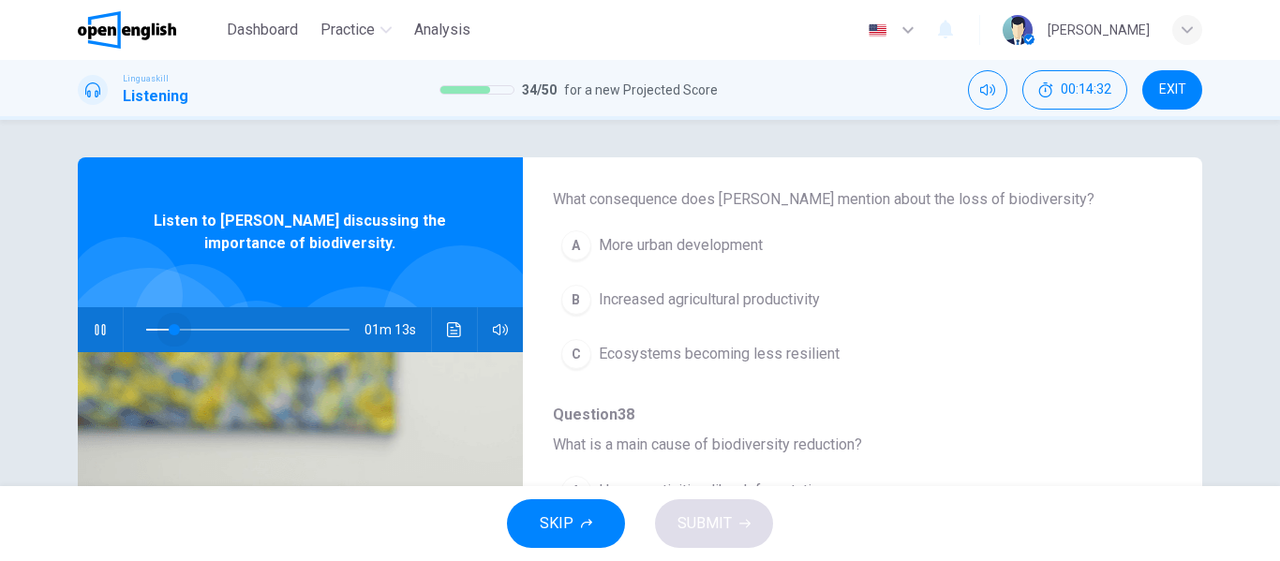
click at [170, 328] on span at bounding box center [247, 330] width 203 height 26
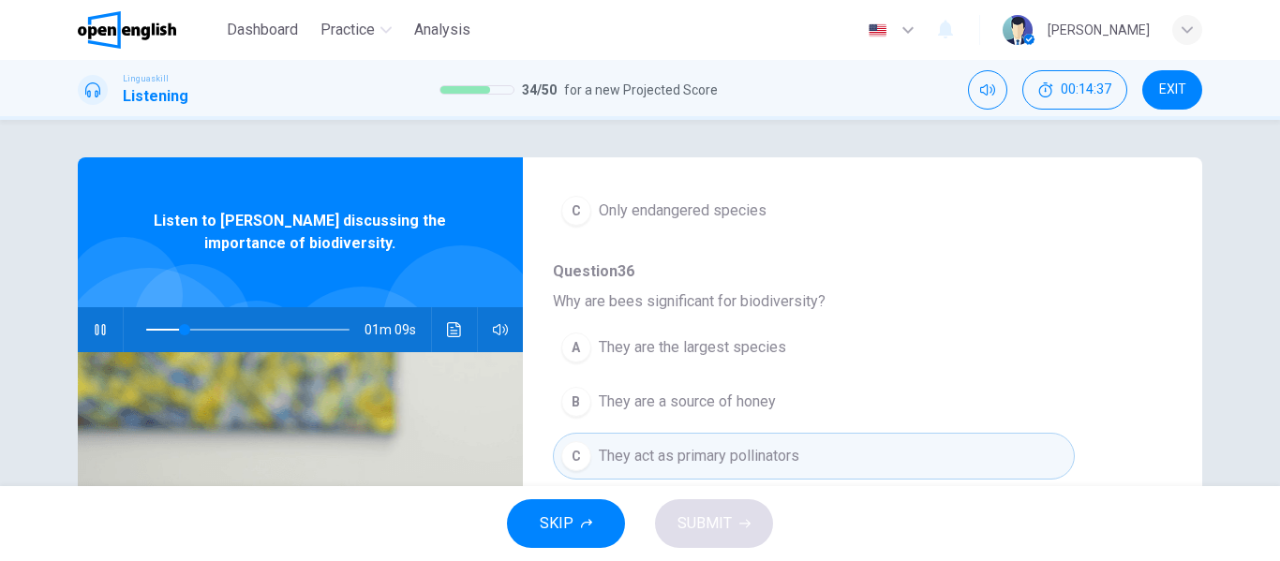
scroll to position [375, 0]
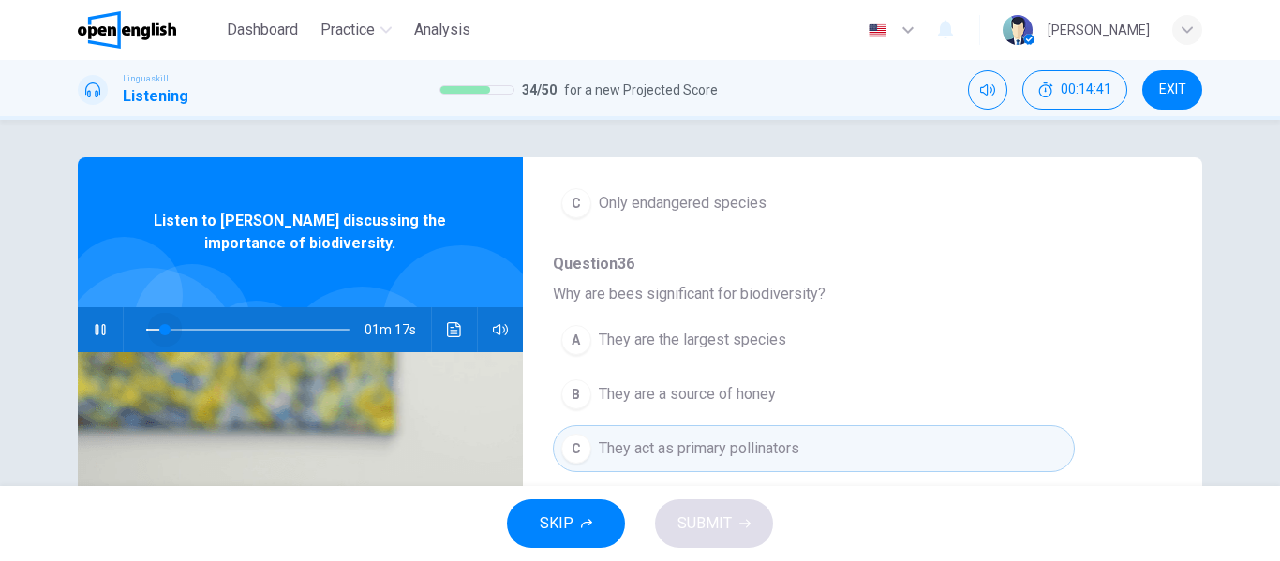
click at [160, 325] on span at bounding box center [247, 330] width 203 height 26
click at [807, 342] on button "A They are the largest species" at bounding box center [814, 340] width 522 height 47
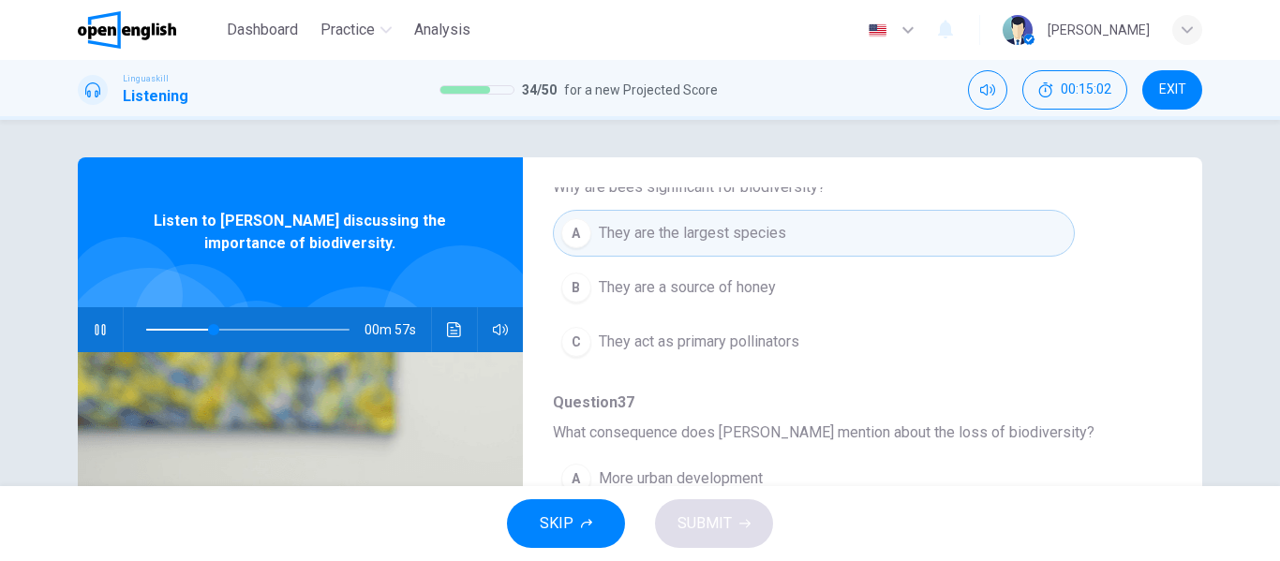
scroll to position [468, 0]
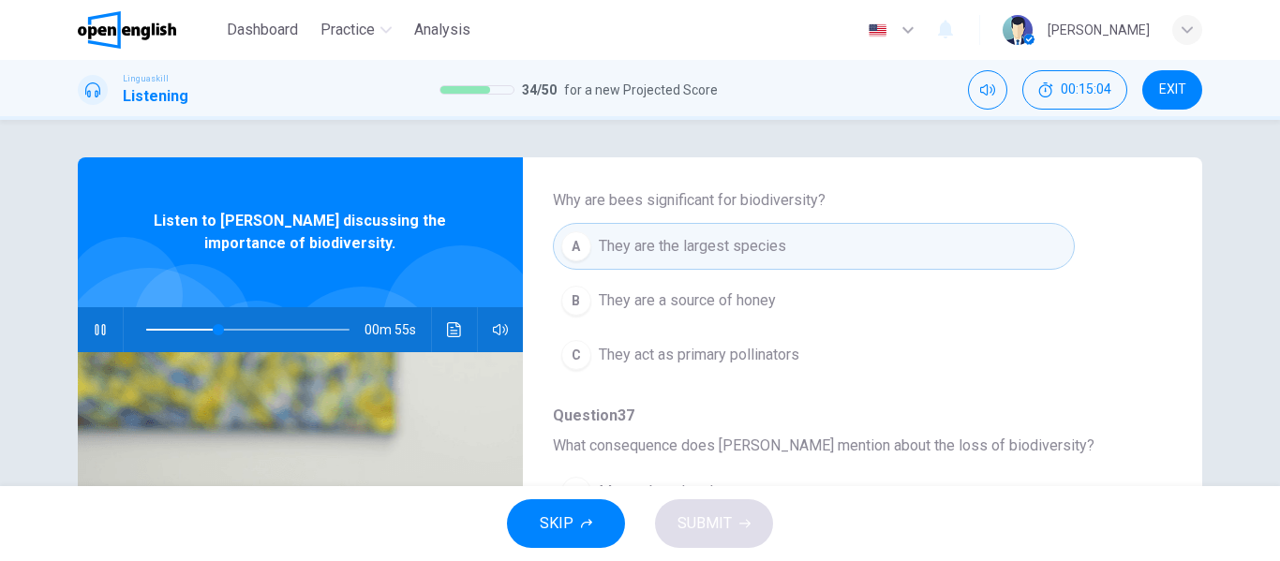
click at [788, 355] on span "They act as primary pollinators" at bounding box center [699, 355] width 200 height 22
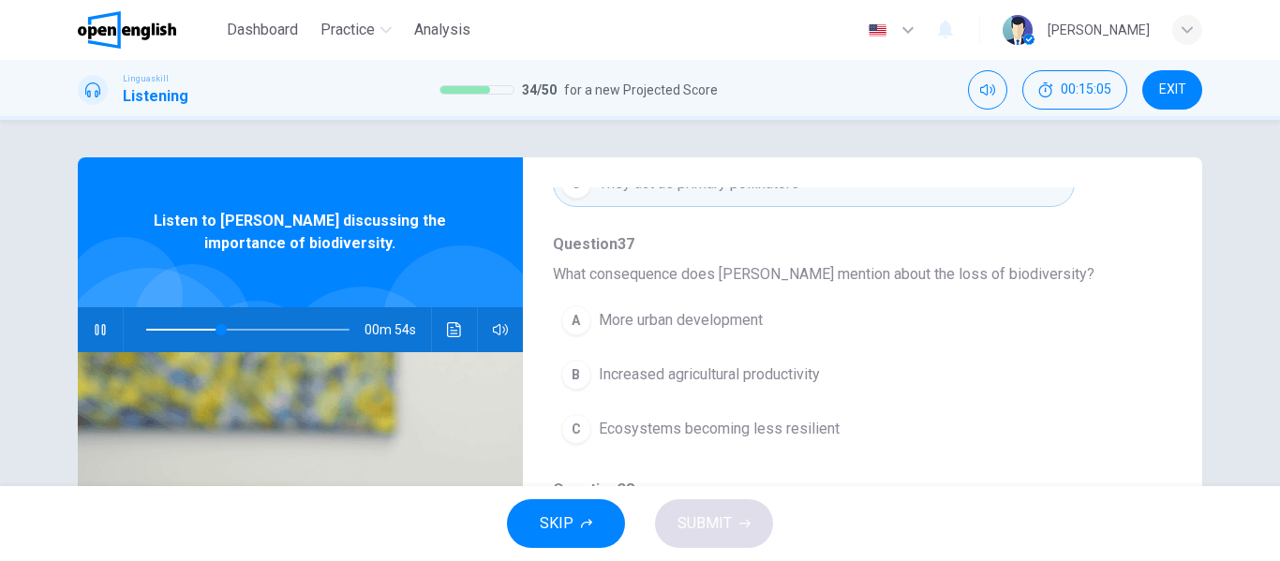
scroll to position [656, 0]
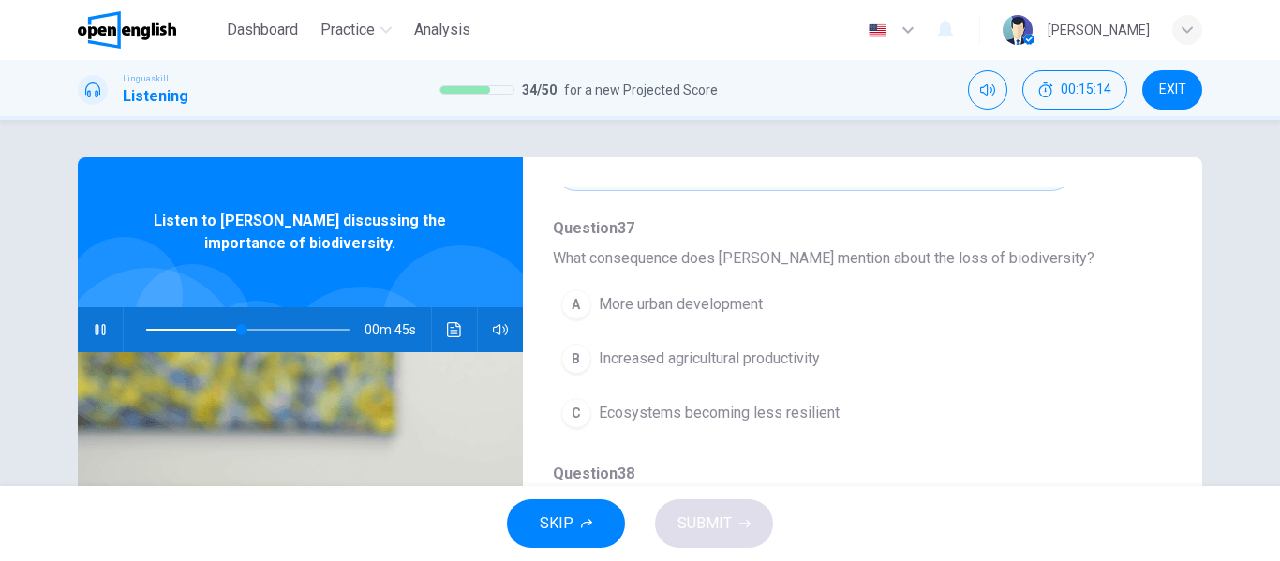
click at [794, 407] on span "Ecosystems becoming less resilient" at bounding box center [719, 413] width 241 height 22
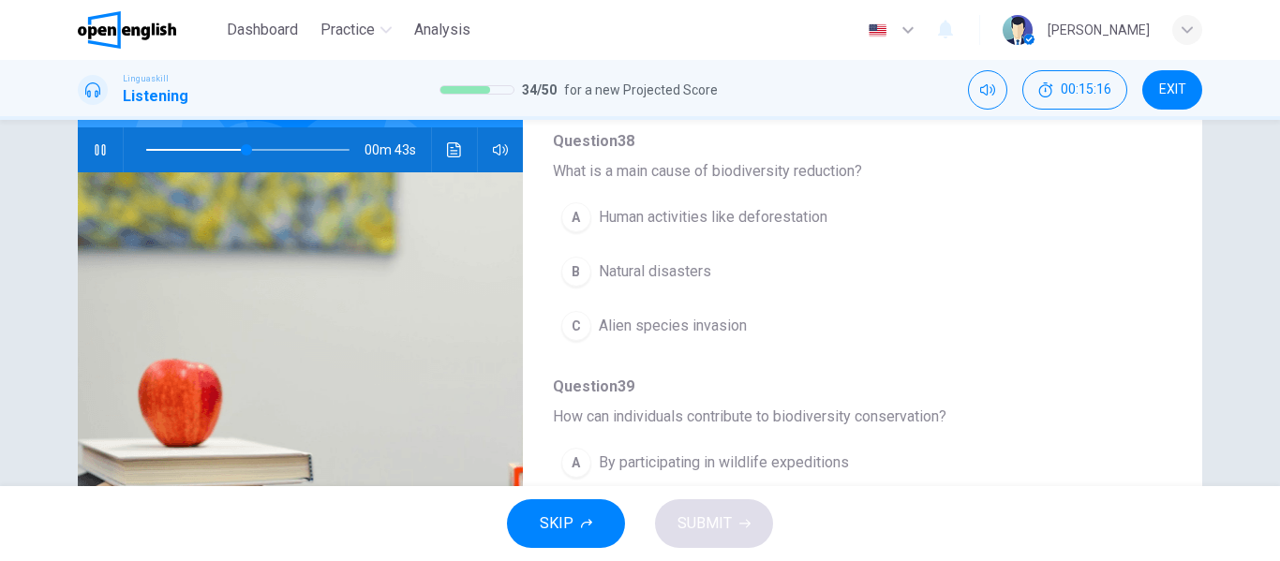
scroll to position [187, 0]
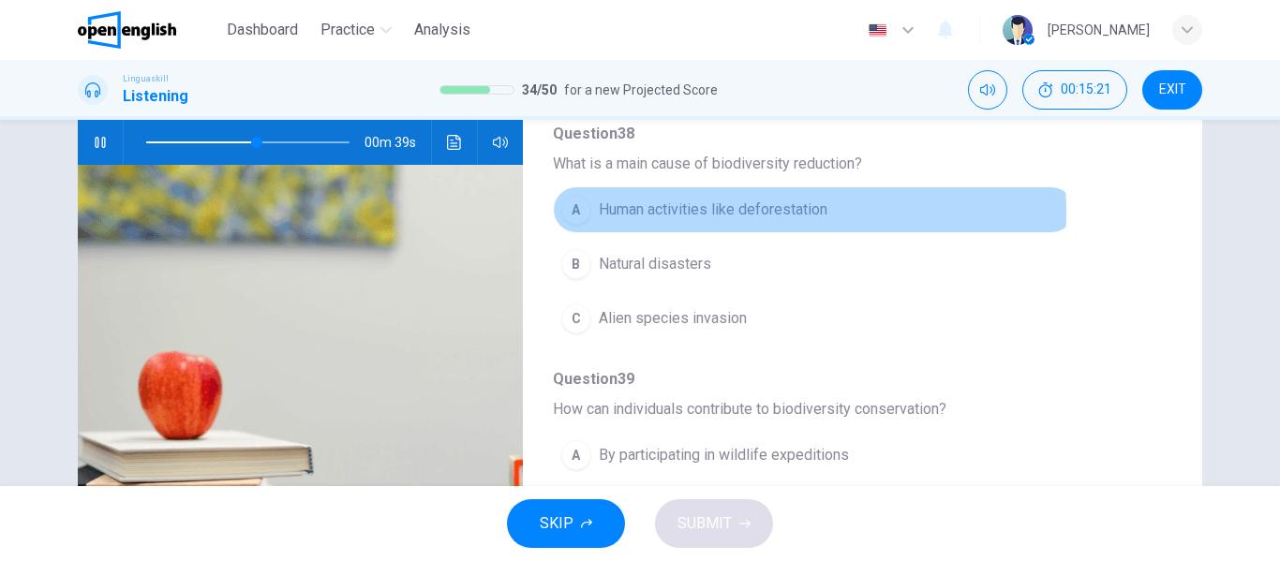
click at [742, 212] on span "Human activities like deforestation" at bounding box center [713, 210] width 229 height 22
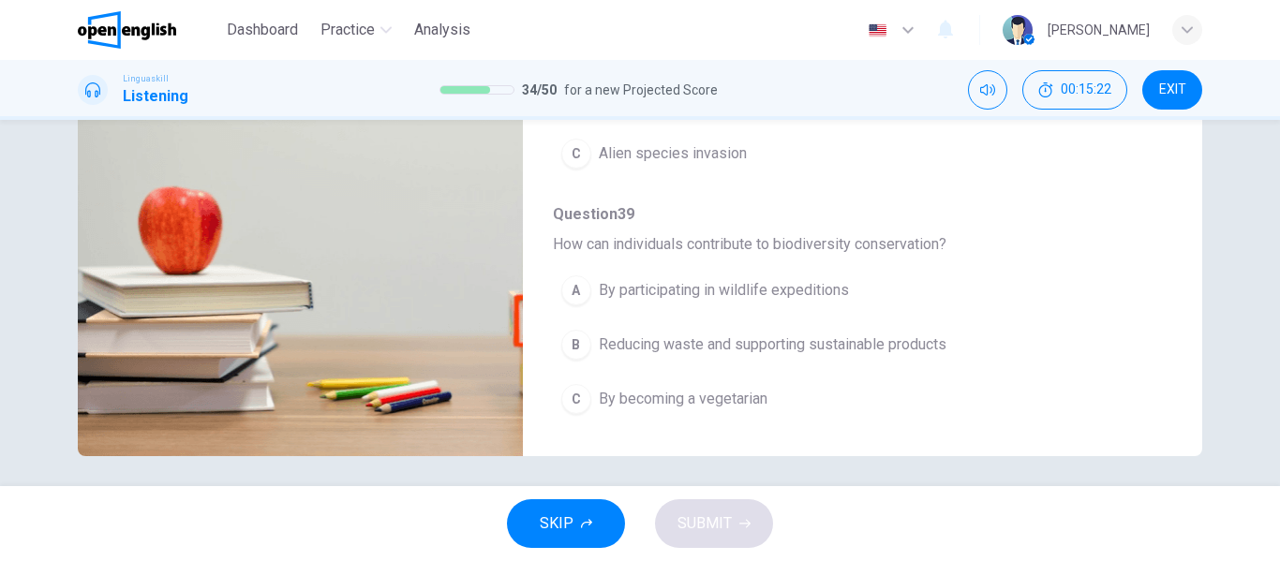
scroll to position [360, 0]
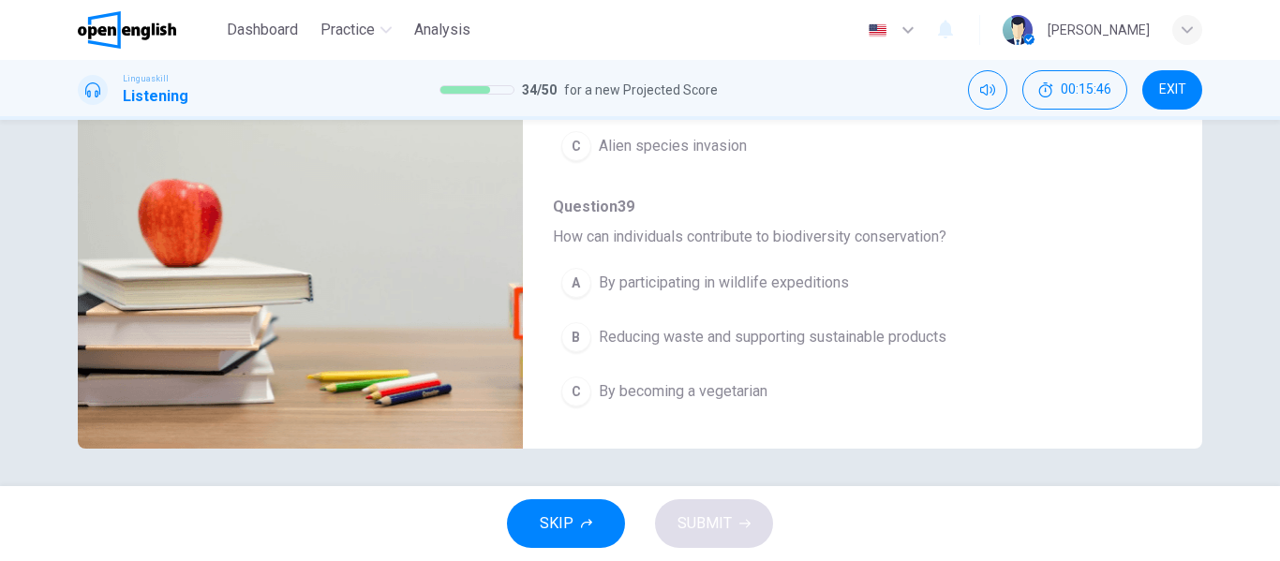
click at [733, 339] on span "Reducing waste and supporting sustainable products" at bounding box center [773, 337] width 348 height 22
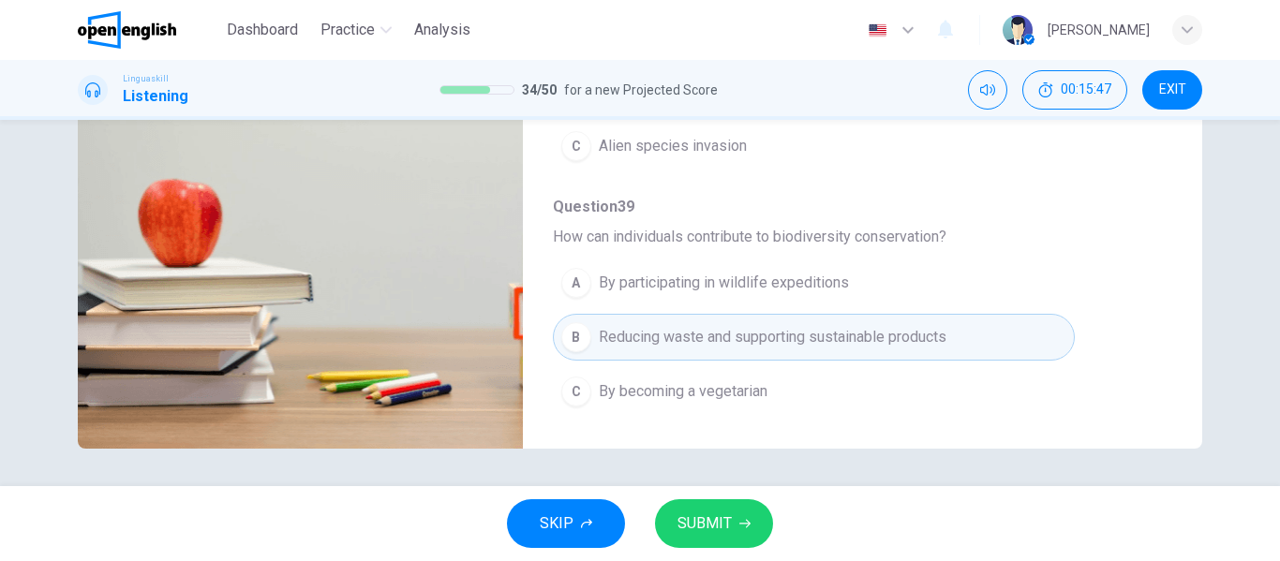
click at [679, 538] on button "SUBMIT" at bounding box center [714, 523] width 118 height 49
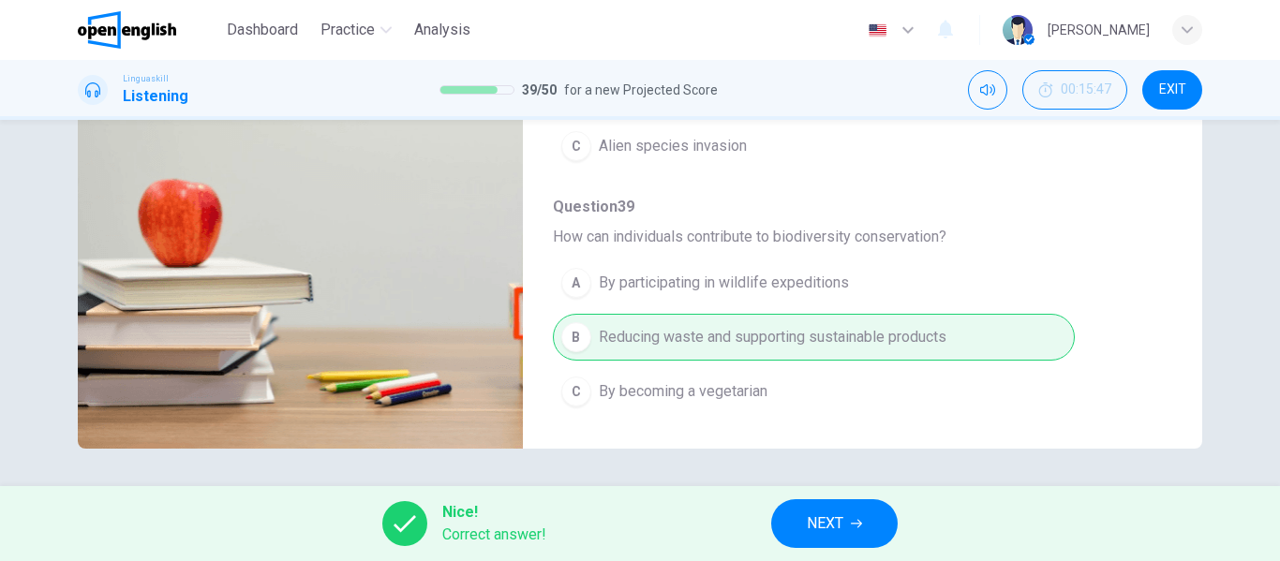
type input "**"
click at [822, 522] on span "NEXT" at bounding box center [825, 524] width 37 height 26
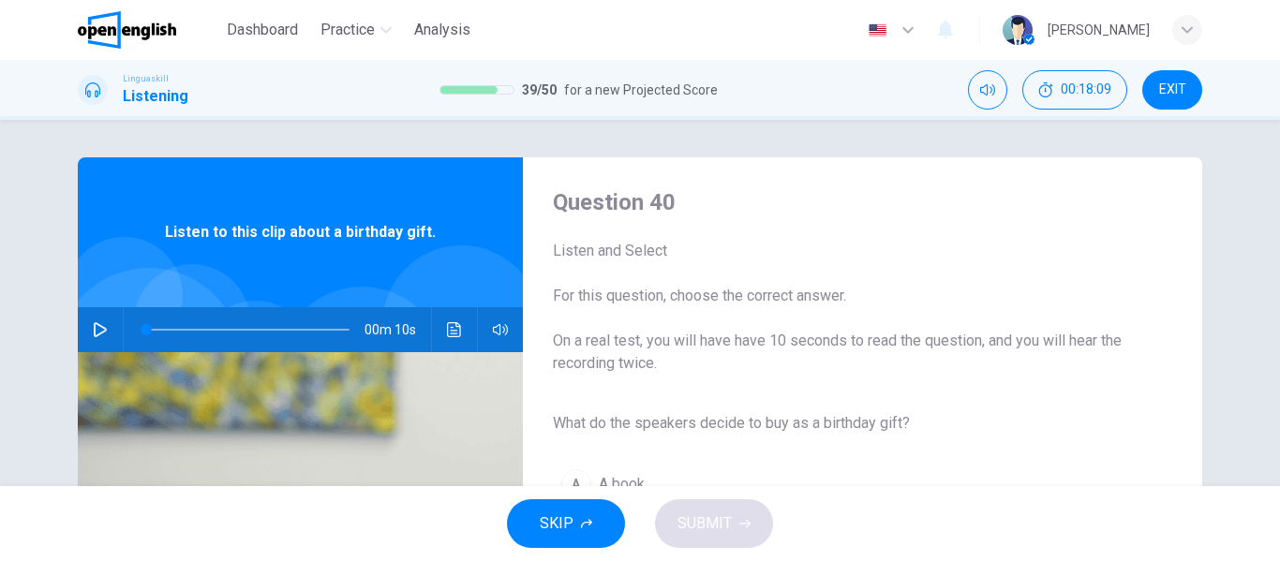
click at [93, 331] on icon "button" at bounding box center [100, 329] width 15 height 15
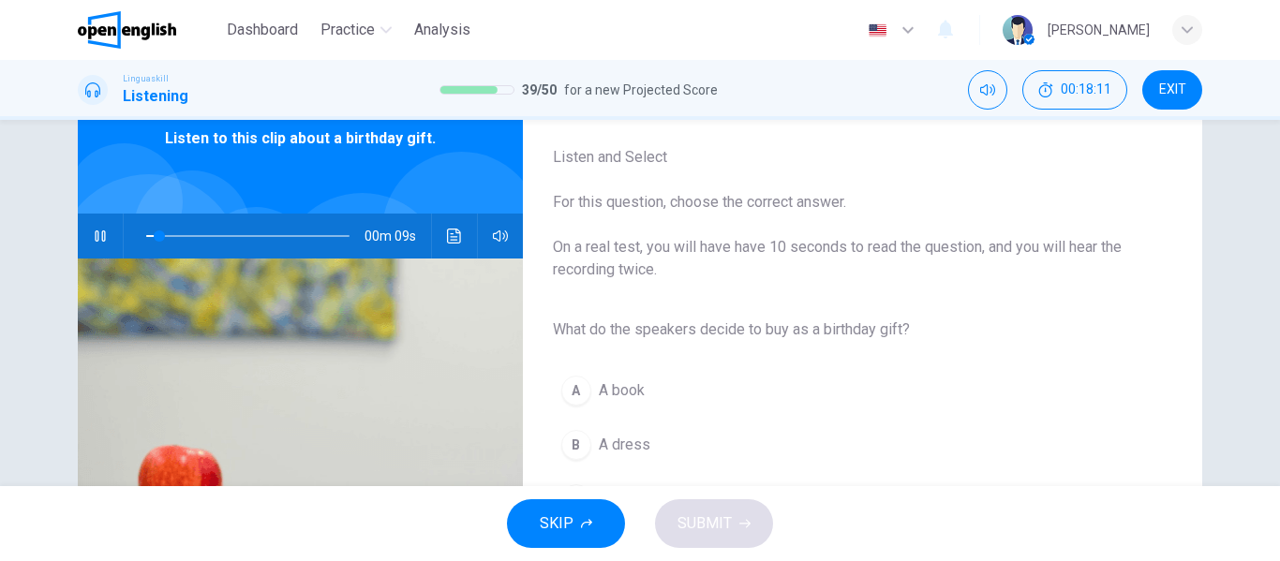
scroll to position [187, 0]
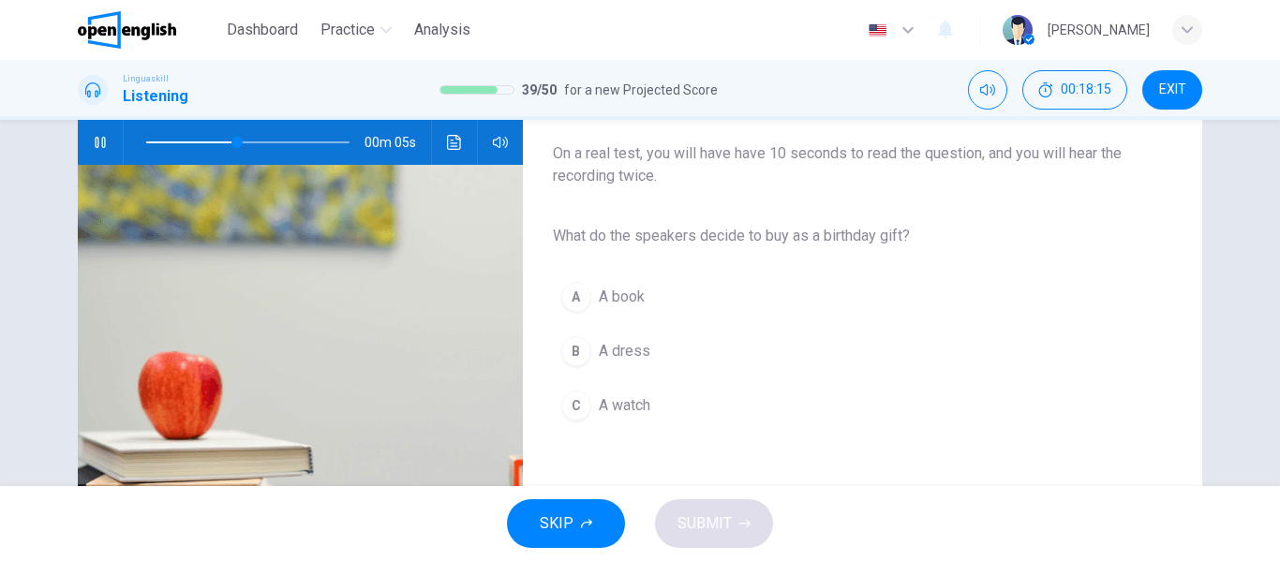
click at [614, 296] on span "A book" at bounding box center [622, 297] width 46 height 22
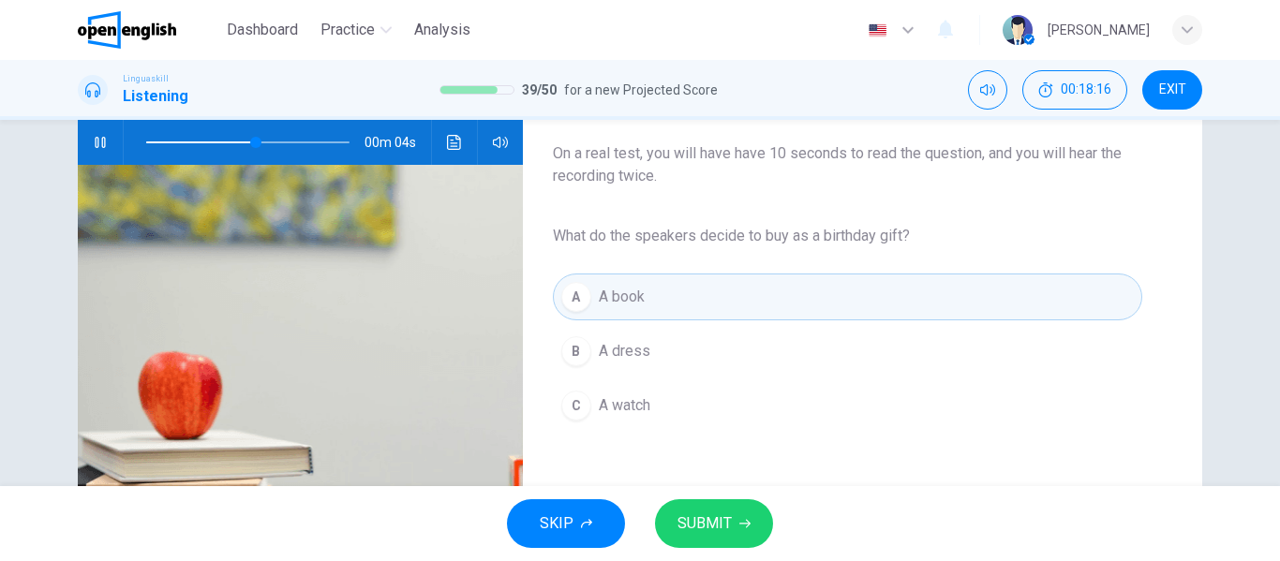
click at [719, 520] on span "SUBMIT" at bounding box center [704, 524] width 54 height 26
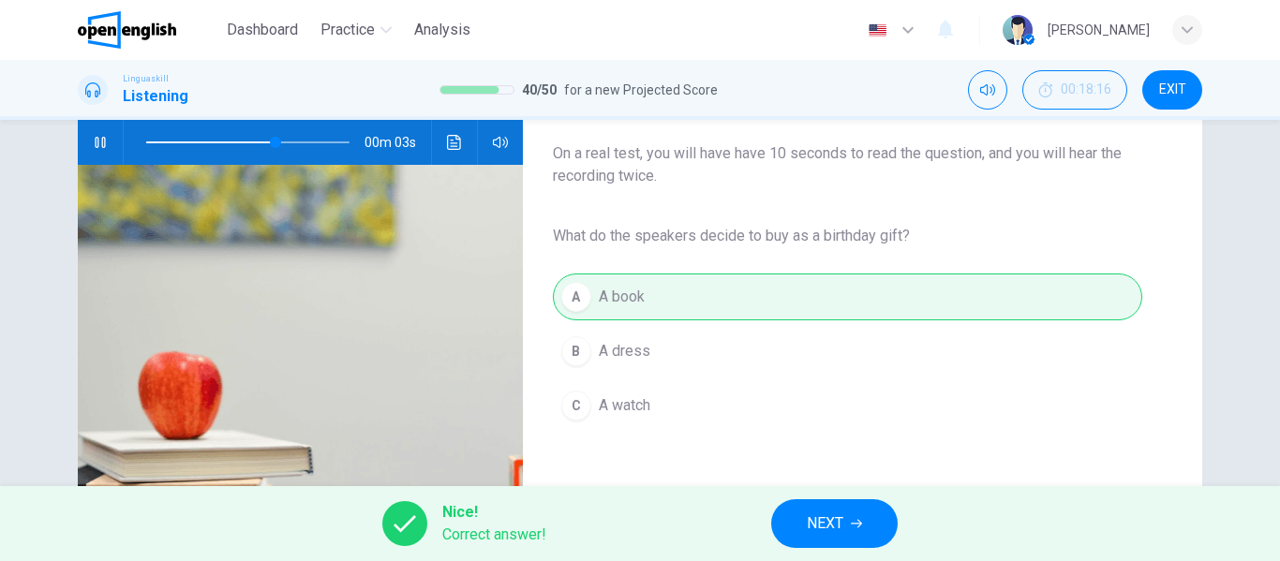
type input "**"
click at [836, 519] on span "NEXT" at bounding box center [825, 524] width 37 height 26
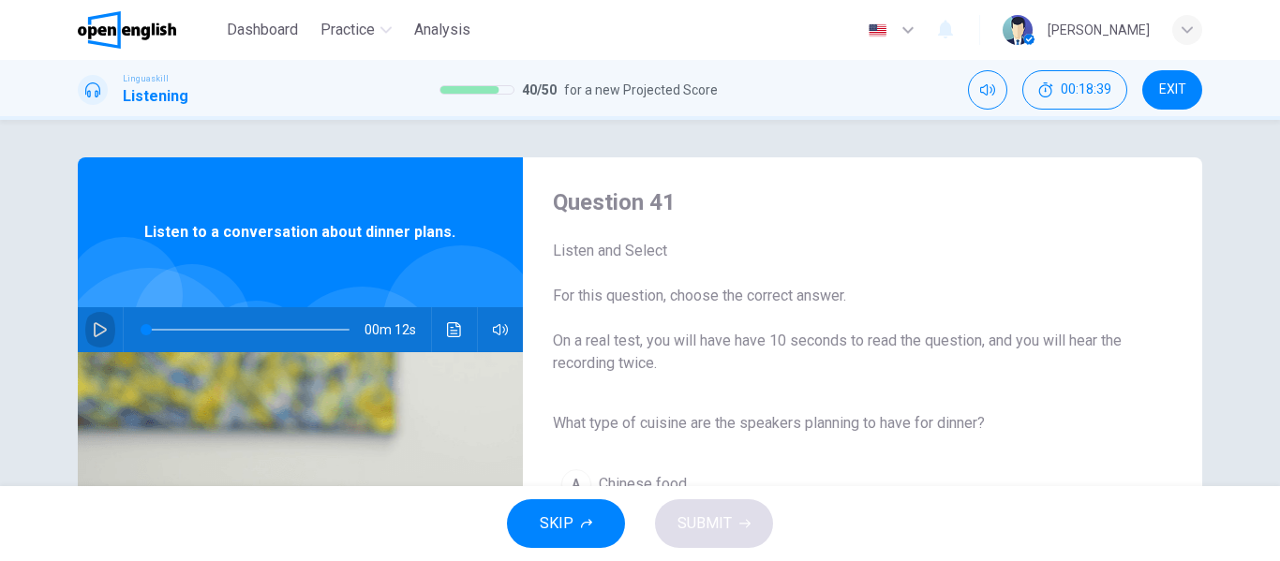
click at [100, 312] on button "button" at bounding box center [100, 329] width 30 height 45
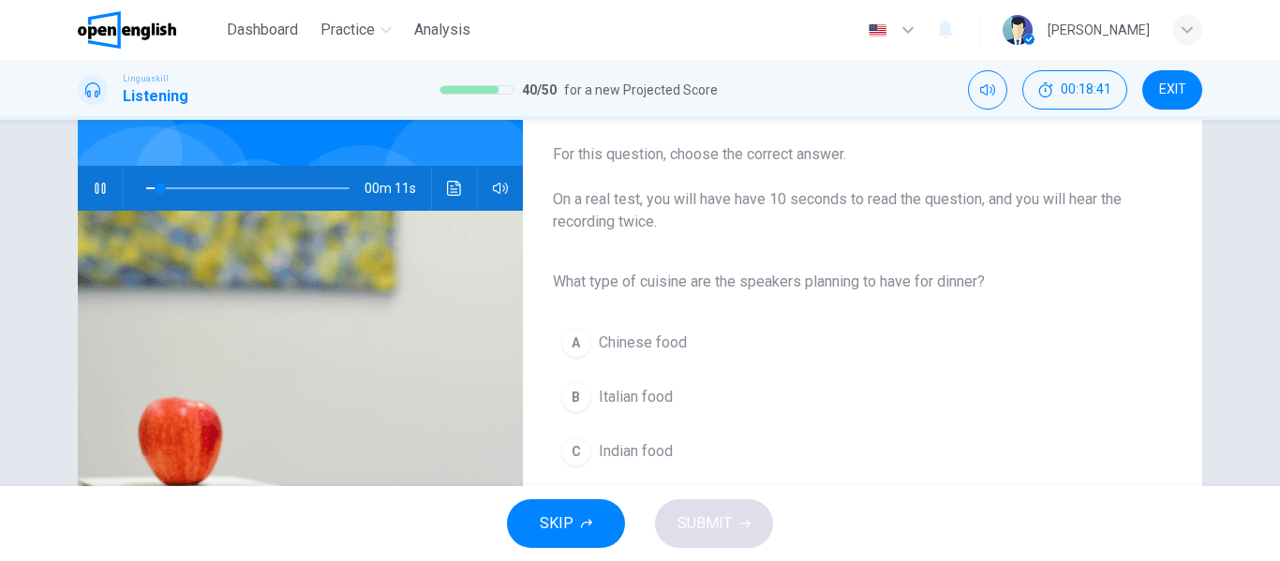
scroll to position [187, 0]
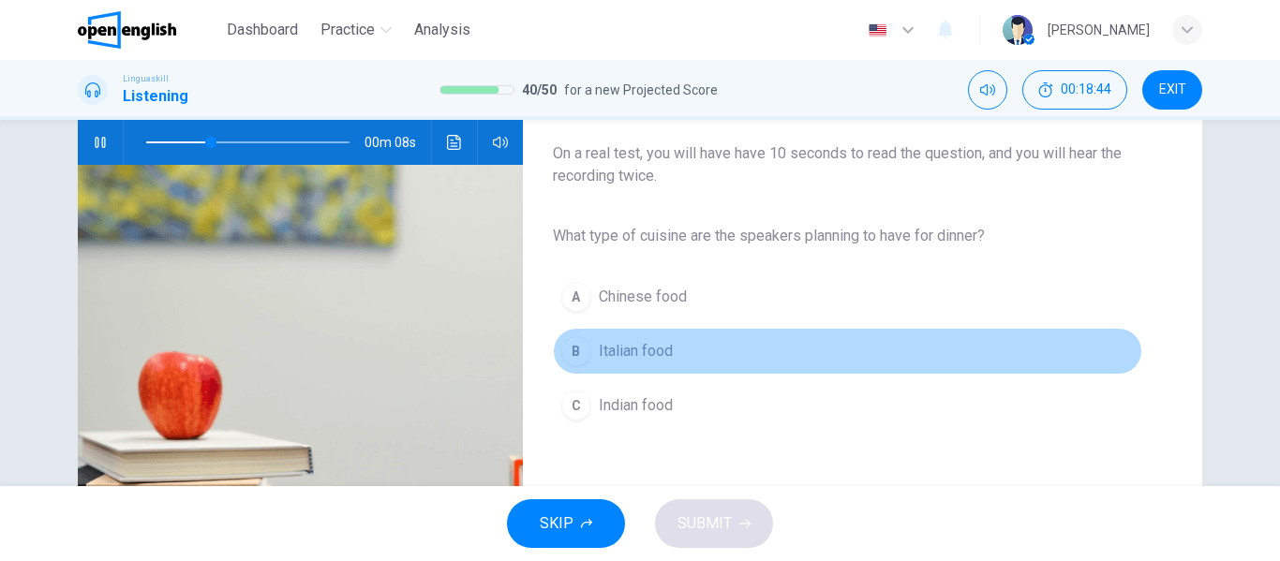
click at [612, 341] on span "Italian food" at bounding box center [636, 351] width 74 height 22
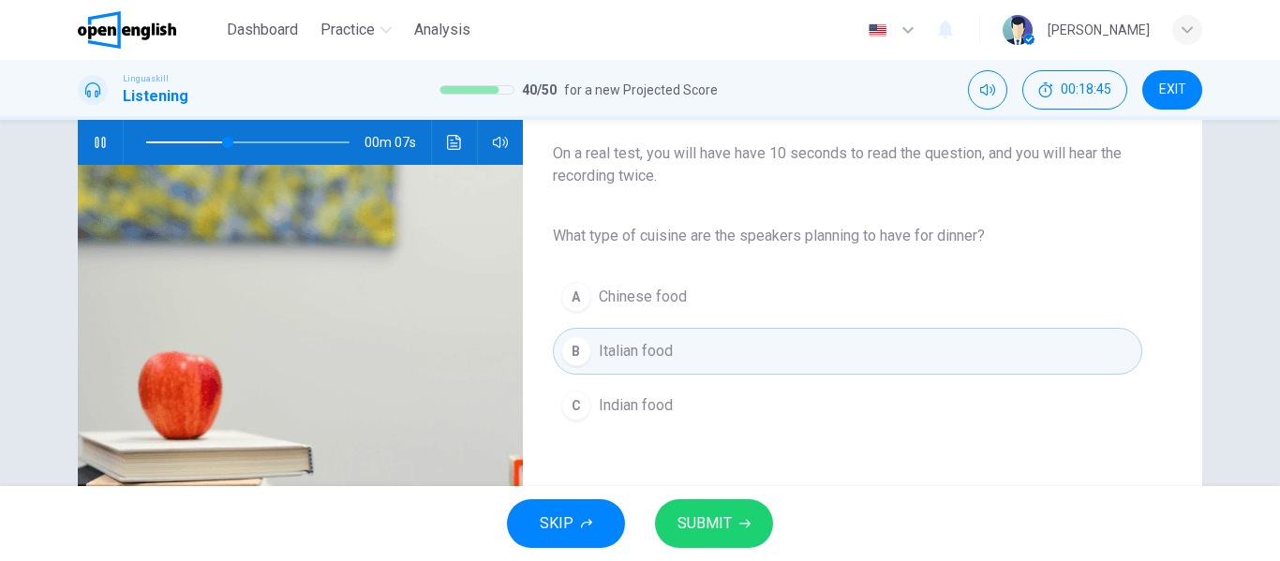
click at [696, 526] on span "SUBMIT" at bounding box center [704, 524] width 54 height 26
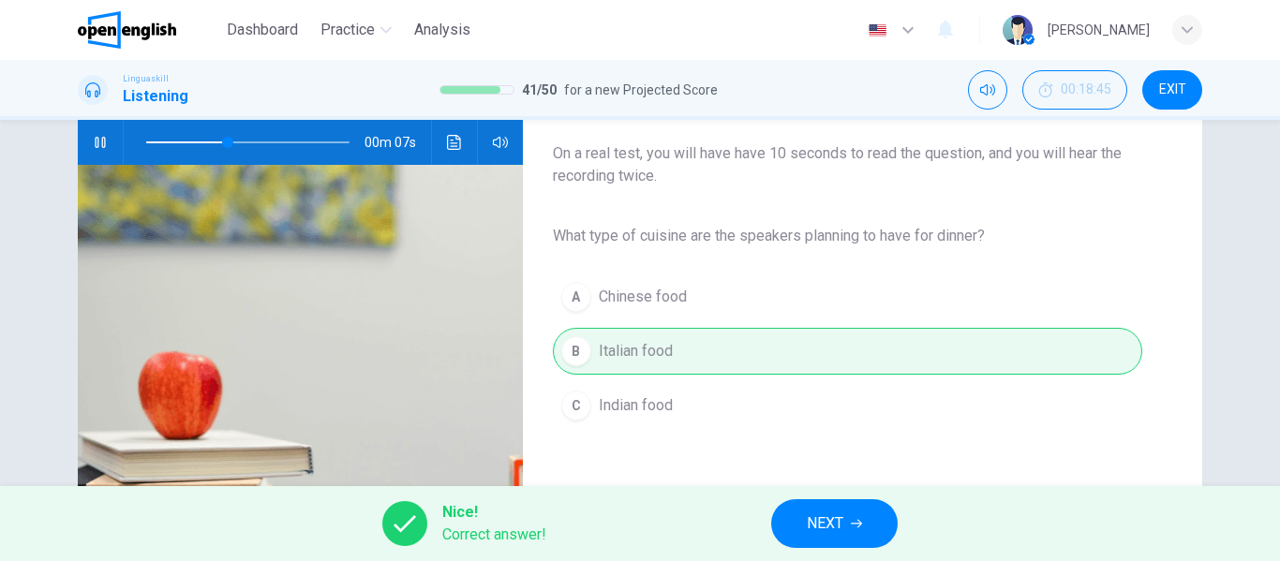
type input "**"
click at [832, 537] on button "NEXT" at bounding box center [834, 523] width 126 height 49
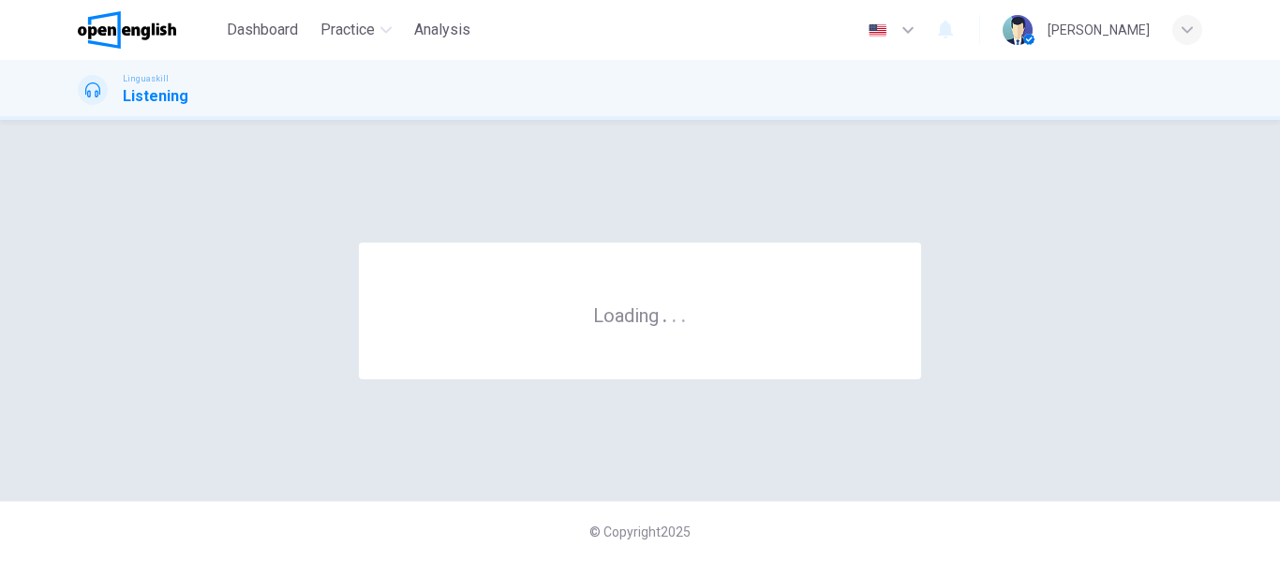
scroll to position [0, 0]
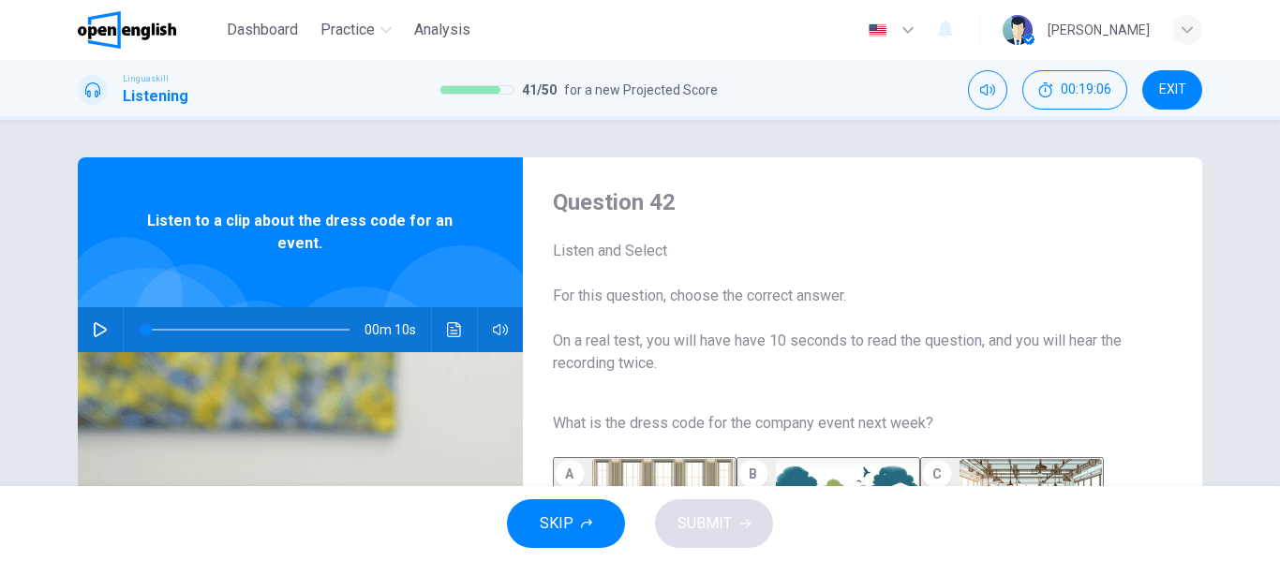
click at [86, 332] on button "button" at bounding box center [100, 329] width 30 height 45
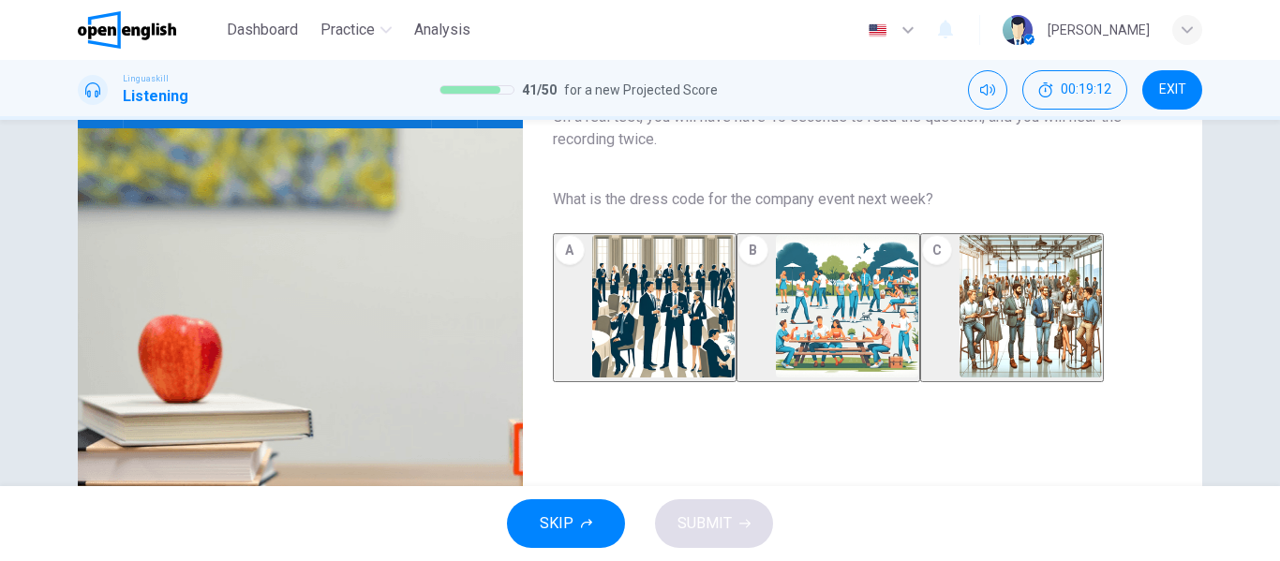
scroll to position [281, 0]
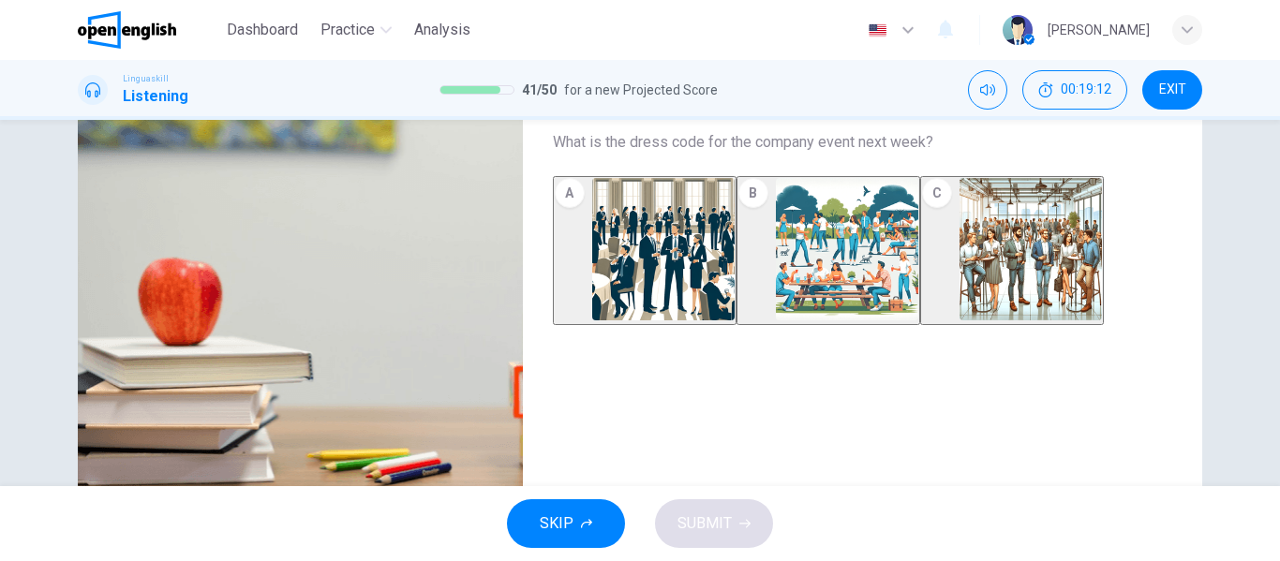
click at [1025, 274] on img "button" at bounding box center [1030, 249] width 142 height 142
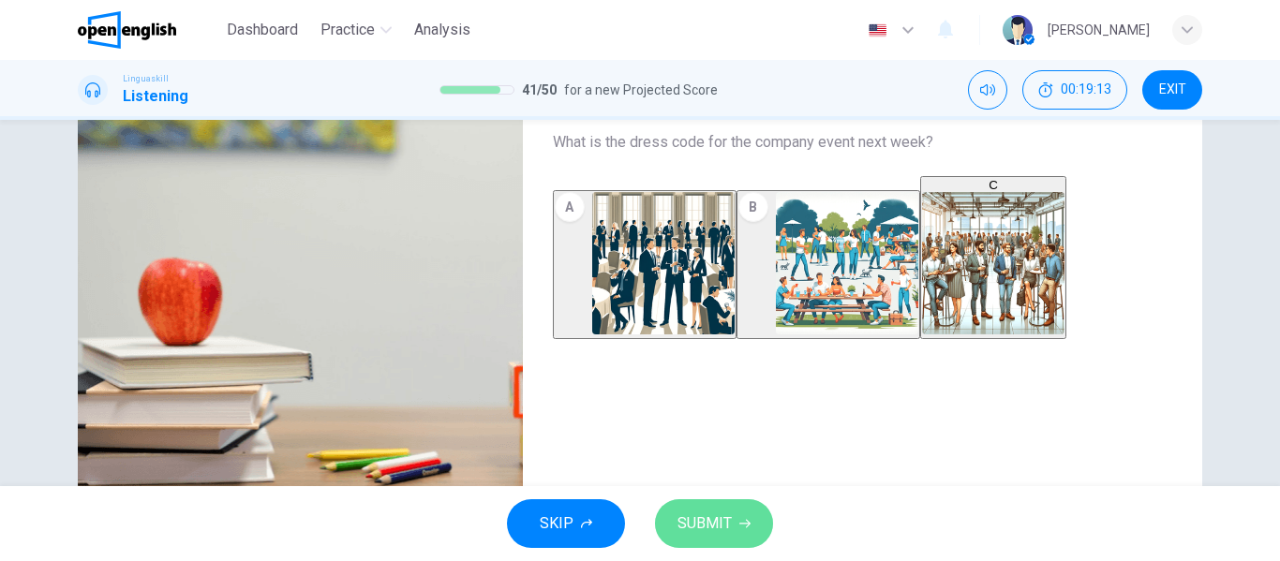
click at [703, 517] on span "SUBMIT" at bounding box center [704, 524] width 54 height 26
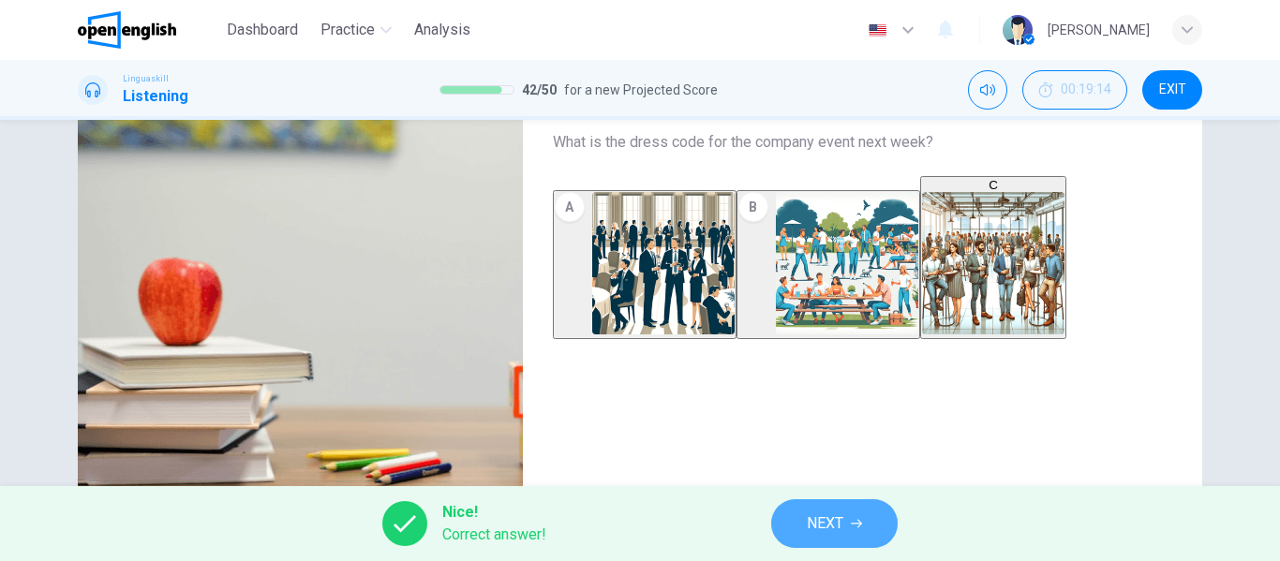
type input "**"
click at [864, 525] on button "NEXT" at bounding box center [834, 523] width 126 height 49
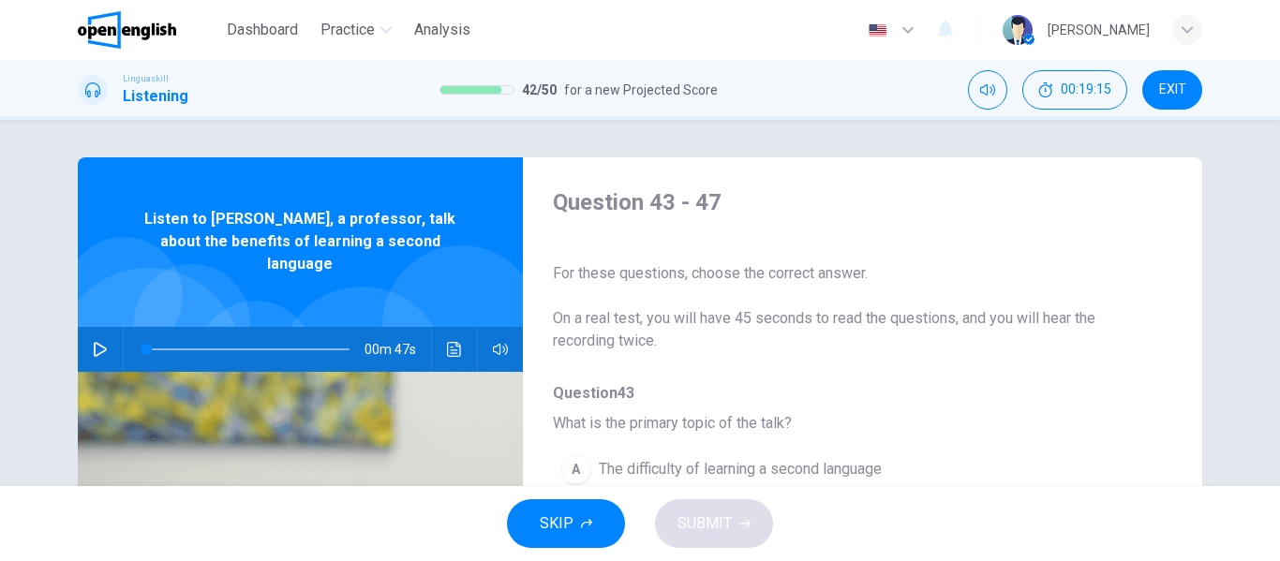
click at [103, 331] on button "button" at bounding box center [100, 349] width 30 height 45
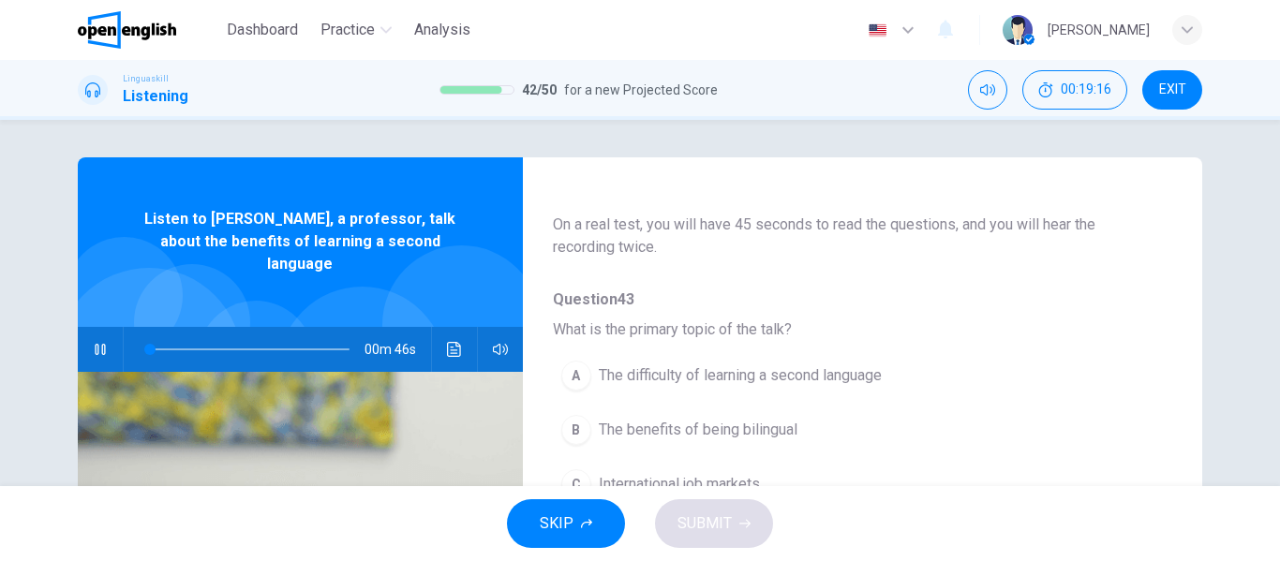
scroll to position [187, 0]
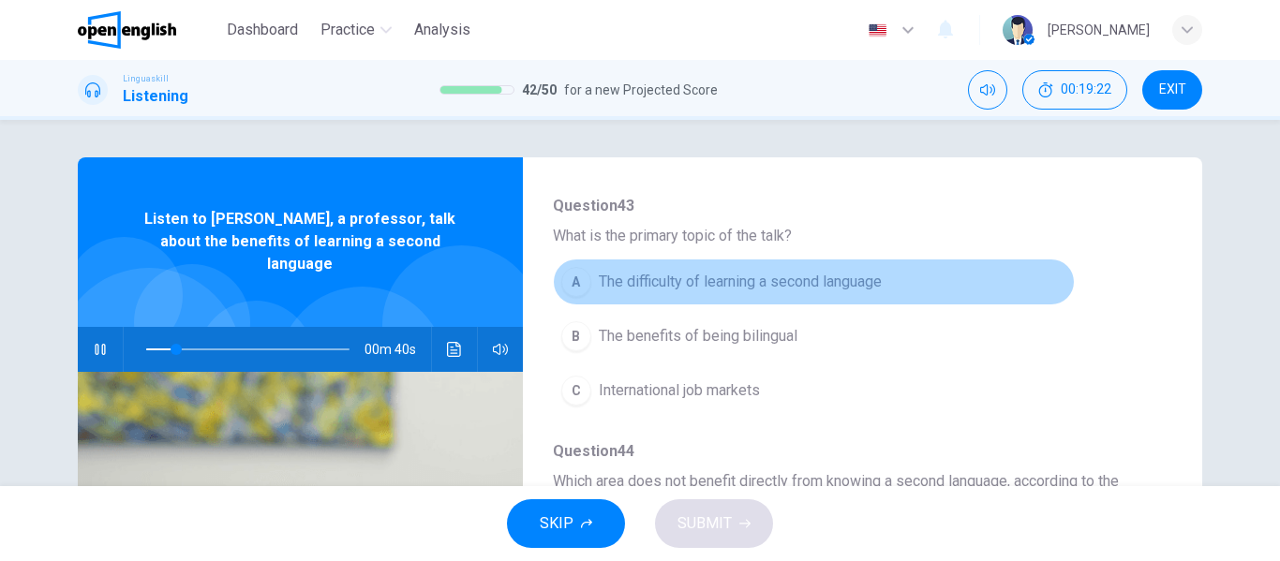
click at [871, 271] on span "The difficulty of learning a second language" at bounding box center [740, 282] width 283 height 22
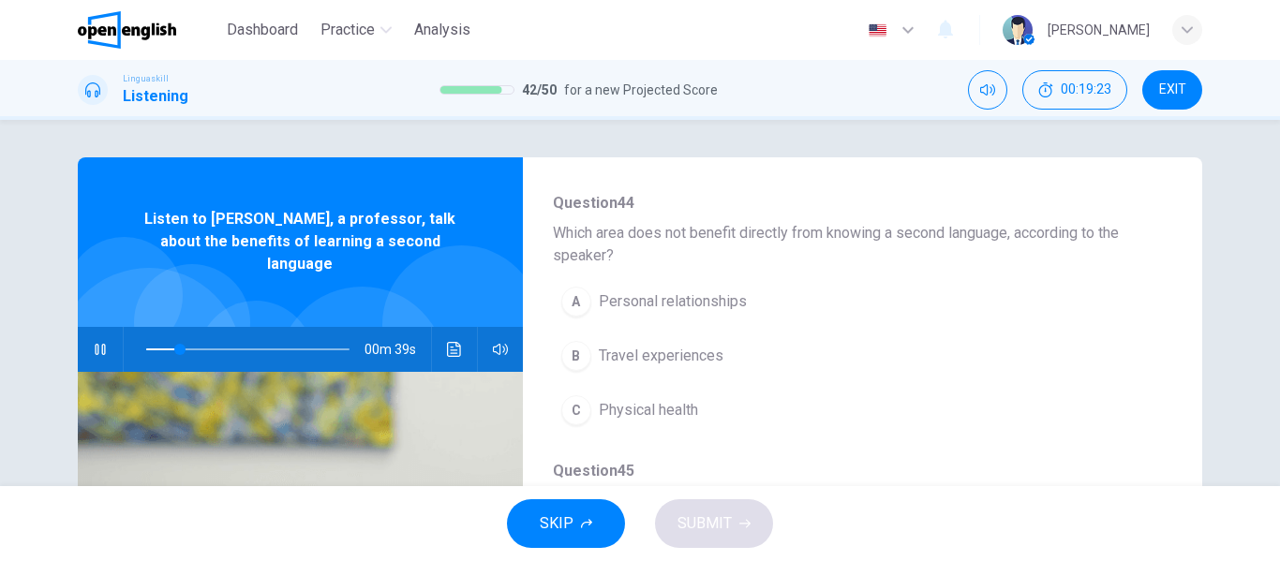
scroll to position [468, 0]
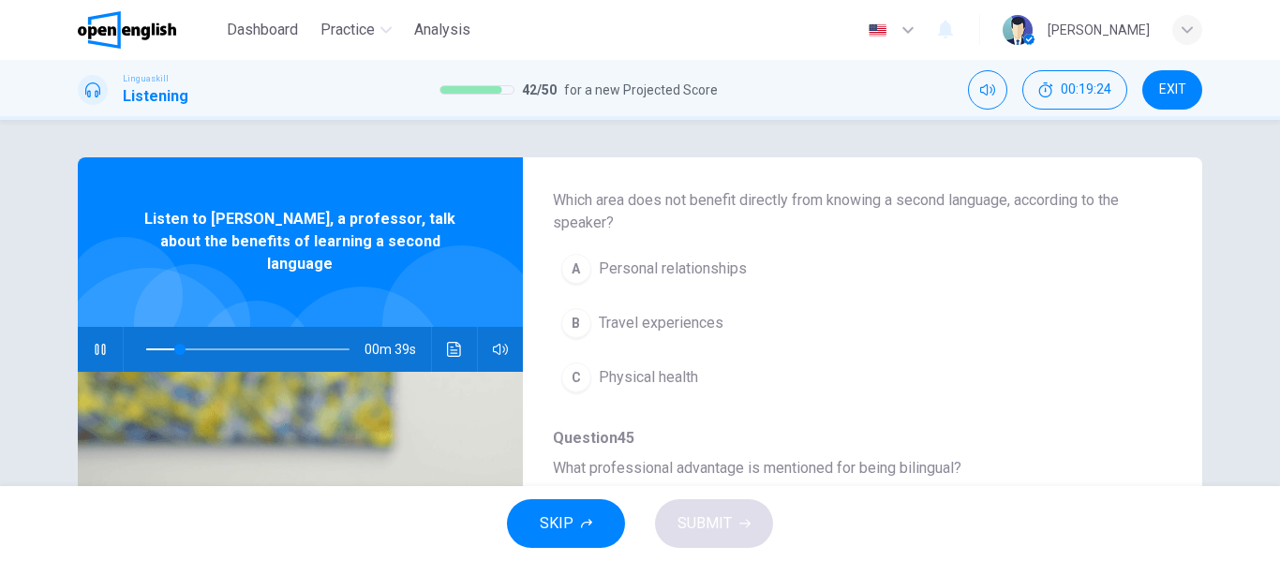
type input "**"
click at [177, 336] on span at bounding box center [247, 349] width 203 height 26
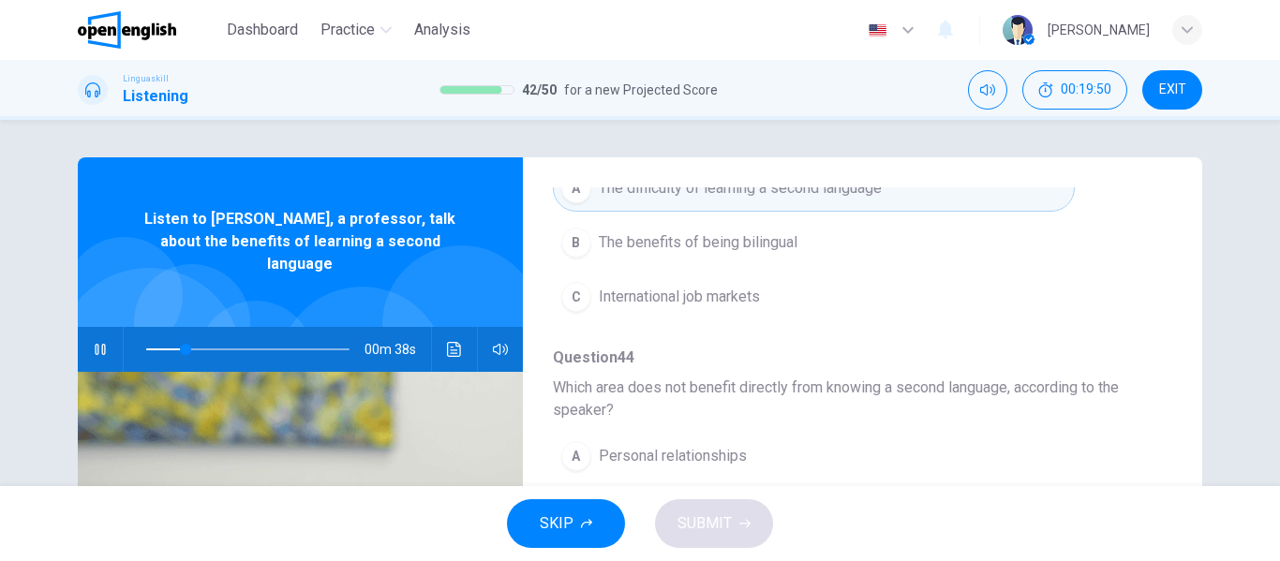
scroll to position [187, 0]
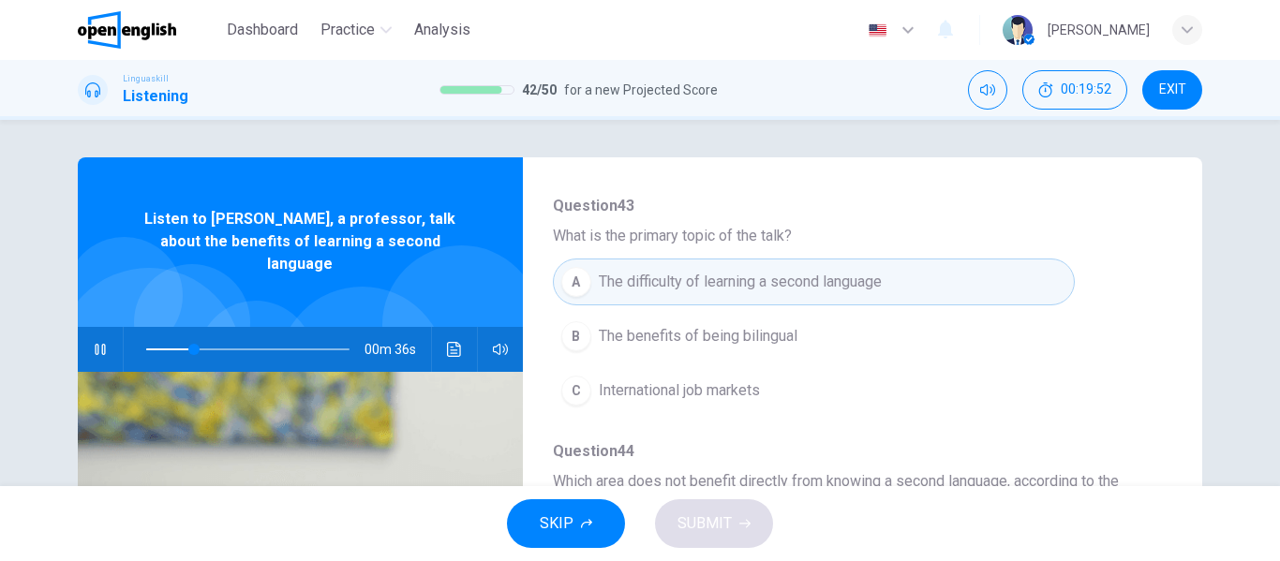
click at [146, 336] on span at bounding box center [247, 349] width 203 height 26
click at [784, 338] on span "The benefits of being bilingual" at bounding box center [698, 336] width 199 height 22
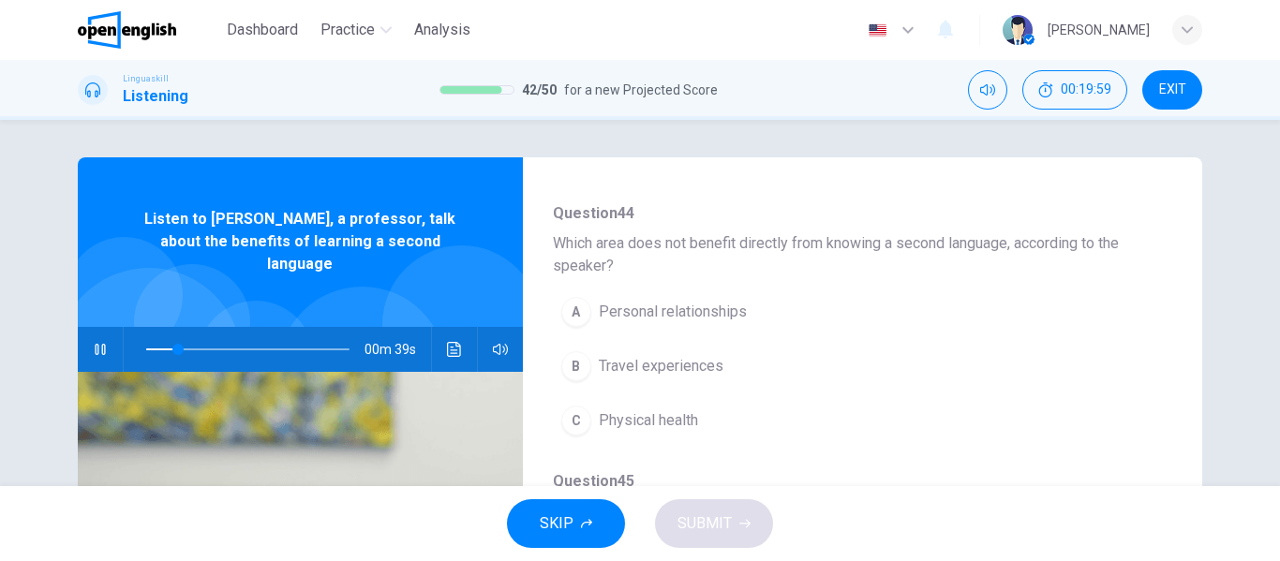
scroll to position [468, 0]
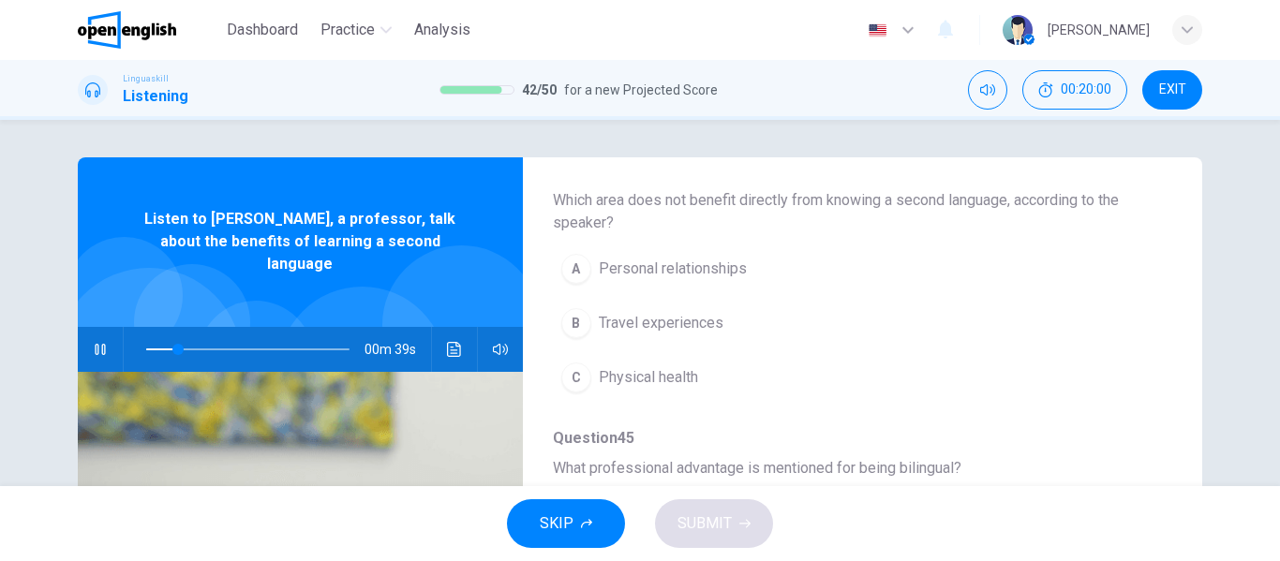
type input "**"
click at [95, 344] on icon "button" at bounding box center [100, 349] width 10 height 11
click at [94, 342] on icon "button" at bounding box center [100, 349] width 13 height 15
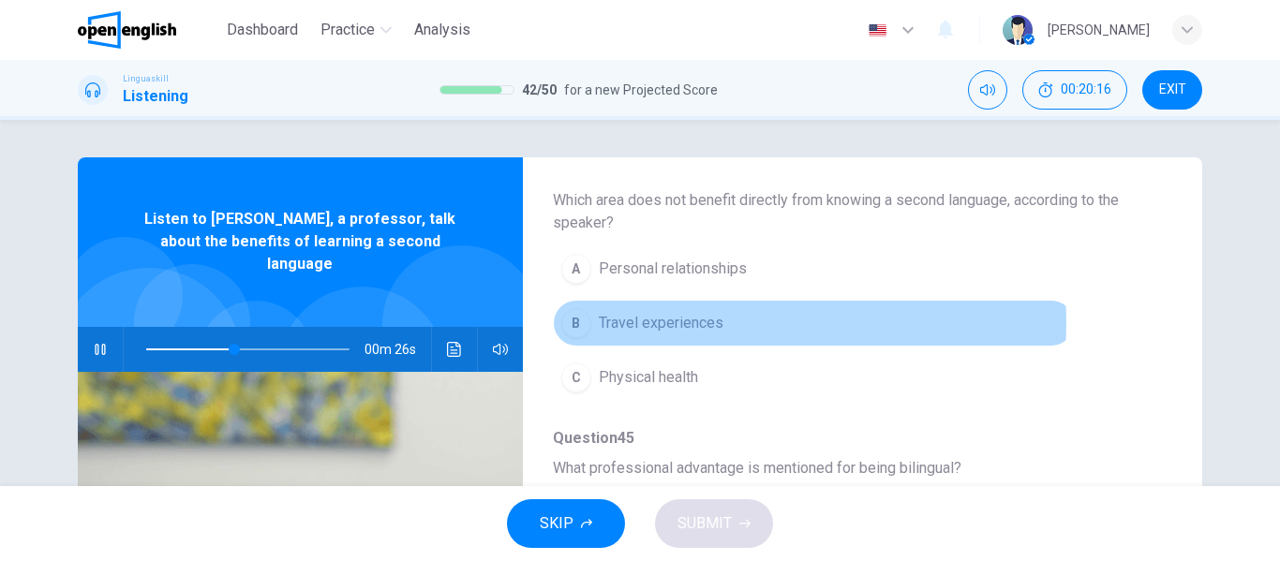
click at [711, 323] on span "Travel experiences" at bounding box center [661, 323] width 125 height 22
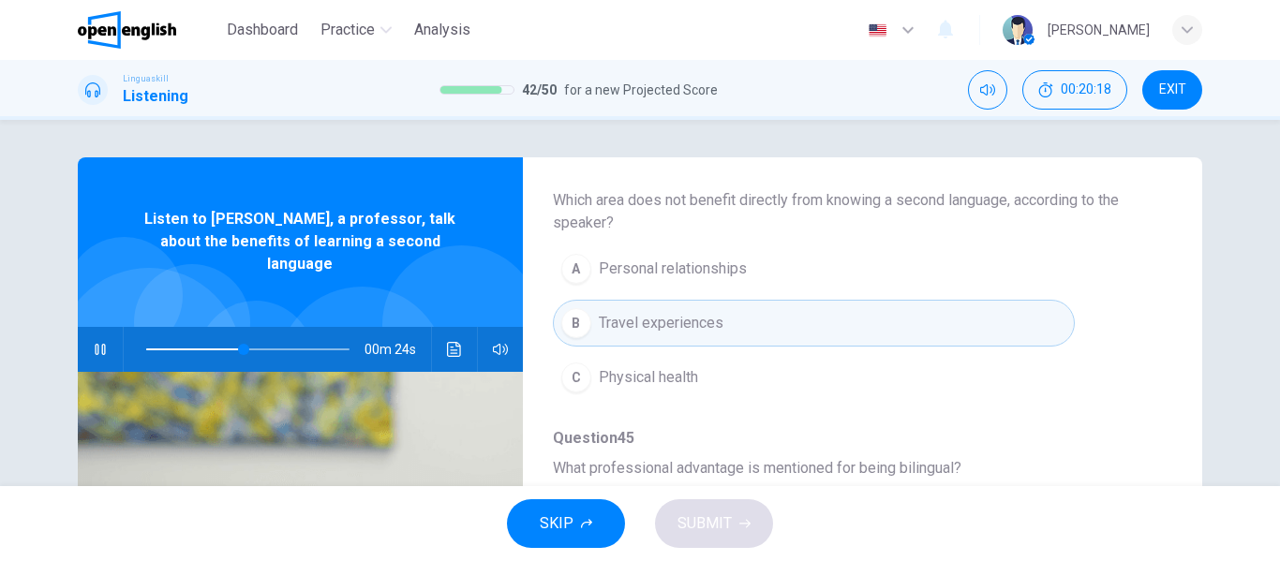
click at [703, 385] on button "C Physical health" at bounding box center [814, 377] width 522 height 47
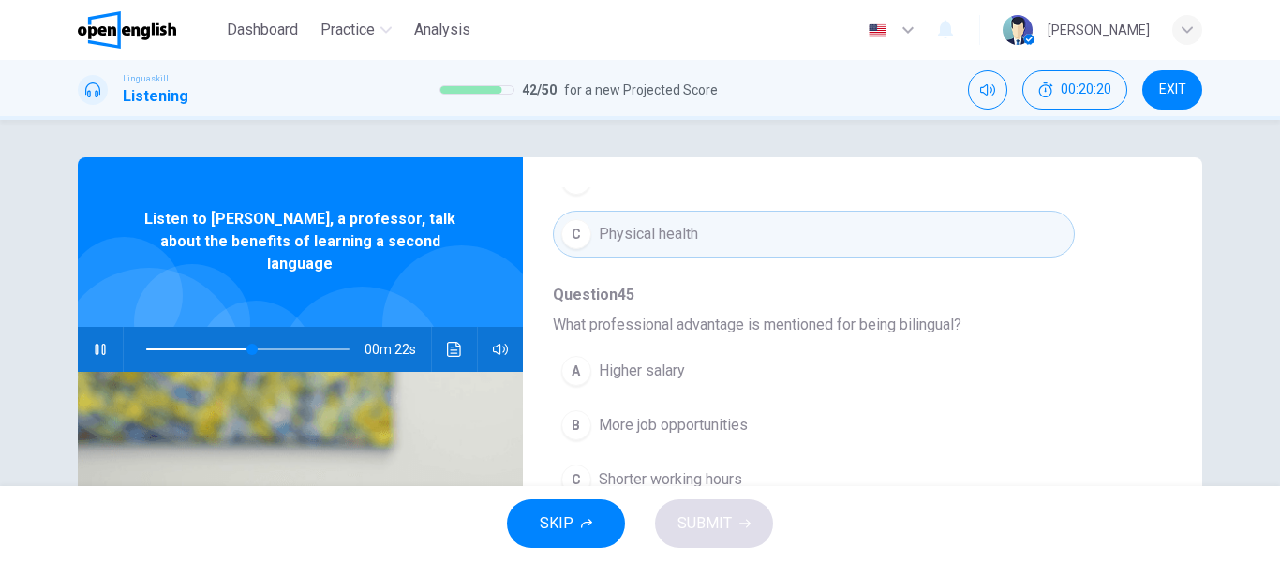
scroll to position [656, 0]
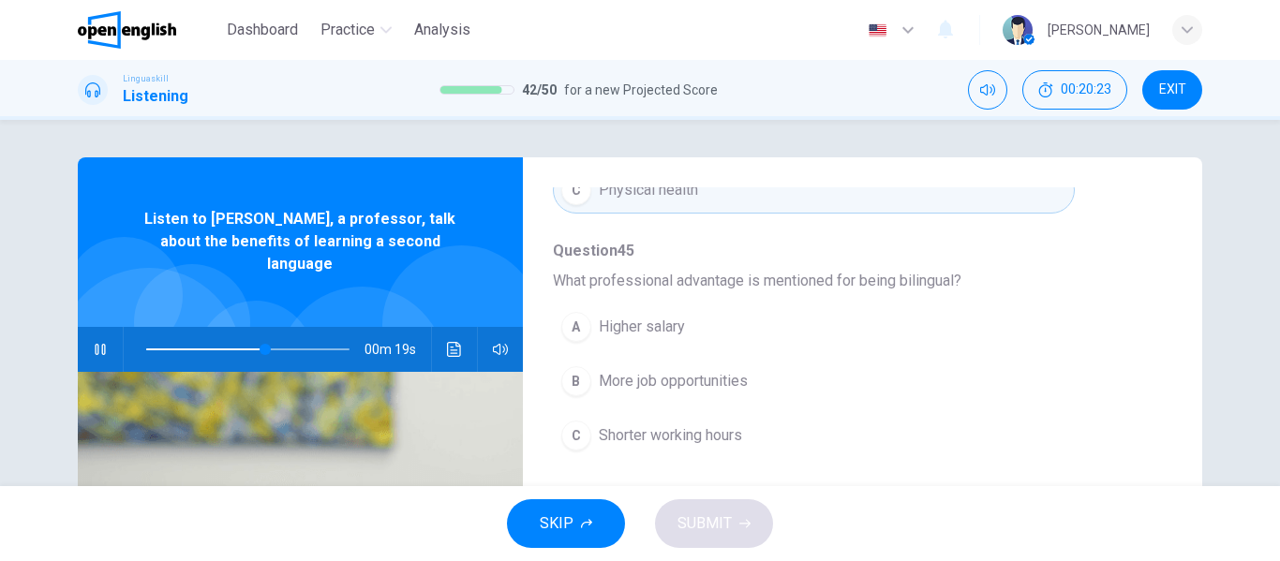
click at [704, 377] on span "More job opportunities" at bounding box center [673, 381] width 149 height 22
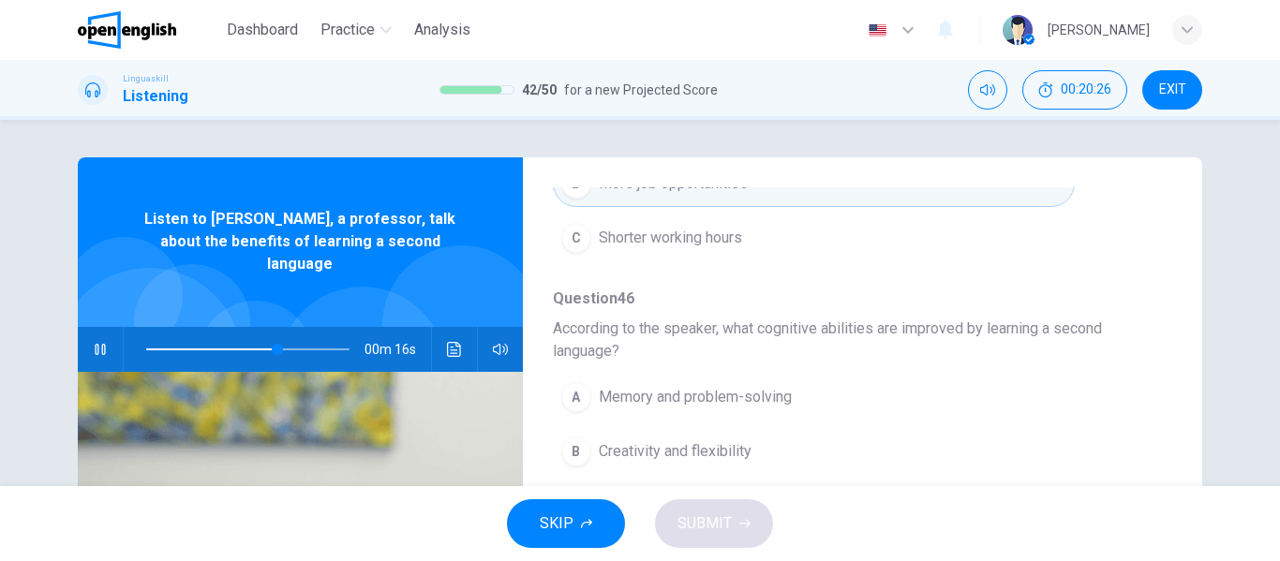
scroll to position [94, 0]
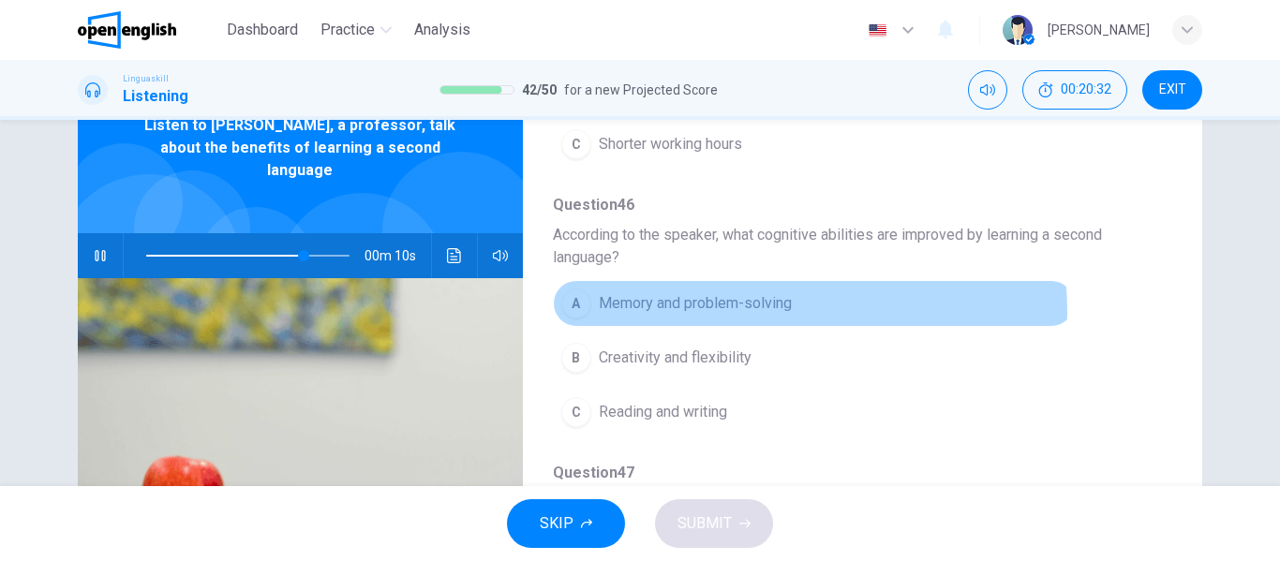
click at [760, 311] on span "Memory and problem-solving" at bounding box center [695, 303] width 193 height 22
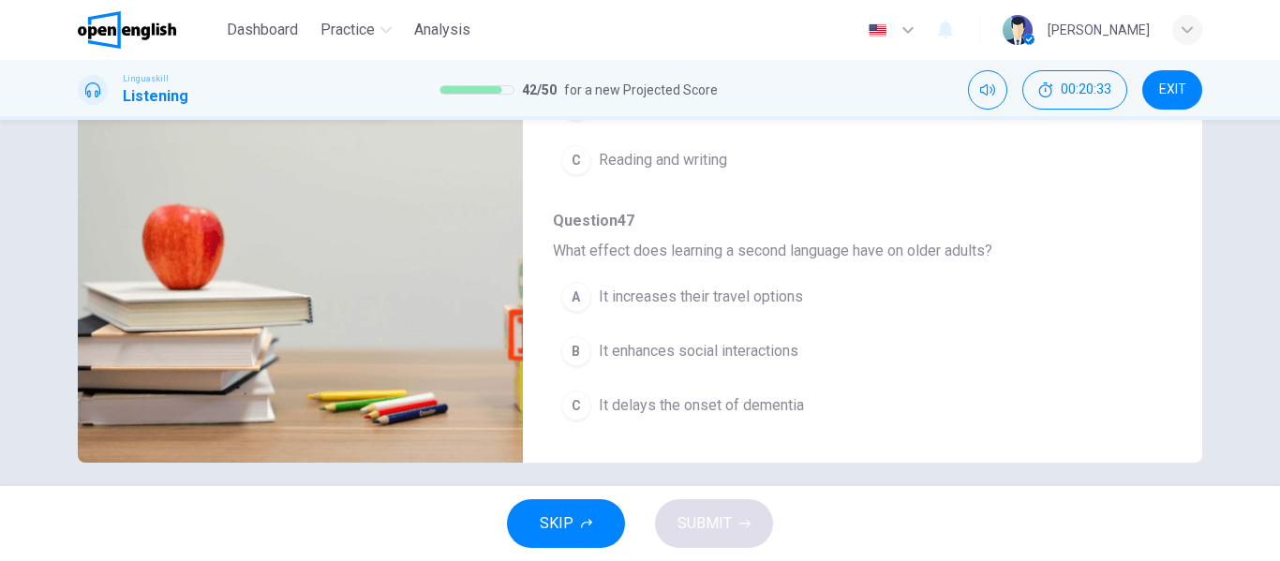
scroll to position [360, 0]
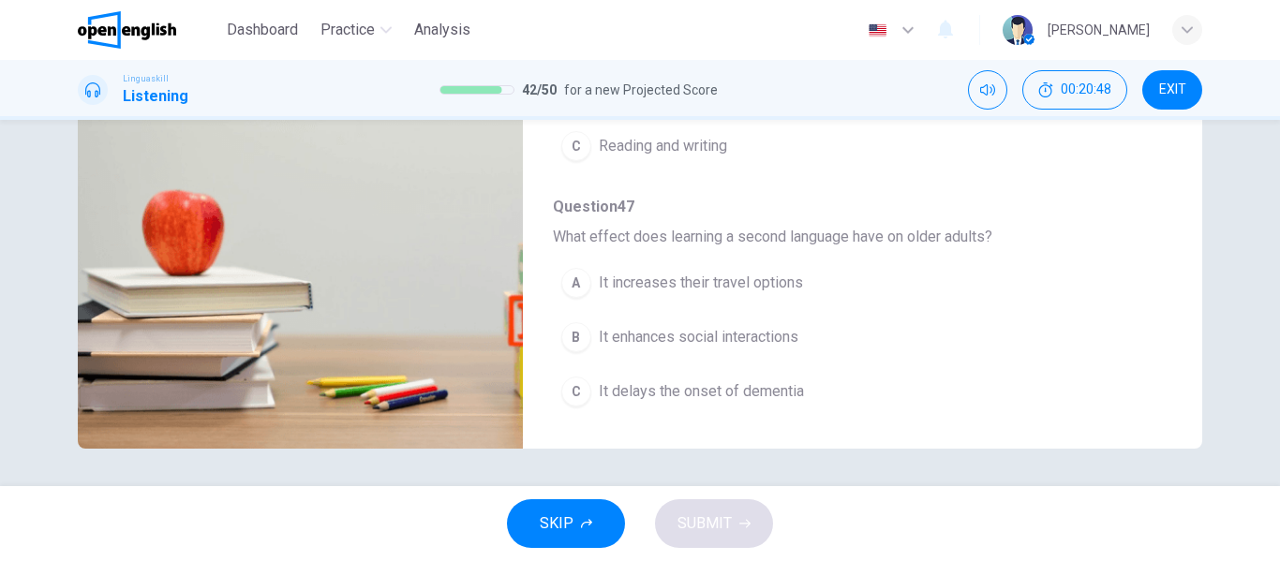
click at [729, 341] on span "It enhances social interactions" at bounding box center [699, 337] width 200 height 22
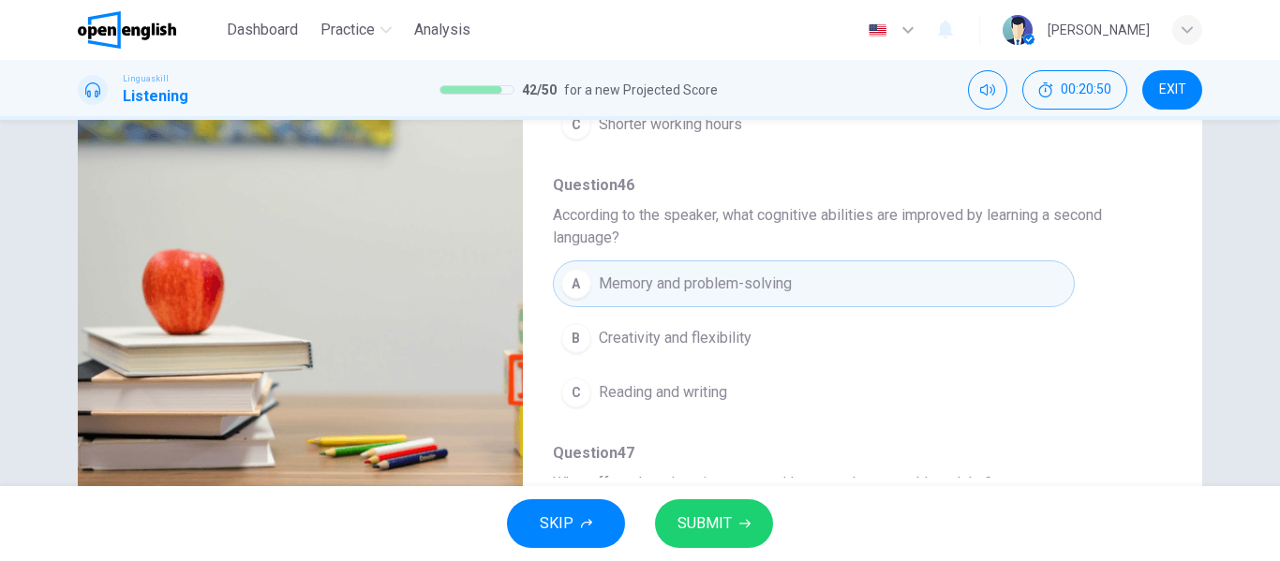
scroll to position [79, 0]
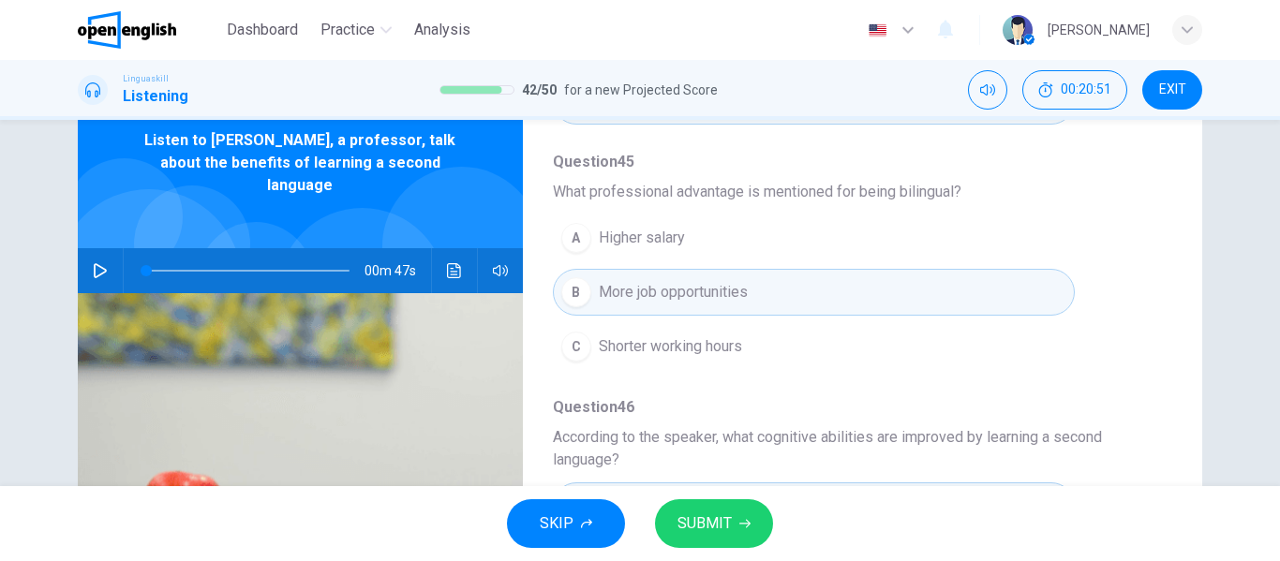
click at [306, 258] on span at bounding box center [247, 271] width 203 height 26
click at [78, 248] on div "00m 08s" at bounding box center [300, 270] width 445 height 45
click at [87, 252] on button "button" at bounding box center [100, 270] width 30 height 45
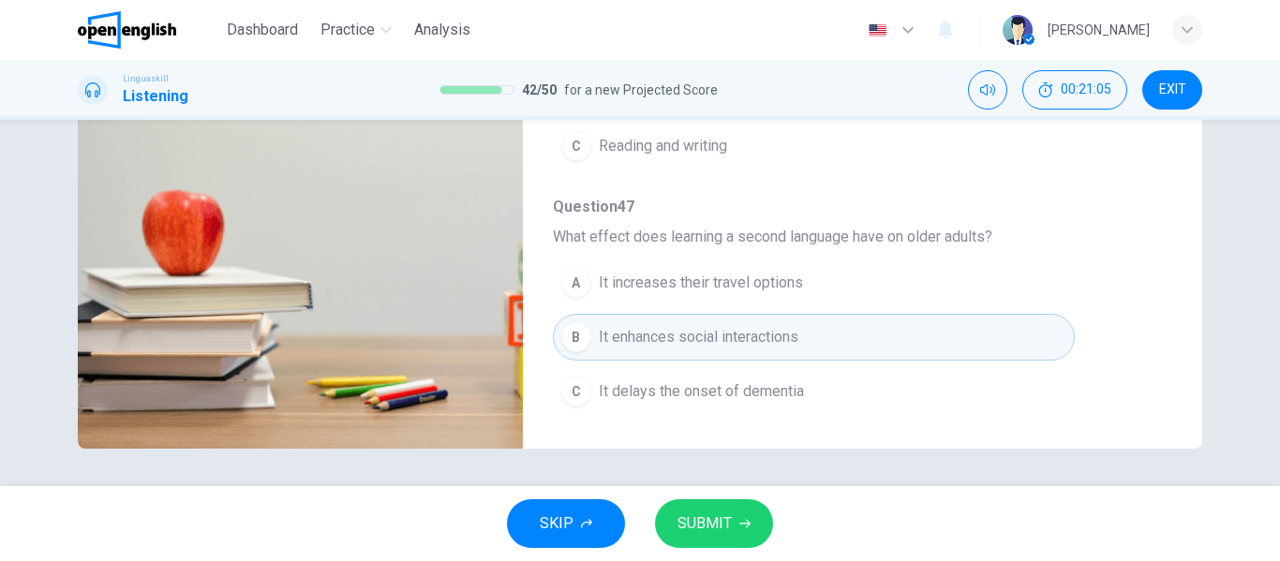
scroll to position [172, 0]
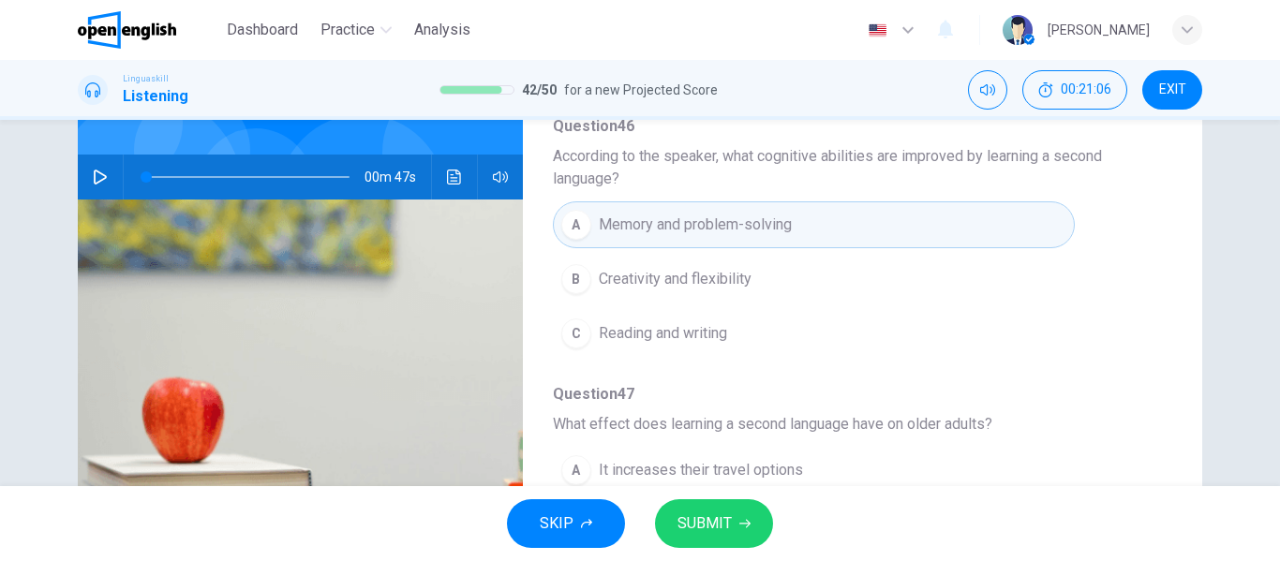
click at [94, 170] on icon "button" at bounding box center [100, 177] width 13 height 15
click at [294, 164] on span at bounding box center [247, 177] width 203 height 26
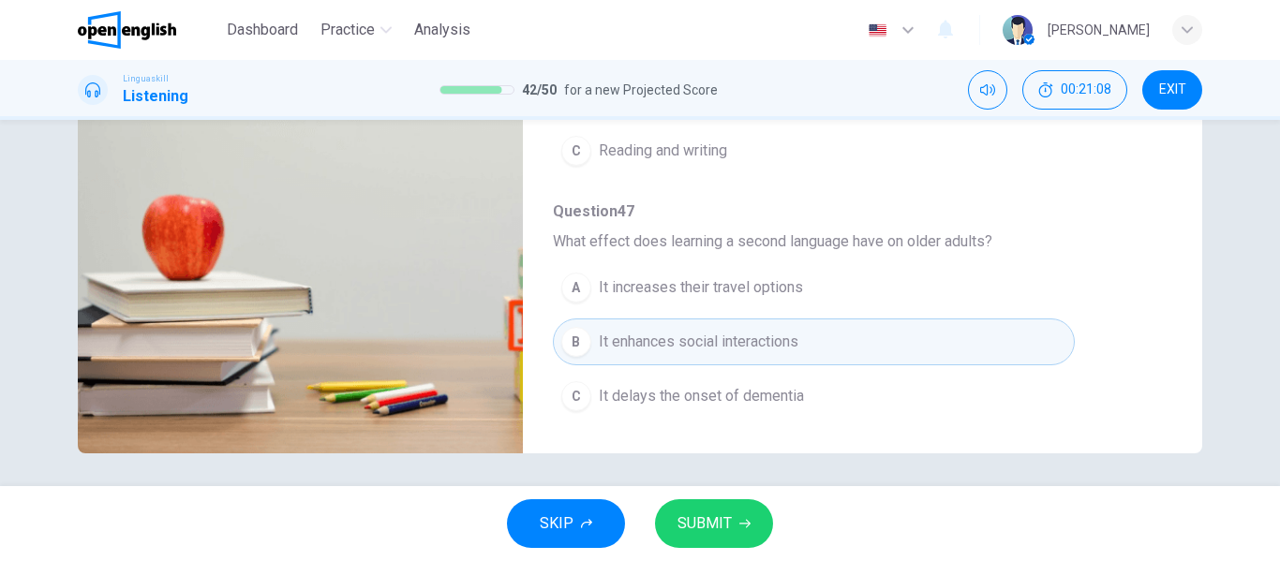
scroll to position [360, 0]
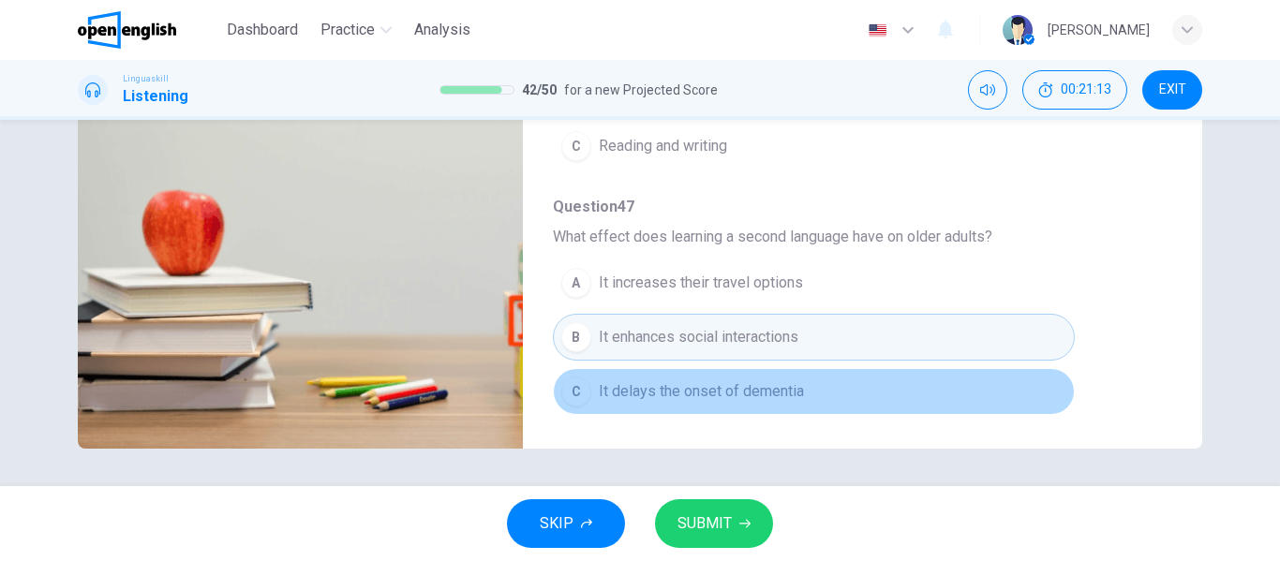
click at [862, 387] on button "C It delays the onset of dementia" at bounding box center [814, 391] width 522 height 47
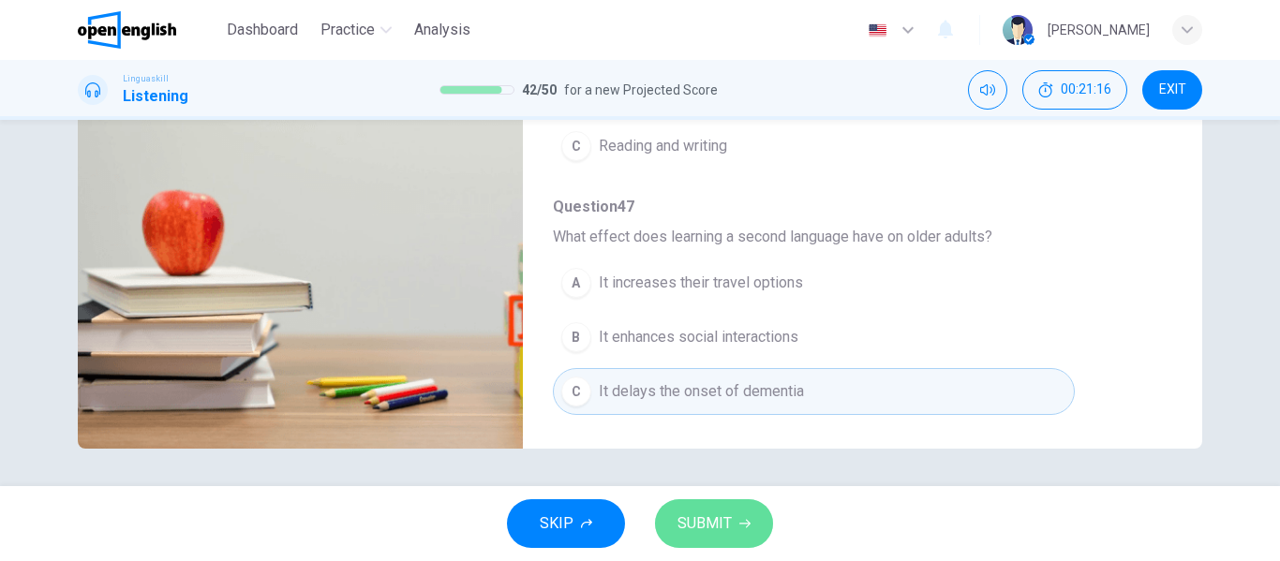
click at [688, 516] on span "SUBMIT" at bounding box center [704, 524] width 54 height 26
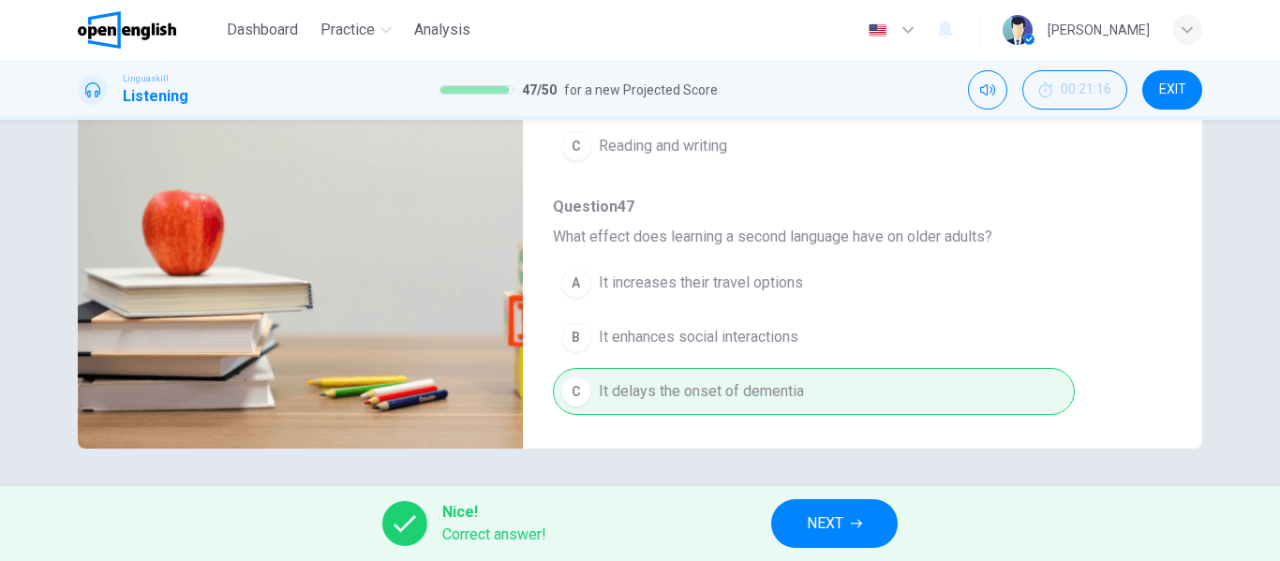
type input "*"
click at [809, 516] on span "NEXT" at bounding box center [825, 524] width 37 height 26
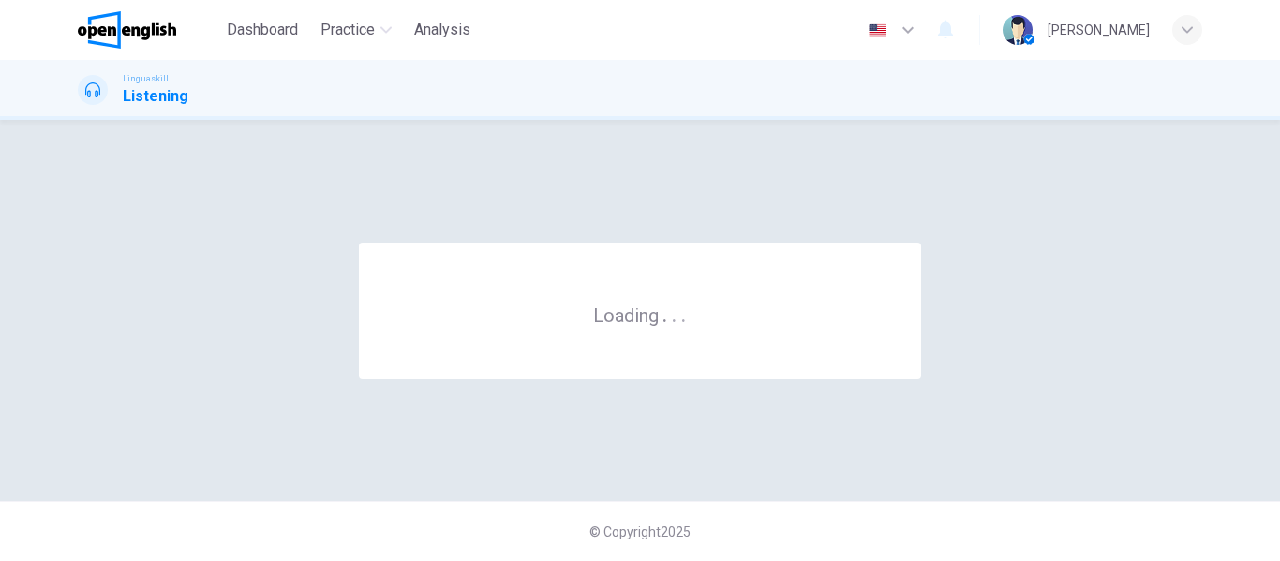
scroll to position [0, 0]
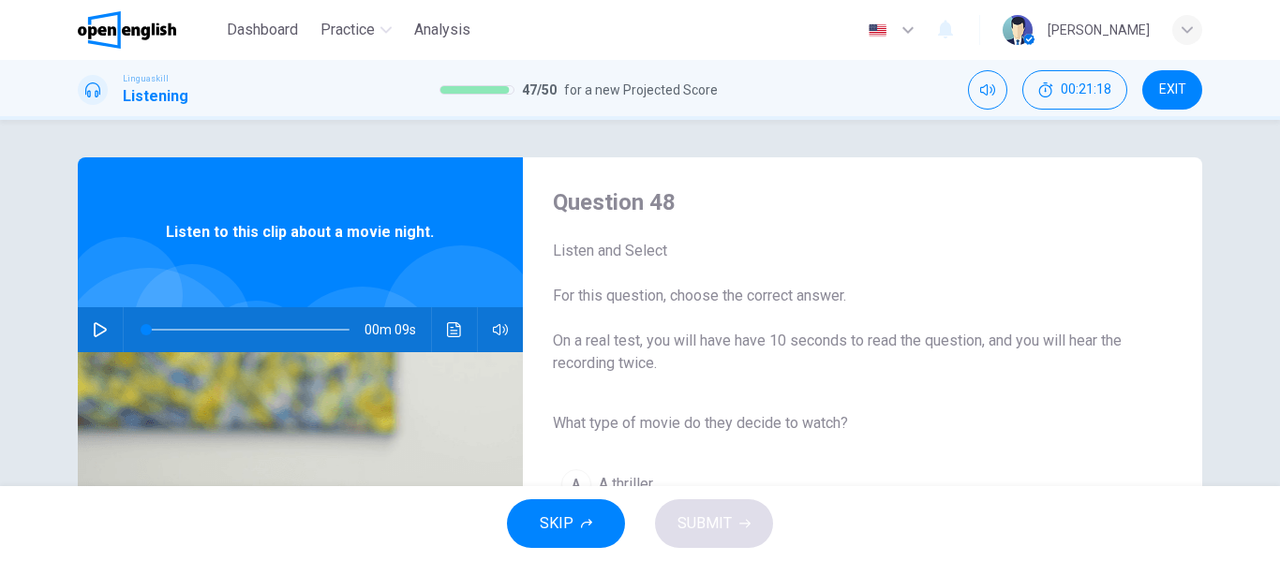
click at [93, 321] on button "button" at bounding box center [100, 329] width 30 height 45
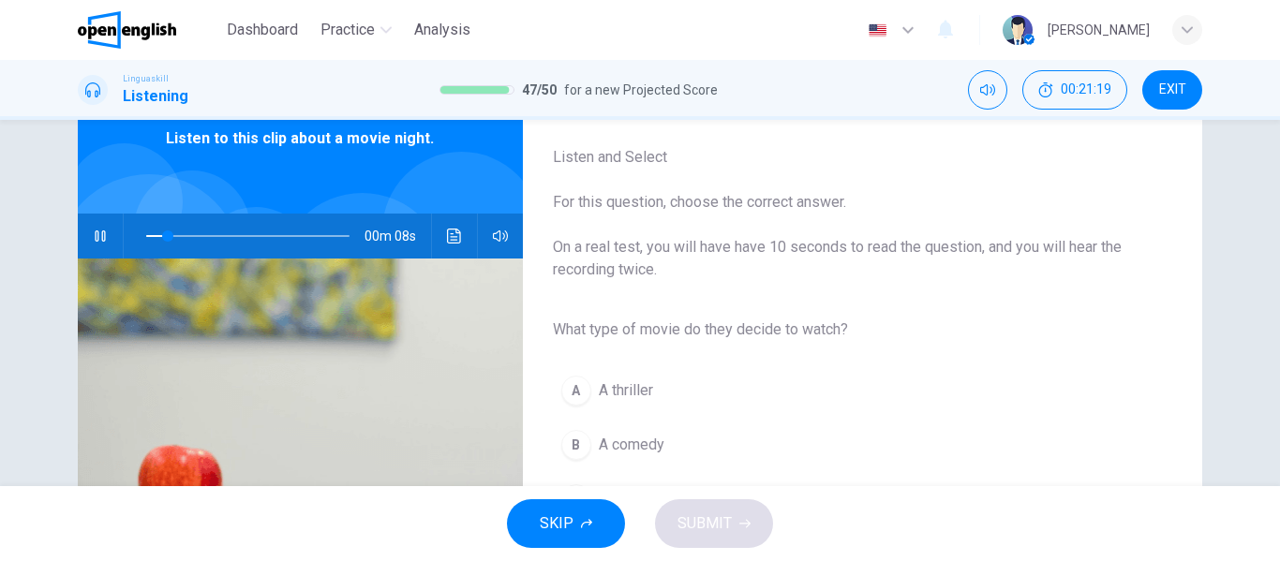
scroll to position [187, 0]
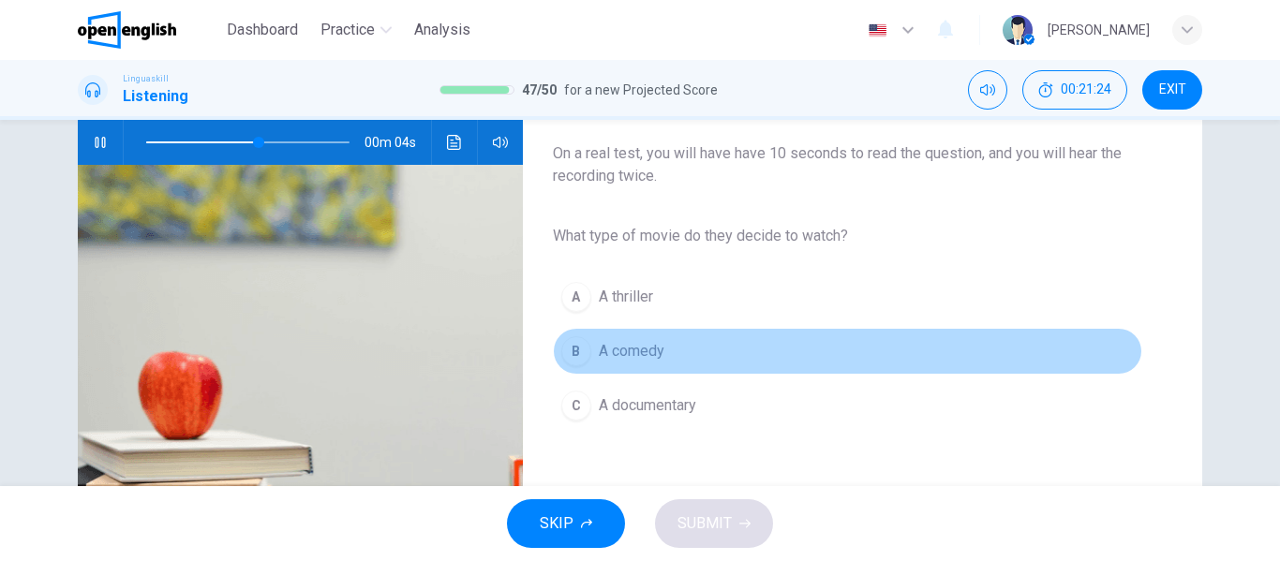
click at [664, 336] on button "B A comedy" at bounding box center [847, 351] width 589 height 47
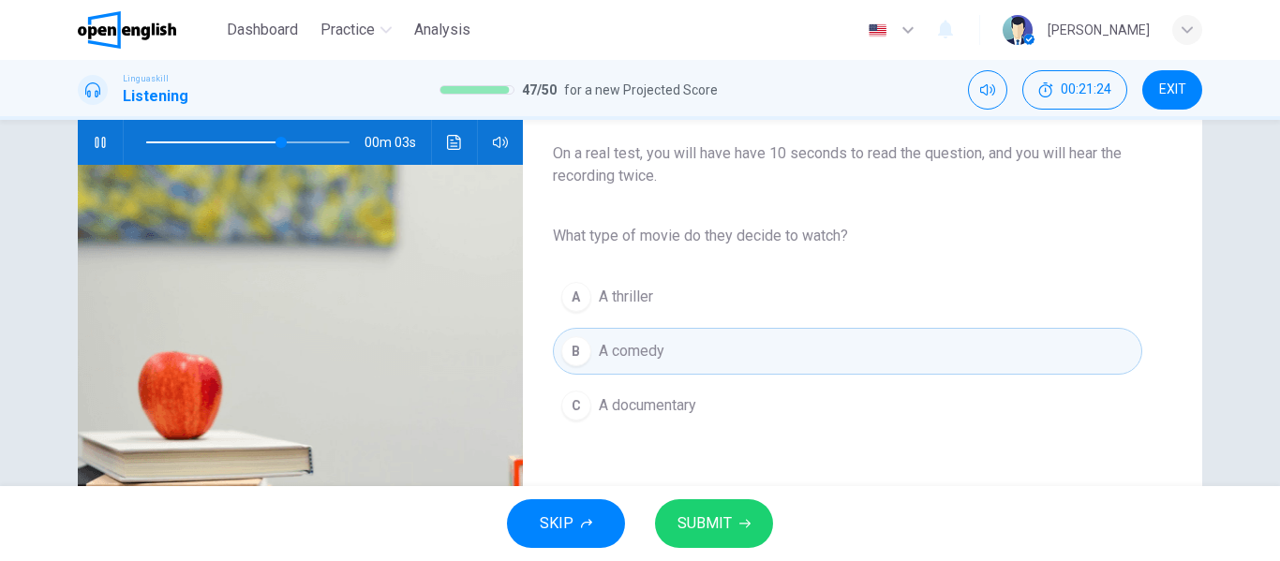
click at [715, 517] on span "SUBMIT" at bounding box center [704, 524] width 54 height 26
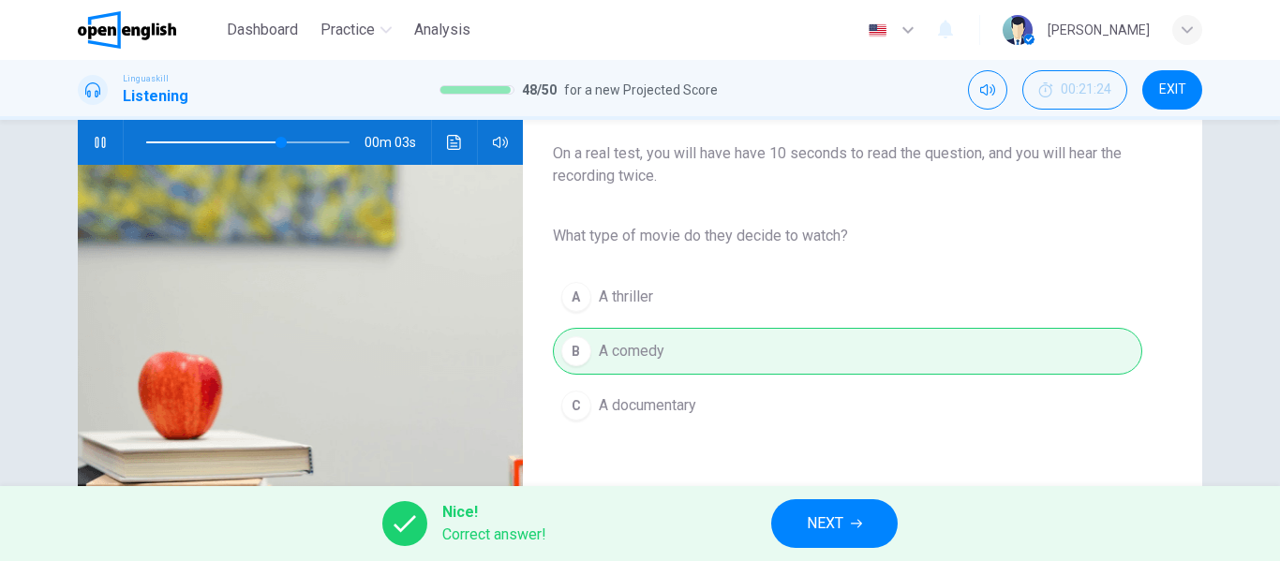
type input "**"
click at [820, 514] on span "NEXT" at bounding box center [825, 524] width 37 height 26
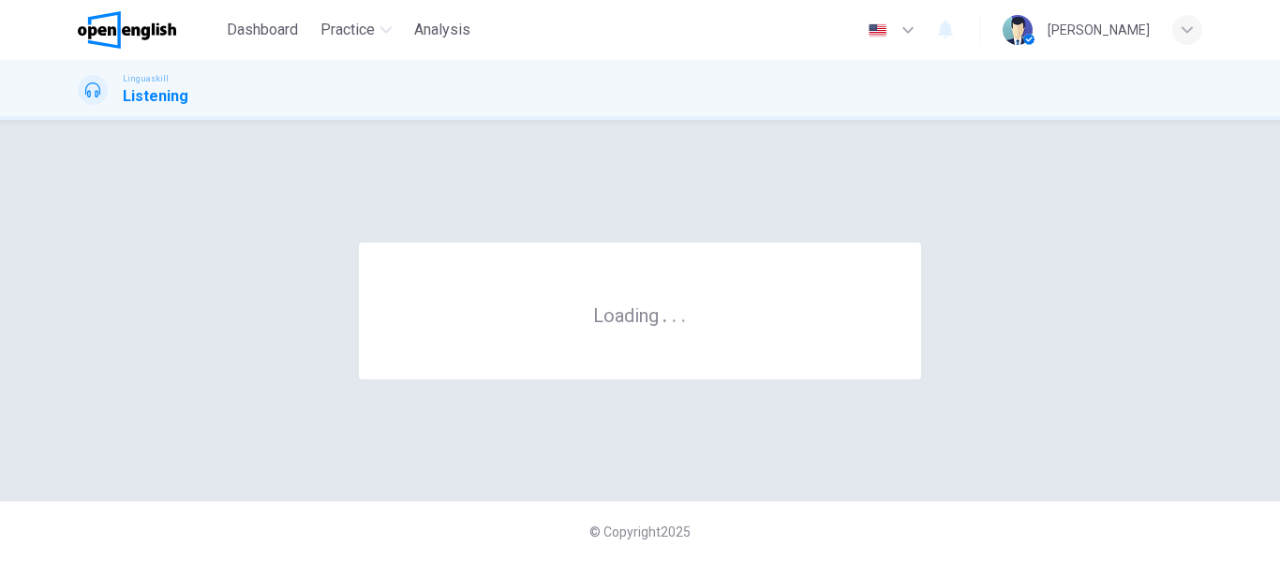
scroll to position [0, 0]
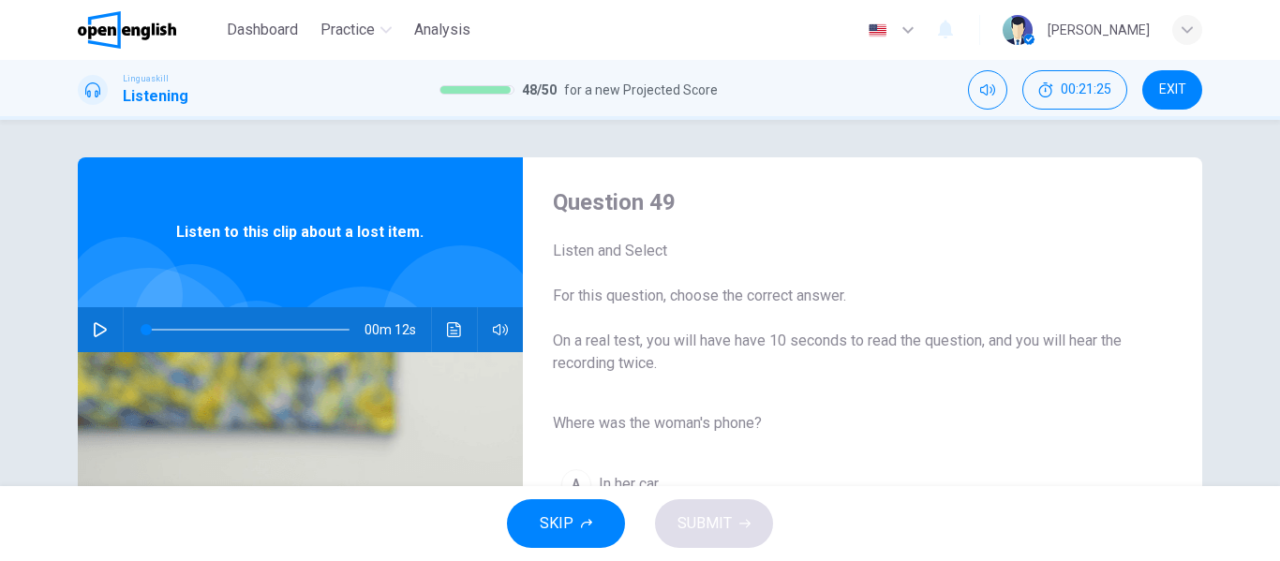
click at [95, 330] on icon "button" at bounding box center [100, 329] width 15 height 15
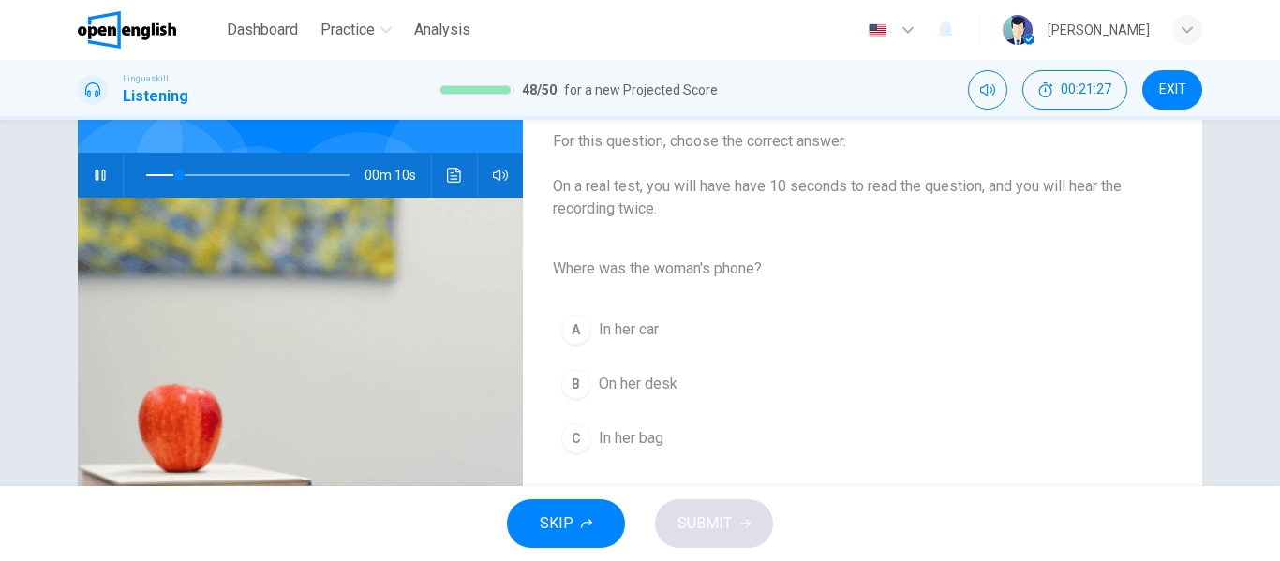
scroll to position [187, 0]
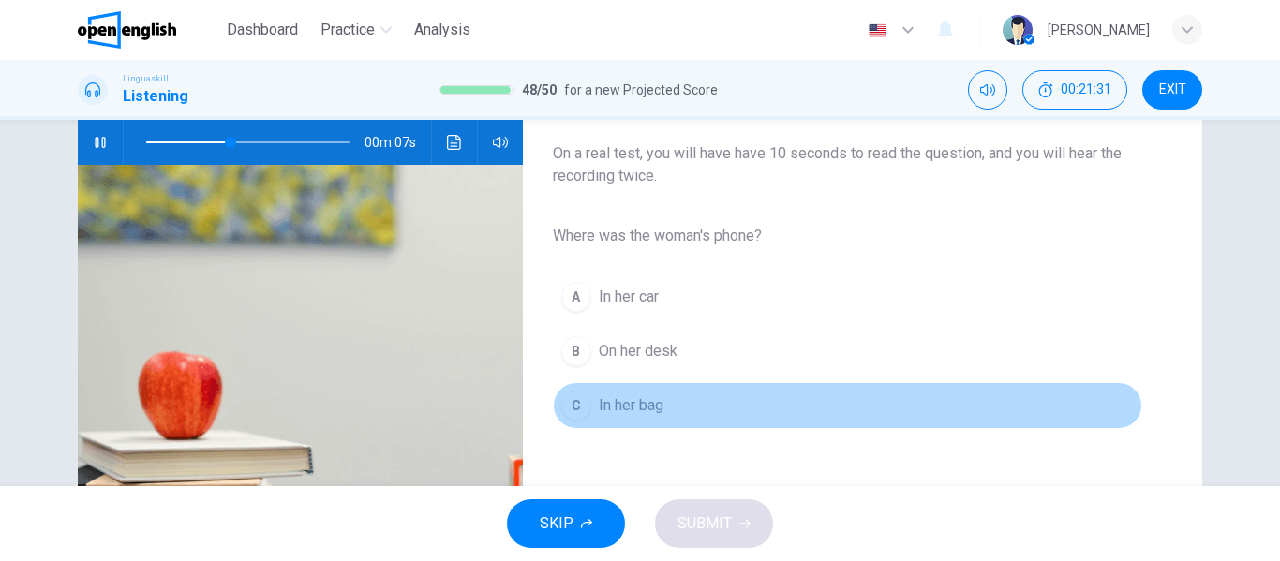
click at [628, 415] on span "In her bag" at bounding box center [631, 405] width 65 height 22
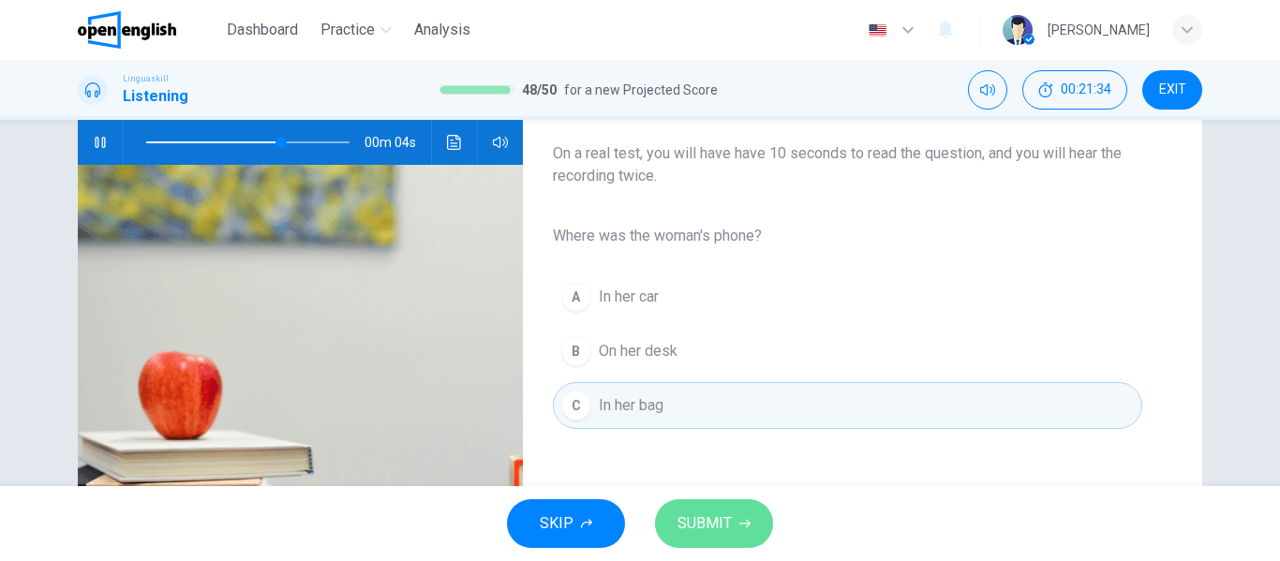
click at [716, 524] on span "SUBMIT" at bounding box center [704, 524] width 54 height 26
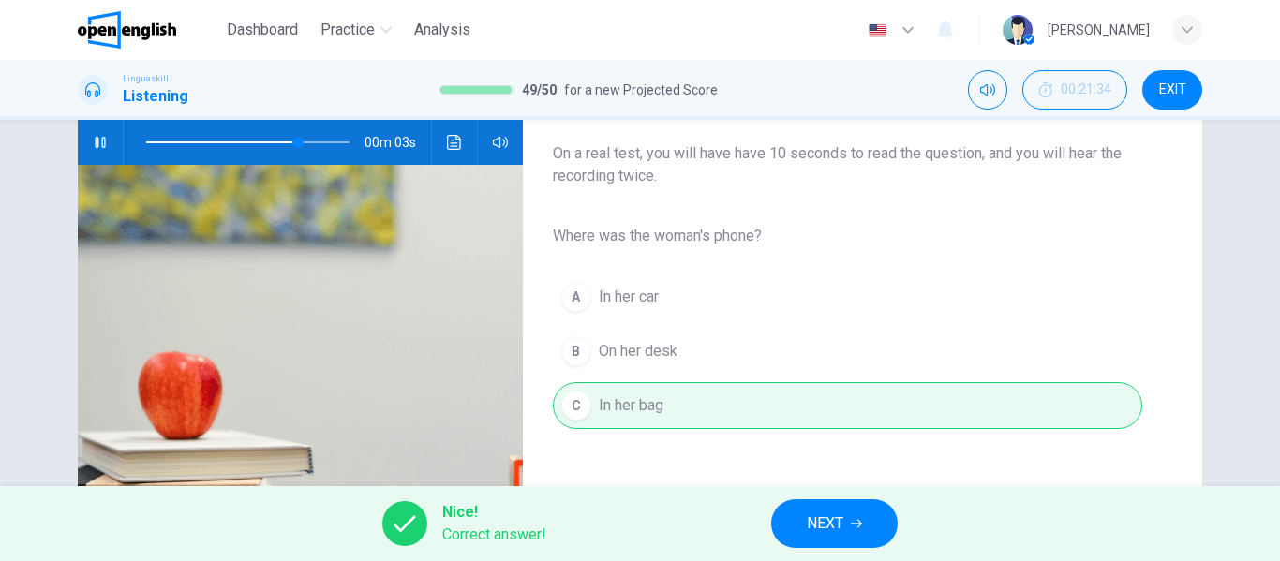
type input "**"
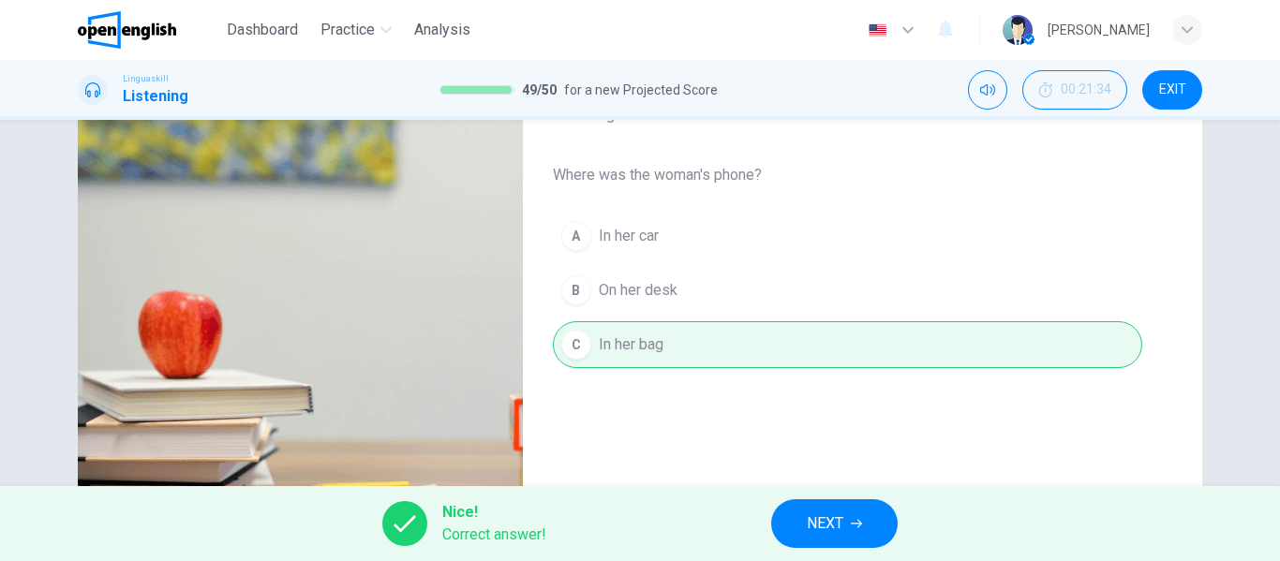
scroll to position [281, 0]
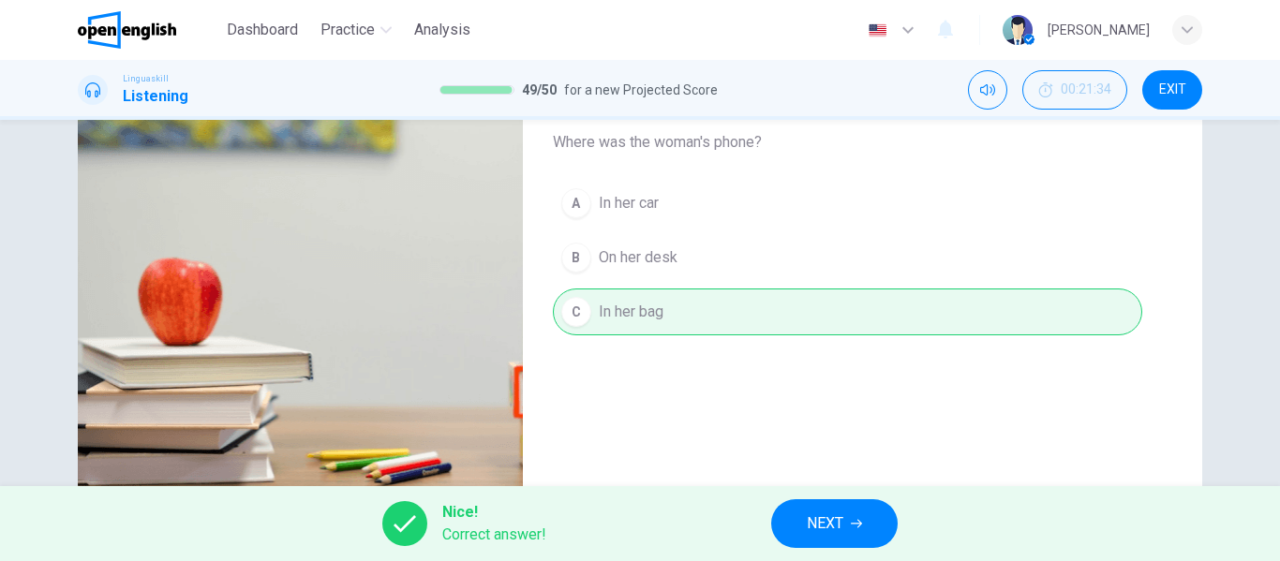
click at [852, 516] on button "NEXT" at bounding box center [834, 523] width 126 height 49
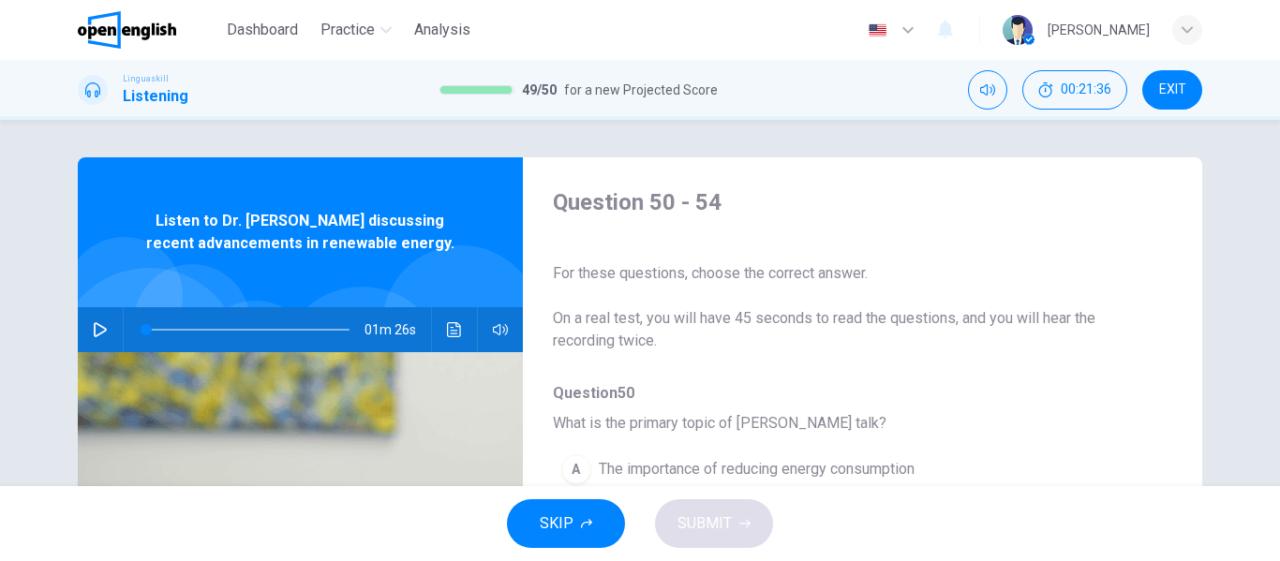
click at [93, 333] on icon "button" at bounding box center [100, 329] width 15 height 15
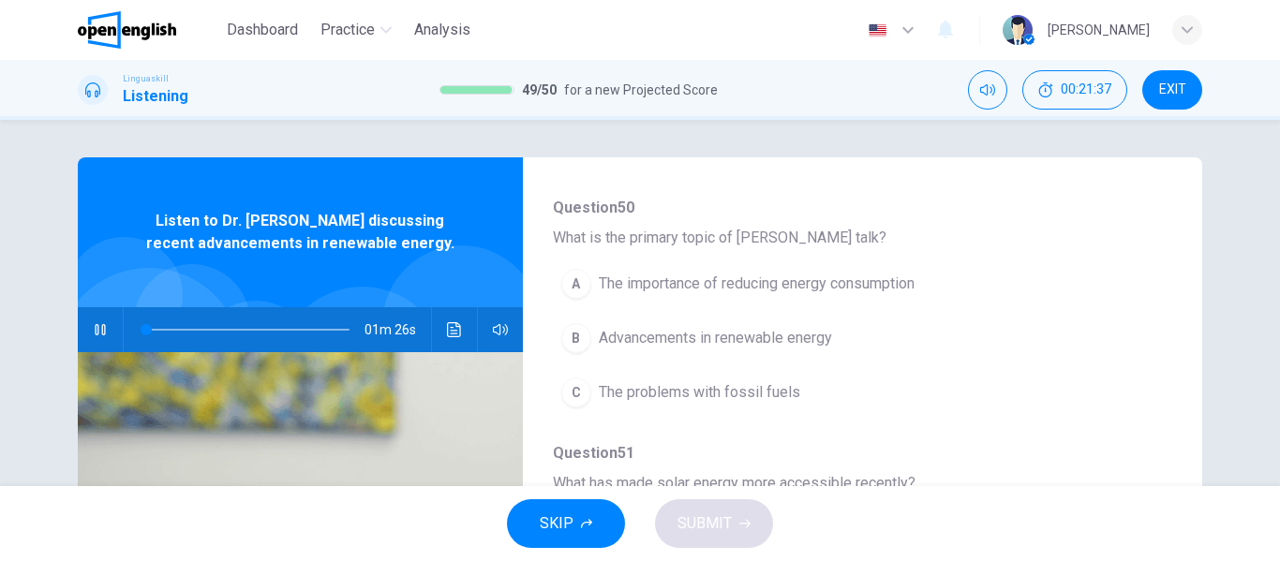
scroll to position [187, 0]
click at [164, 331] on span at bounding box center [169, 329] width 11 height 11
click at [146, 330] on span at bounding box center [247, 330] width 203 height 26
click at [764, 346] on span "Advancements in renewable energy" at bounding box center [715, 336] width 233 height 22
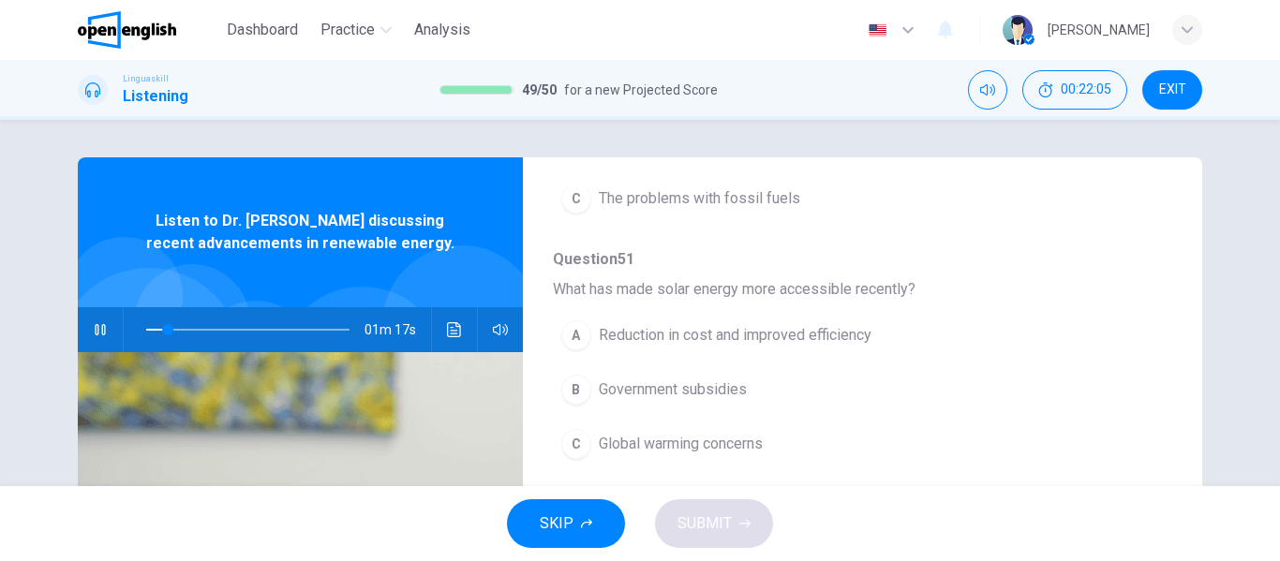
scroll to position [468, 0]
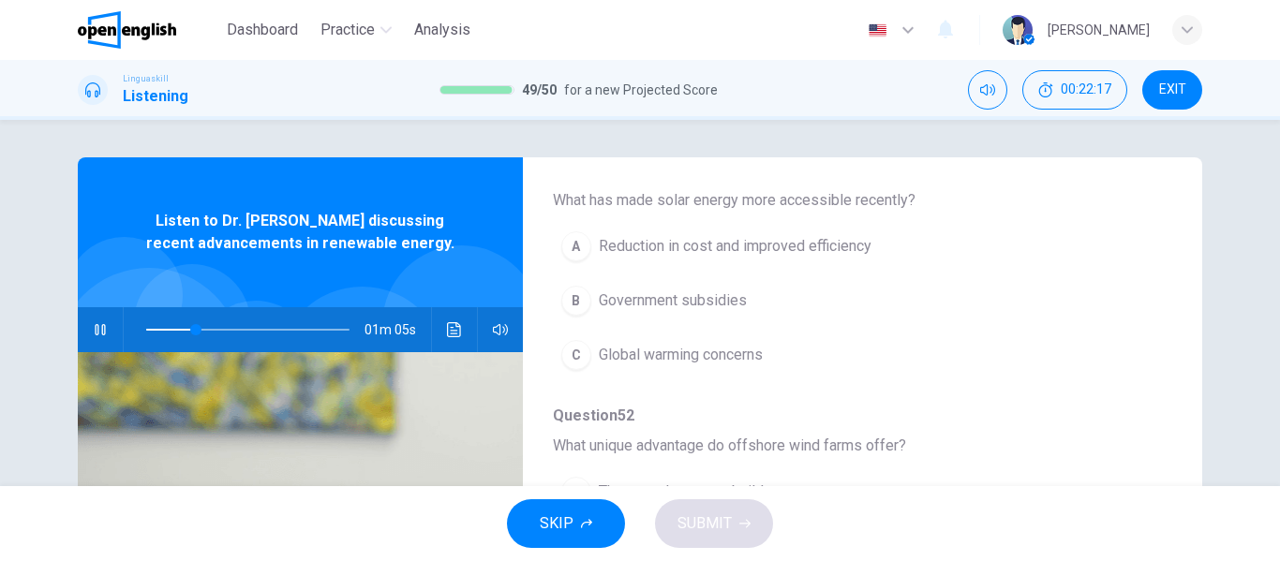
click at [816, 247] on span "Reduction in cost and improved efficiency" at bounding box center [735, 246] width 273 height 22
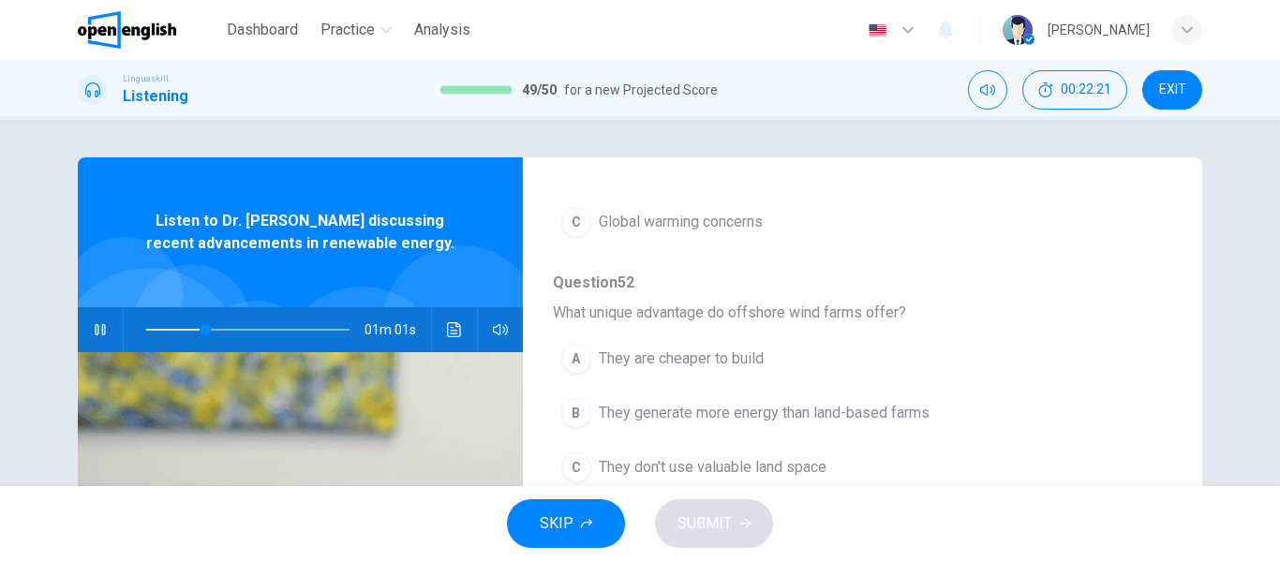
scroll to position [656, 0]
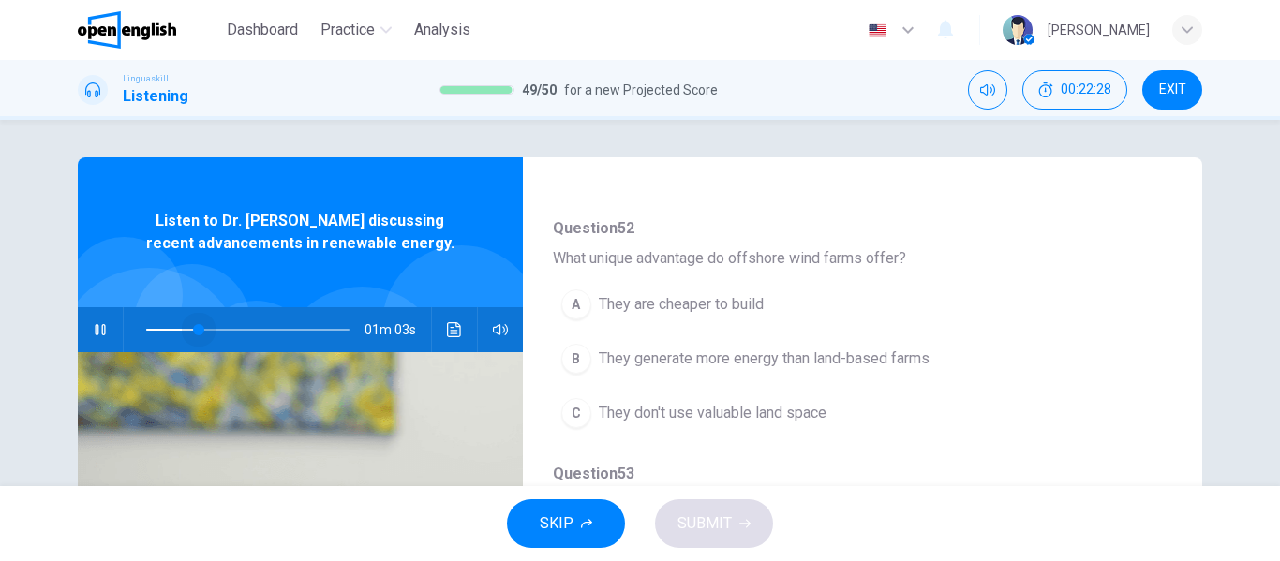
click at [194, 331] on span at bounding box center [247, 330] width 203 height 26
click at [166, 328] on span at bounding box center [247, 330] width 203 height 26
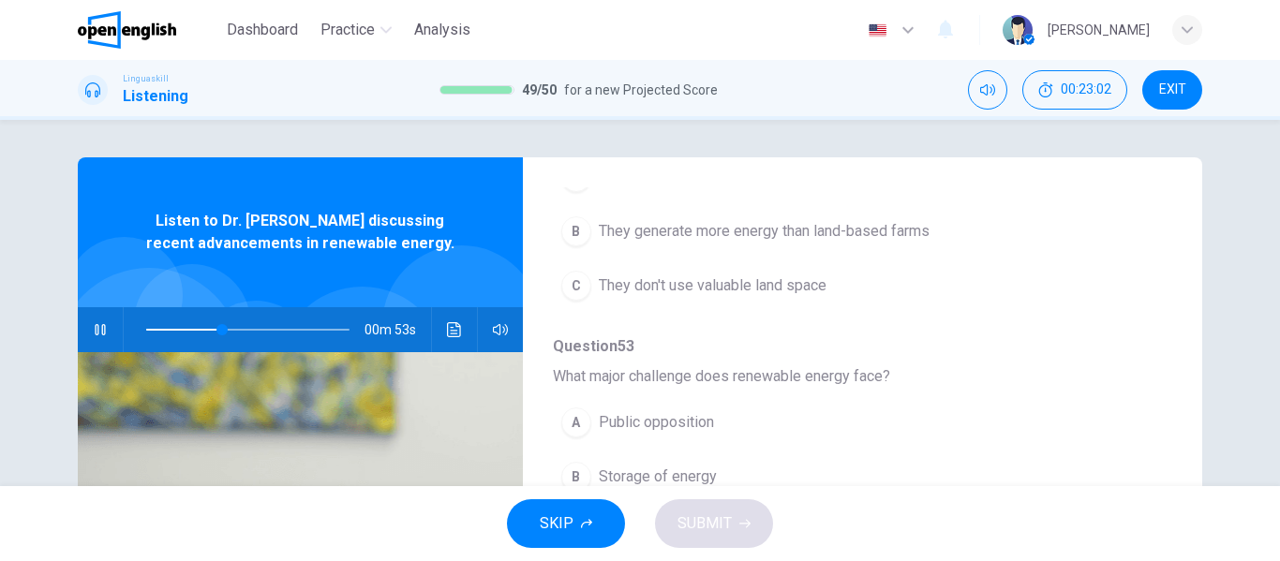
scroll to position [831, 0]
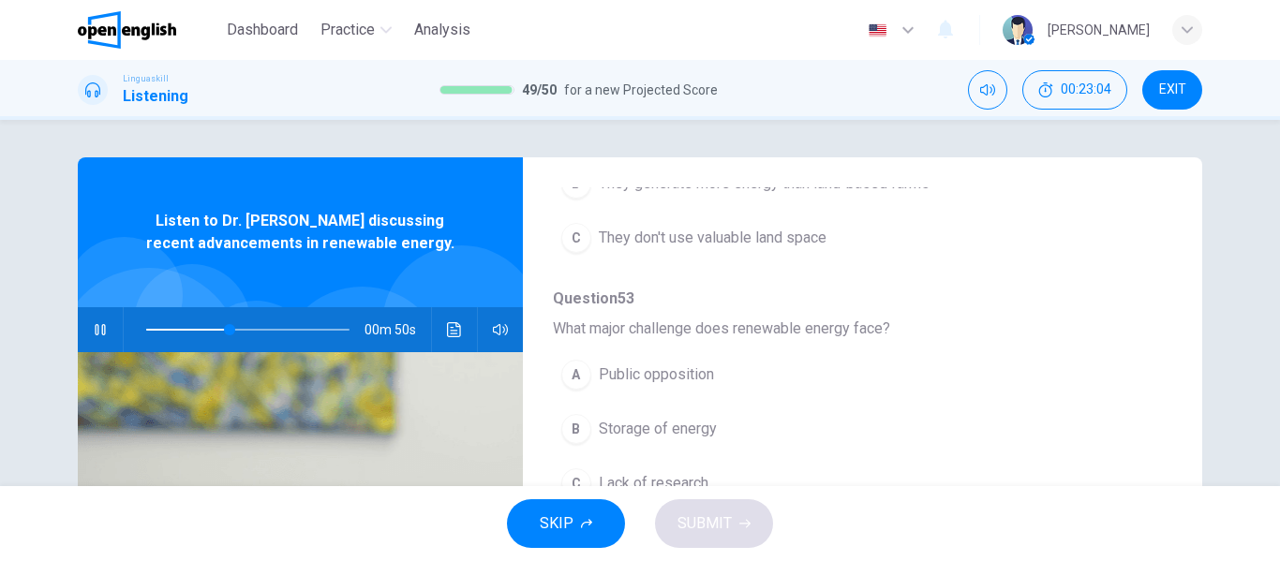
click at [882, 278] on div "Question 50 What is the primary topic of [PERSON_NAME] talk? A The importance o…" at bounding box center [847, 164] width 589 height 1227
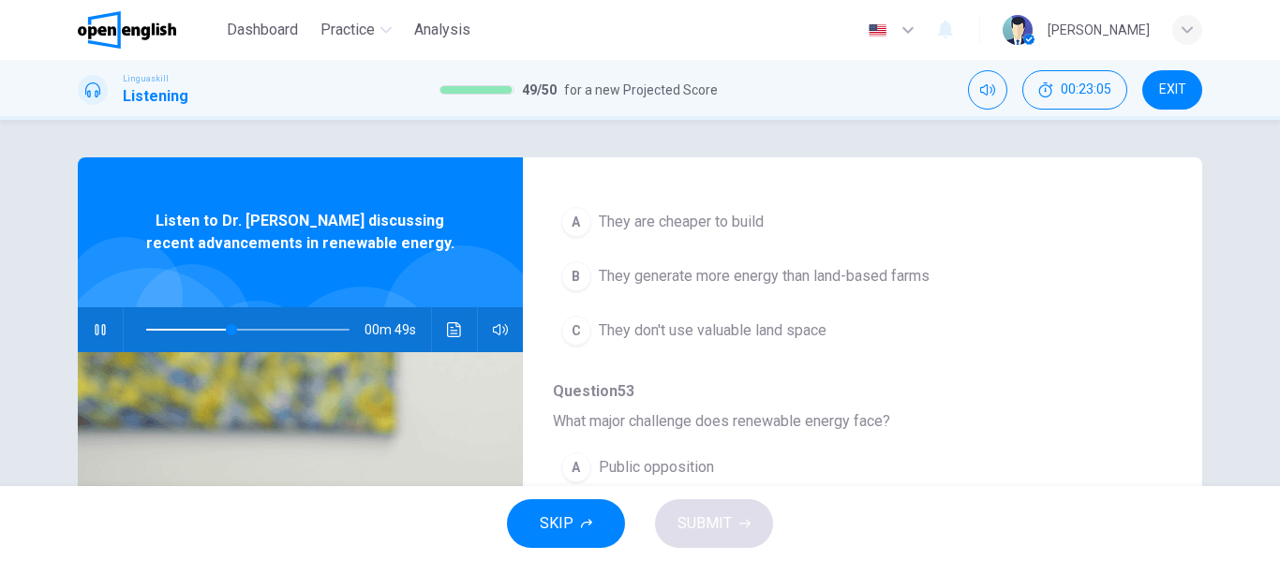
scroll to position [644, 0]
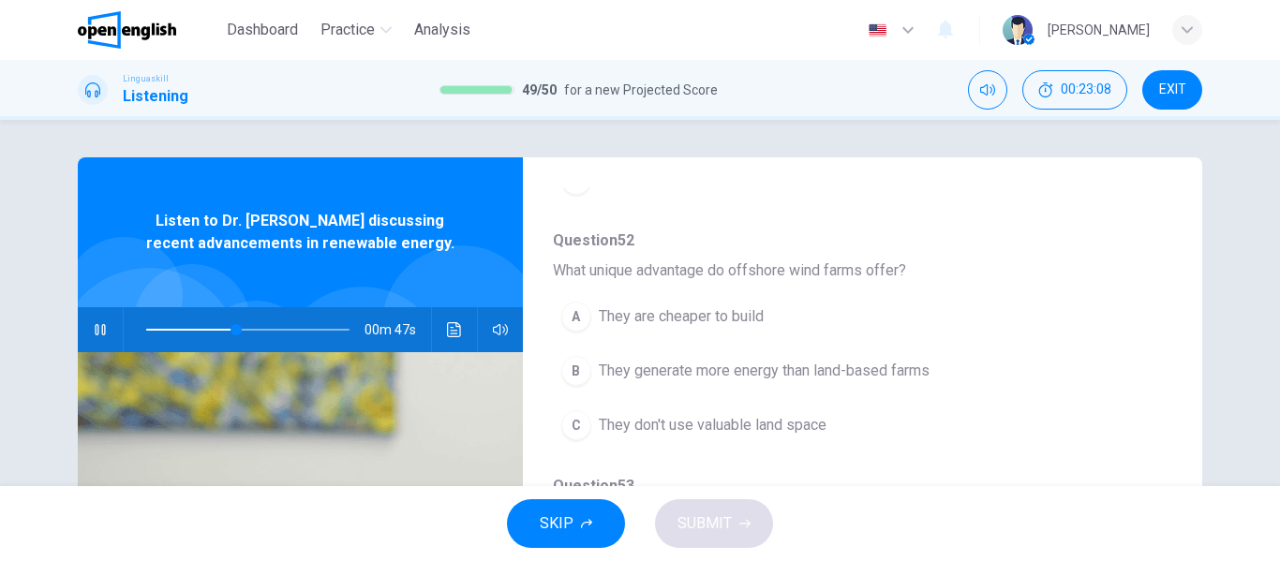
click at [693, 312] on span "They are cheaper to build" at bounding box center [681, 316] width 165 height 22
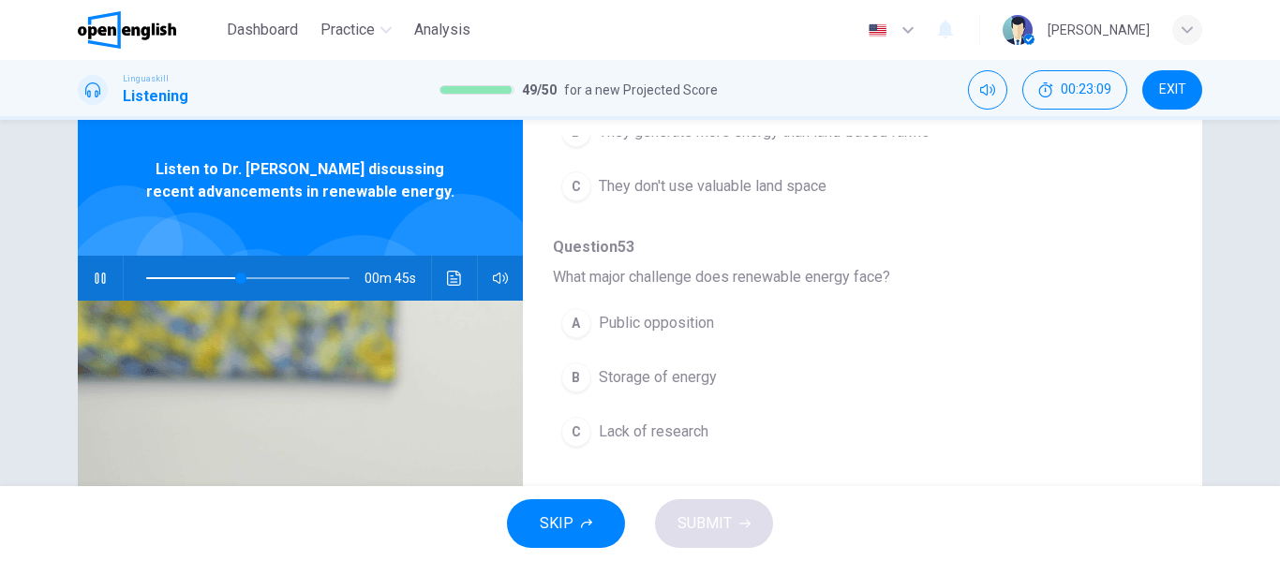
scroll to position [94, 0]
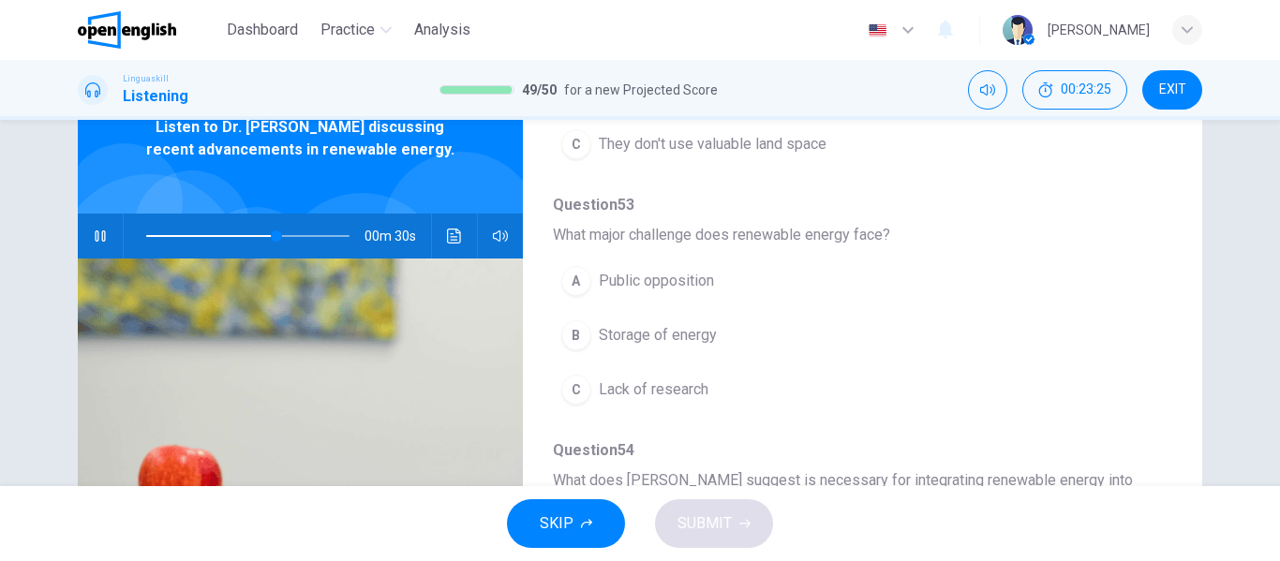
click at [649, 276] on span "Public opposition" at bounding box center [656, 281] width 115 height 22
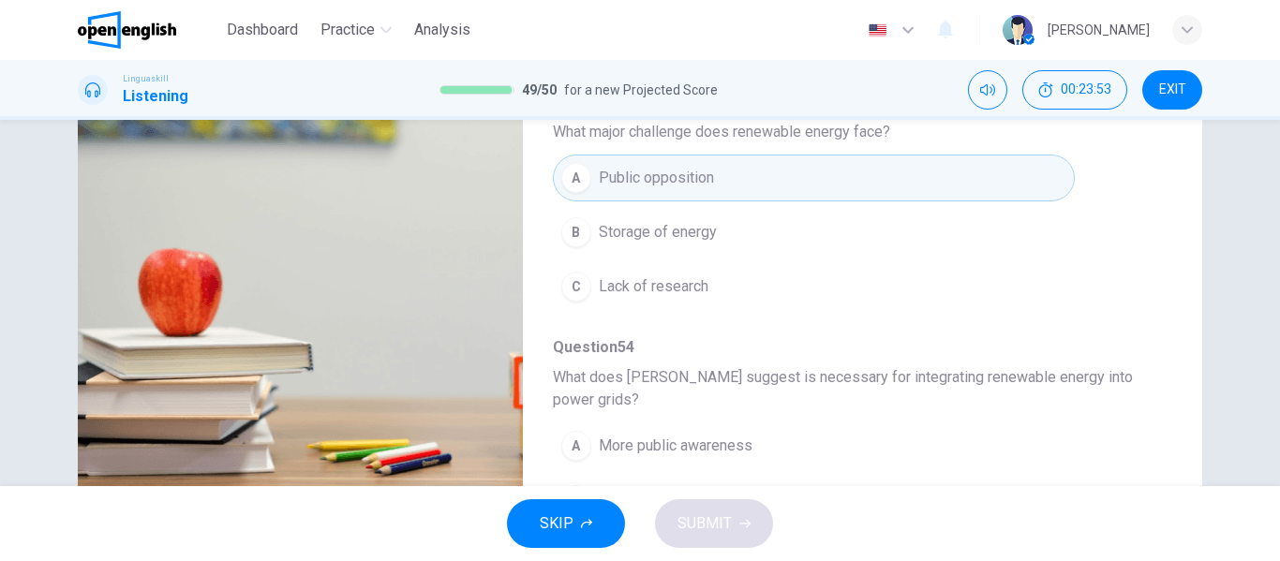
scroll to position [79, 0]
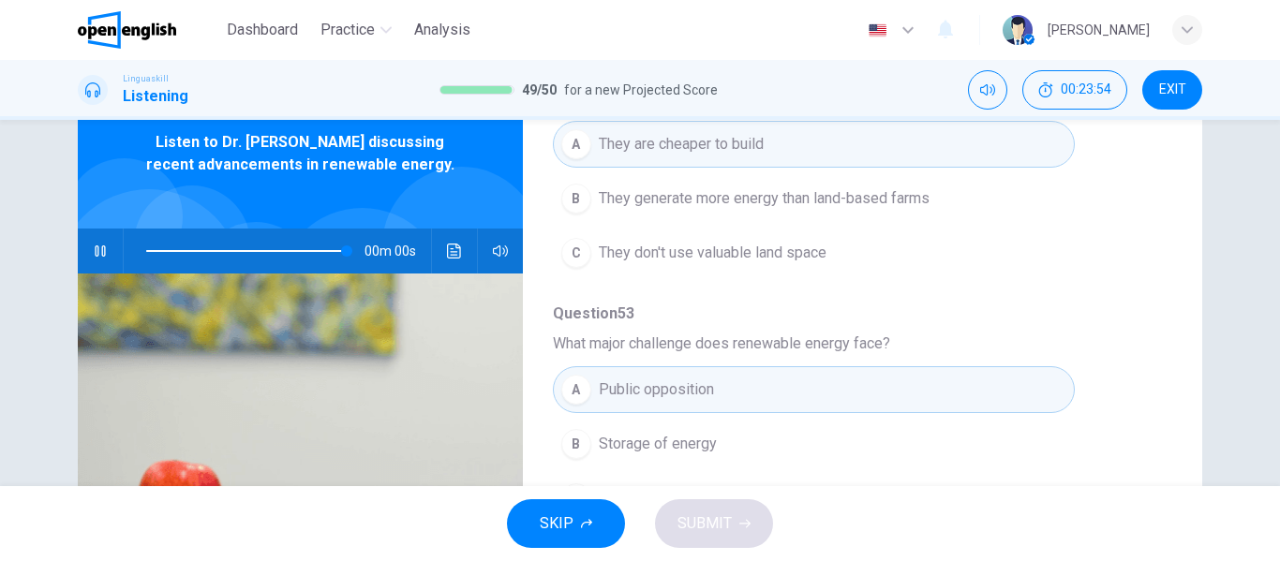
click at [299, 250] on span at bounding box center [247, 251] width 203 height 26
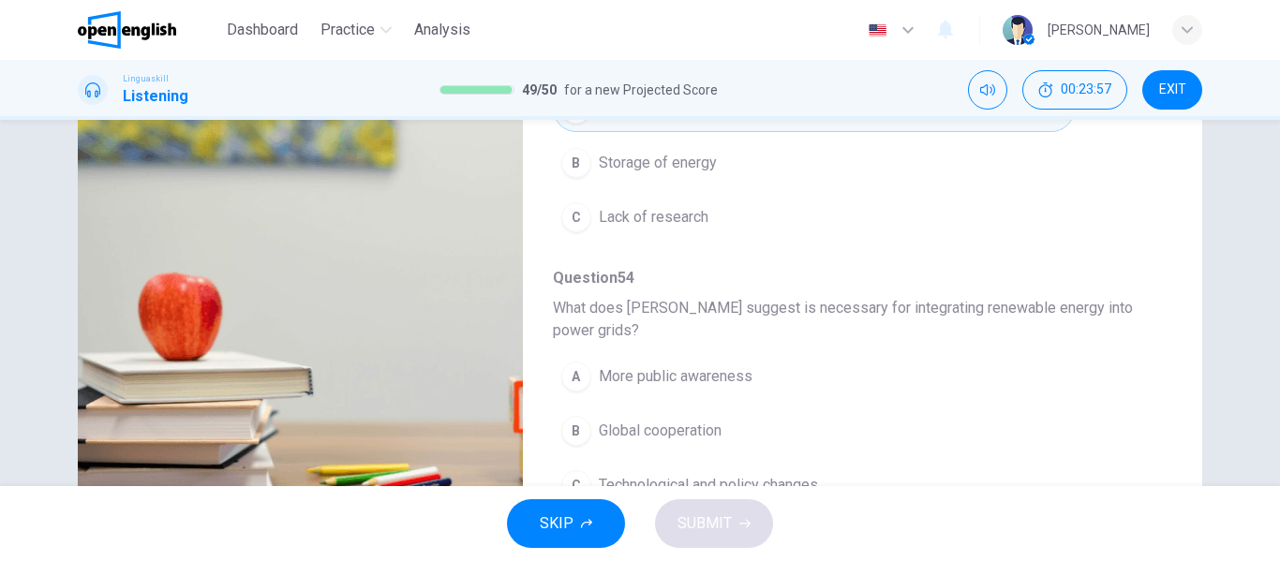
scroll to position [360, 0]
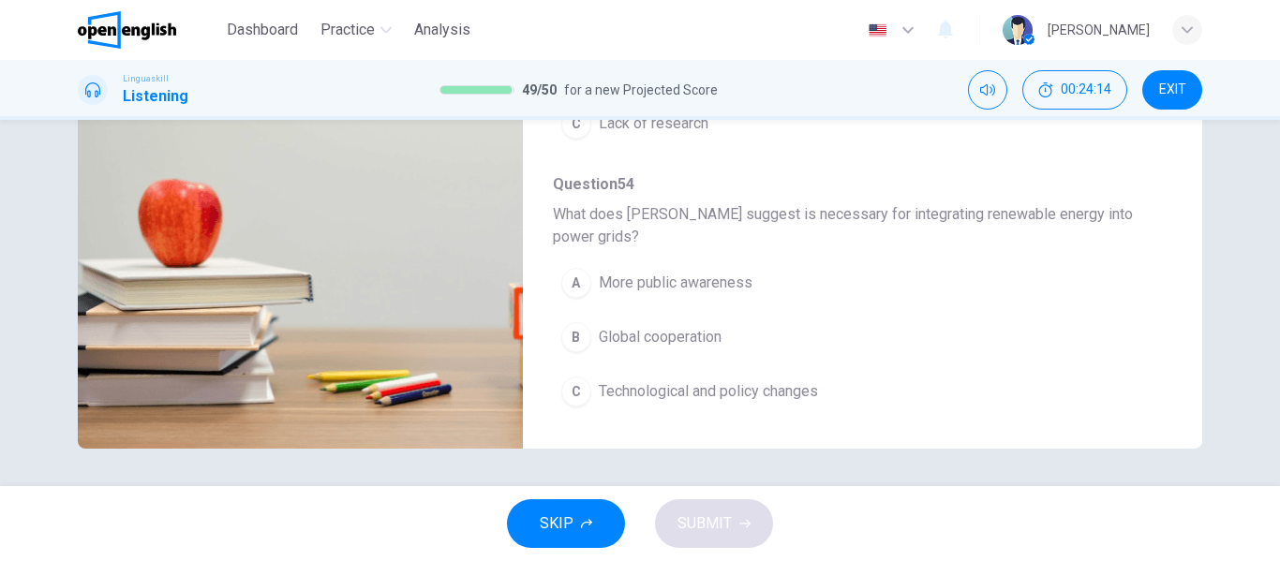
type input "*"
click at [688, 333] on span "Global cooperation" at bounding box center [660, 337] width 123 height 22
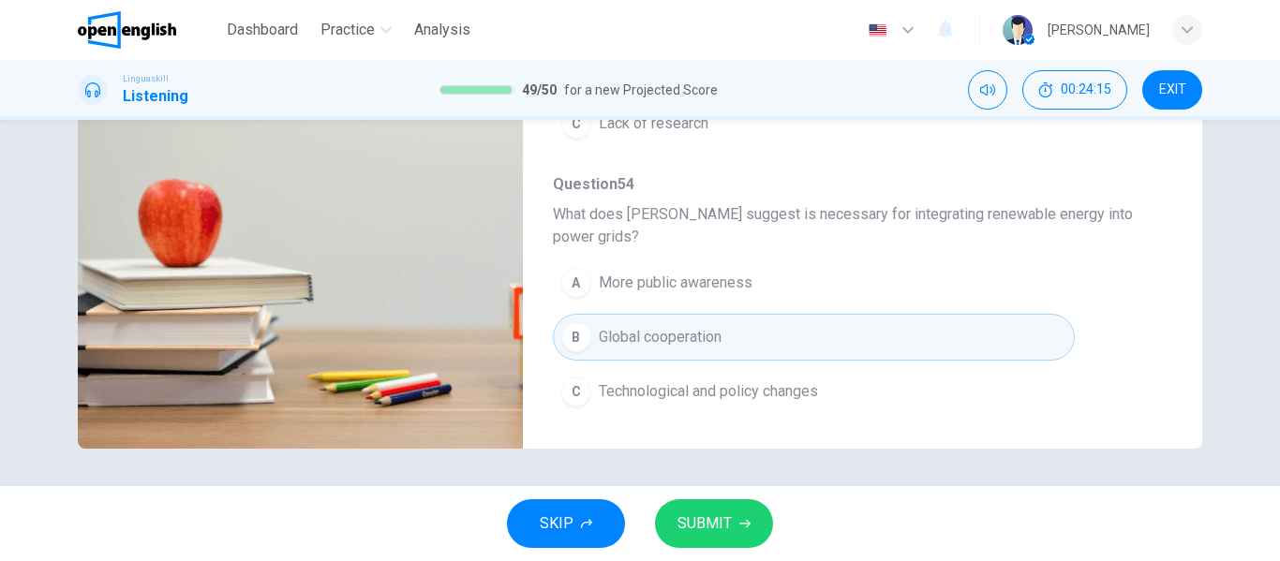
click at [700, 527] on span "SUBMIT" at bounding box center [704, 524] width 54 height 26
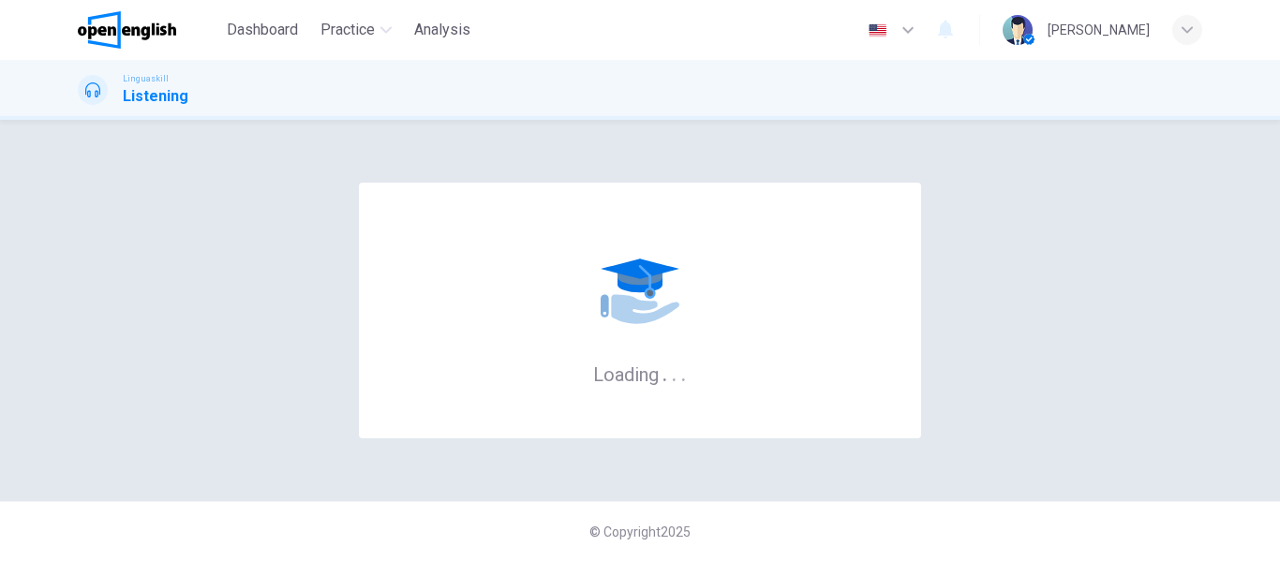
scroll to position [0, 0]
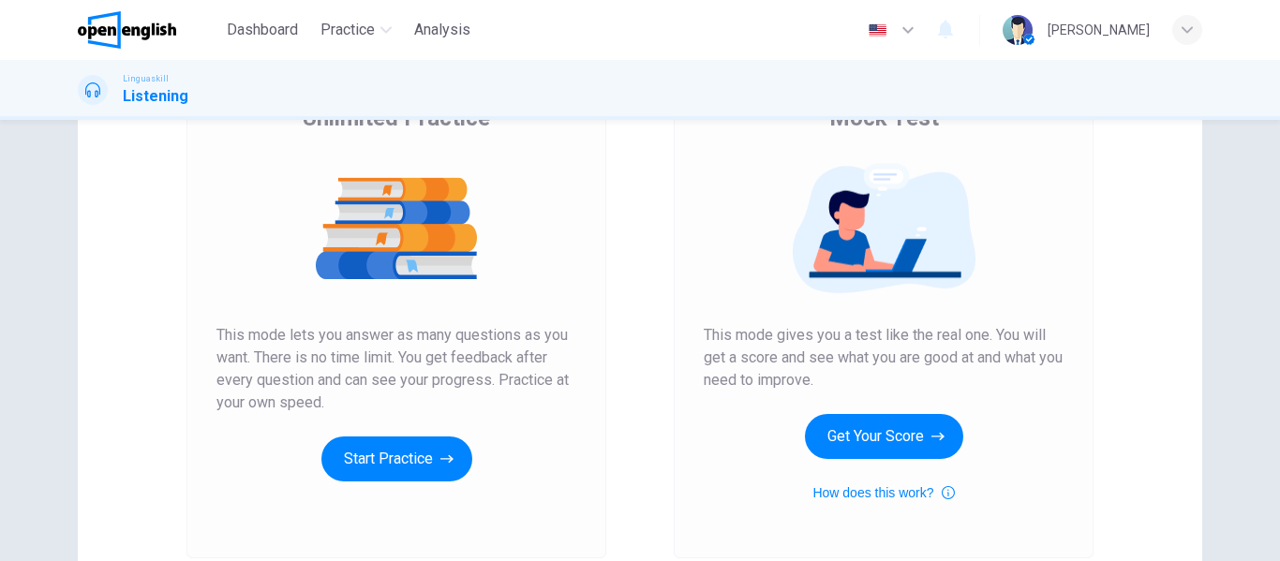
scroll to position [345, 0]
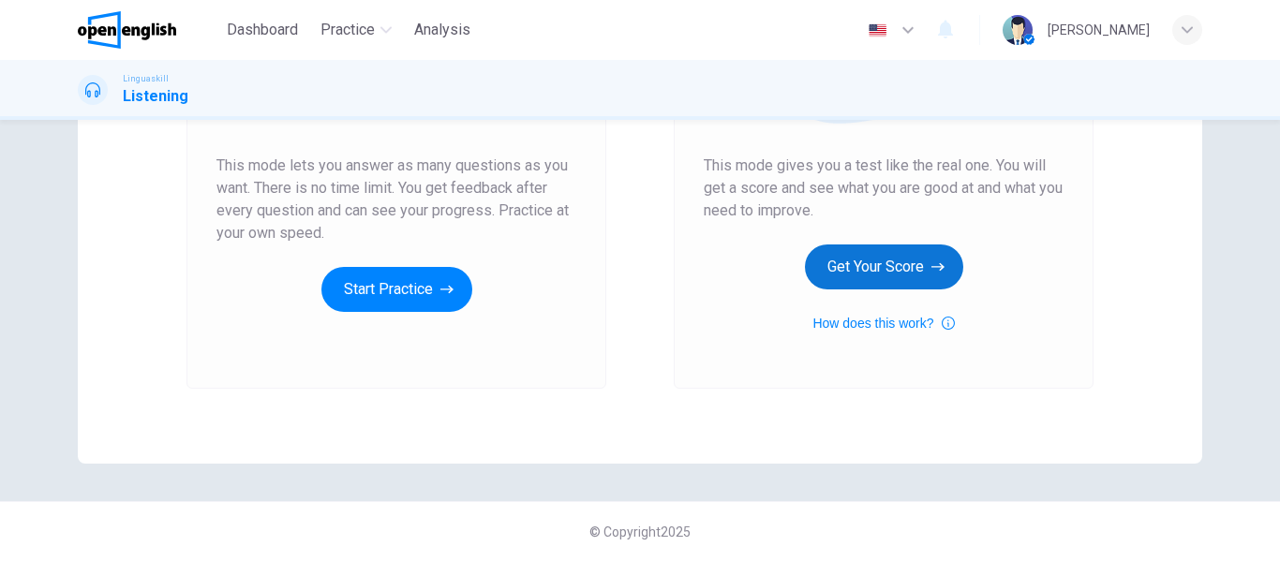
click at [886, 255] on button "Get Your Score" at bounding box center [884, 266] width 158 height 45
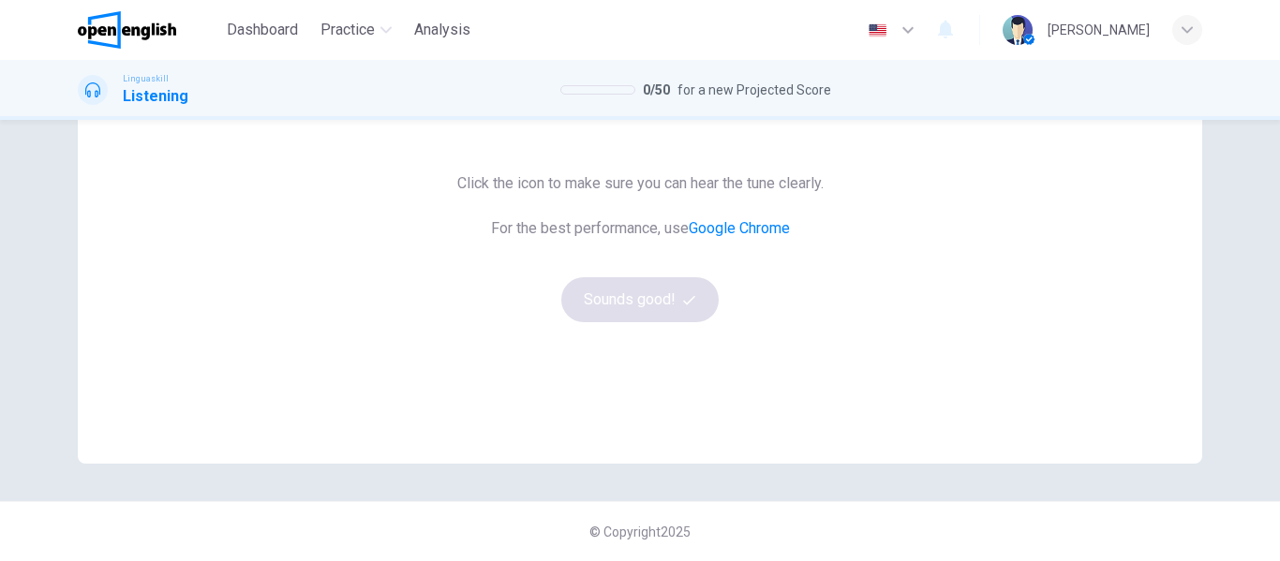
scroll to position [0, 0]
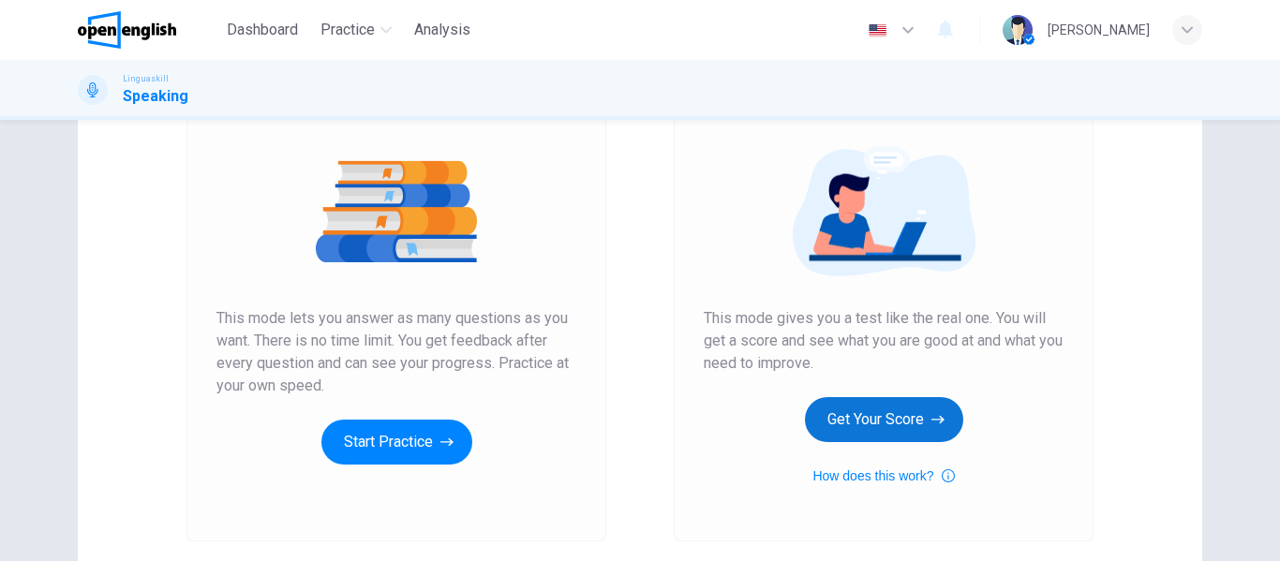
scroll to position [281, 0]
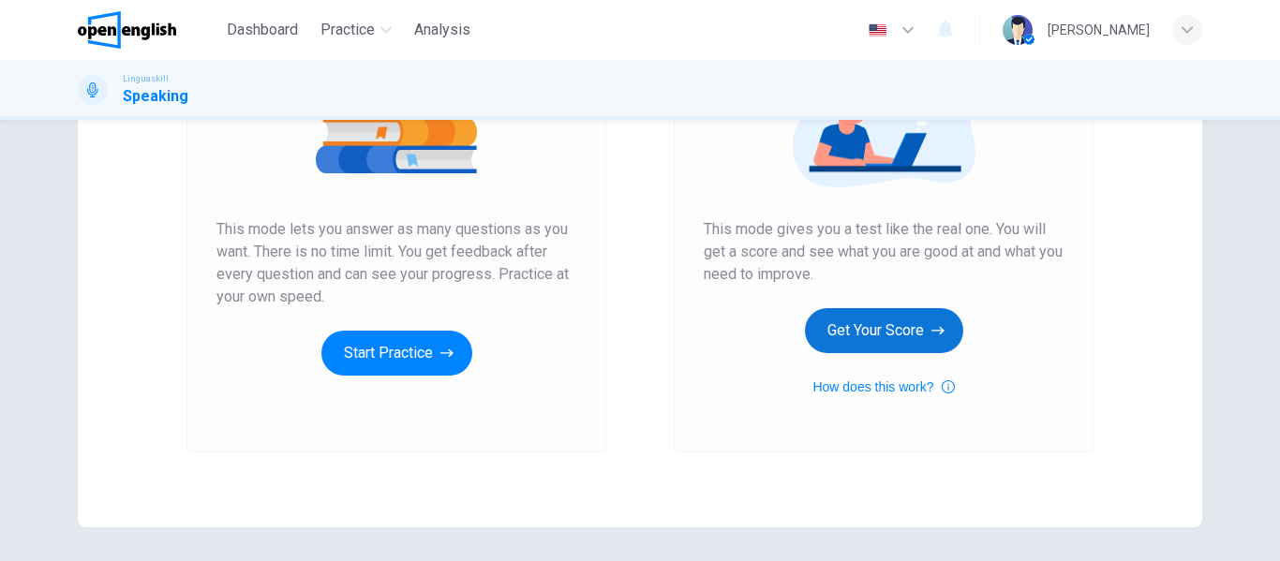
click at [883, 322] on button "Get Your Score" at bounding box center [884, 330] width 158 height 45
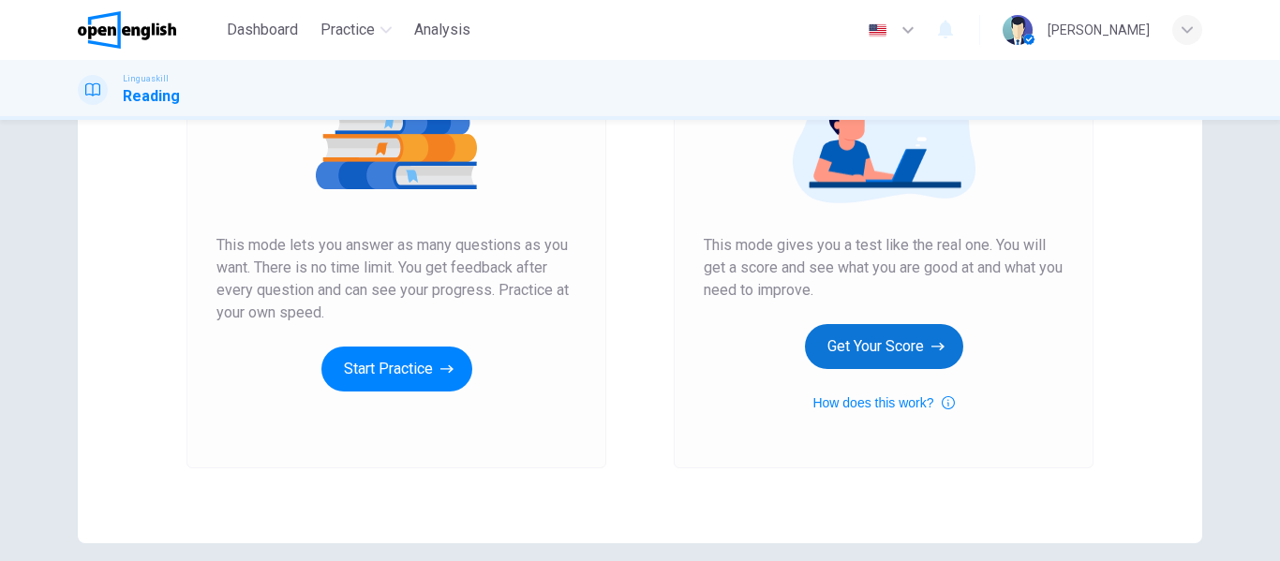
scroll to position [281, 0]
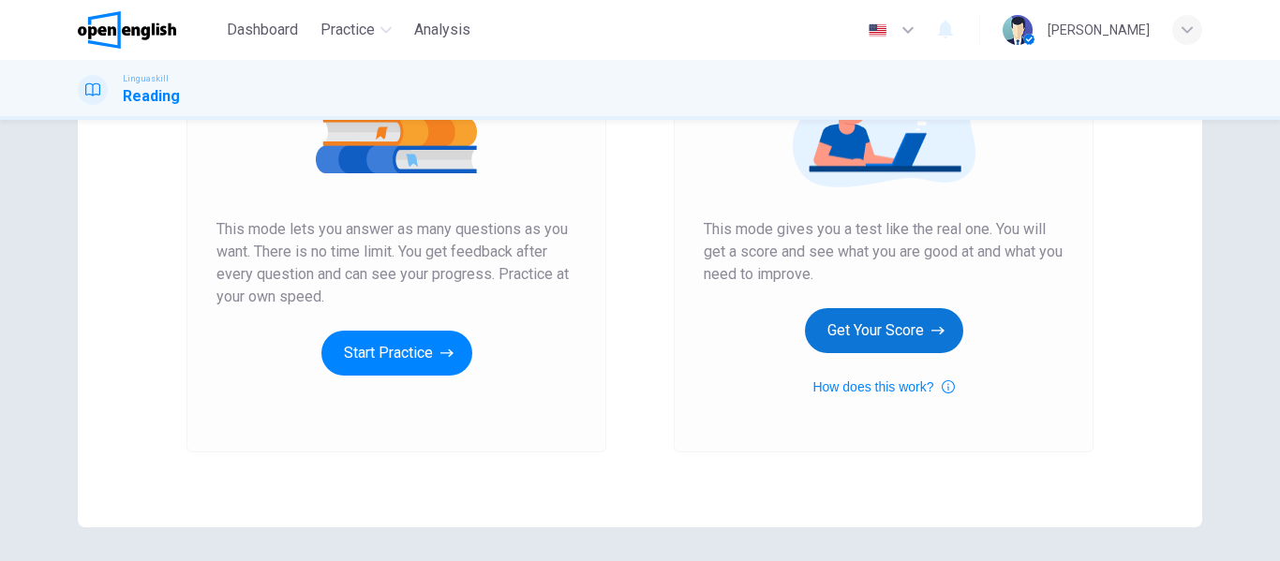
click at [892, 319] on button "Get Your Score" at bounding box center [884, 330] width 158 height 45
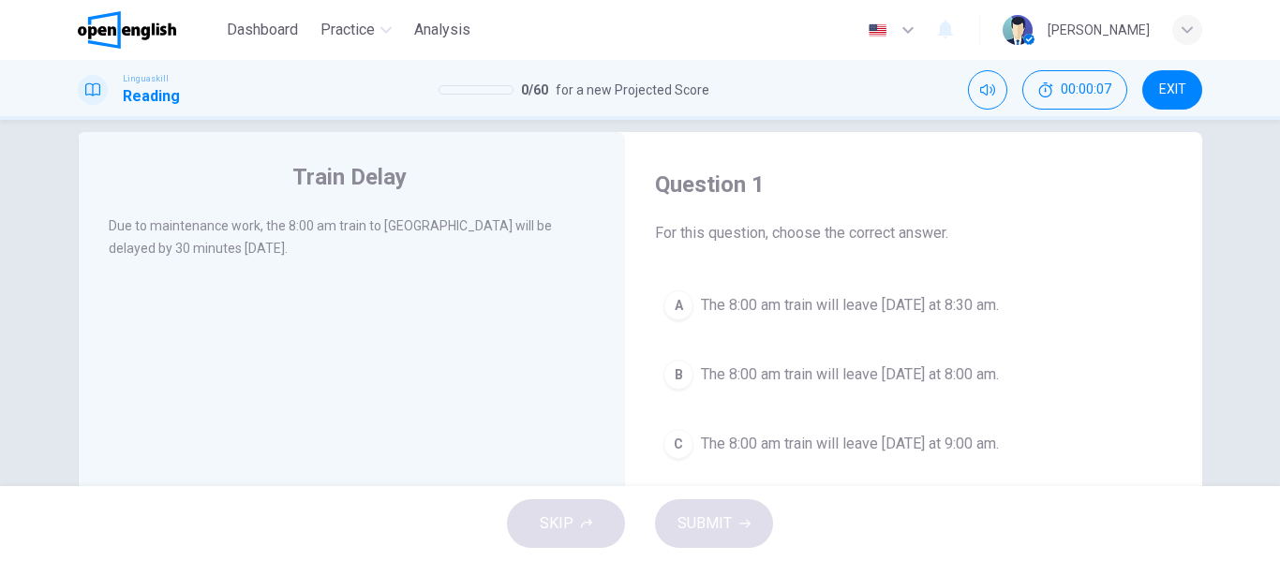
scroll to position [0, 0]
